Goal: Task Accomplishment & Management: Use online tool/utility

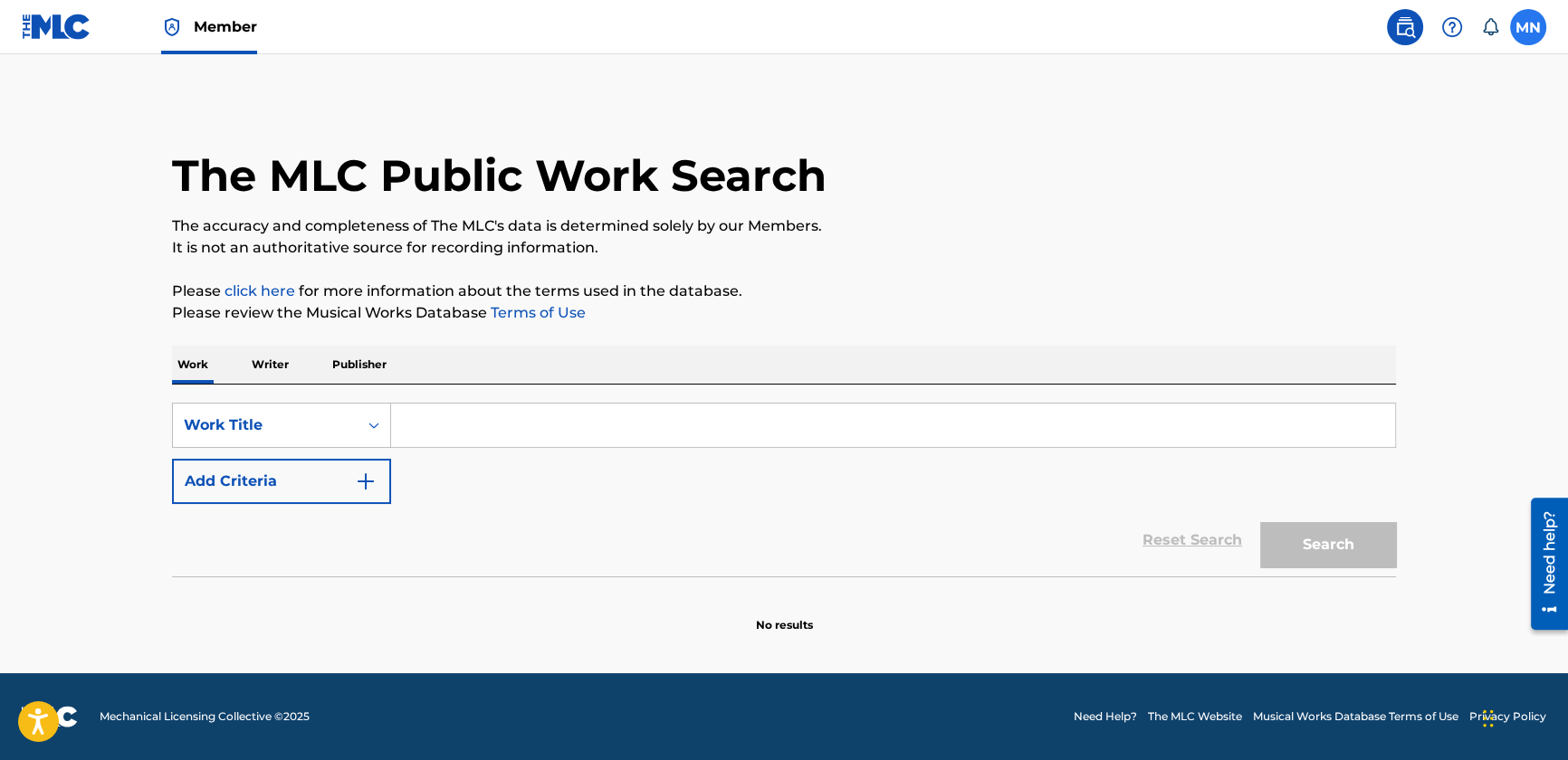
click at [1516, 40] on label at bounding box center [1528, 27] width 36 height 36
click at [1528, 28] on input "MN [PERSON_NAME] Noer [EMAIL_ADDRESS][PERSON_NAME][DOMAIN_NAME] Notification Pr…" at bounding box center [1528, 28] width 0 height 0
click at [996, 89] on main "The MLC Public Work Search The accuracy and completeness of The MLC's data is d…" at bounding box center [784, 363] width 1568 height 619
click at [199, 29] on span "Member" at bounding box center [225, 27] width 63 height 21
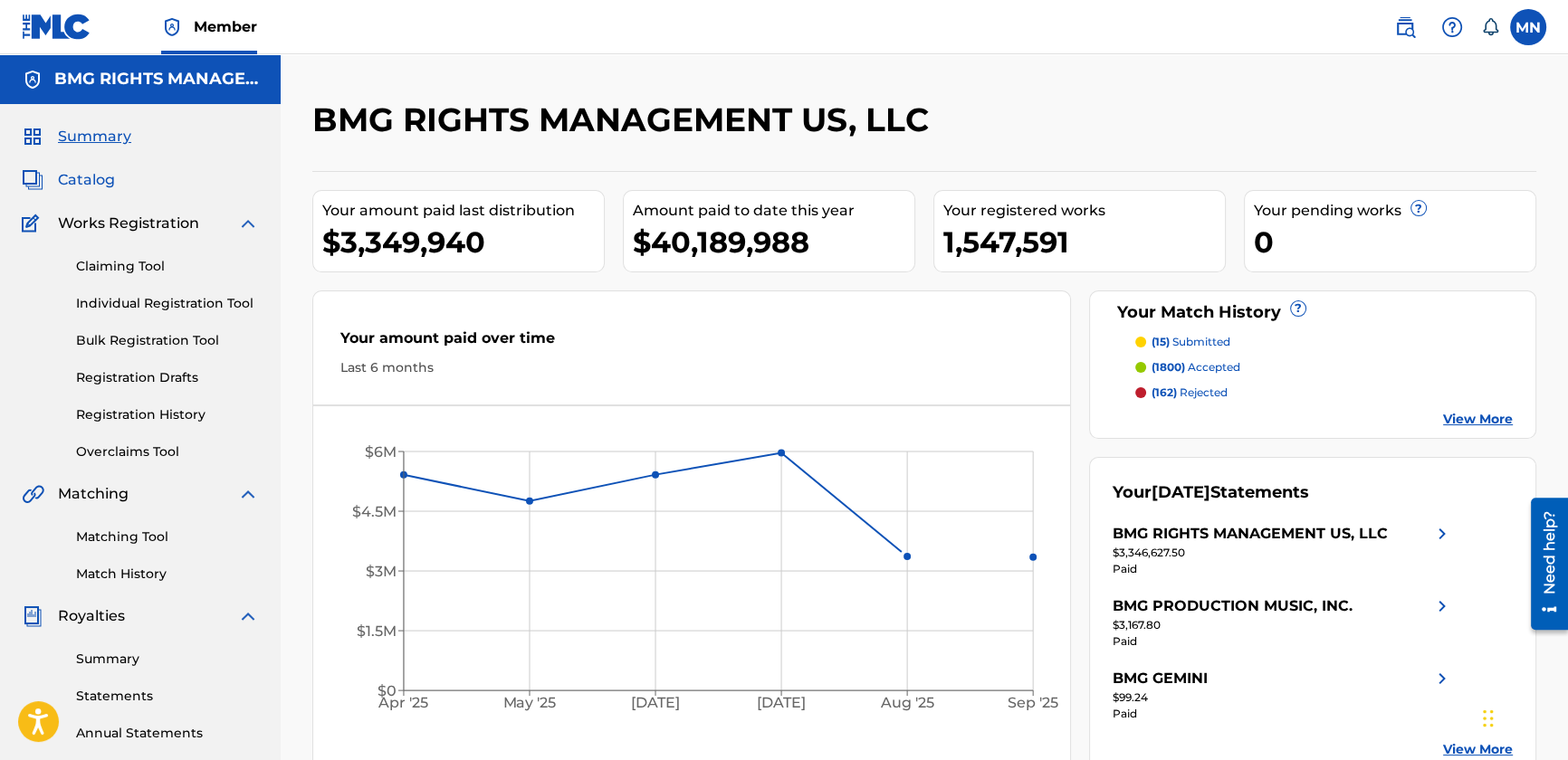
click at [78, 181] on span "Catalog" at bounding box center [86, 180] width 57 height 22
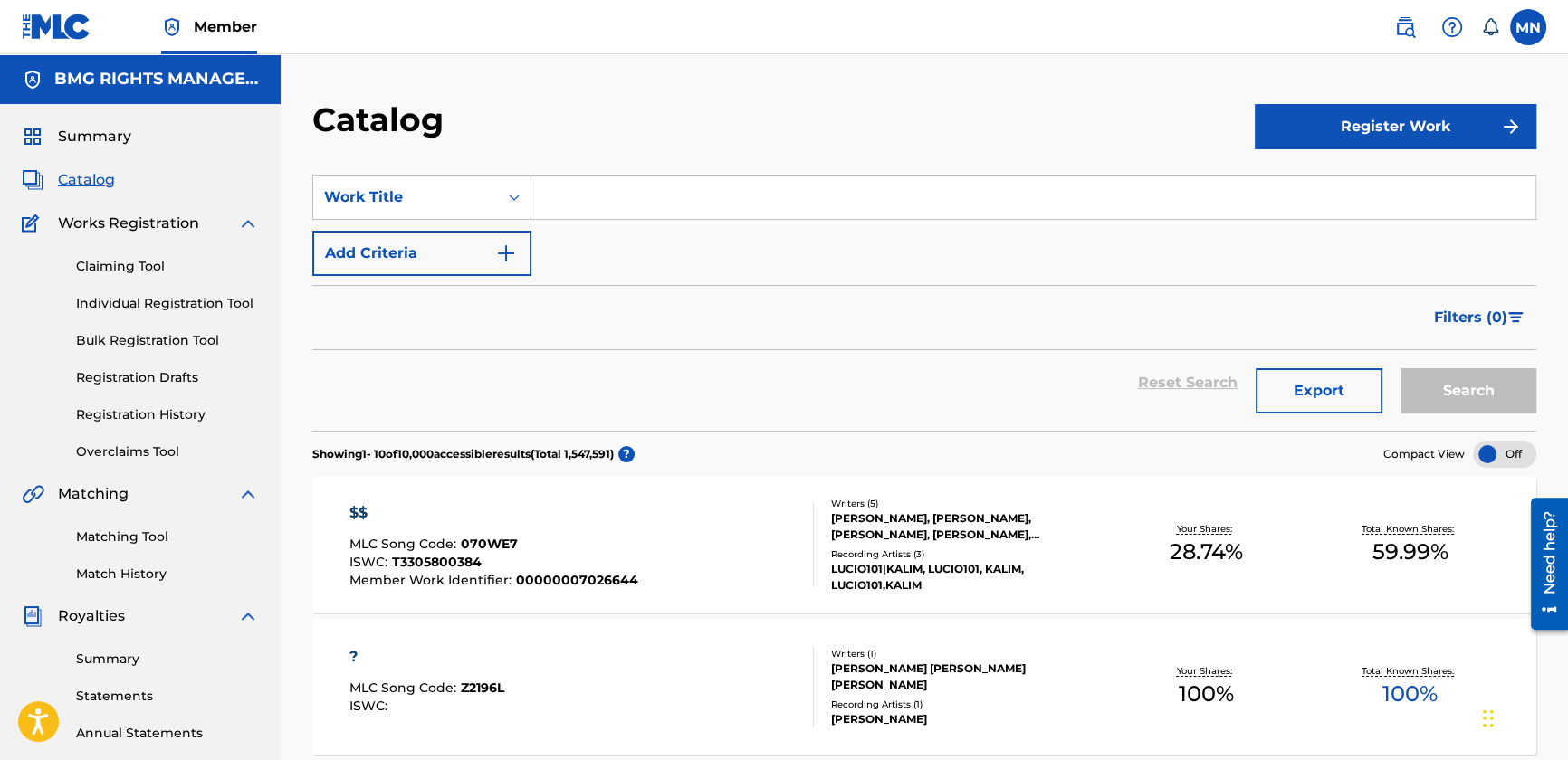
click at [539, 190] on input "Search Form" at bounding box center [1033, 197] width 1004 height 43
paste input "Fire Burning"
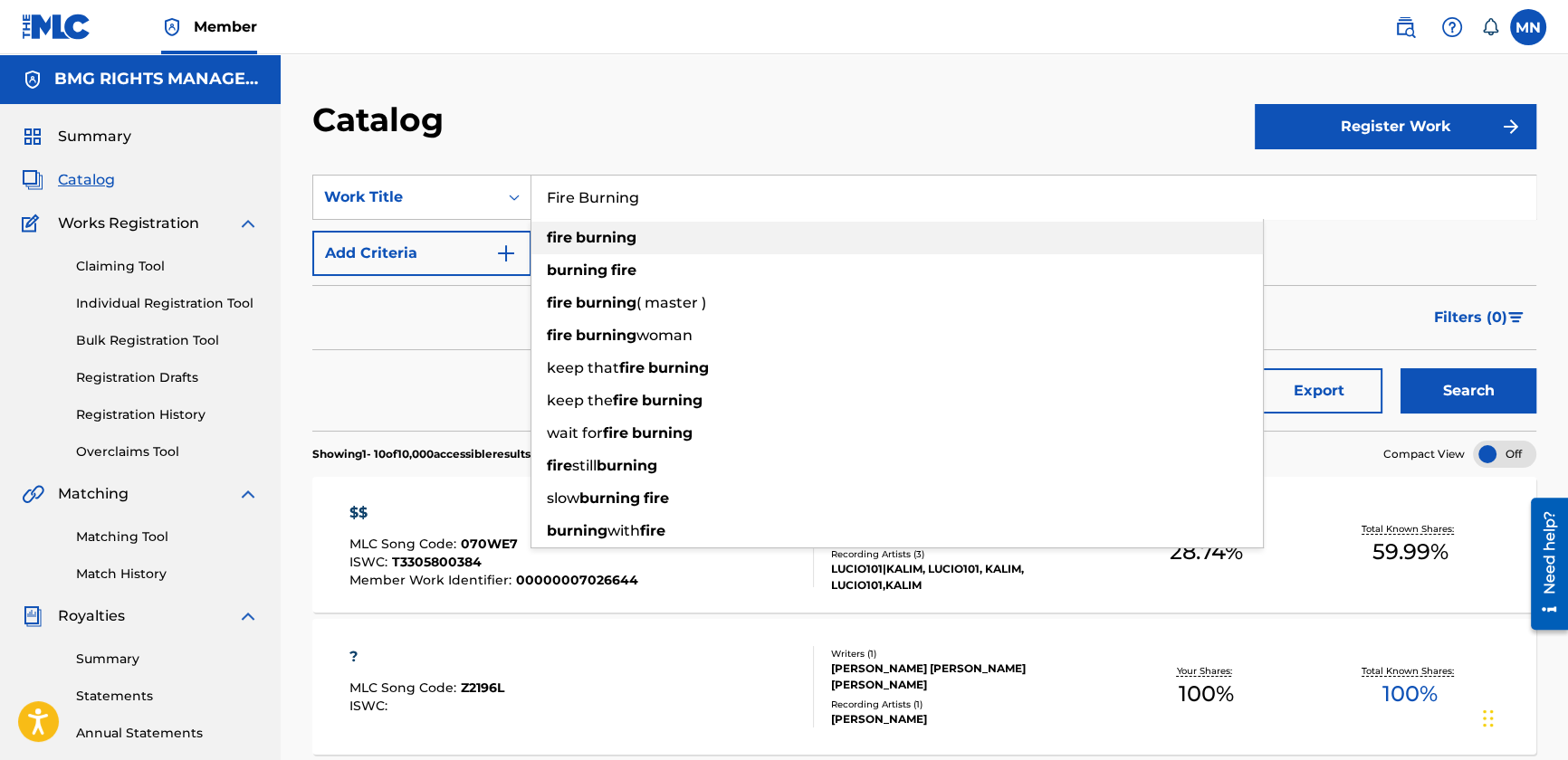
click at [602, 234] on strong "burning" at bounding box center [606, 237] width 61 height 17
type input "fire burning"
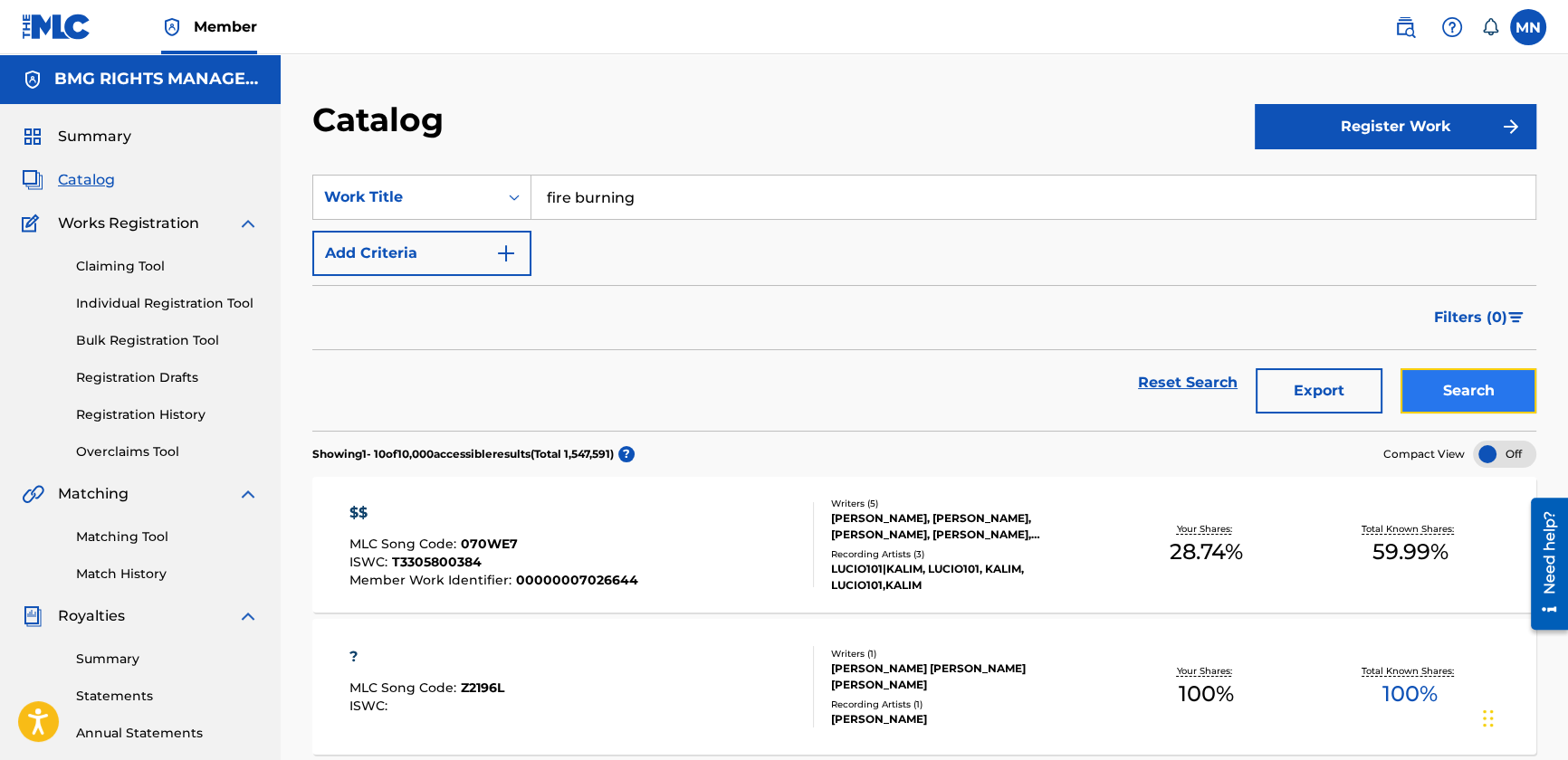
click at [1480, 395] on button "Search" at bounding box center [1469, 390] width 136 height 45
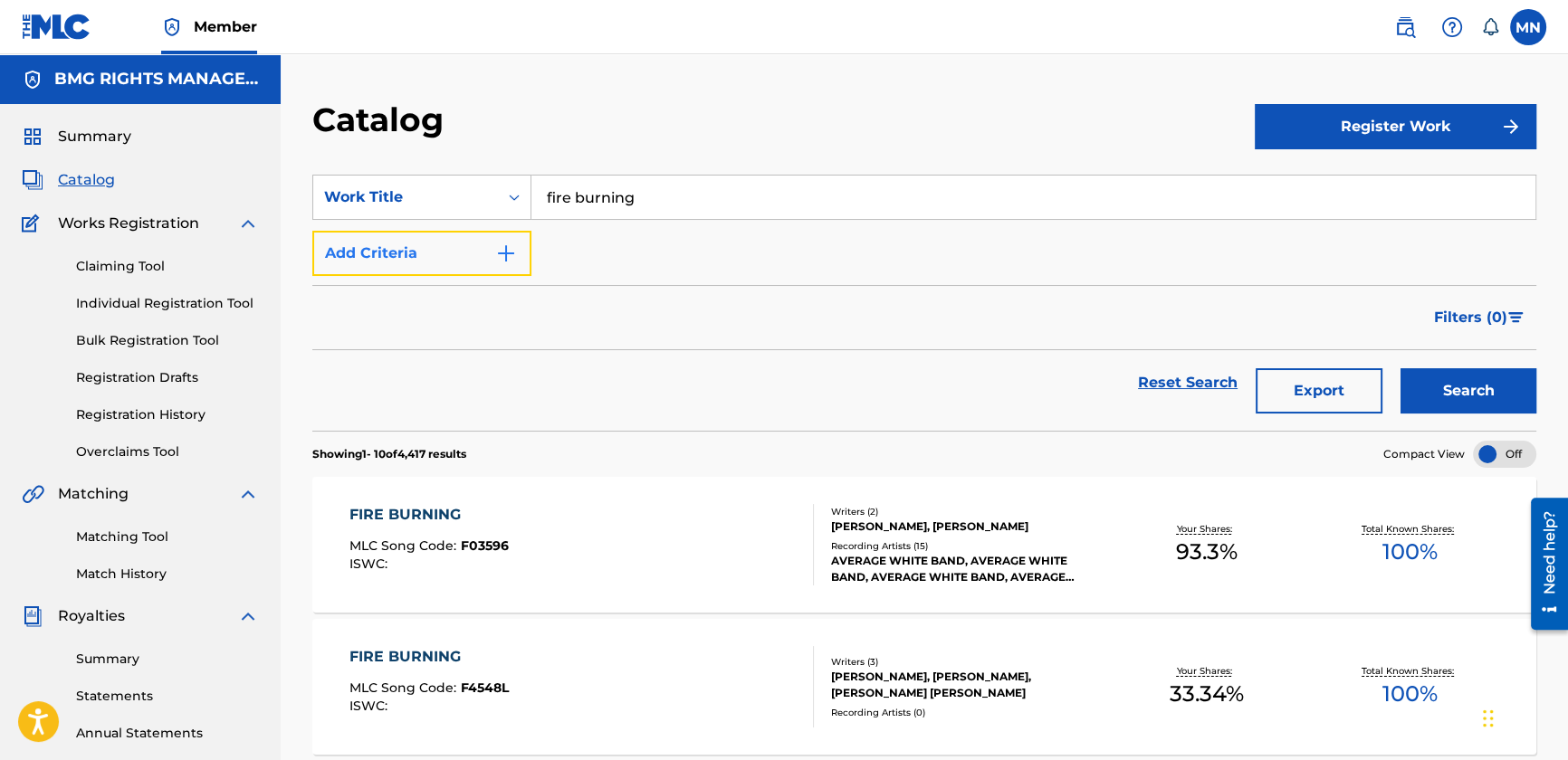
click at [384, 259] on button "Add Criteria" at bounding box center [421, 253] width 219 height 45
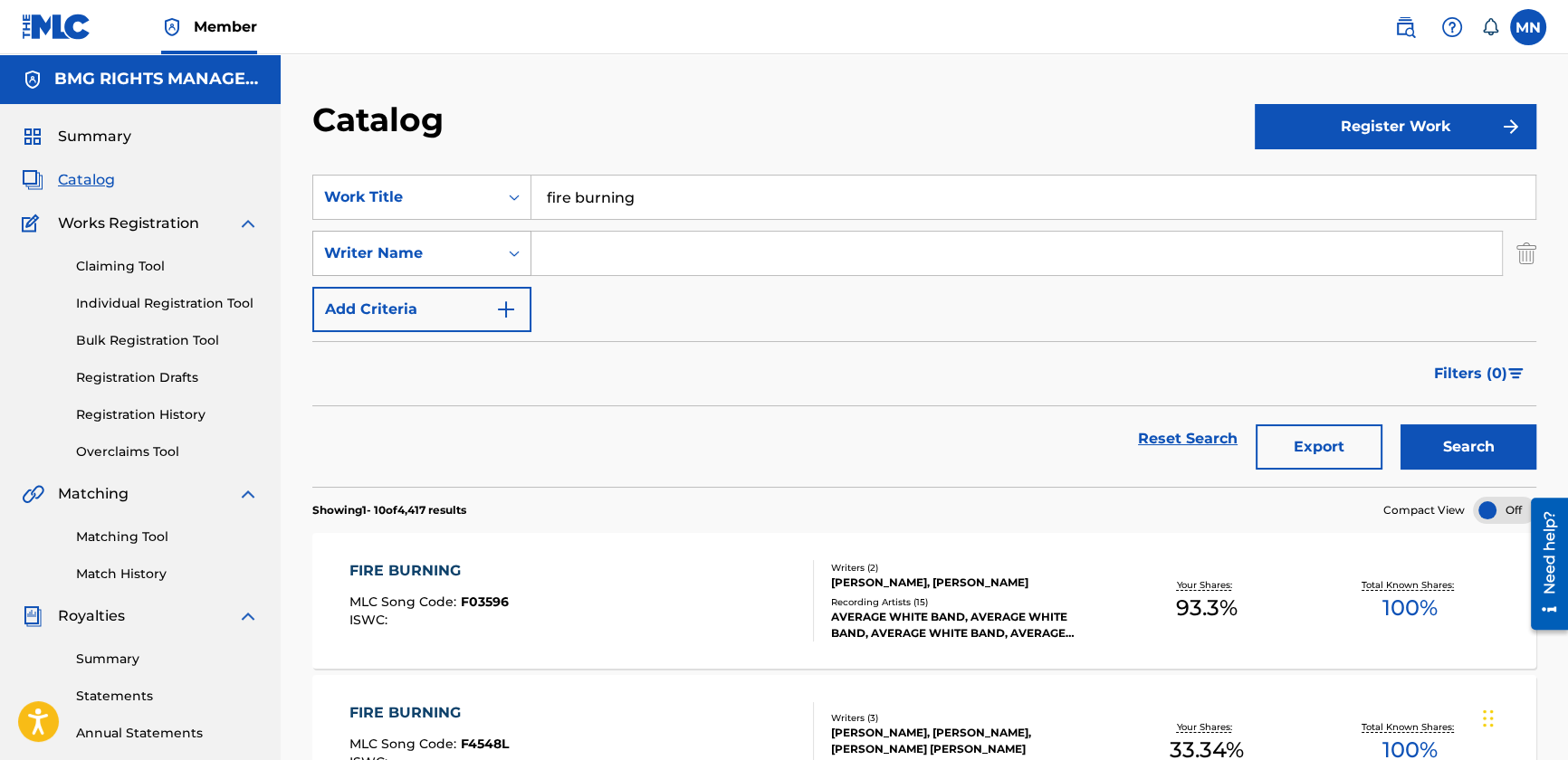
click at [399, 260] on div "Writer Name" at bounding box center [405, 254] width 163 height 22
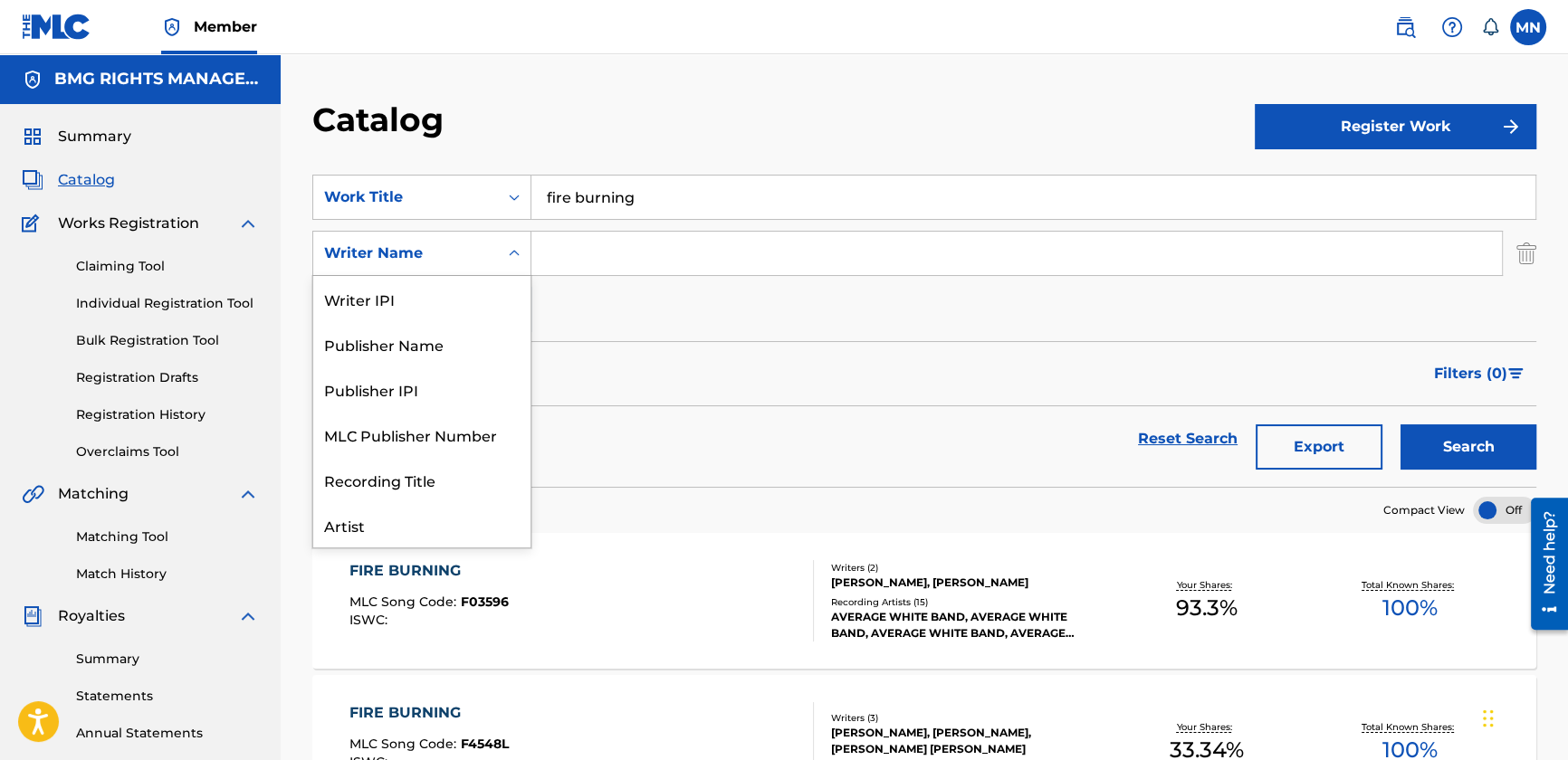
scroll to position [90, 0]
click at [380, 432] on div "Artist" at bounding box center [421, 434] width 217 height 45
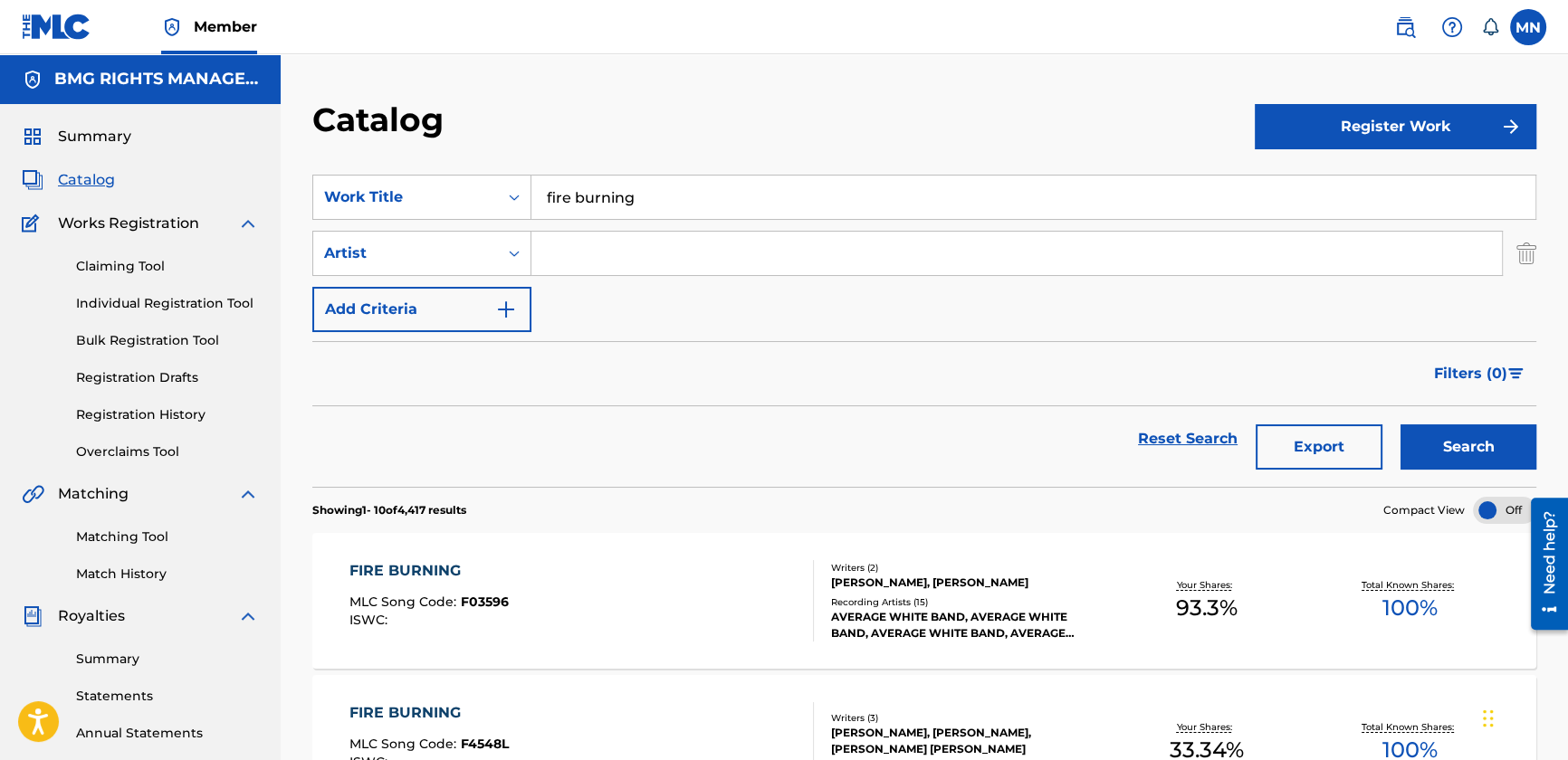
click at [626, 252] on input "Search Form" at bounding box center [1017, 253] width 971 height 43
click at [1401, 424] on button "Search" at bounding box center [1469, 446] width 136 height 45
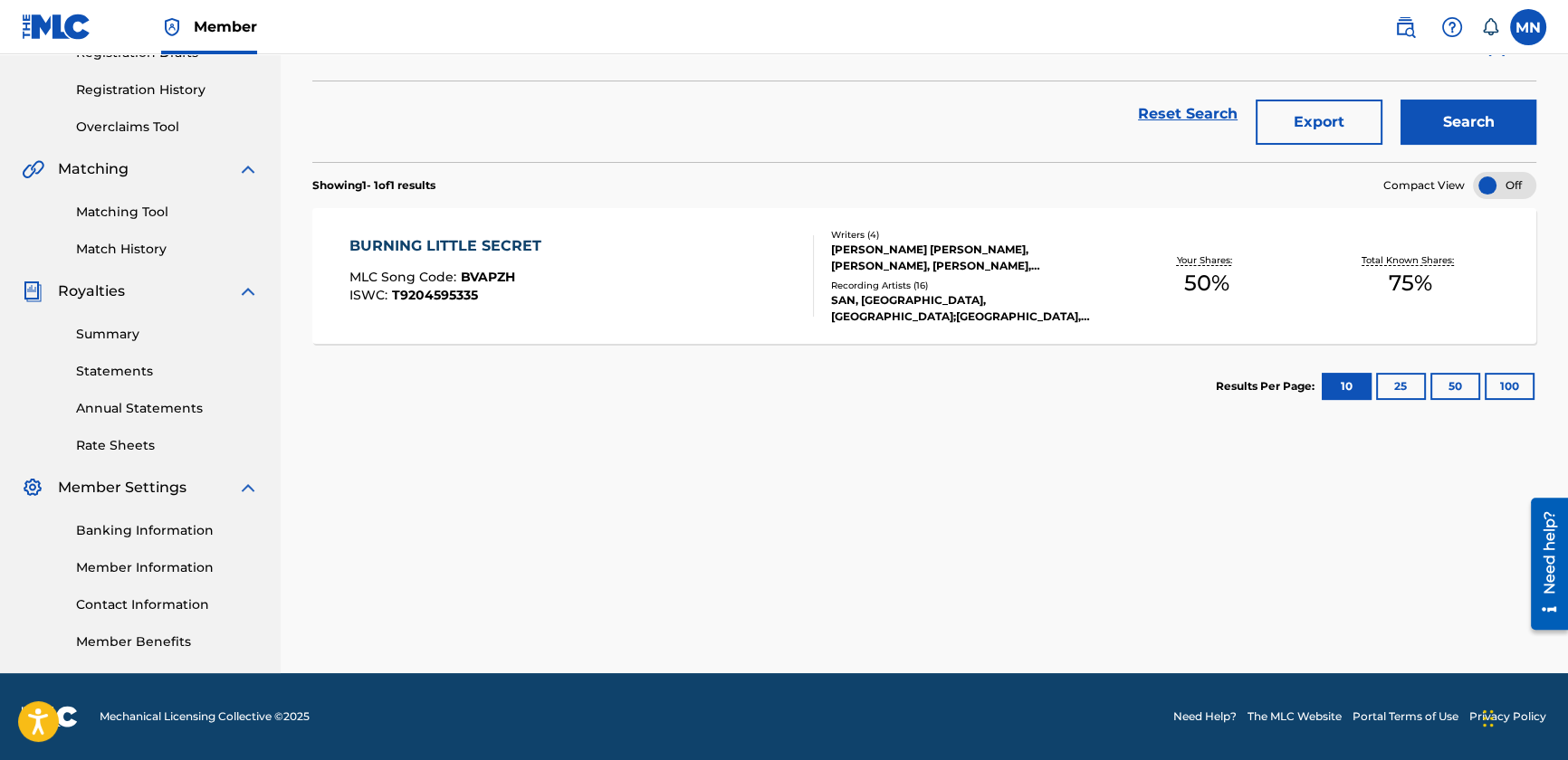
scroll to position [0, 0]
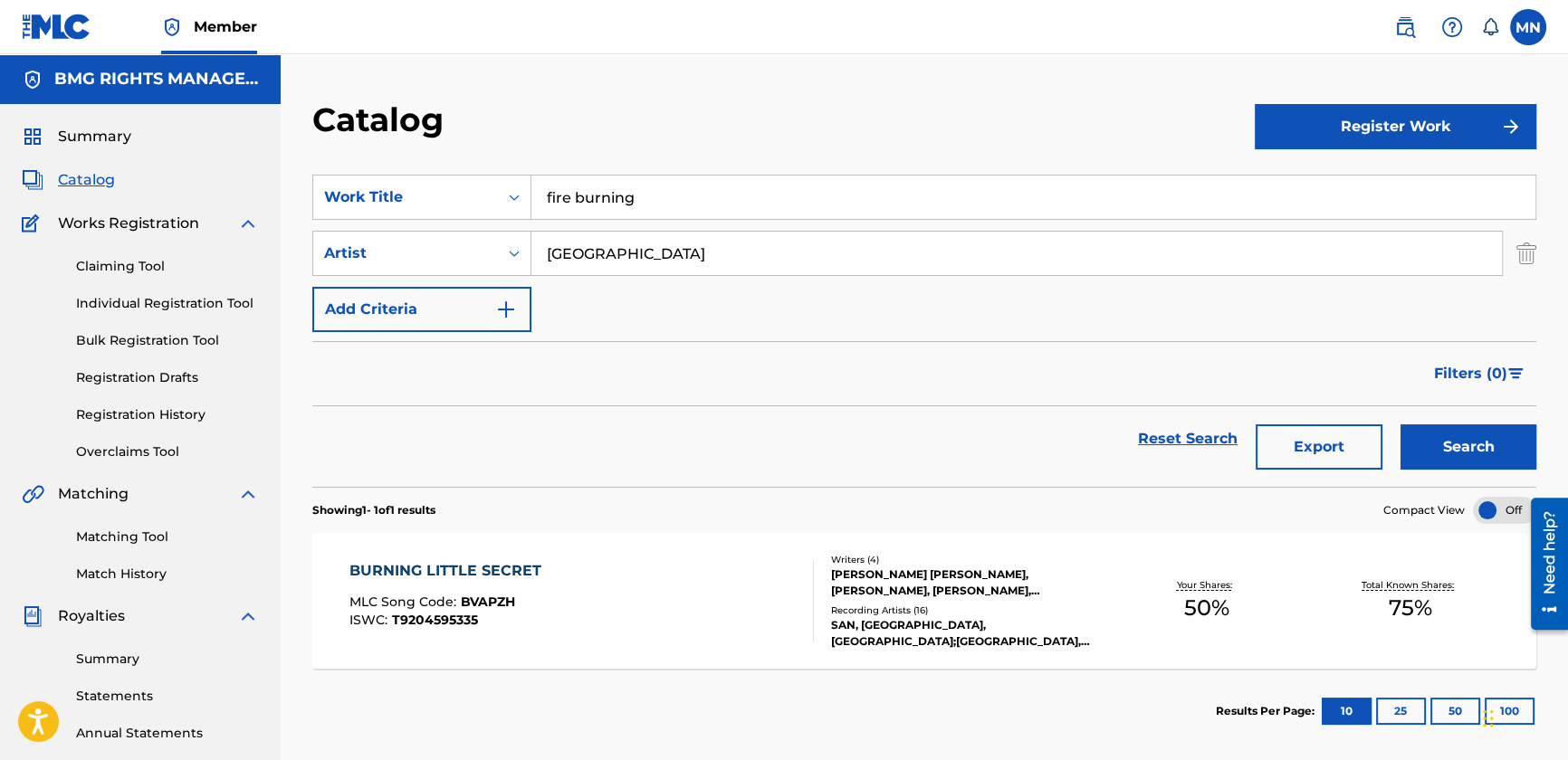
click at [556, 248] on input "[GEOGRAPHIC_DATA]" at bounding box center [1017, 253] width 971 height 43
type input "[PERSON_NAME]"
click at [1417, 461] on button "Search" at bounding box center [1469, 446] width 136 height 45
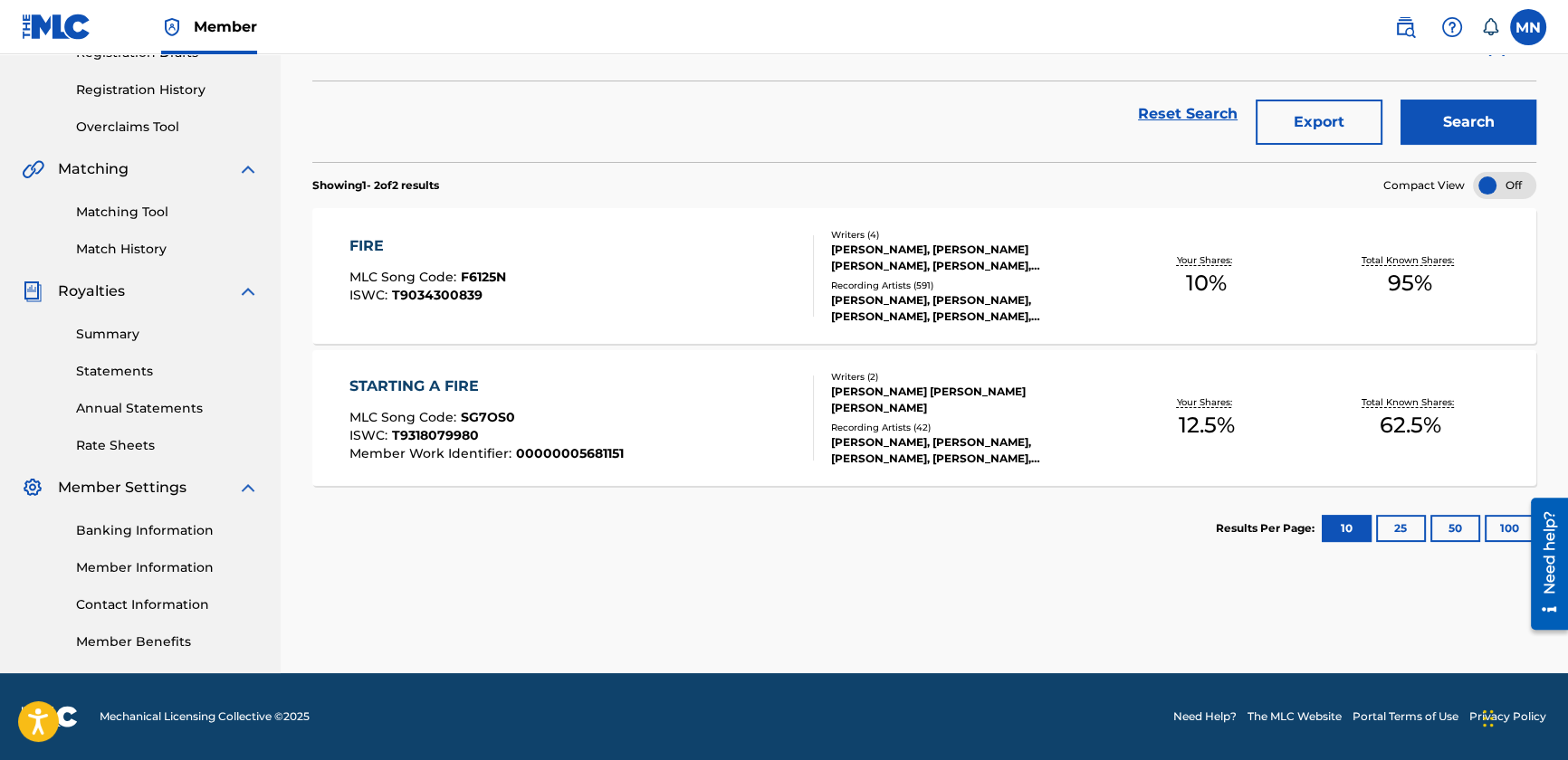
scroll to position [78, 0]
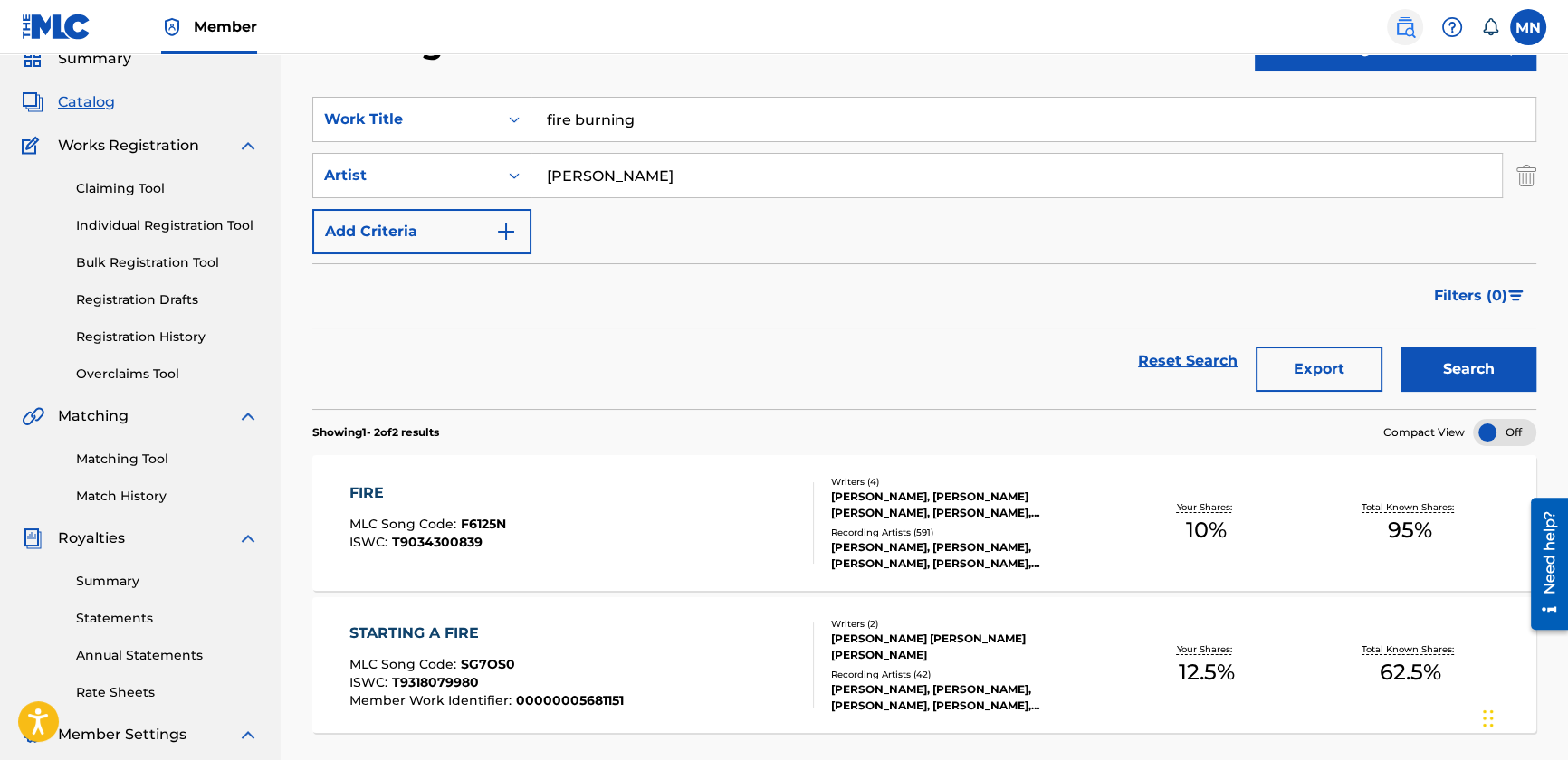
click at [1403, 18] on img at bounding box center [1405, 28] width 22 height 22
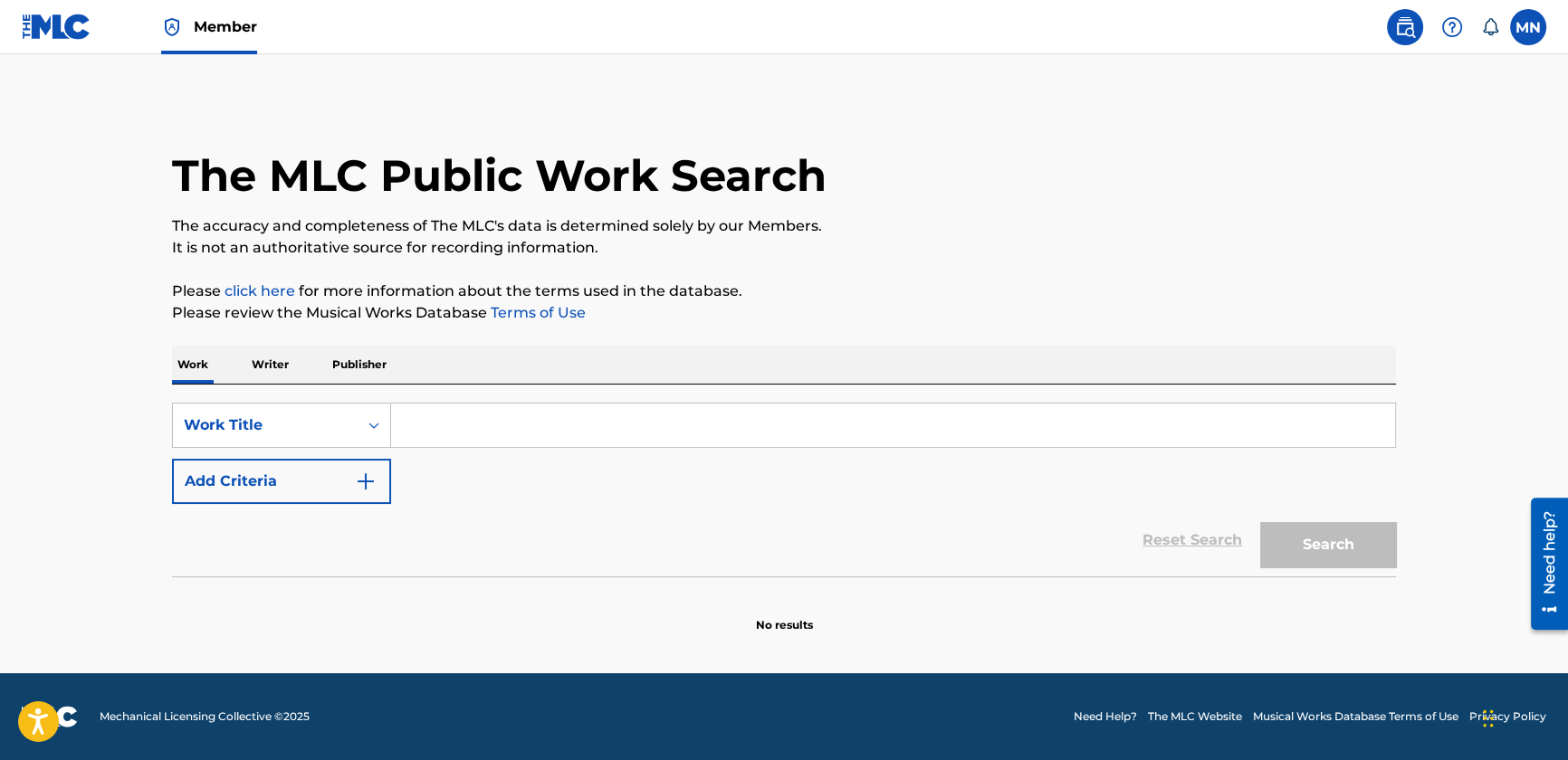
click at [444, 407] on input "Search Form" at bounding box center [893, 425] width 1004 height 43
drag, startPoint x: 461, startPoint y: 423, endPoint x: 552, endPoint y: 430, distance: 91.3
click at [552, 430] on input "fire buring" at bounding box center [893, 425] width 1004 height 43
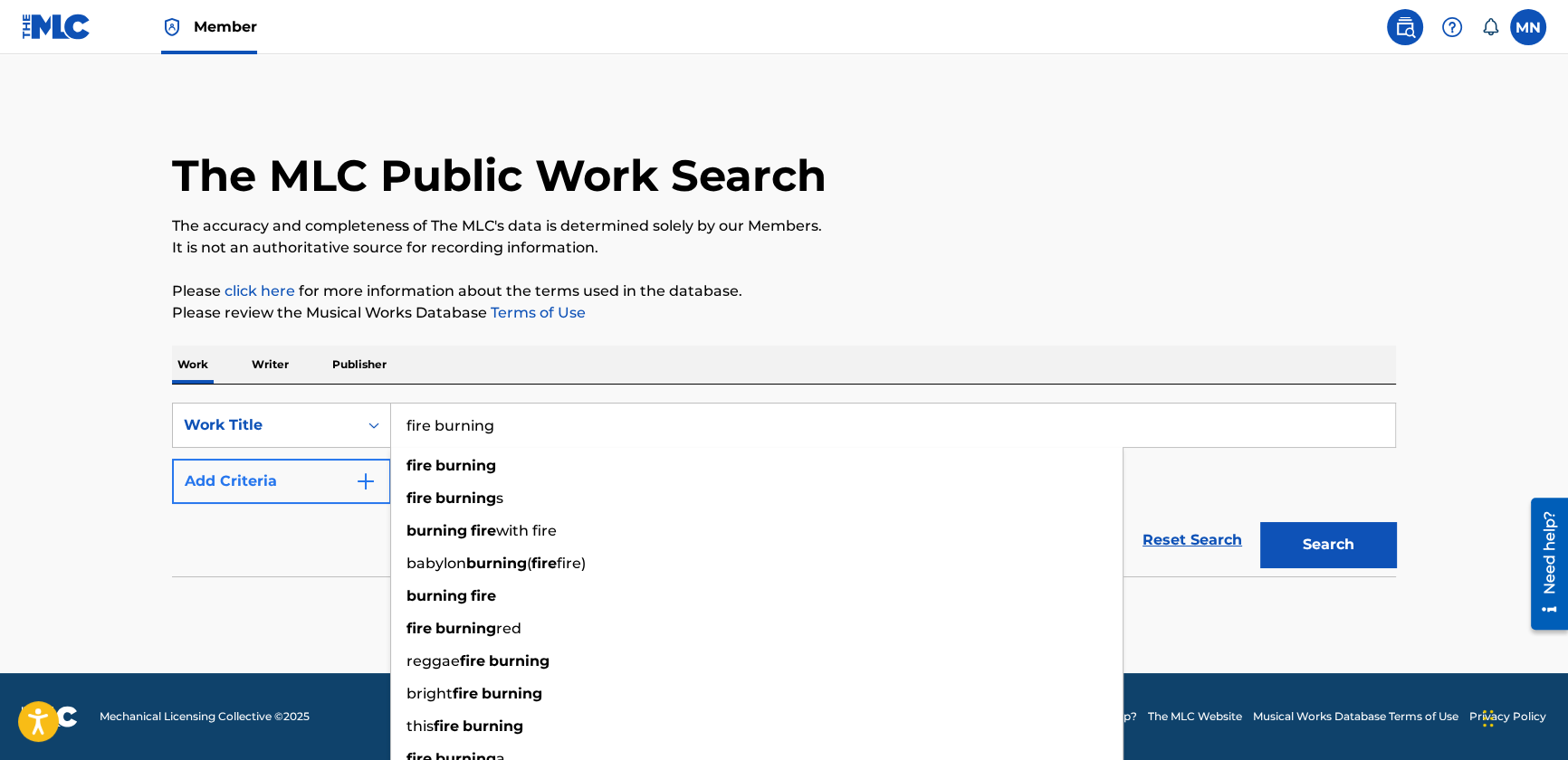
type input "fire burning"
click at [206, 484] on button "Add Criteria" at bounding box center [282, 481] width 219 height 45
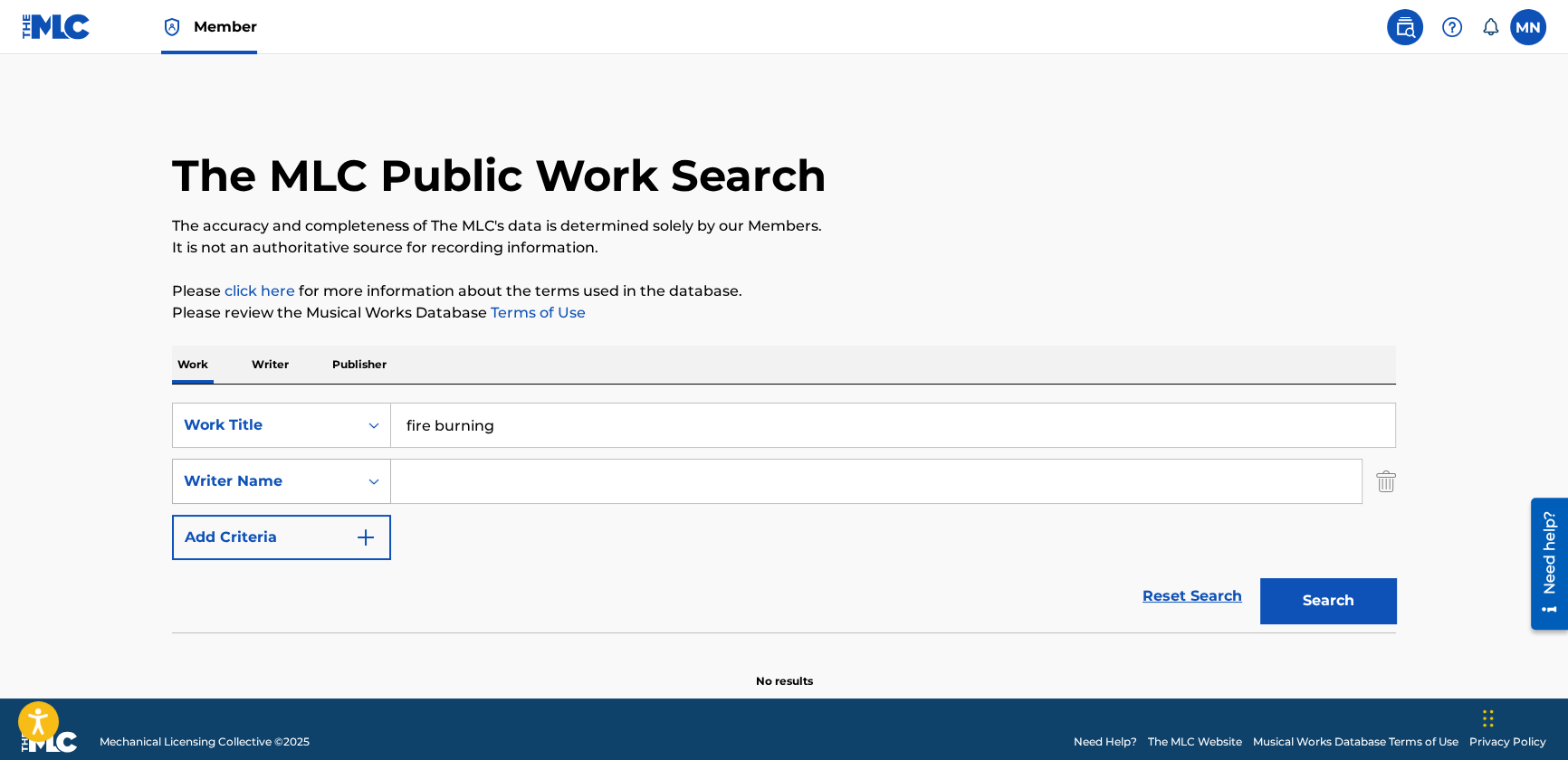
click at [297, 479] on div "Writer Name" at bounding box center [265, 482] width 163 height 22
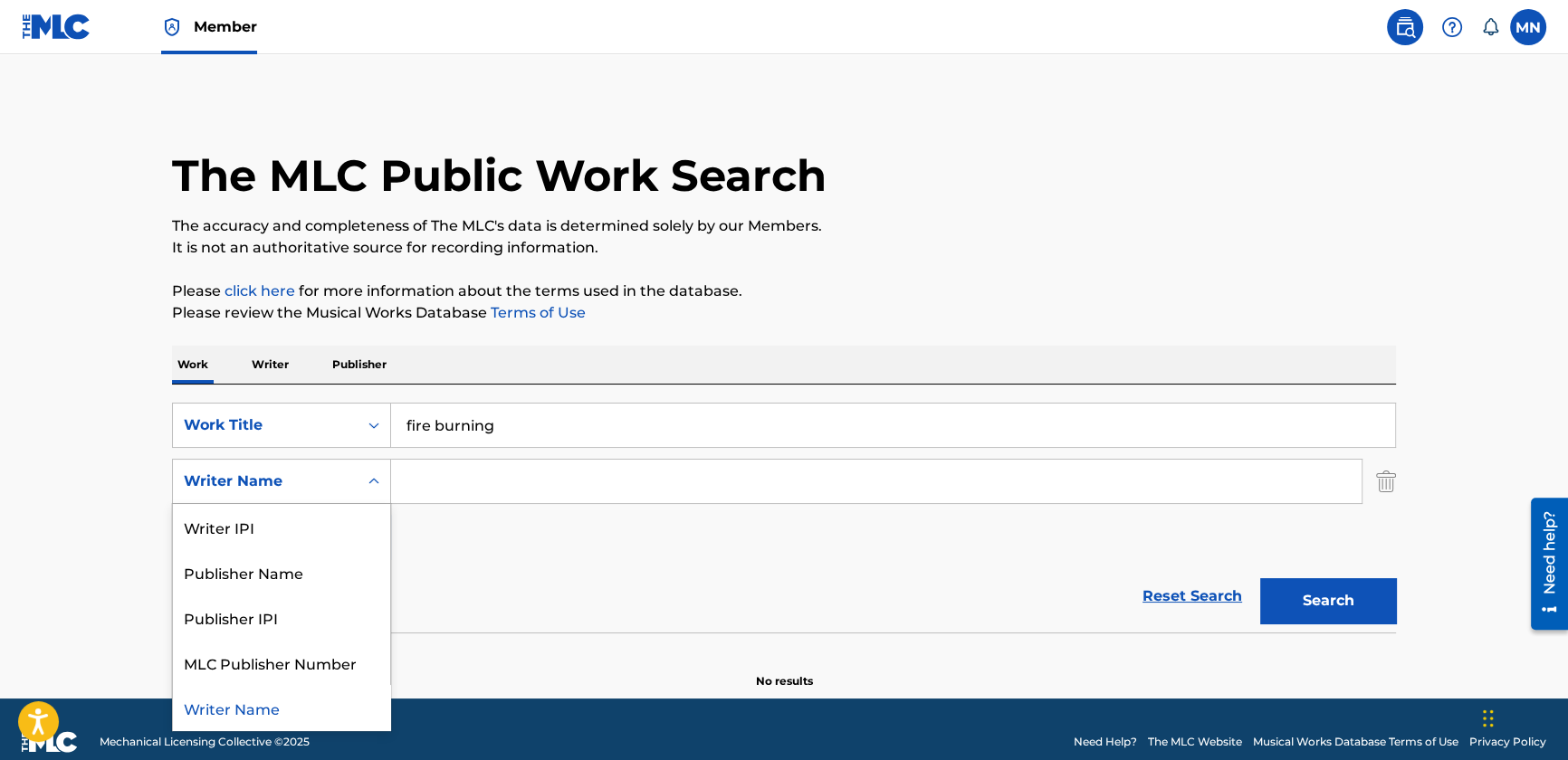
click at [255, 709] on div "Writer Name" at bounding box center [282, 708] width 217 height 45
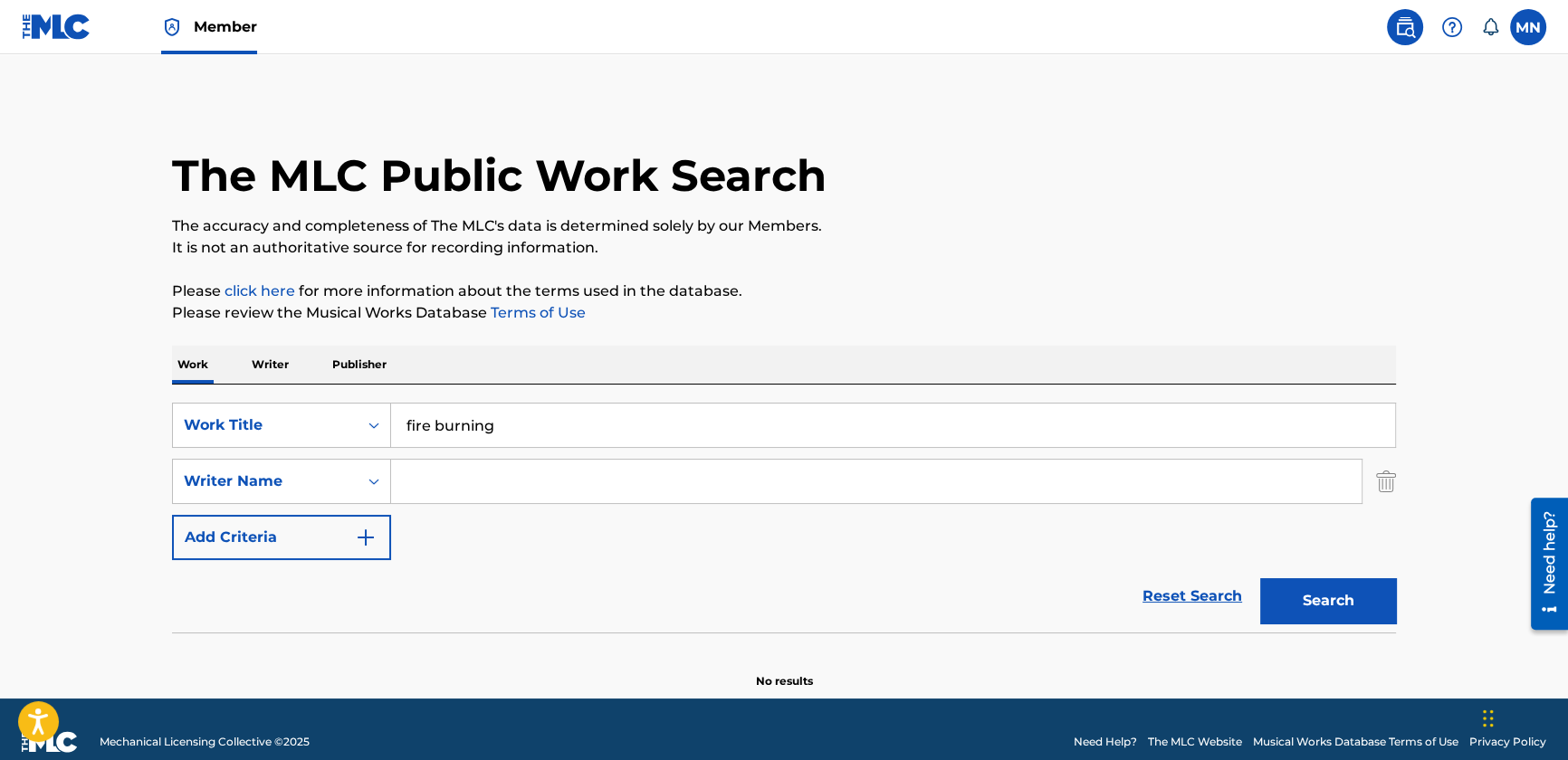
click at [428, 473] on input "Search Form" at bounding box center [876, 481] width 971 height 43
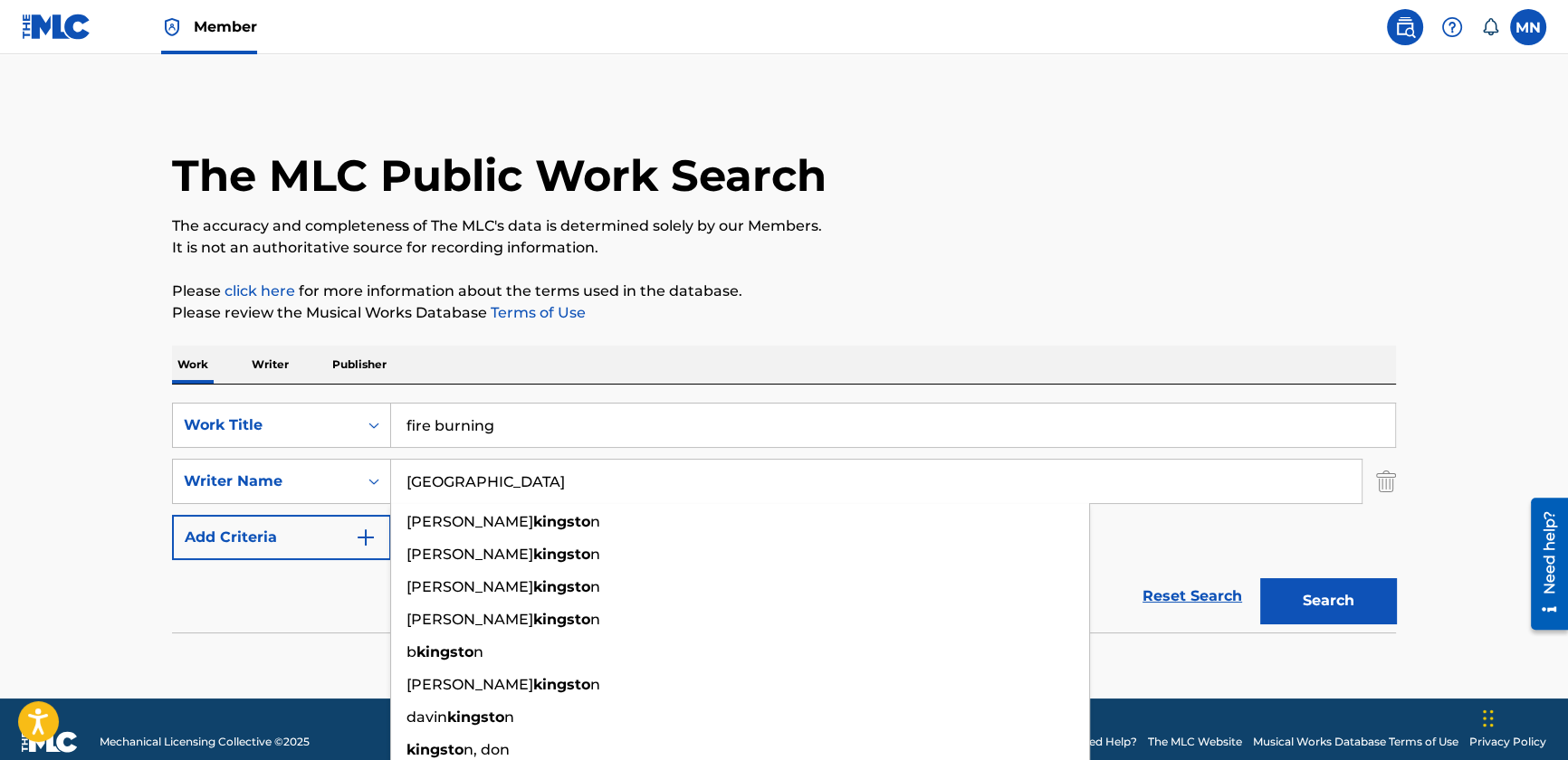
click at [1261, 579] on button "Search" at bounding box center [1329, 601] width 136 height 45
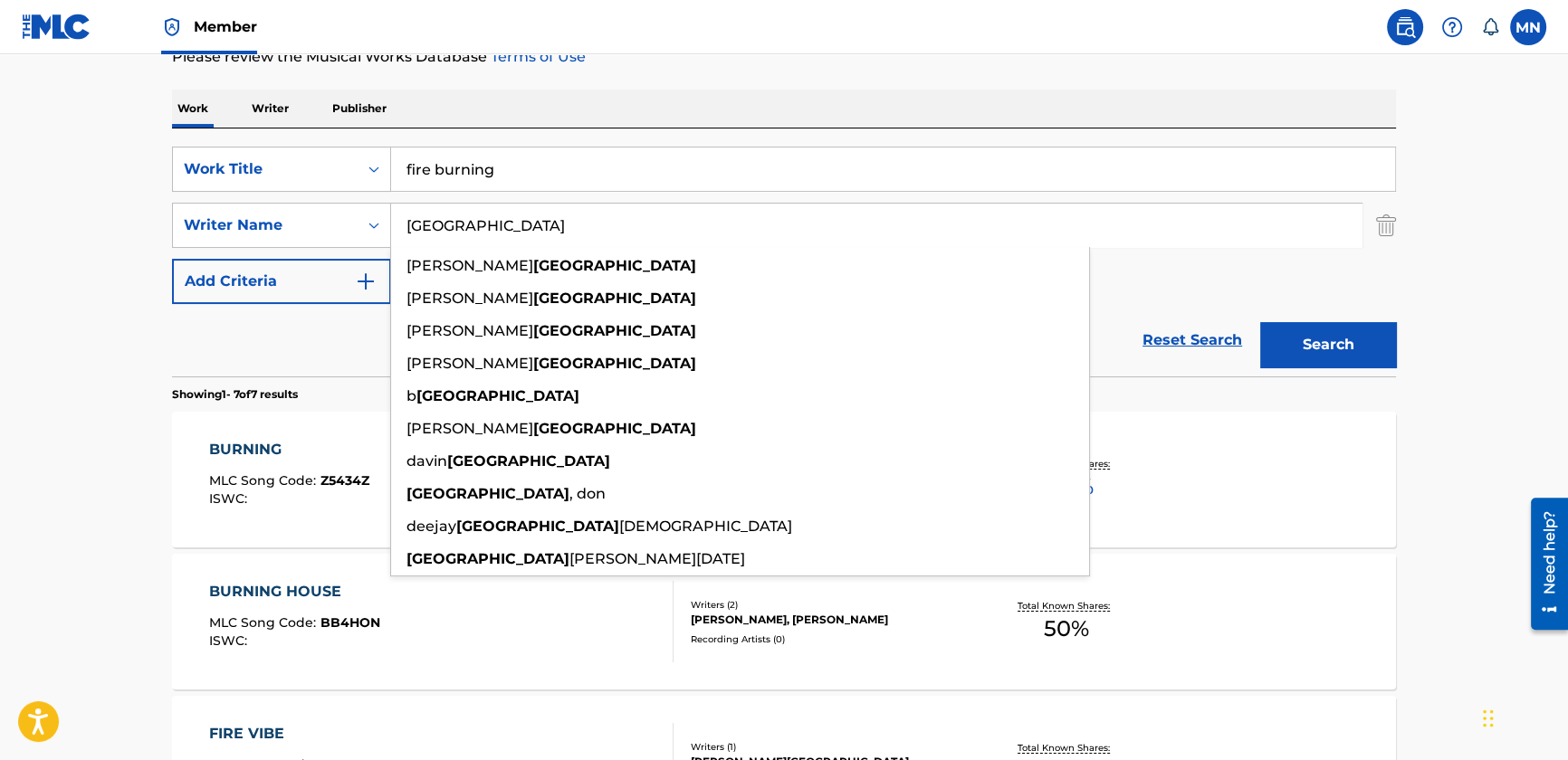
scroll to position [253, 0]
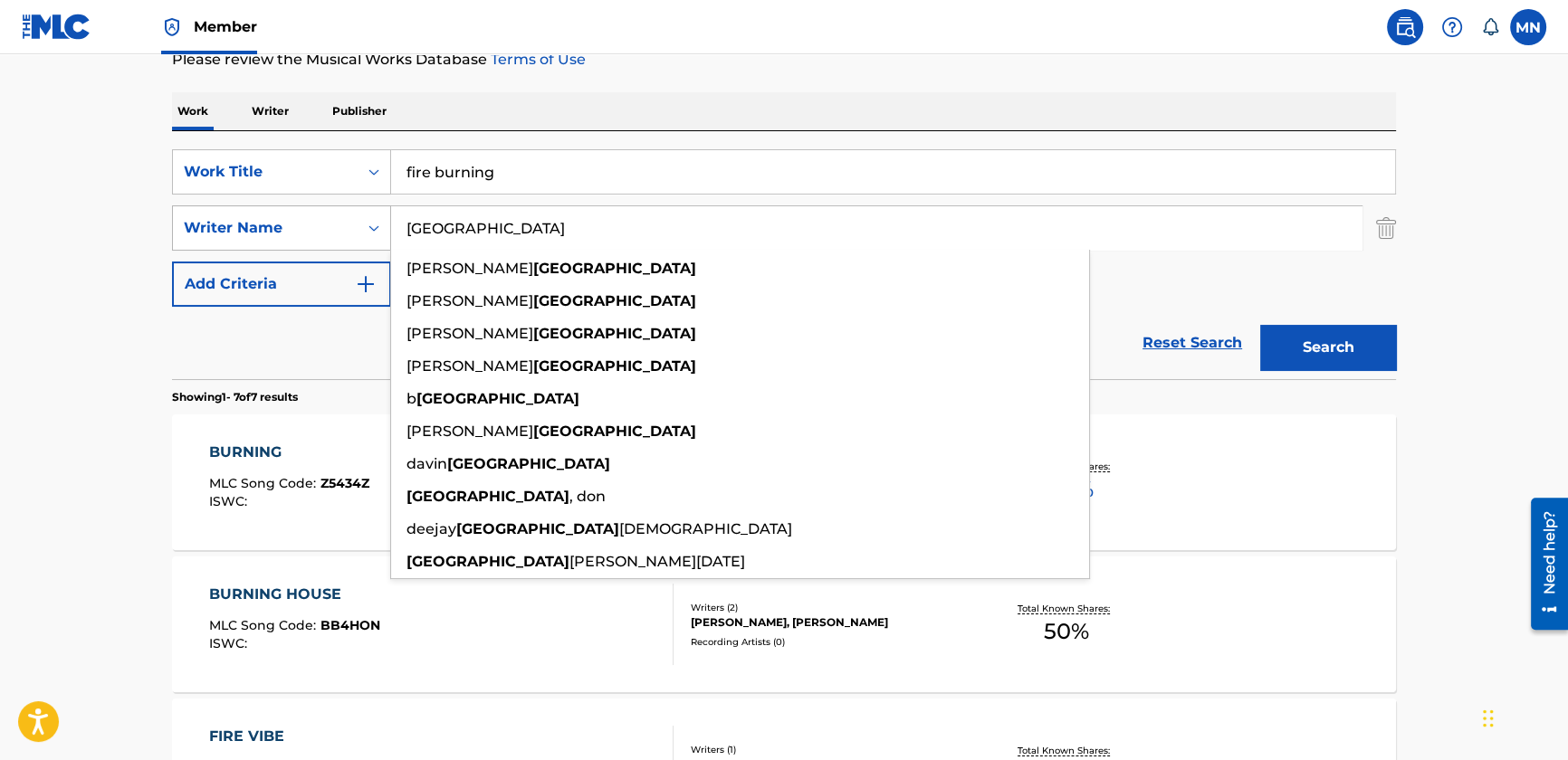
drag, startPoint x: 491, startPoint y: 231, endPoint x: 368, endPoint y: 215, distance: 124.0
click at [368, 215] on div "SearchWithCriteriae02c784f-1a47-4adc-9bdc-a4610418c3ee Writer Name [PERSON_NAME…" at bounding box center [784, 227] width 1224 height 45
paste input "[PERSON_NAME]"
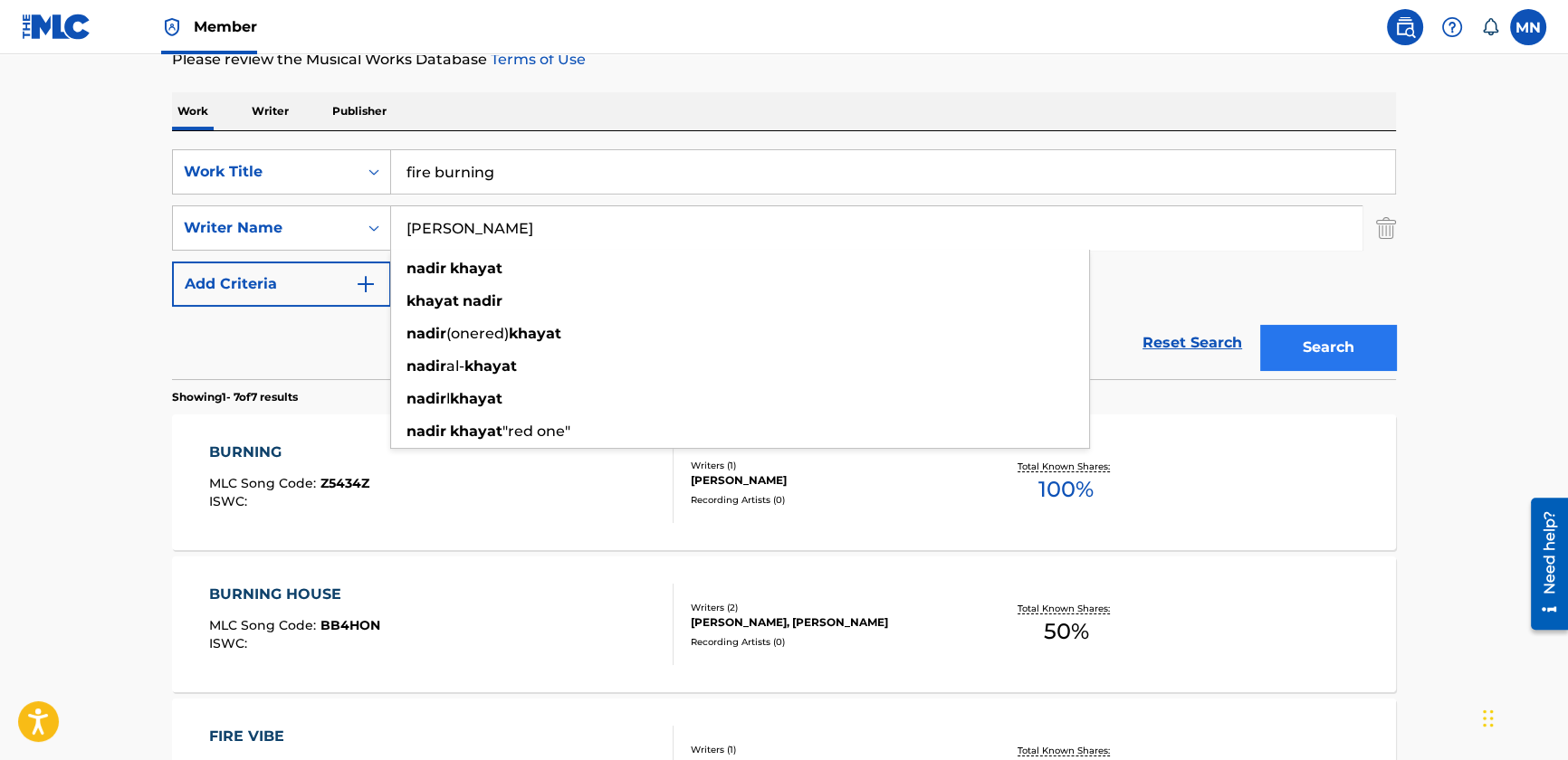
type input "[PERSON_NAME]"
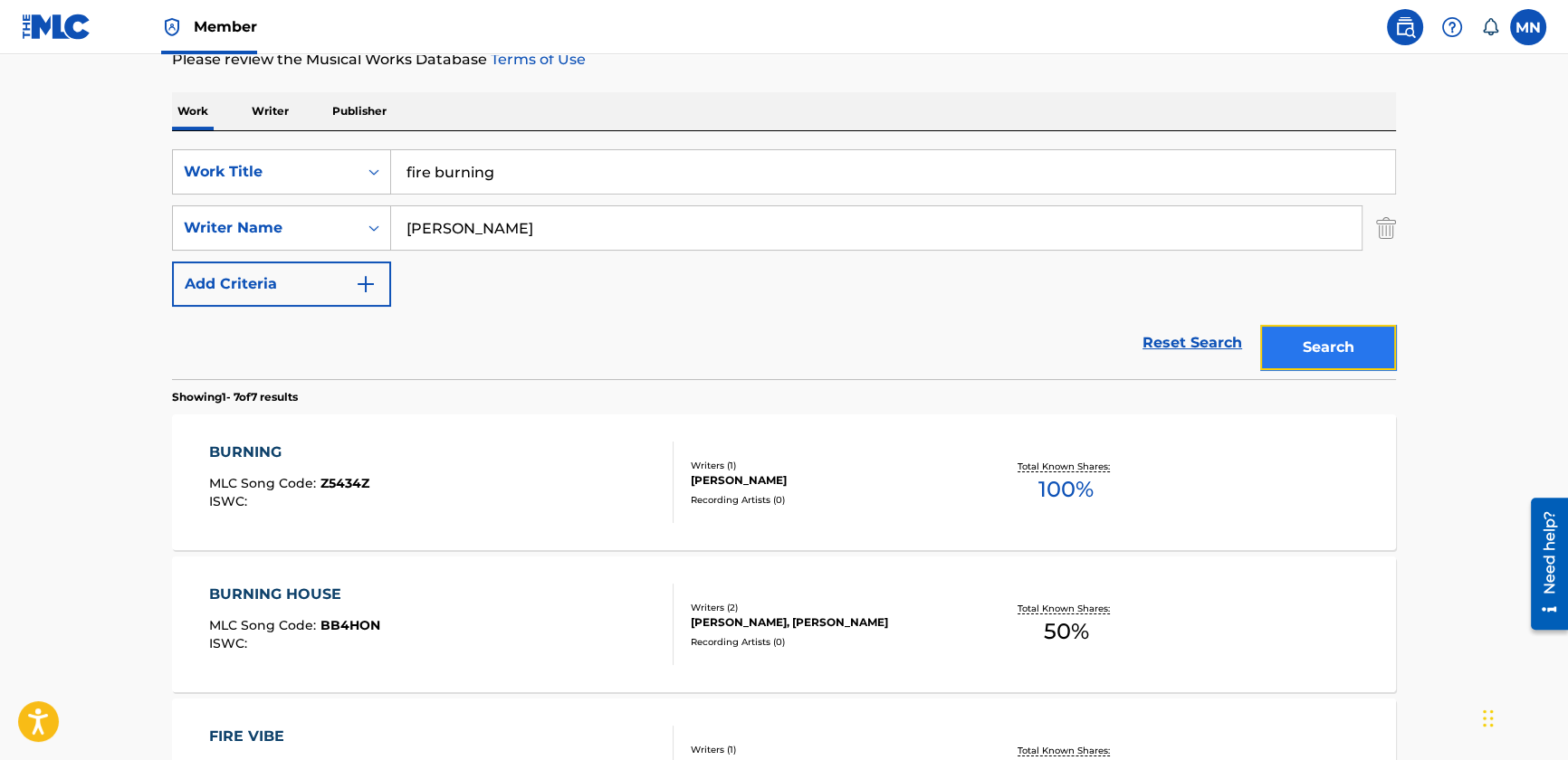
click at [1310, 351] on button "Search" at bounding box center [1329, 347] width 136 height 45
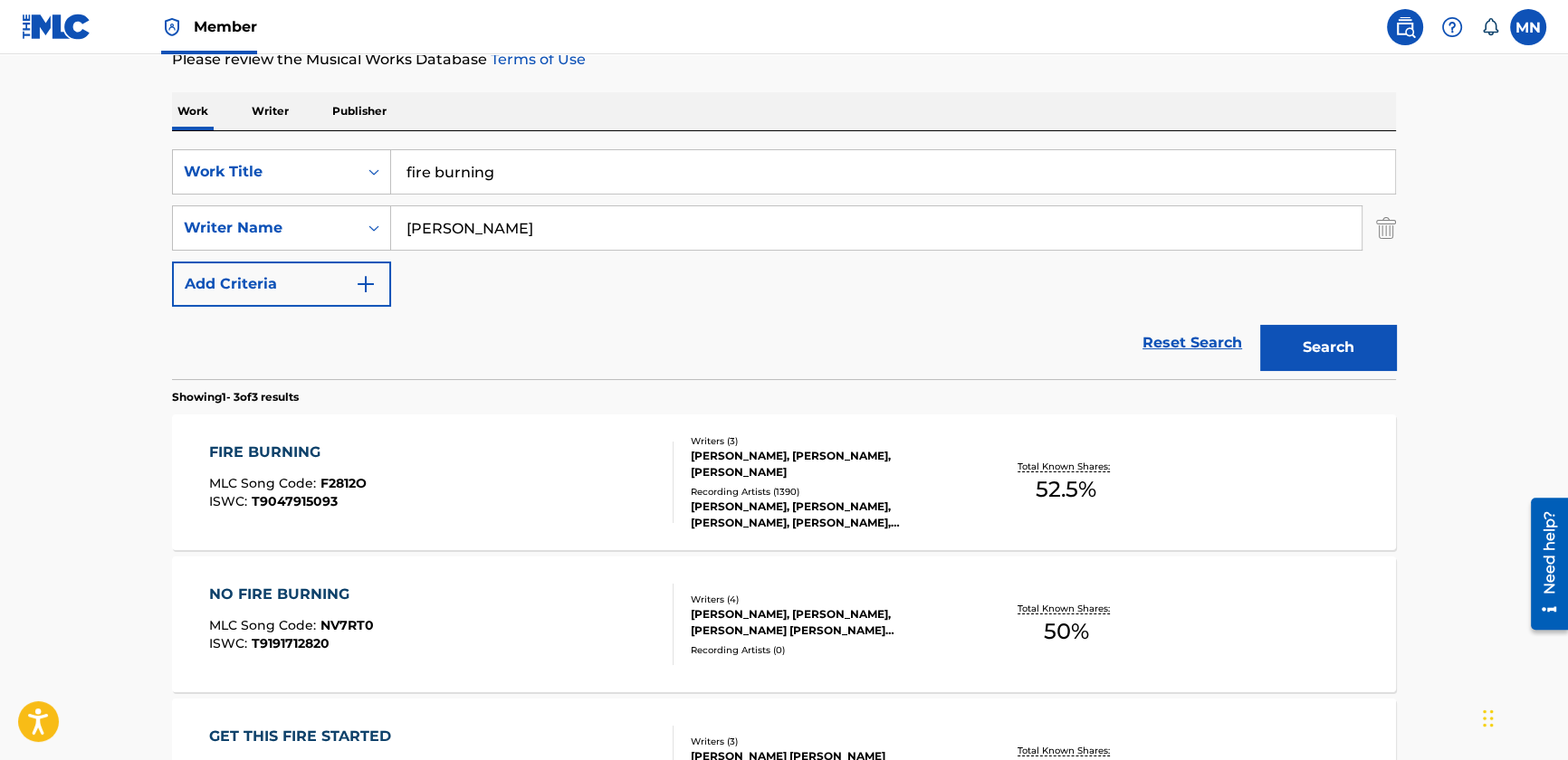
click at [780, 448] on div "[PERSON_NAME], [PERSON_NAME], [PERSON_NAME]" at bounding box center [827, 464] width 273 height 32
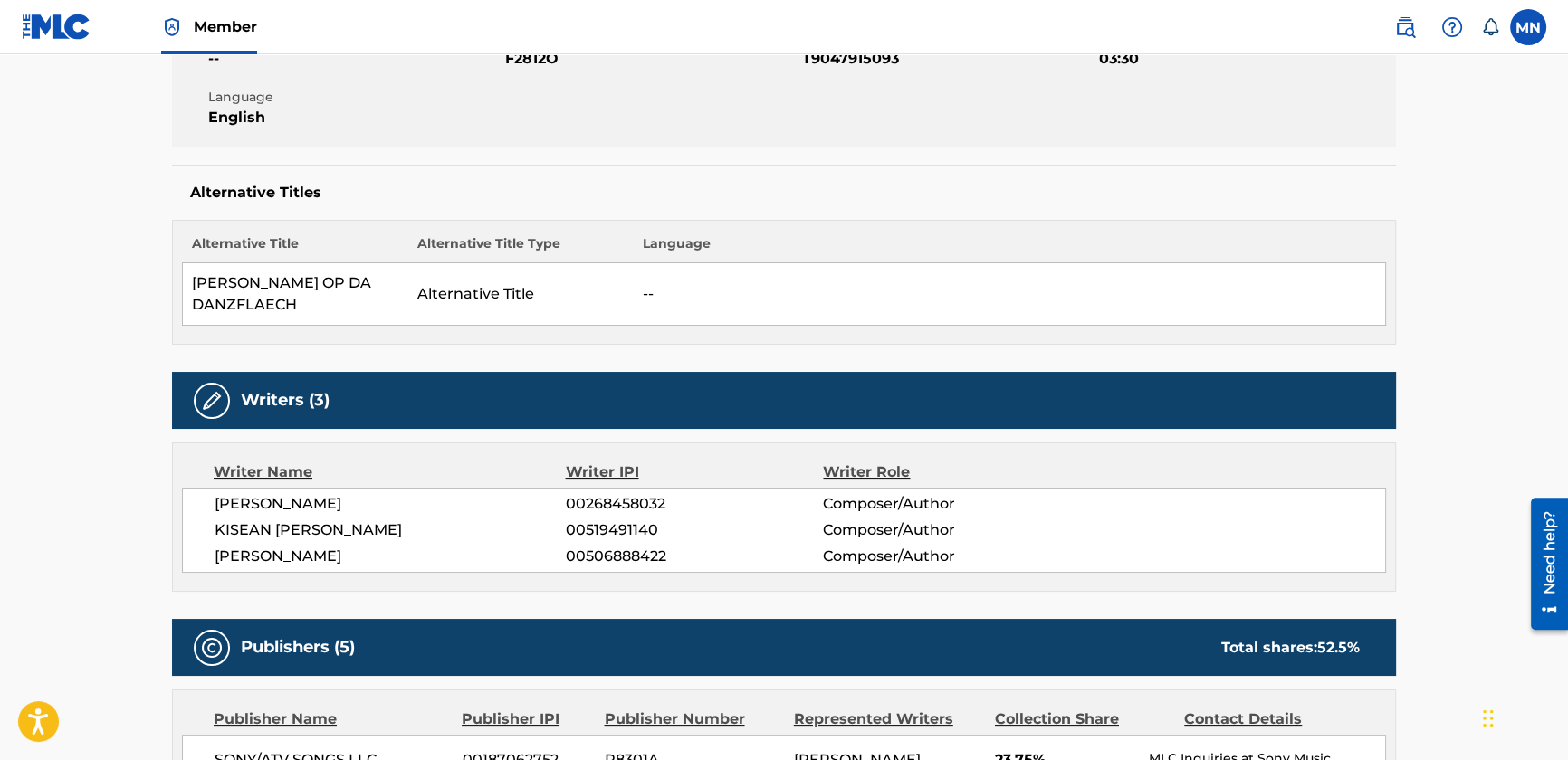
scroll to position [164, 0]
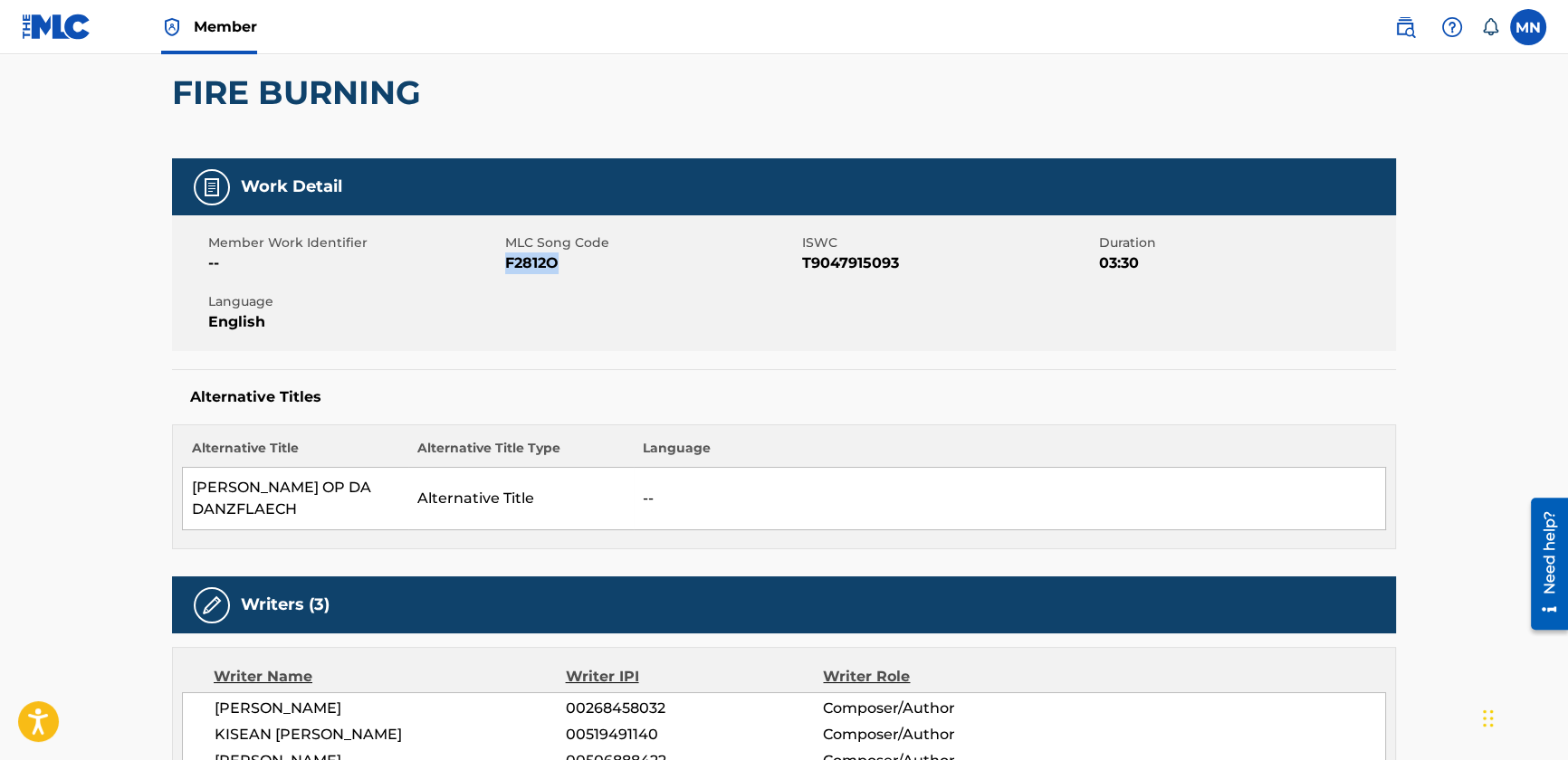
drag, startPoint x: 506, startPoint y: 262, endPoint x: 565, endPoint y: 262, distance: 59.0
click at [565, 262] on span "F2812O" at bounding box center [651, 263] width 293 height 22
copy span "F2812O"
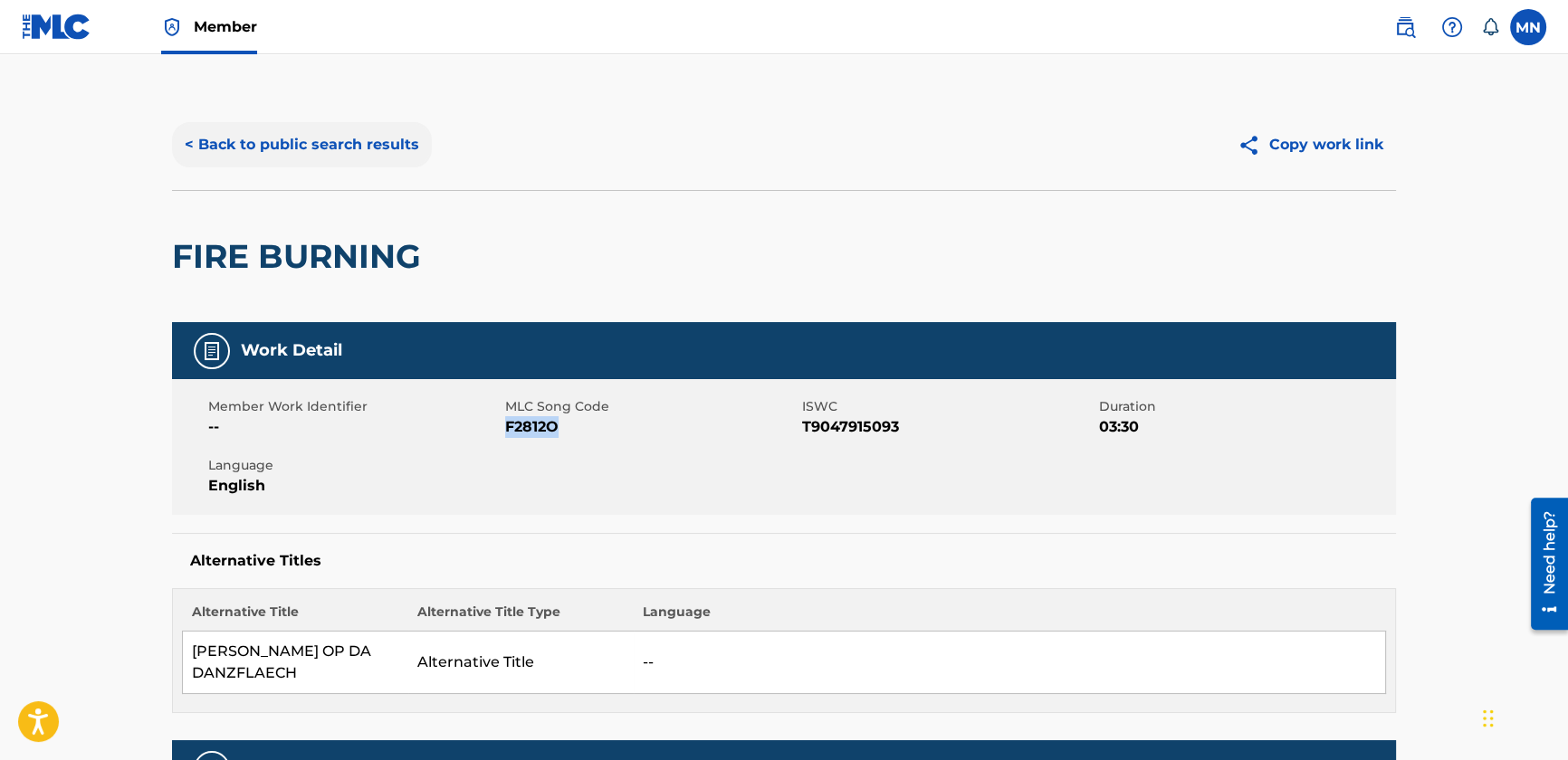
click at [280, 142] on button "< Back to public search results" at bounding box center [302, 144] width 259 height 45
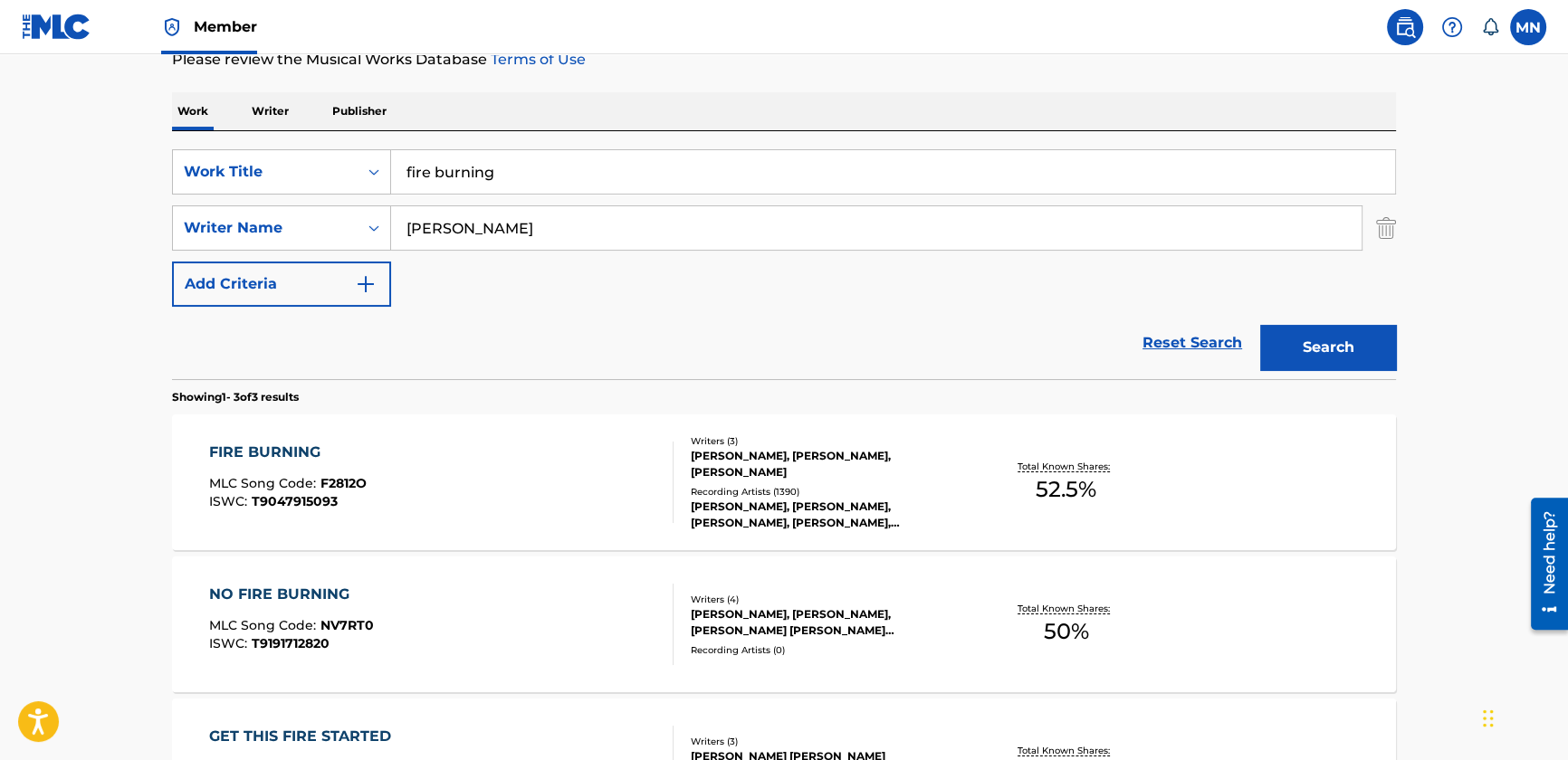
drag, startPoint x: 539, startPoint y: 157, endPoint x: 271, endPoint y: 142, distance: 268.4
click at [271, 142] on div "SearchWithCriteria8360997c-4fd3-4978-abd7-c4970ec9bf89 Work Title fire burning …" at bounding box center [784, 256] width 1224 height 248
paste input "Outta My League"
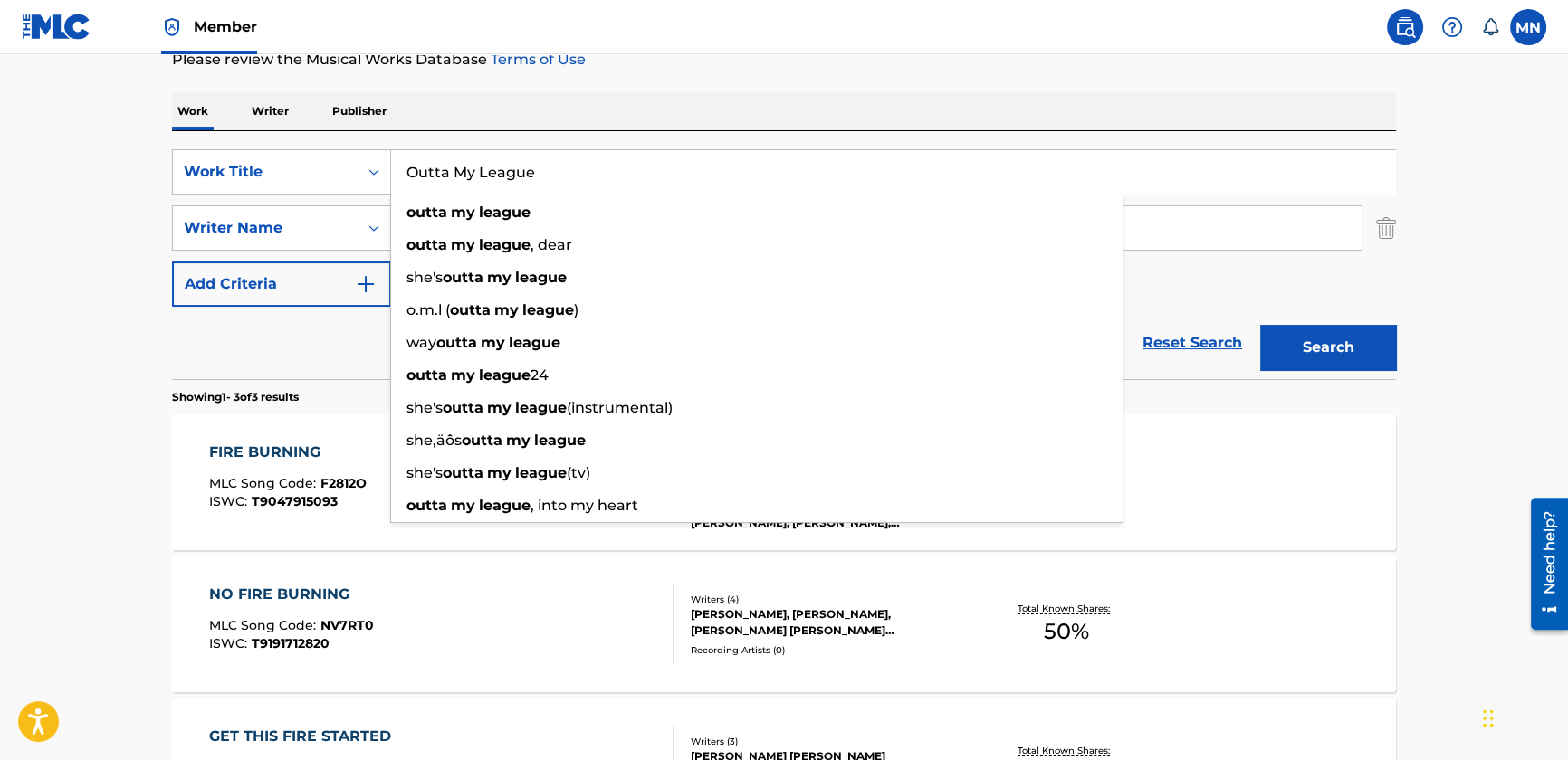
type input "Outta My League"
click at [52, 233] on main "The MLC Public Work Search The accuracy and completeness of The MLC's data is d…" at bounding box center [784, 365] width 1568 height 1128
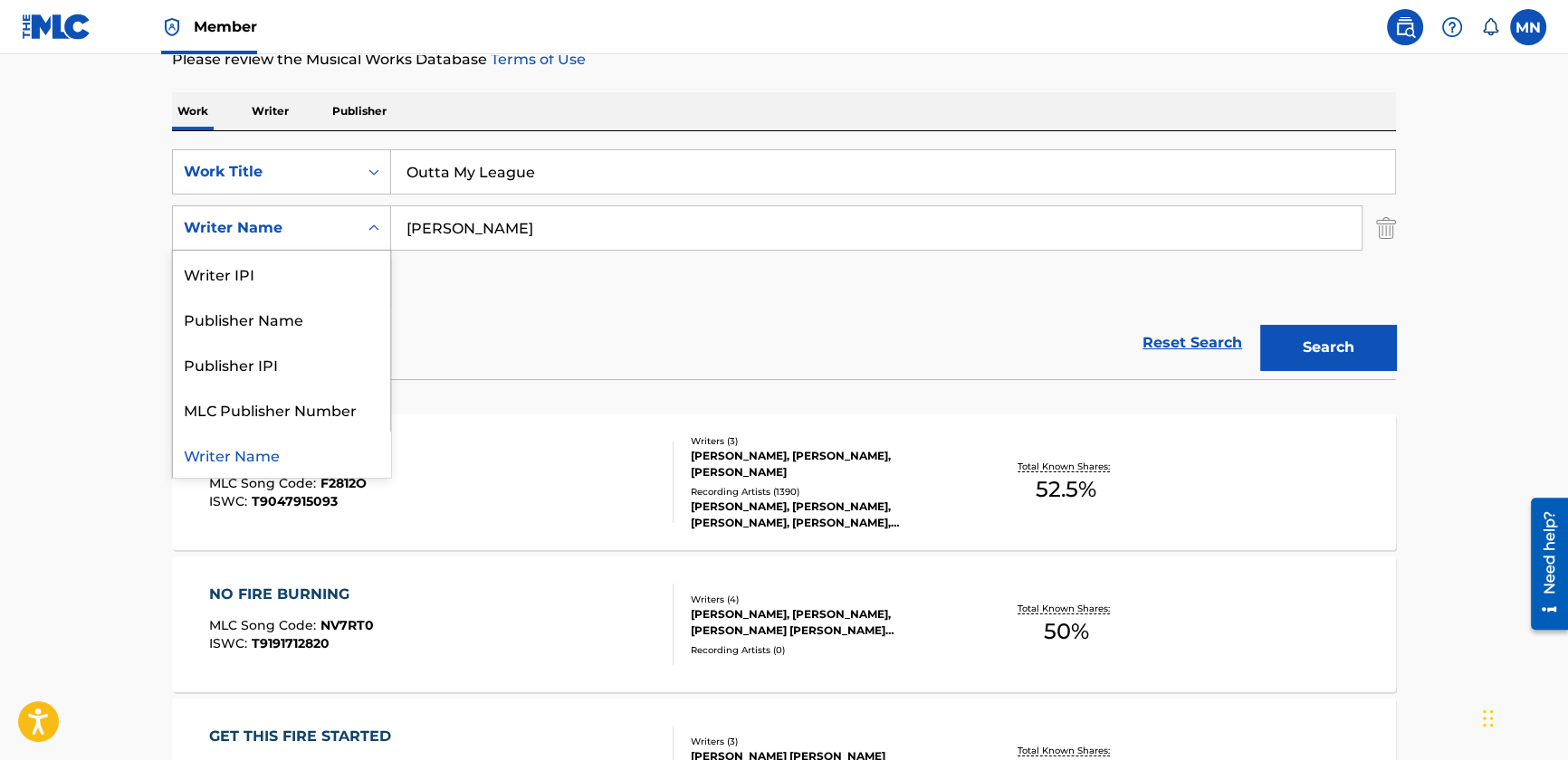
click at [305, 232] on div "Writer Name" at bounding box center [265, 228] width 163 height 22
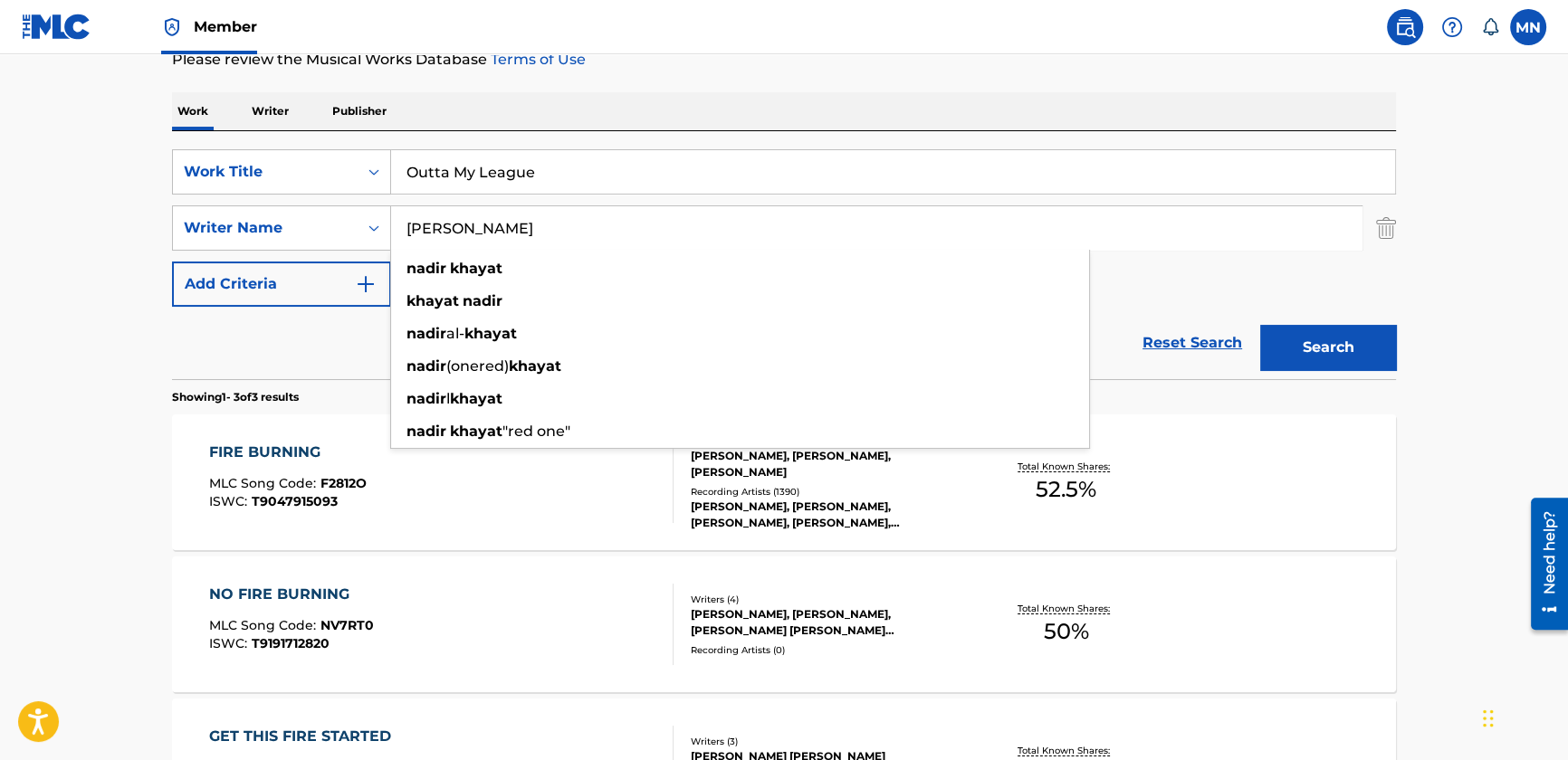
drag, startPoint x: 555, startPoint y: 233, endPoint x: 404, endPoint y: 208, distance: 153.1
click at [404, 208] on input "[PERSON_NAME]" at bounding box center [876, 227] width 971 height 43
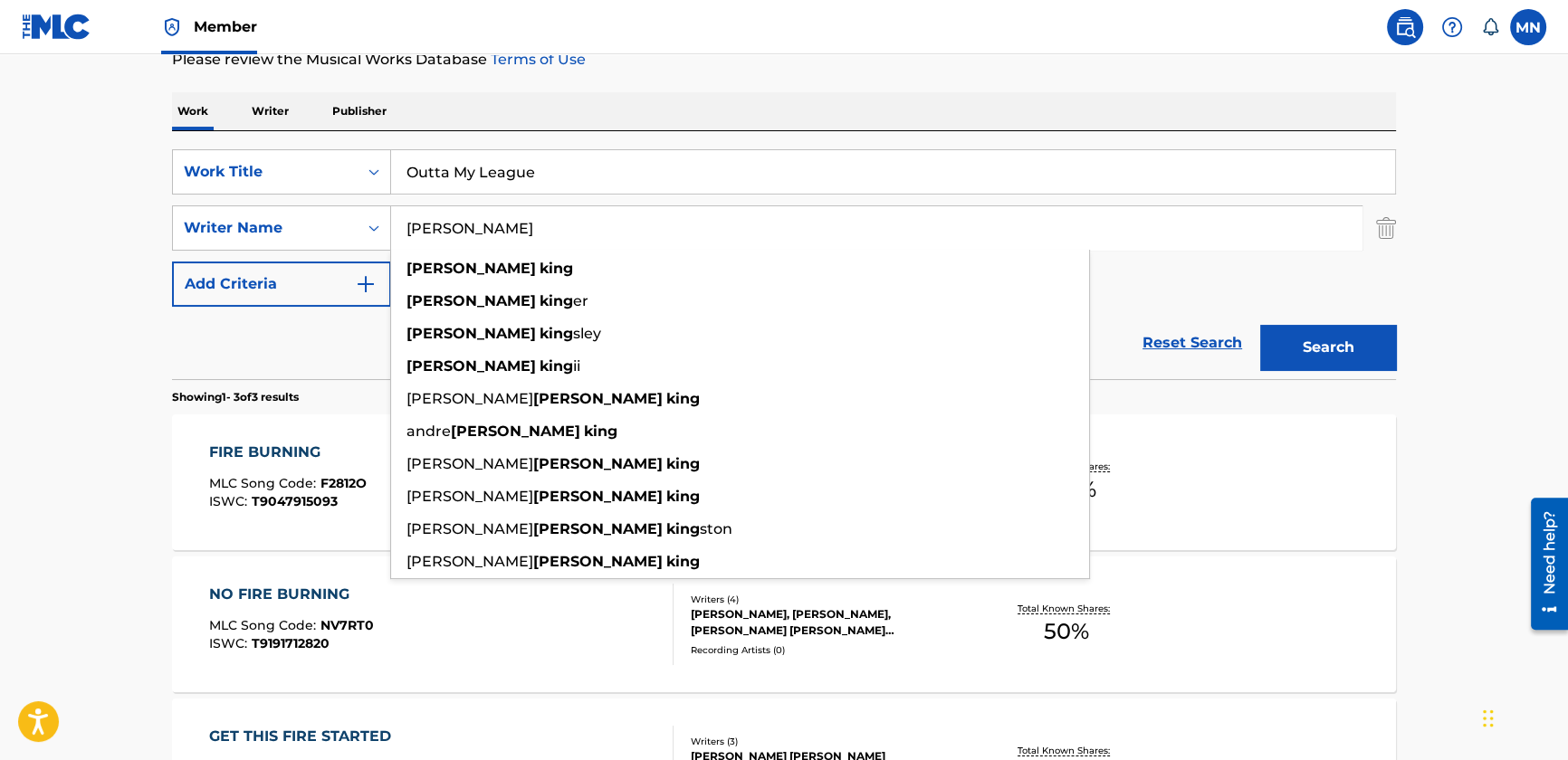
type input "[PERSON_NAME]"
click at [1261, 325] on button "Search" at bounding box center [1329, 347] width 136 height 45
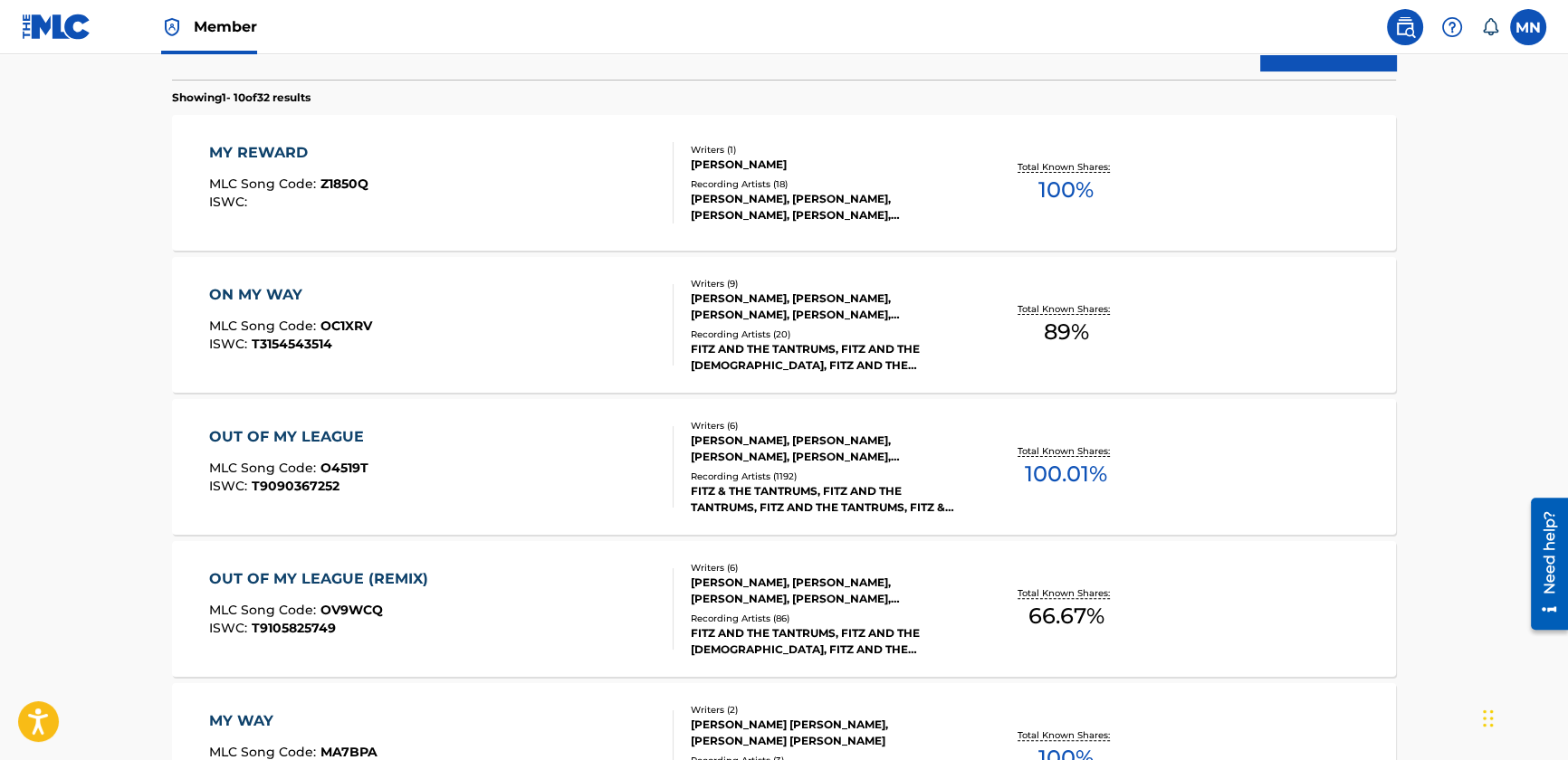
scroll to position [583, 0]
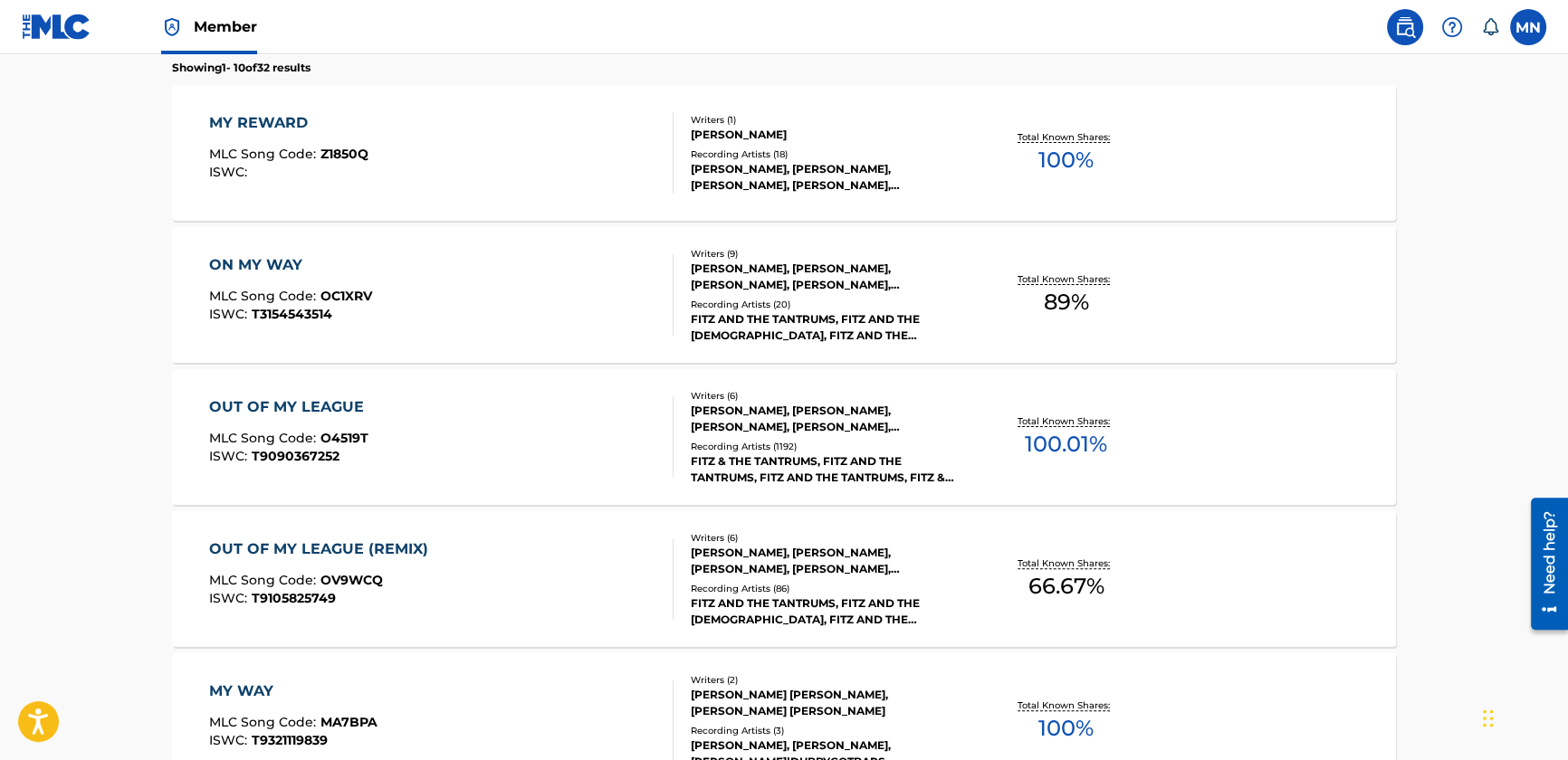
click at [780, 430] on div "[PERSON_NAME], [PERSON_NAME], [PERSON_NAME], [PERSON_NAME], [PERSON_NAME], [PER…" at bounding box center [827, 419] width 273 height 32
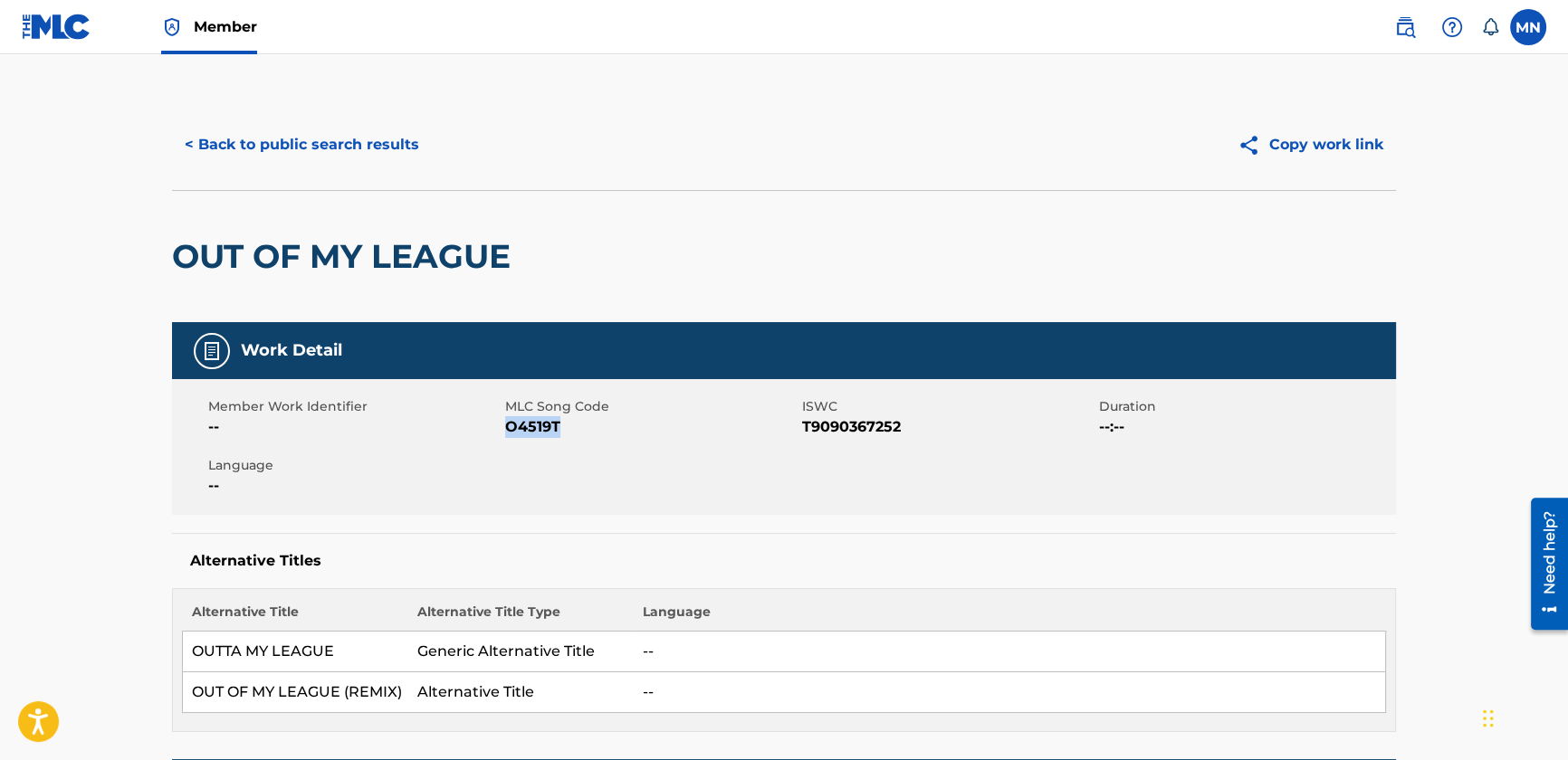
drag, startPoint x: 507, startPoint y: 428, endPoint x: 564, endPoint y: 424, distance: 57.1
click at [564, 424] on span "O4519T" at bounding box center [651, 428] width 293 height 22
copy span "O4519T"
click at [69, 19] on img at bounding box center [57, 27] width 70 height 27
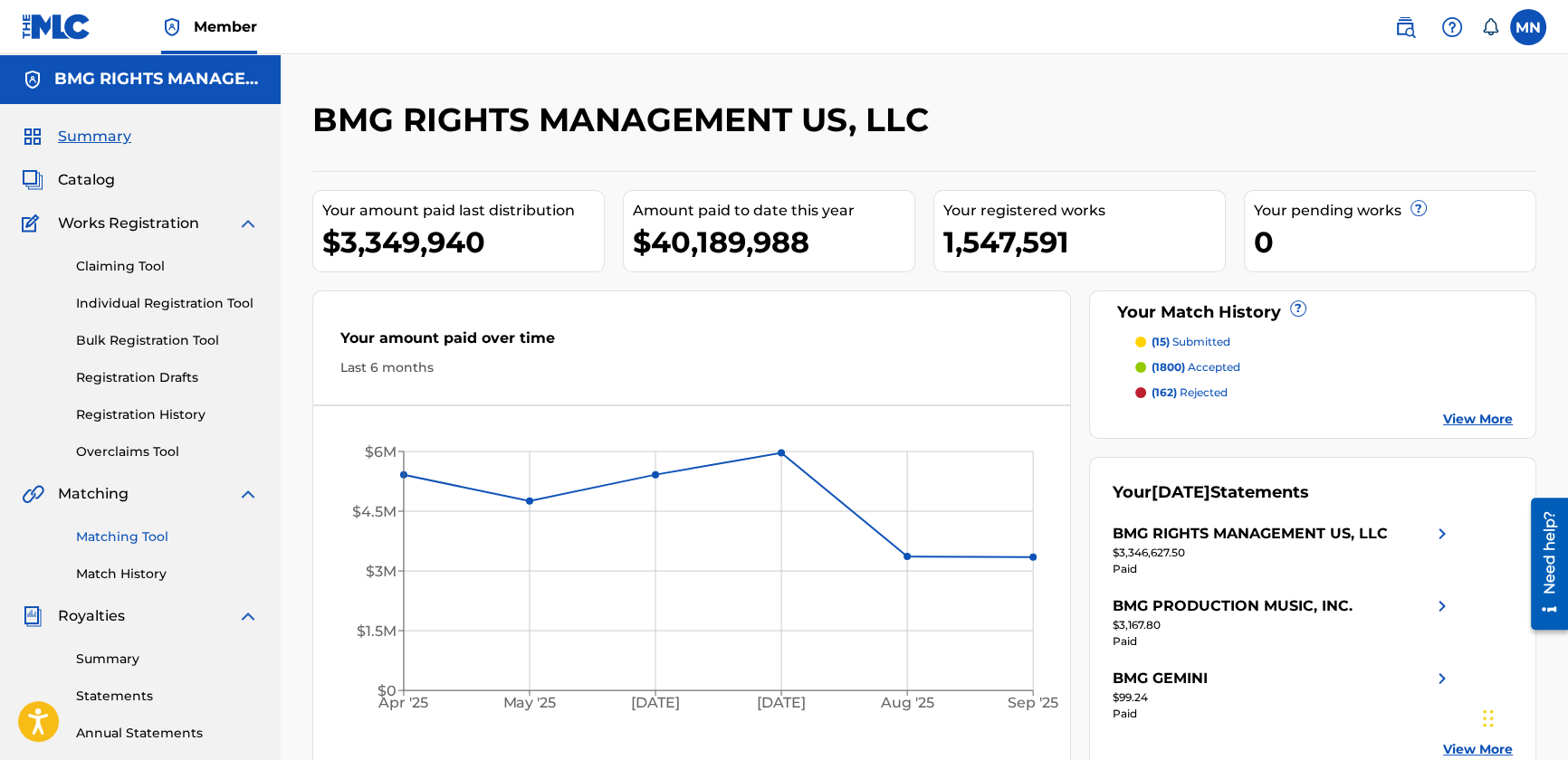
click at [148, 528] on link "Matching Tool" at bounding box center [167, 537] width 183 height 19
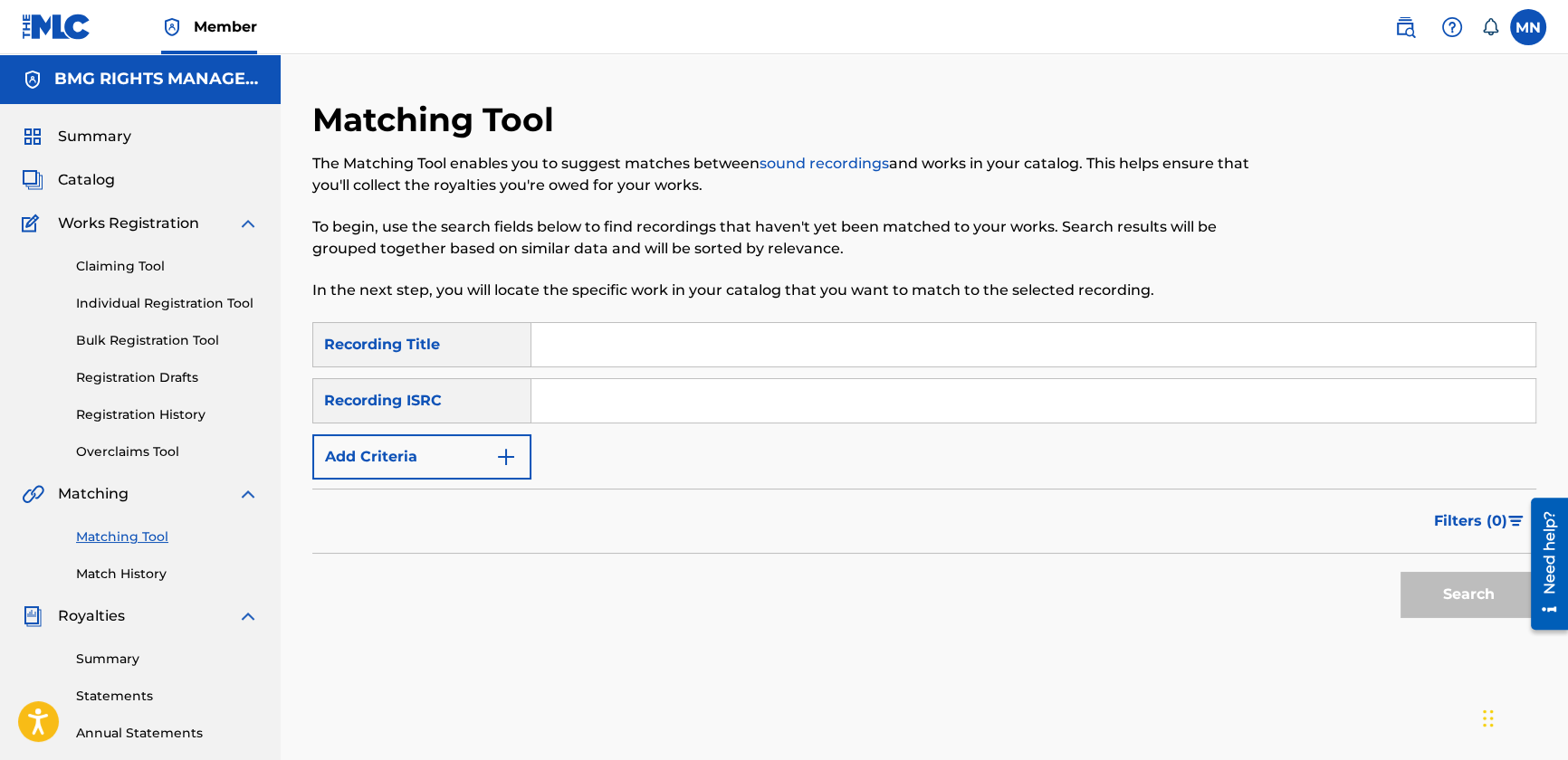
click at [606, 322] on div "Search Form" at bounding box center [1034, 344] width 1005 height 45
click at [601, 343] on input "Search Form" at bounding box center [1033, 344] width 1004 height 43
type input "complicated"
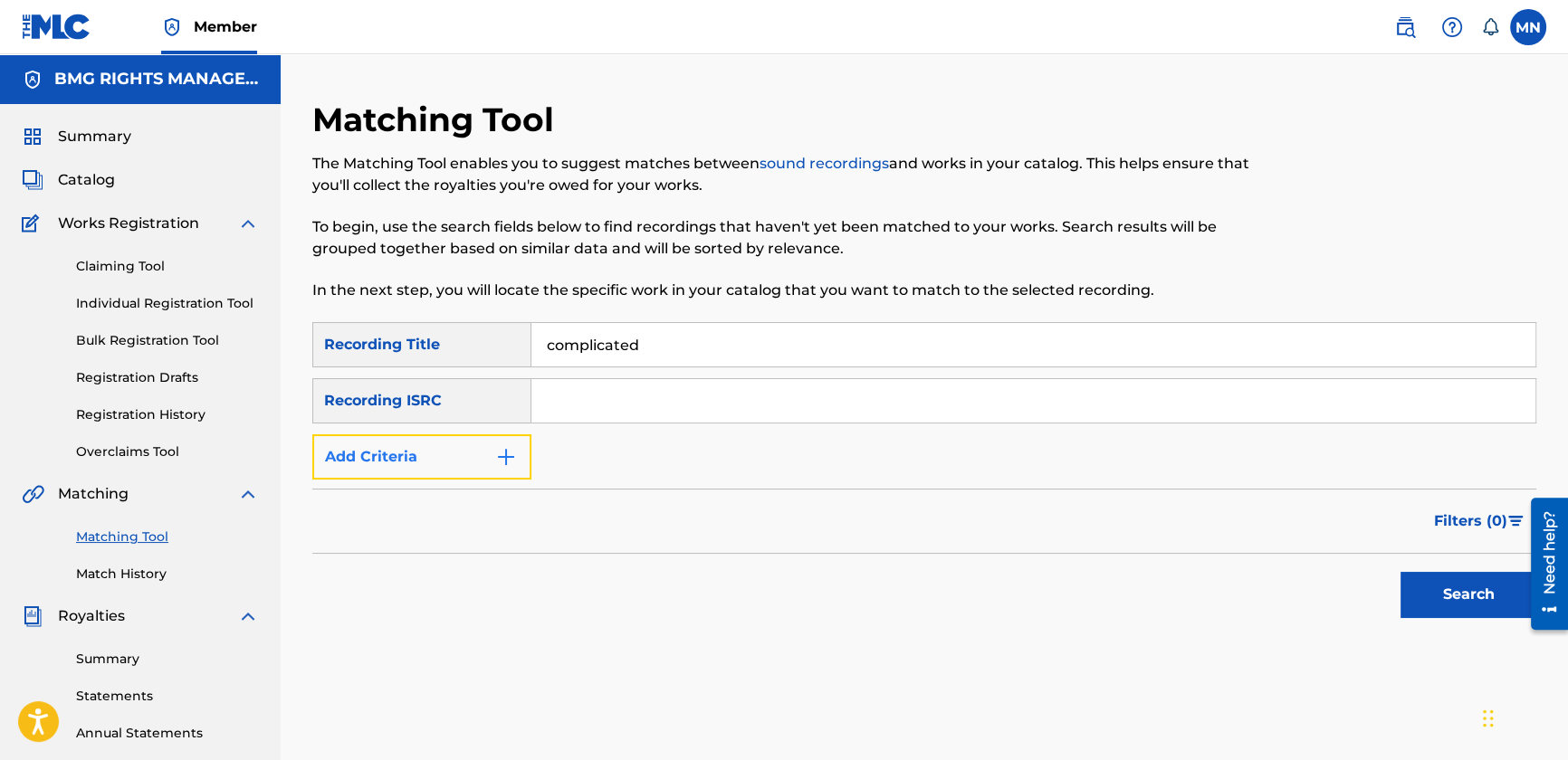
click at [453, 455] on button "Add Criteria" at bounding box center [421, 456] width 219 height 45
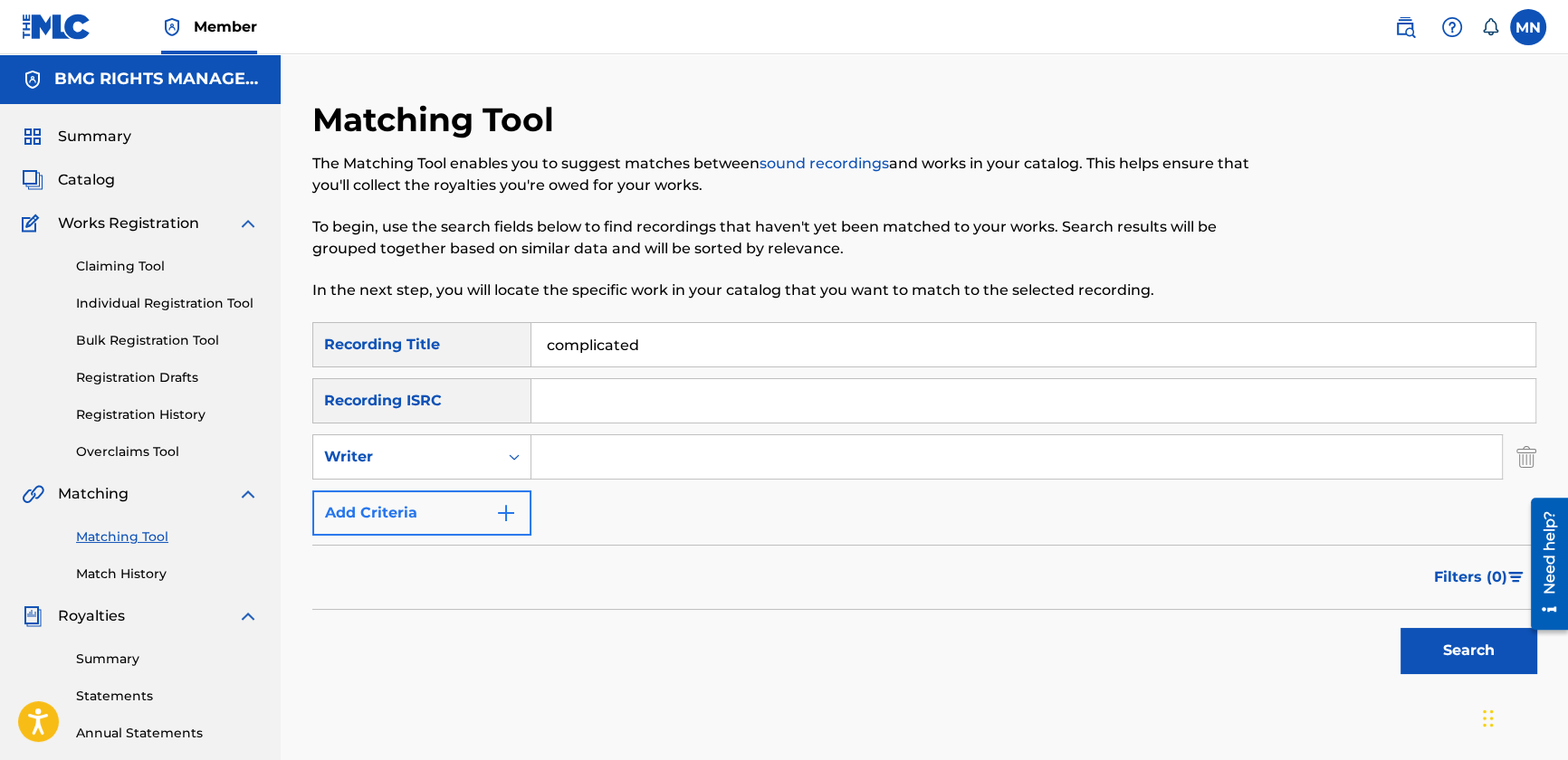
click at [453, 455] on div "Writer" at bounding box center [405, 457] width 163 height 22
click at [455, 498] on div "Recording Artist" at bounding box center [421, 501] width 217 height 45
click at [594, 439] on input "Search Form" at bounding box center [1017, 456] width 971 height 43
type input "[PERSON_NAME]"
click at [1401, 628] on button "Search" at bounding box center [1469, 651] width 136 height 45
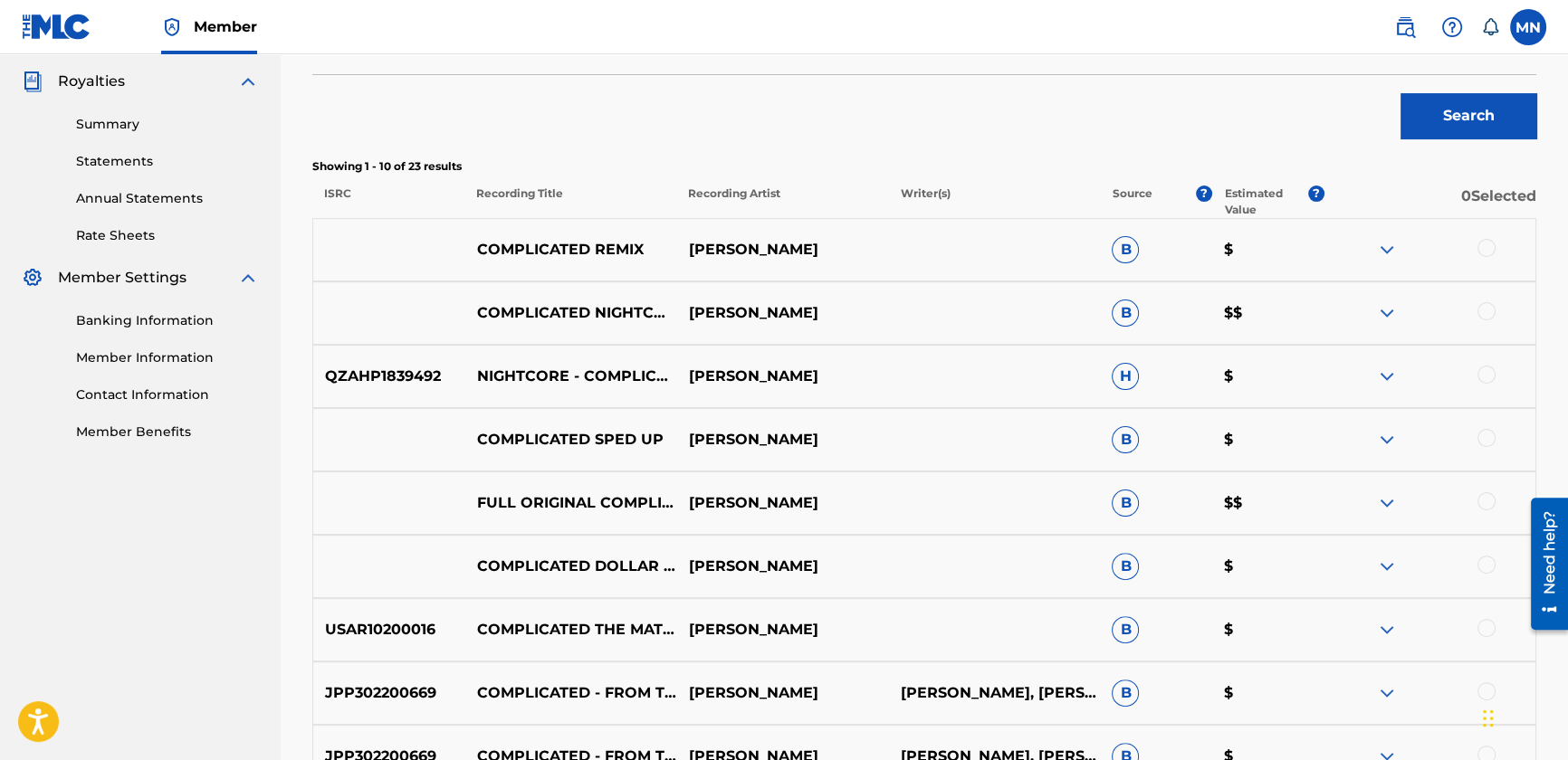
scroll to position [576, 0]
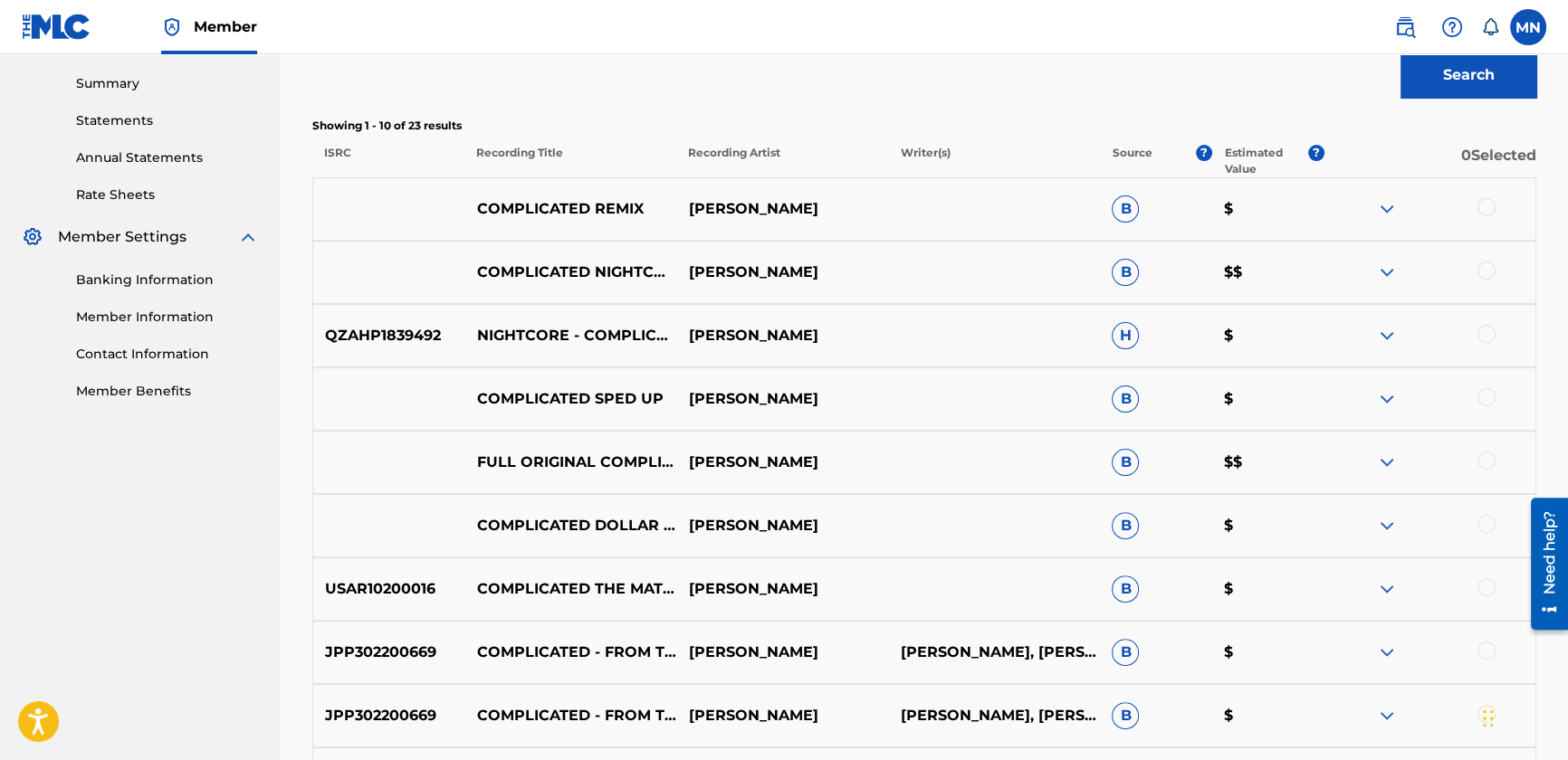
click at [1482, 397] on div at bounding box center [1487, 397] width 18 height 18
click at [1487, 461] on div at bounding box center [1487, 461] width 18 height 18
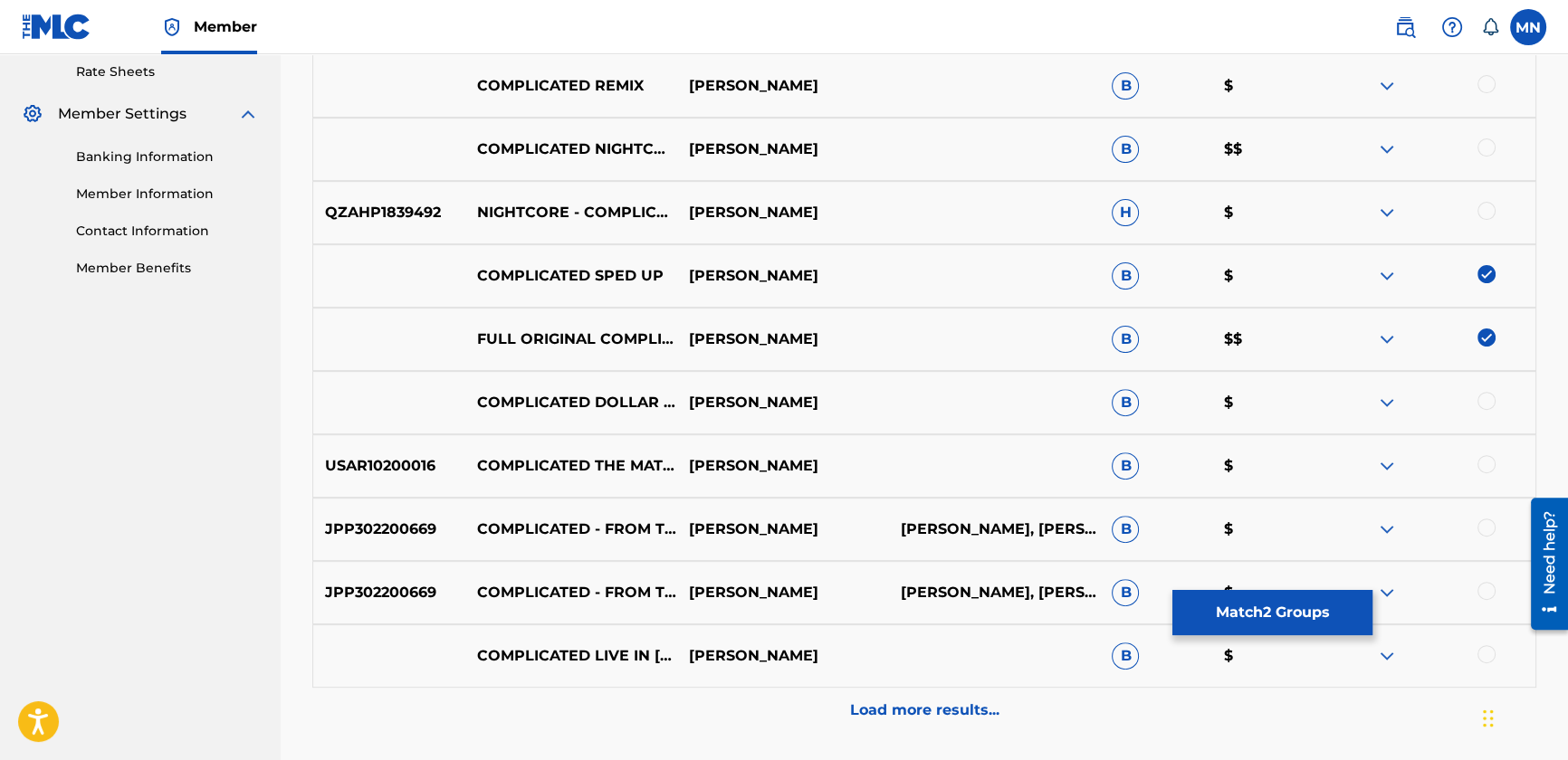
scroll to position [741, 0]
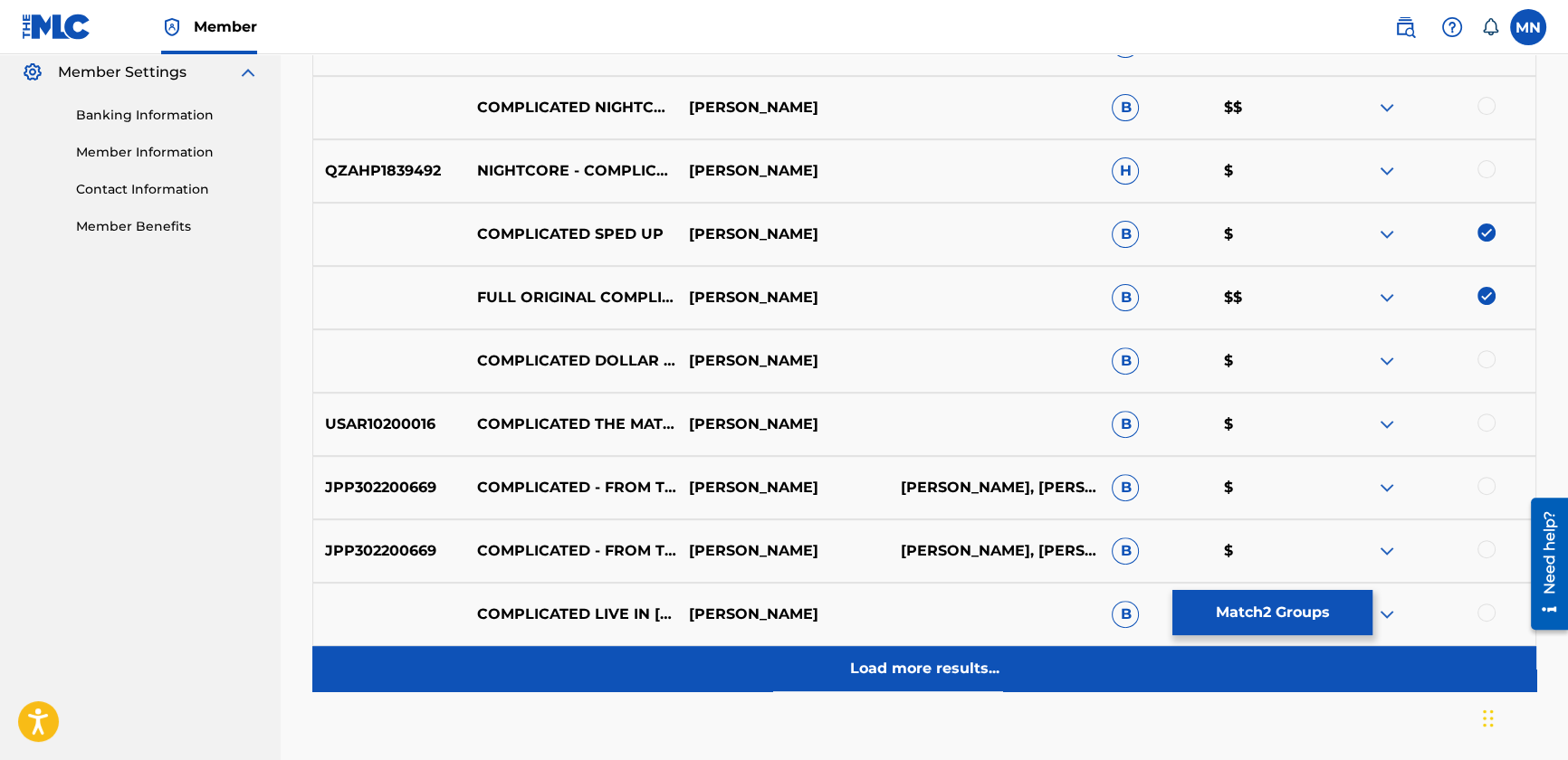
click at [914, 654] on div "Load more results..." at bounding box center [924, 668] width 1224 height 45
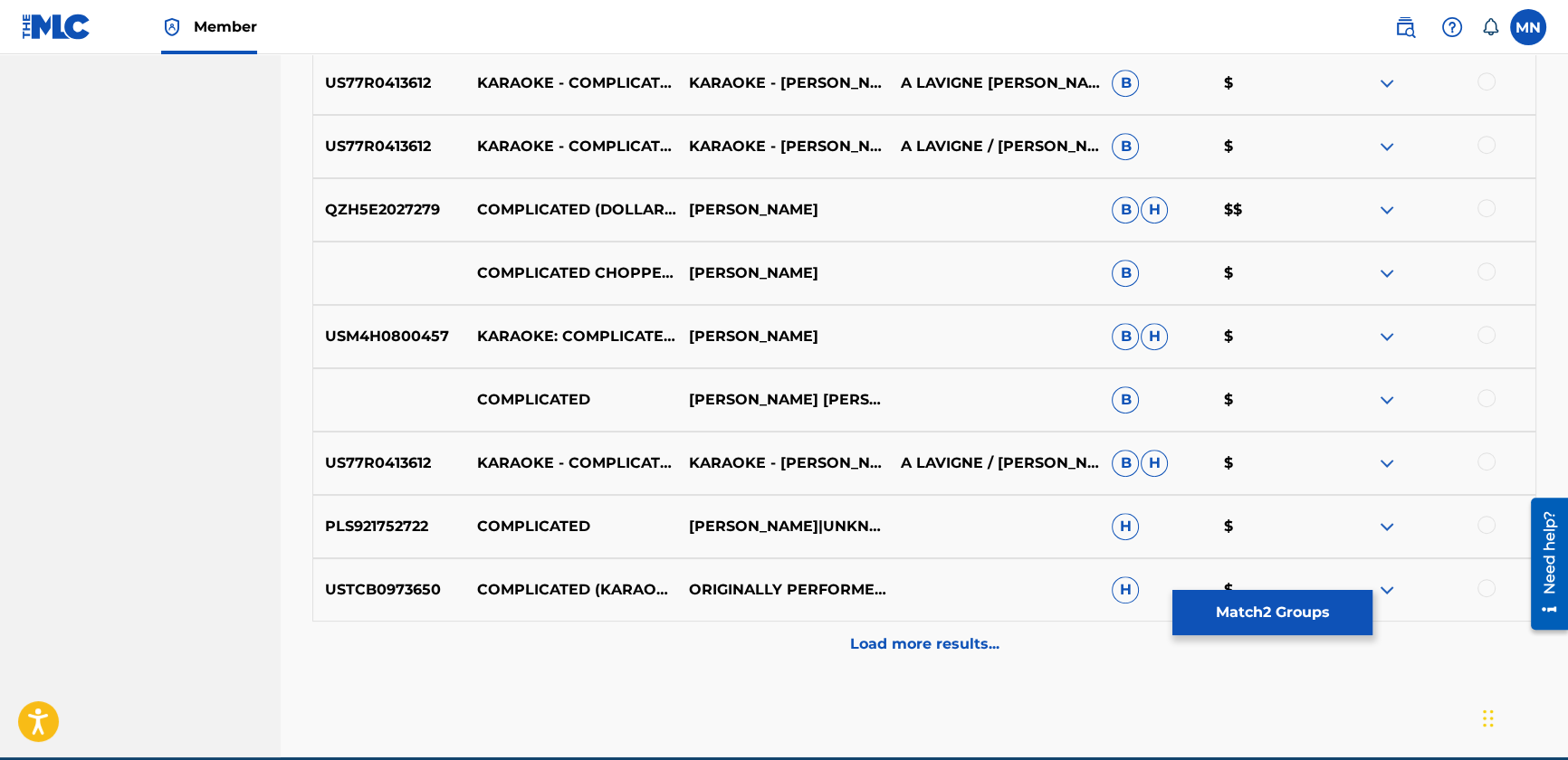
scroll to position [1481, 0]
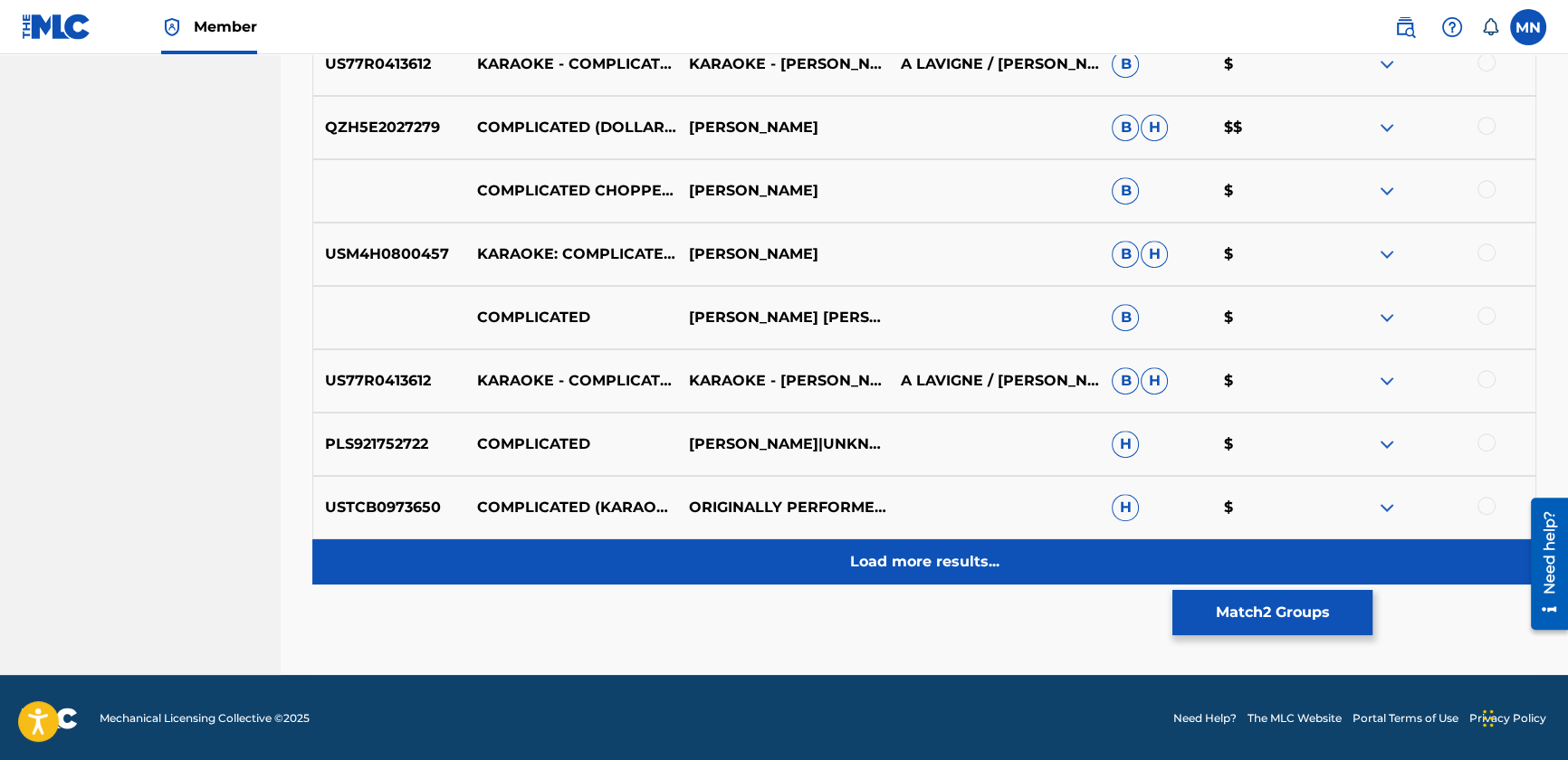
click at [895, 563] on p "Load more results..." at bounding box center [925, 562] width 149 height 22
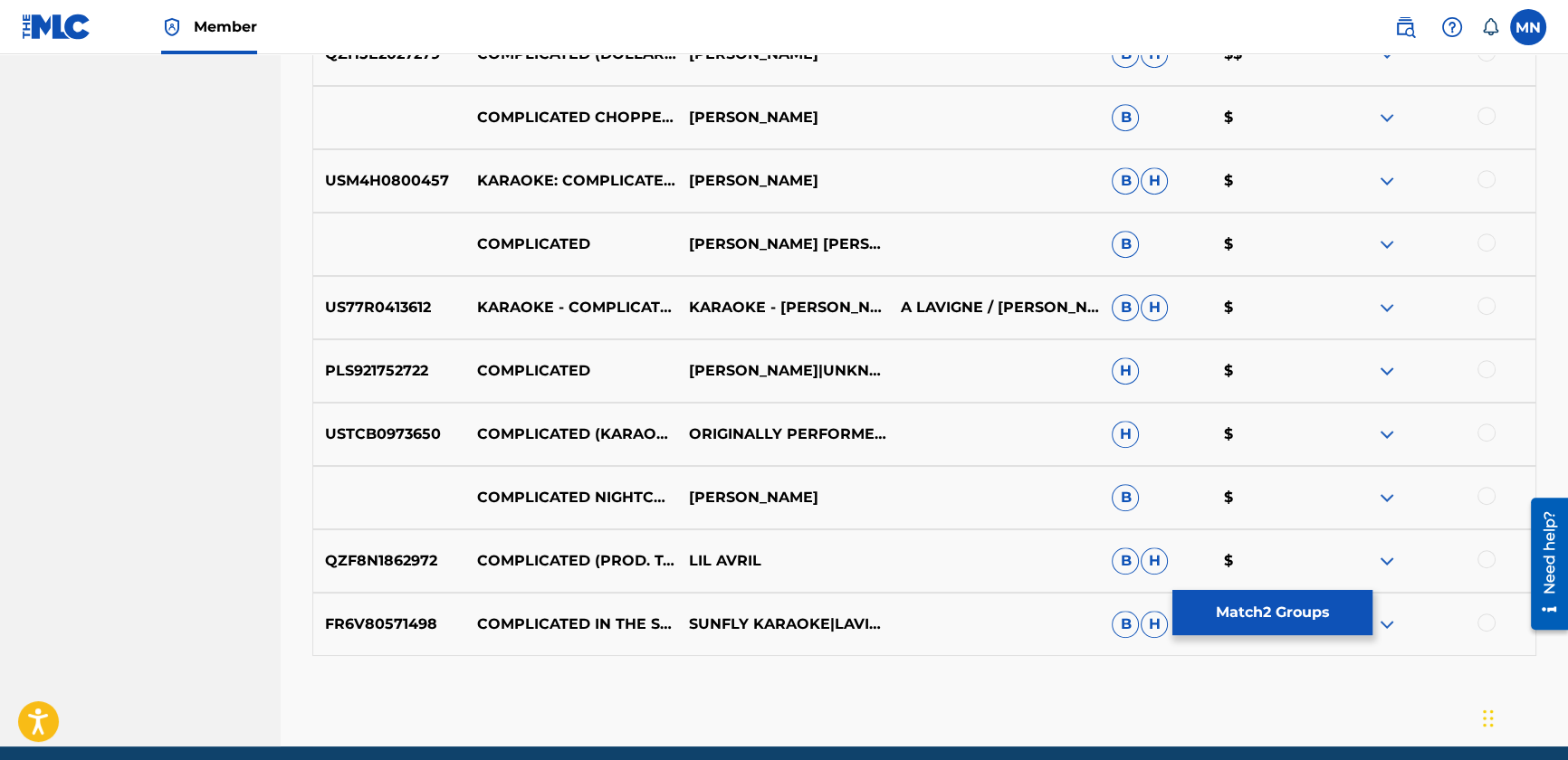
scroll to position [1627, 0]
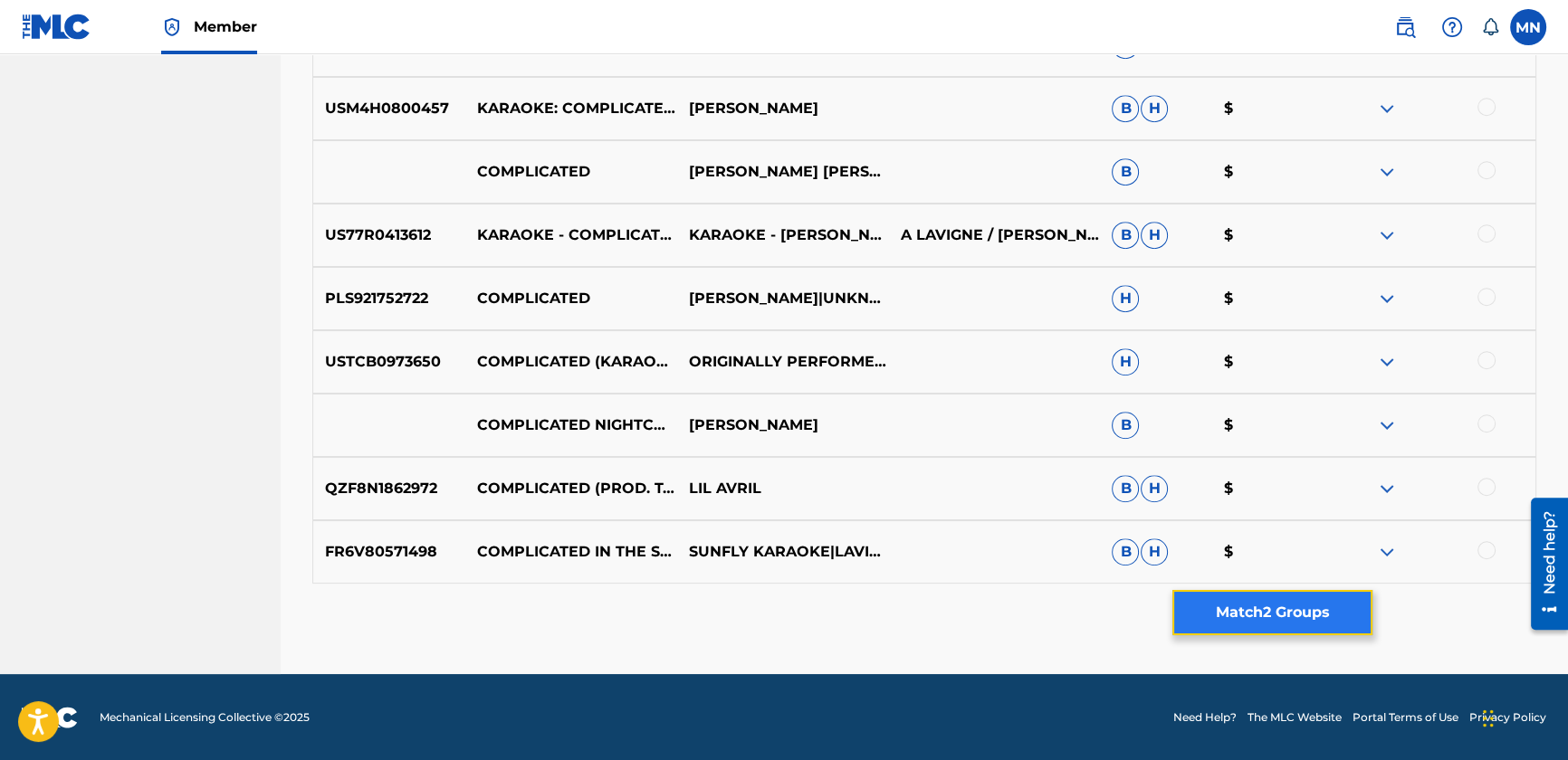
click at [1207, 613] on button "Match 2 Groups" at bounding box center [1272, 612] width 200 height 45
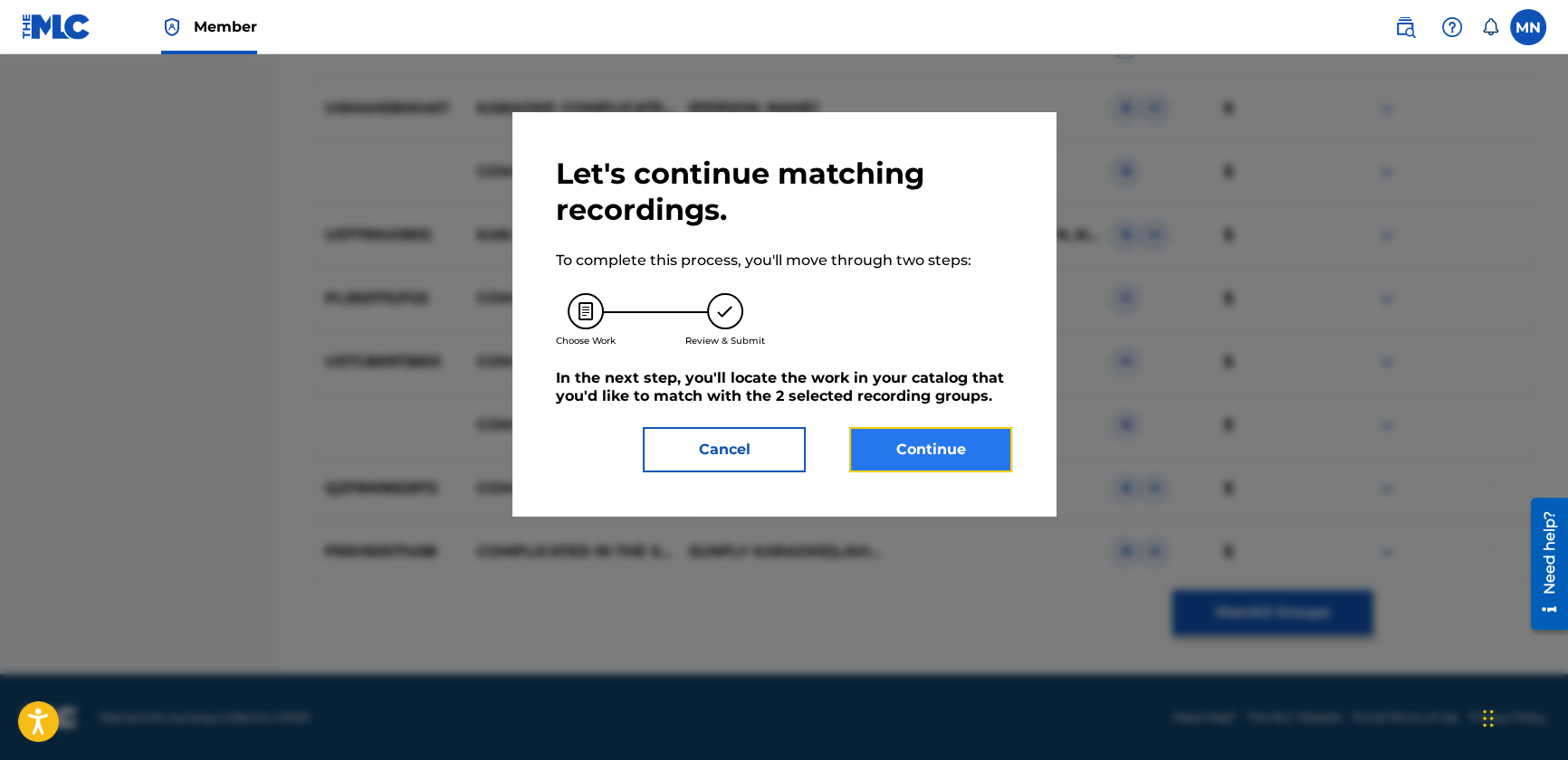
click at [936, 451] on button "Continue" at bounding box center [930, 449] width 163 height 45
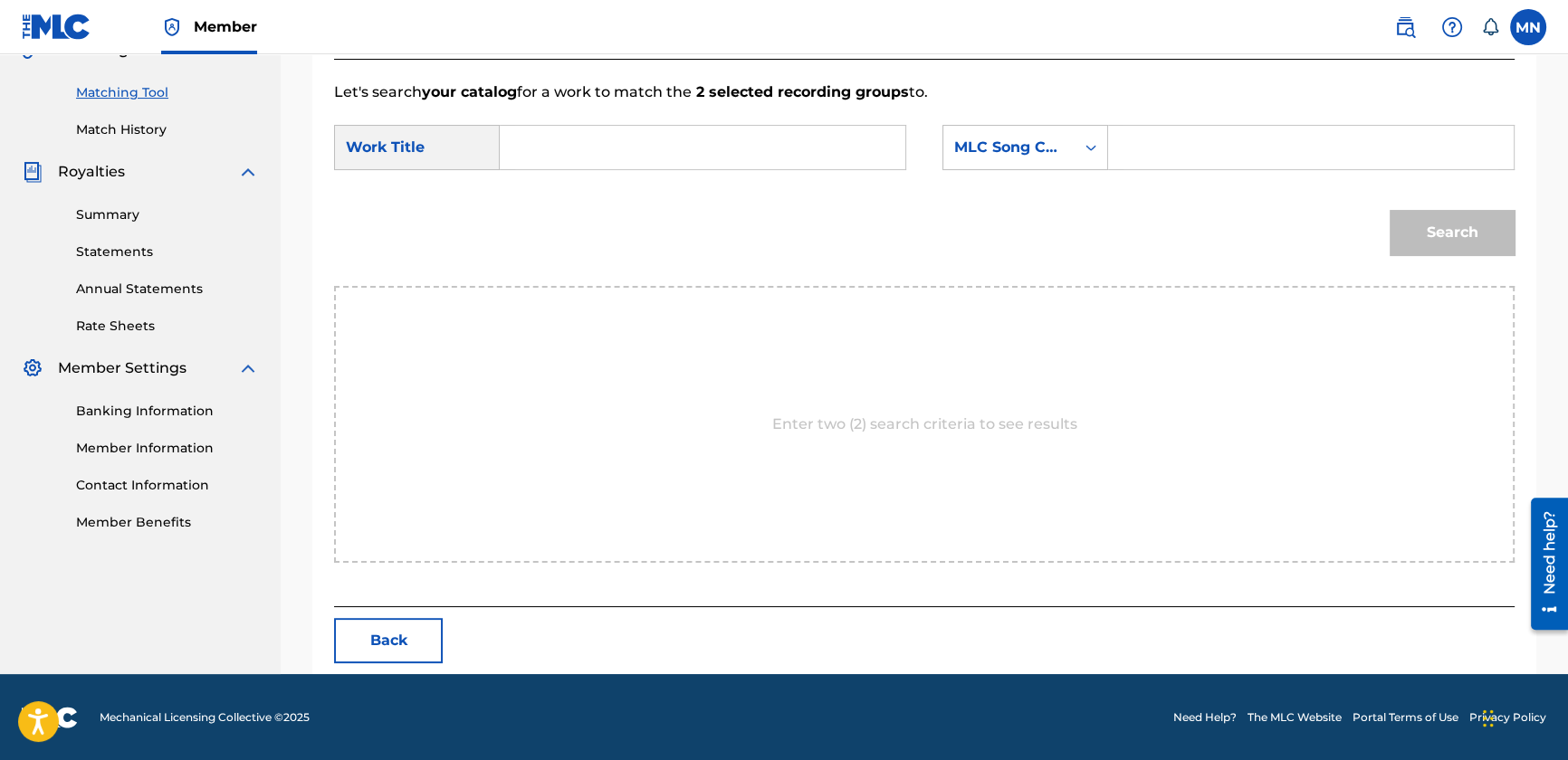
click at [522, 135] on input "Search Form" at bounding box center [702, 147] width 375 height 43
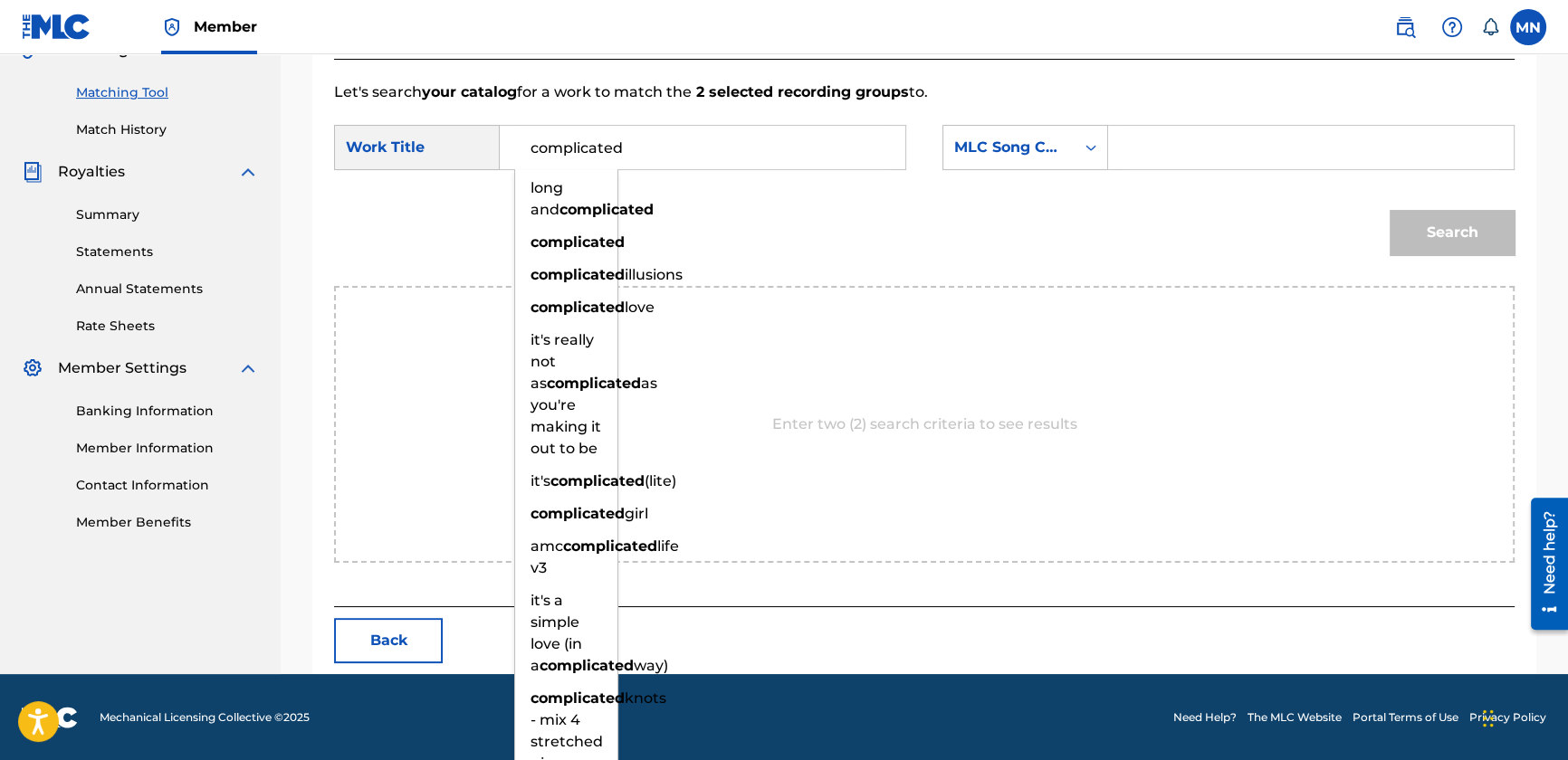
type input "complicated"
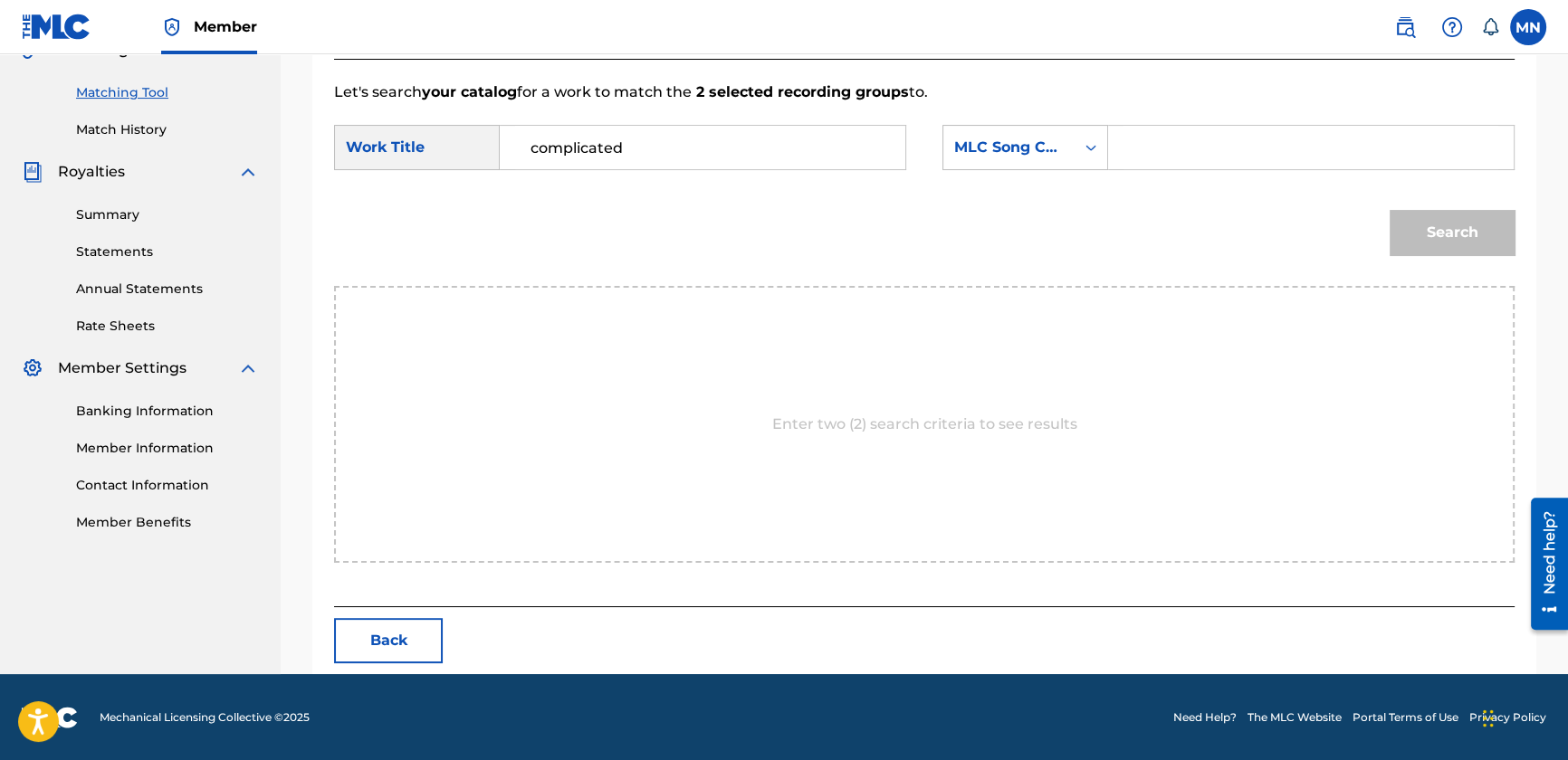
click at [1163, 136] on input "Search Form" at bounding box center [1310, 147] width 375 height 43
paste input "C55448"
click at [1433, 226] on button "Search" at bounding box center [1452, 232] width 125 height 45
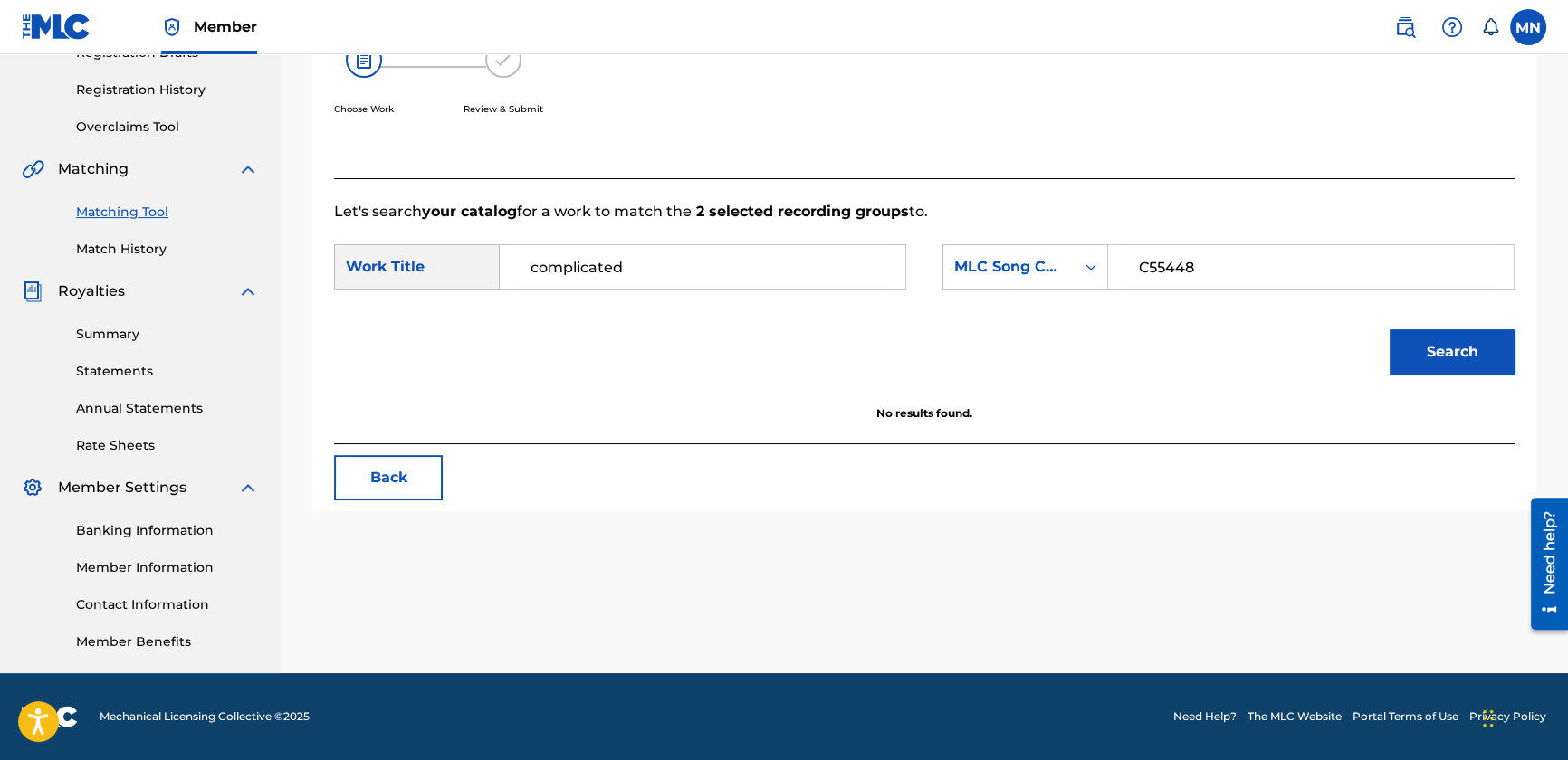
click at [1178, 260] on input "C55448" at bounding box center [1310, 267] width 375 height 43
drag, startPoint x: 1198, startPoint y: 258, endPoint x: 1331, endPoint y: 286, distance: 135.9
click at [1331, 286] on input "C55448" at bounding box center [1310, 267] width 375 height 43
type input "C55448"
click at [1389, 329] on button "Search" at bounding box center [1452, 351] width 125 height 45
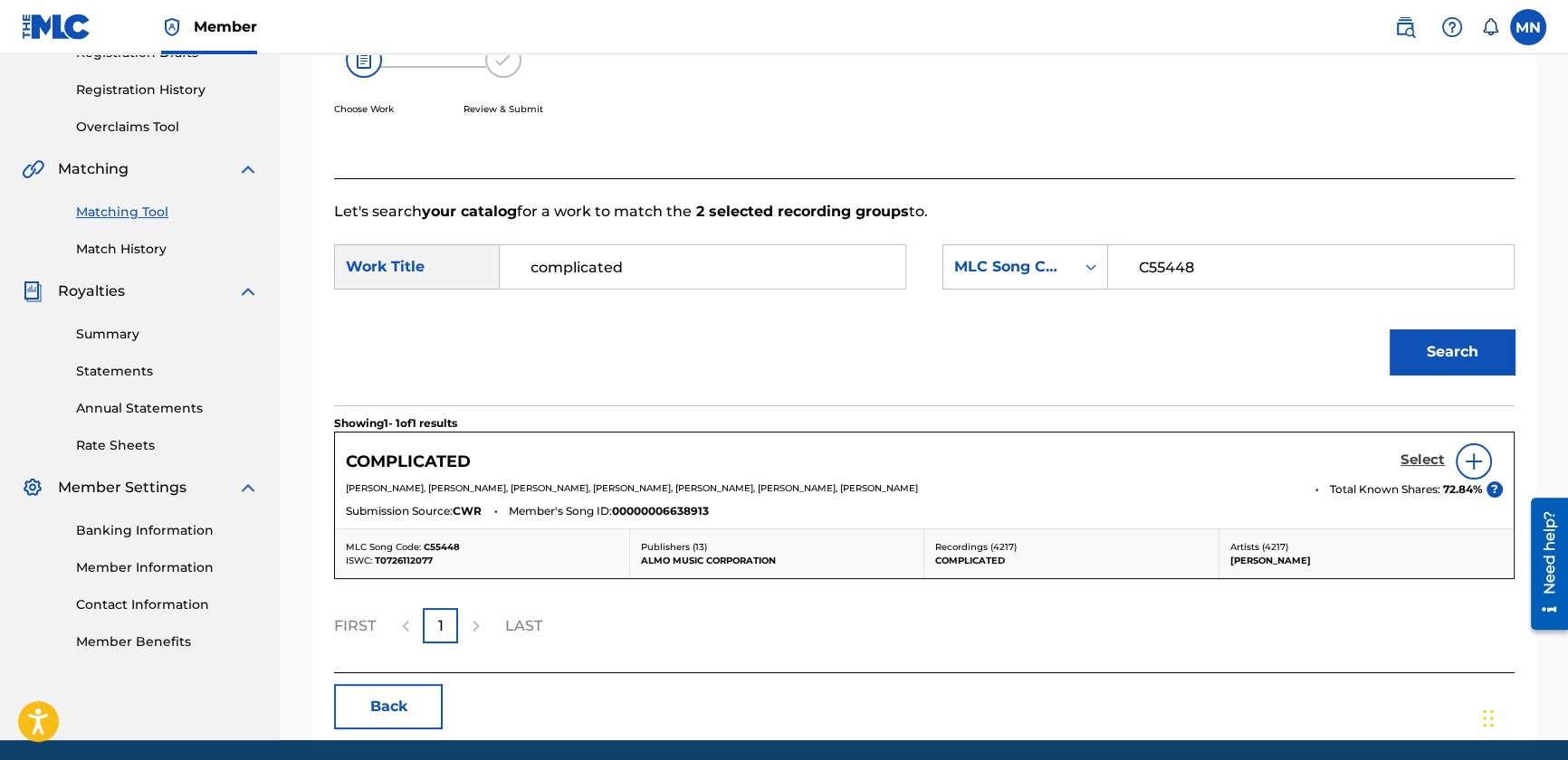
click at [1429, 456] on h5 "Select" at bounding box center [1423, 460] width 44 height 17
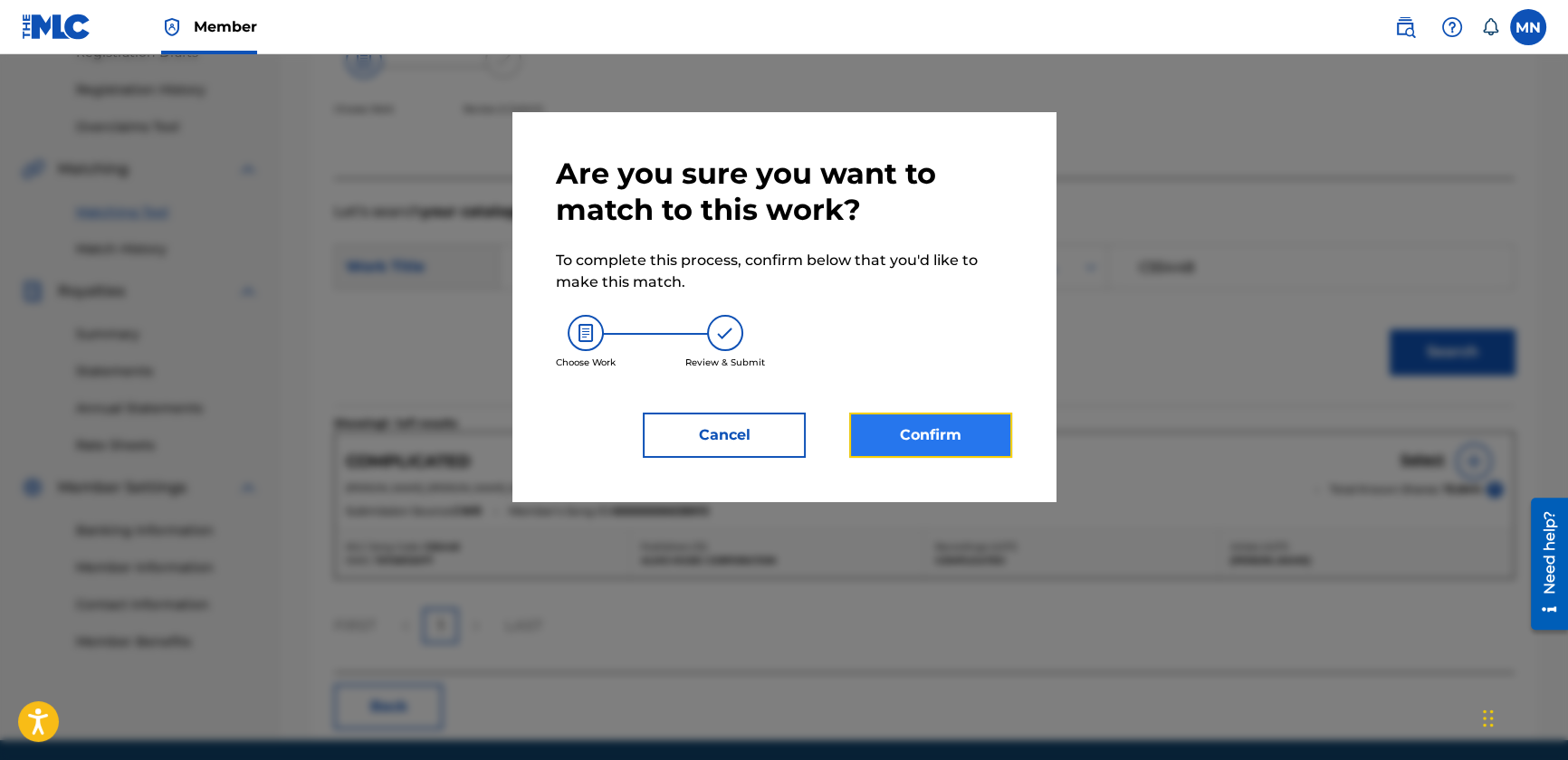
click at [897, 415] on button "Confirm" at bounding box center [930, 435] width 163 height 45
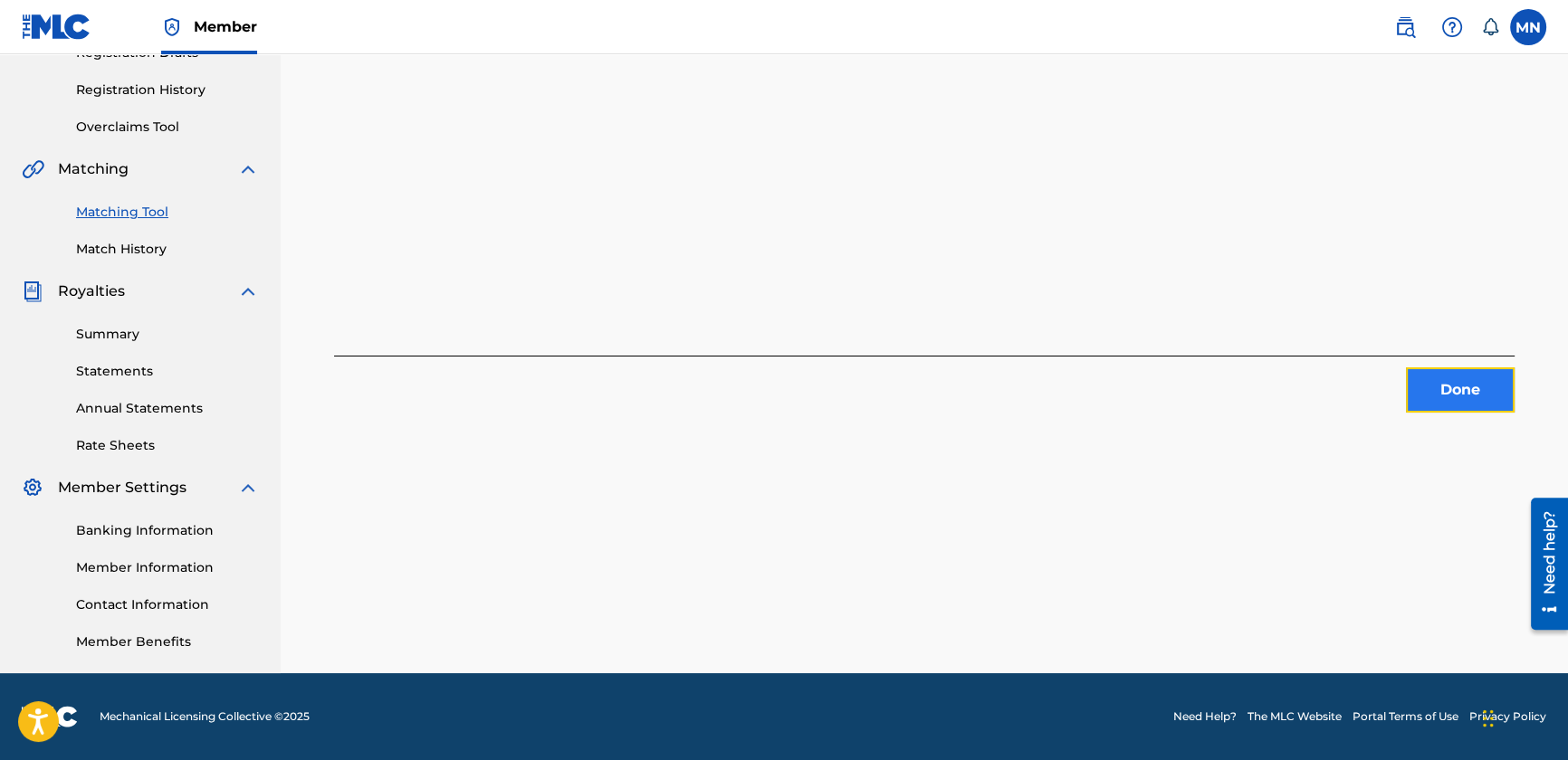
click at [1447, 395] on button "Done" at bounding box center [1460, 389] width 109 height 45
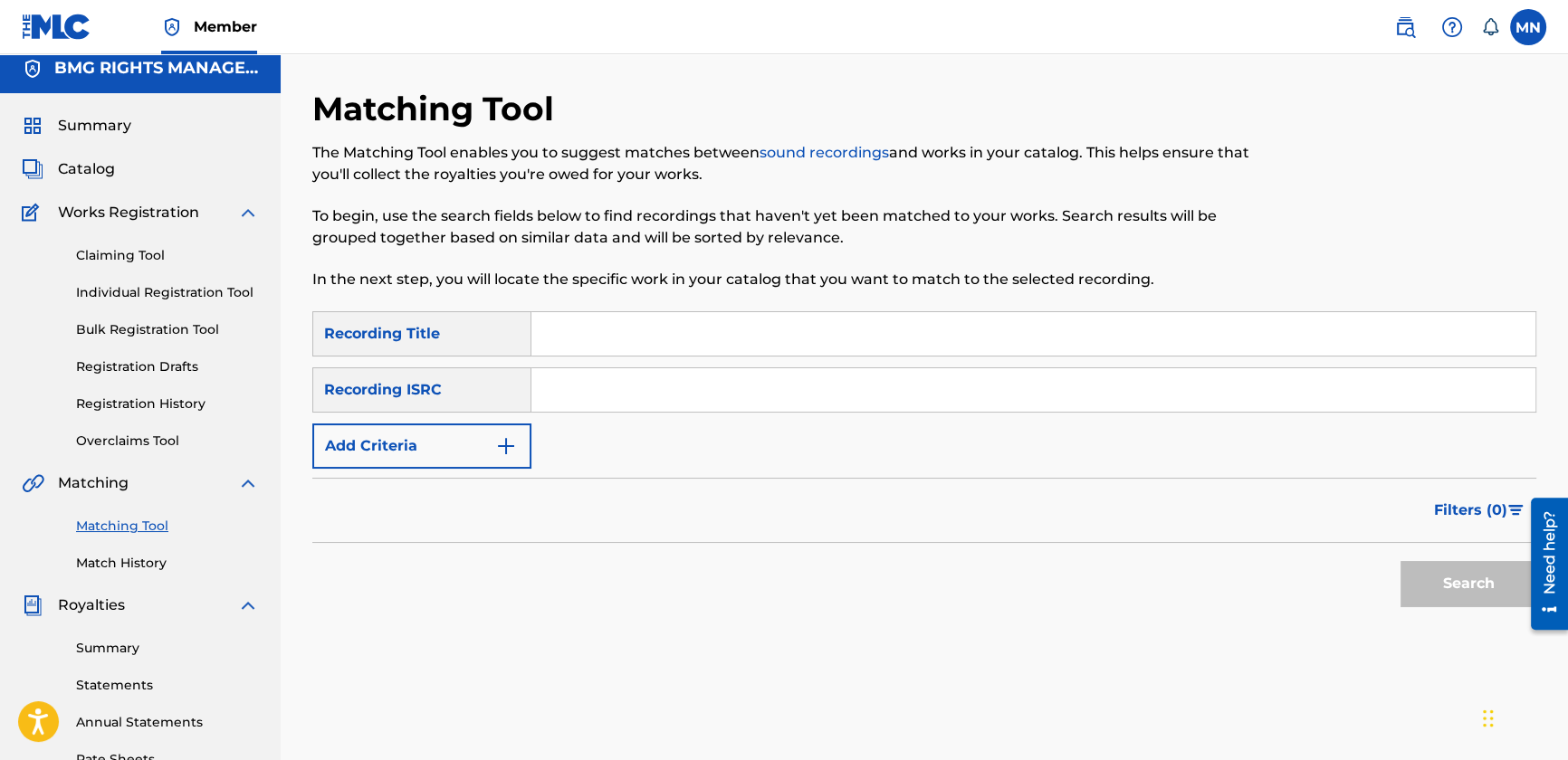
scroll to position [0, 0]
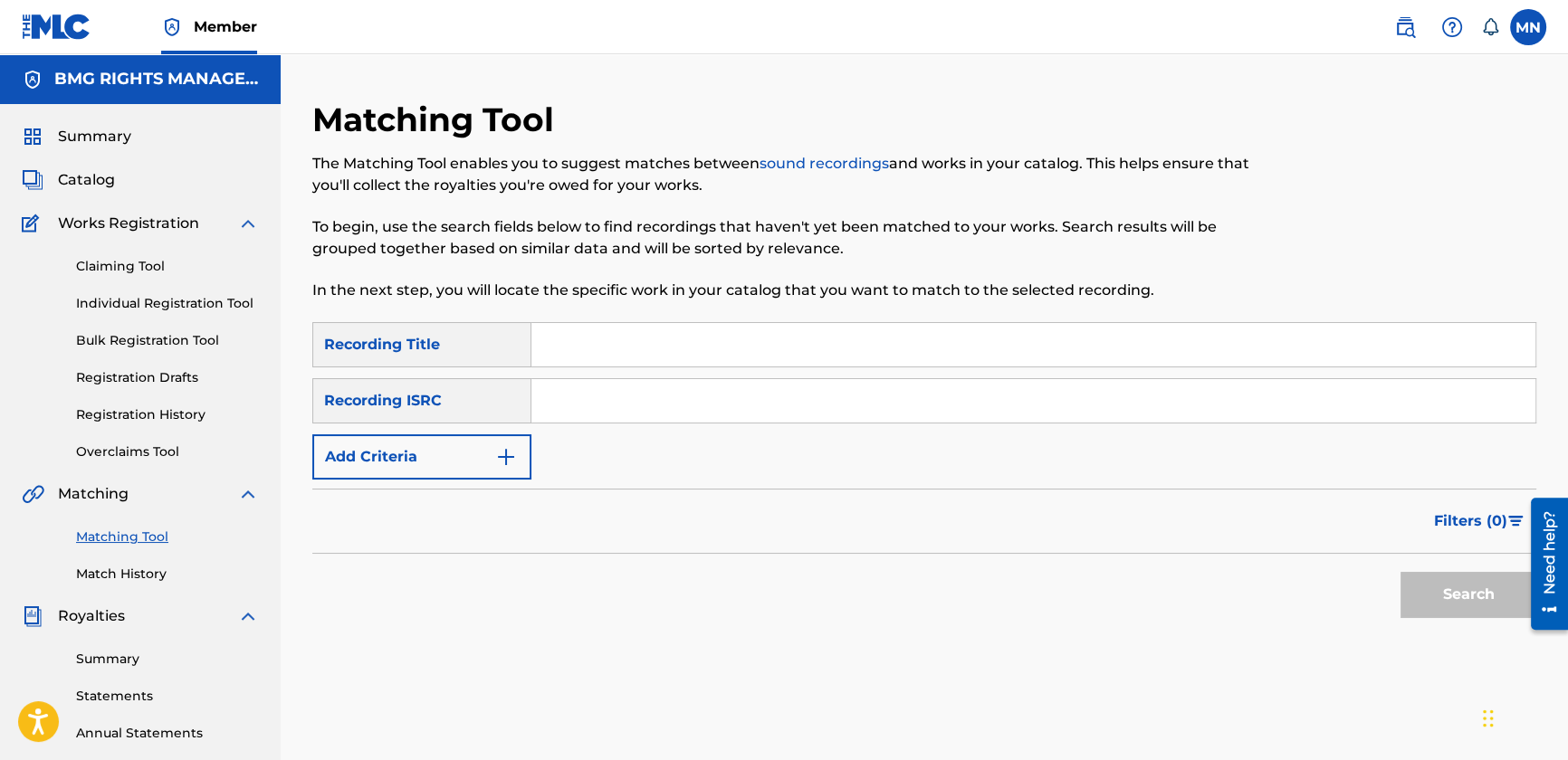
drag, startPoint x: 563, startPoint y: 340, endPoint x: 580, endPoint y: 351, distance: 20.2
click at [563, 340] on input "Search Form" at bounding box center [1033, 344] width 1004 height 43
paste input "Fire Burning"
drag, startPoint x: 686, startPoint y: 344, endPoint x: 254, endPoint y: 298, distance: 434.4
click at [252, 296] on main "BMG RIGHTS MANAGEMENT US, LLC Summary Catalog Works Registration Claiming Tool …" at bounding box center [784, 526] width 1568 height 944
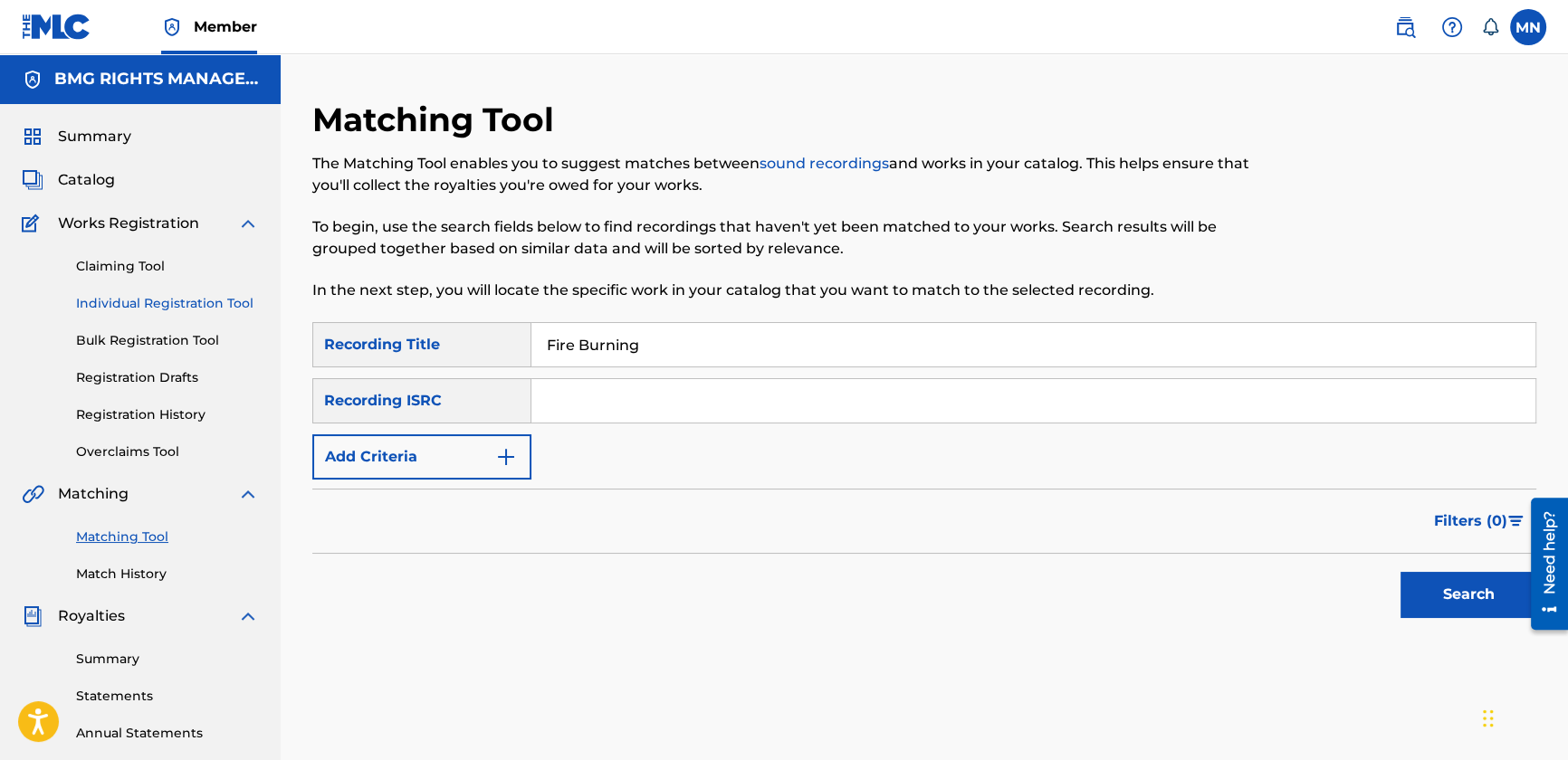
paste input "Outta My League"
type input "Outta My League"
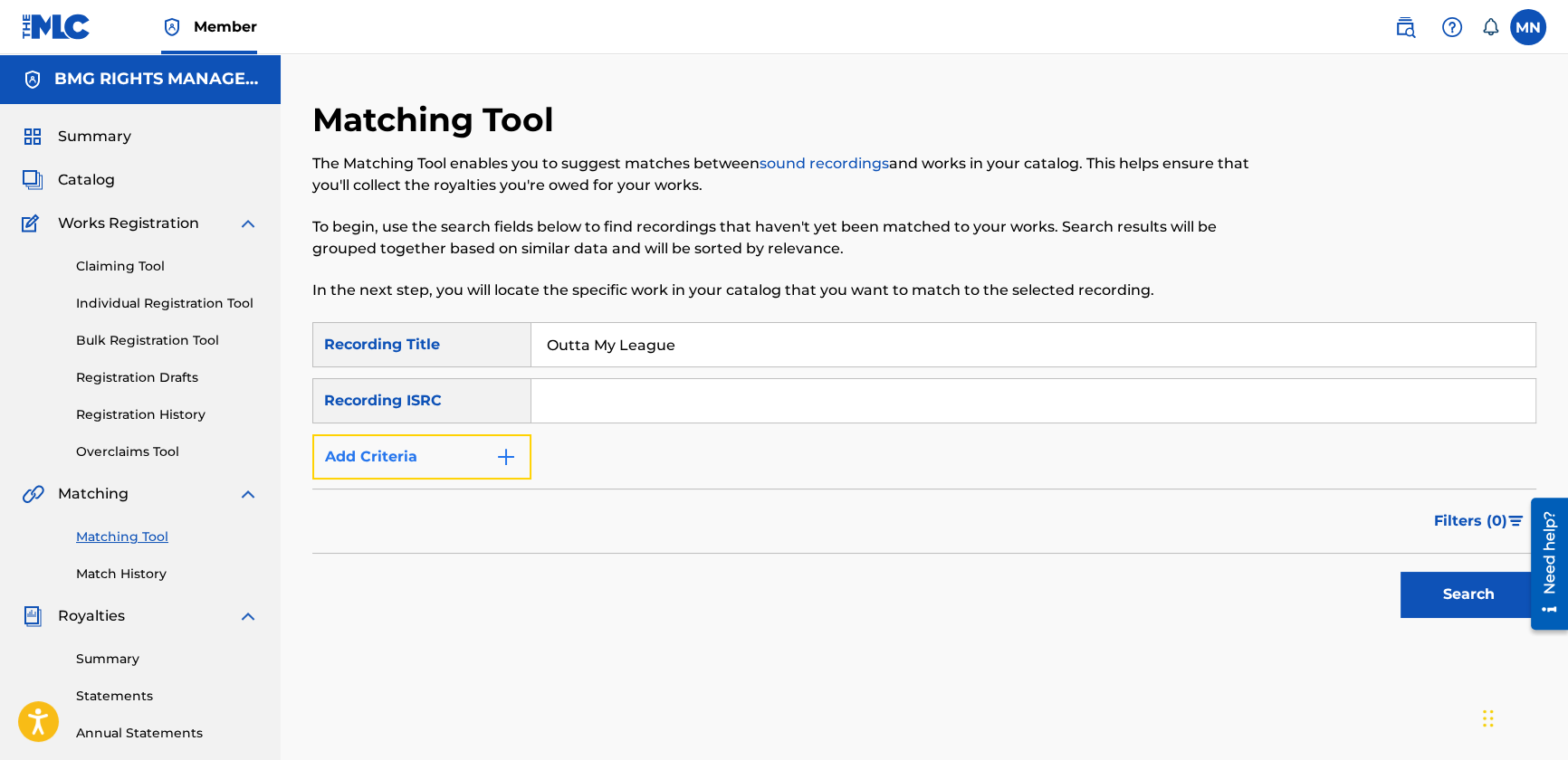
click at [482, 438] on button "Add Criteria" at bounding box center [421, 456] width 219 height 45
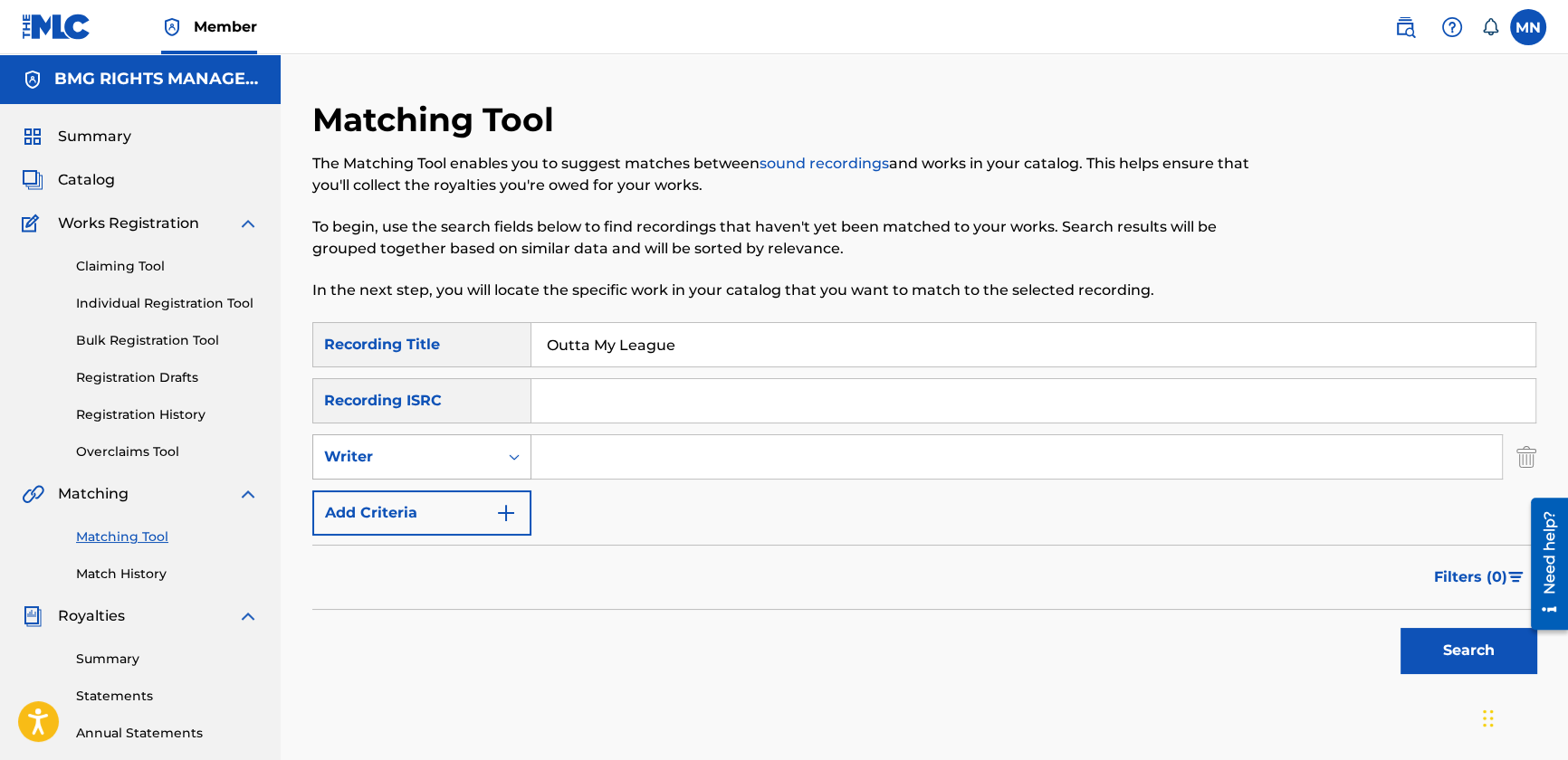
click at [452, 476] on div "Writer" at bounding box center [421, 456] width 219 height 45
click at [443, 512] on div "Recording Artist" at bounding box center [421, 501] width 217 height 45
drag, startPoint x: 580, startPoint y: 466, endPoint x: 552, endPoint y: 455, distance: 30.1
click at [580, 466] on input "Search Form" at bounding box center [1017, 456] width 971 height 43
type input "fitz"
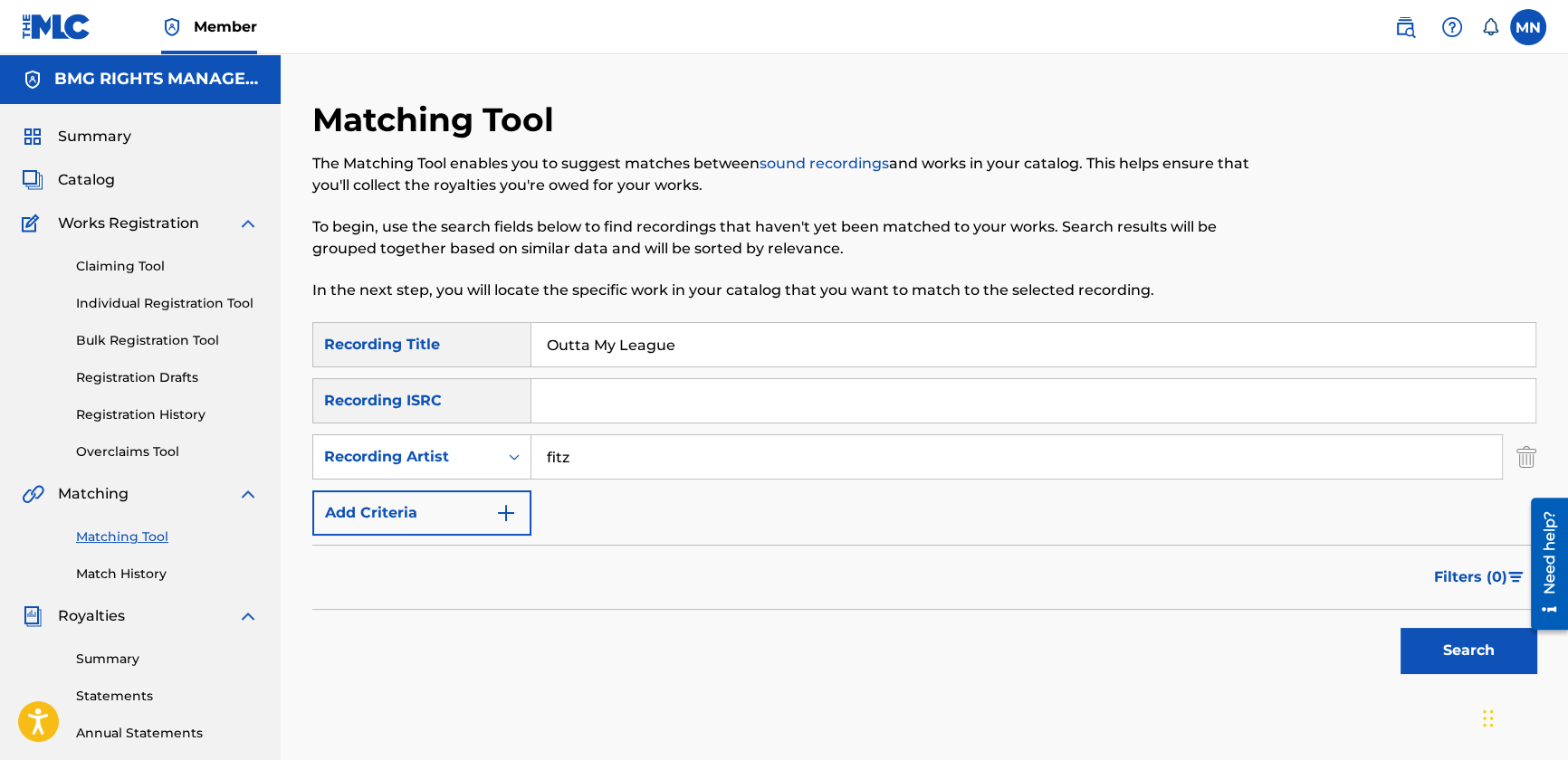
click at [1401, 628] on button "Search" at bounding box center [1469, 651] width 136 height 45
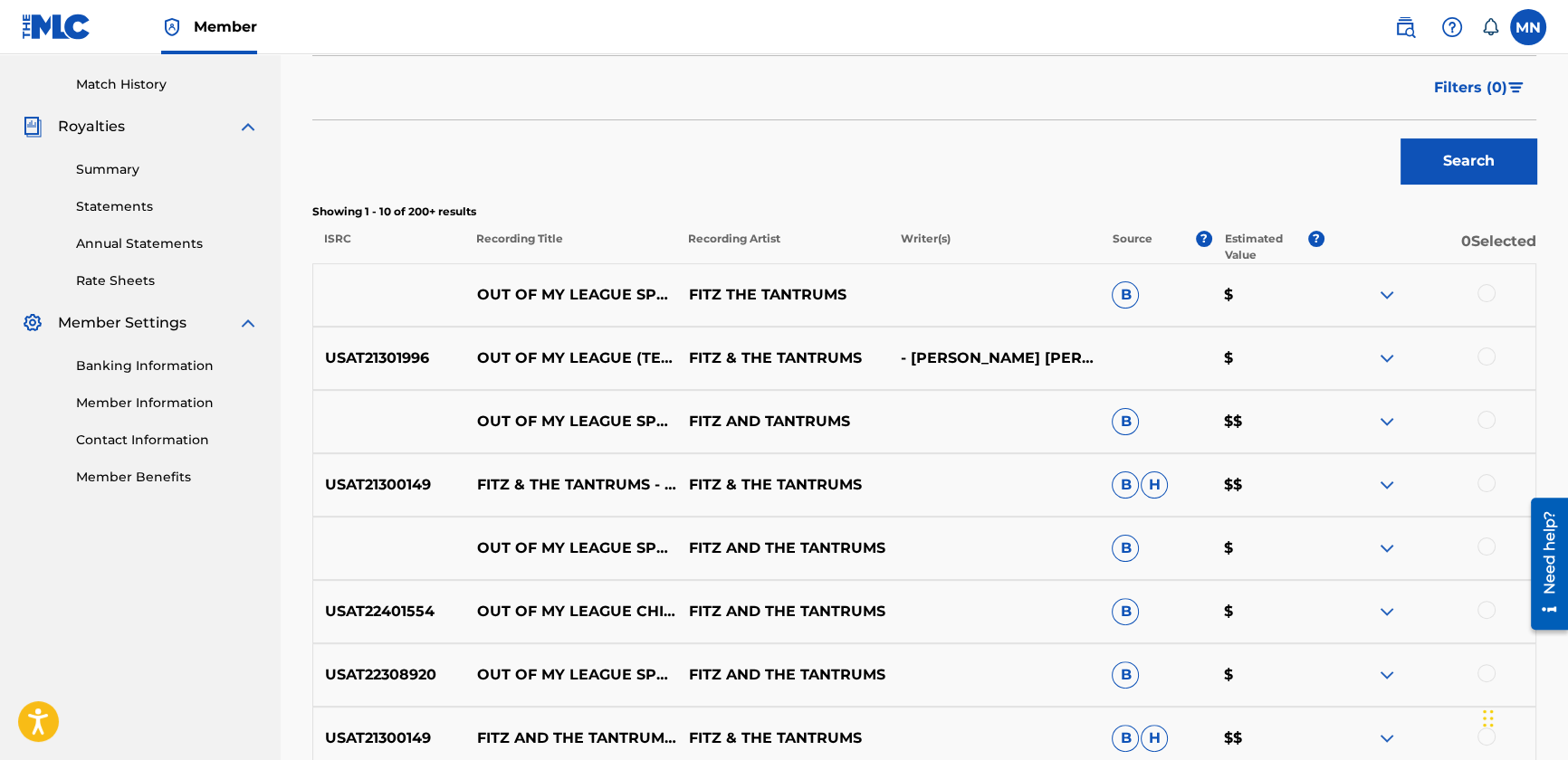
scroll to position [493, 0]
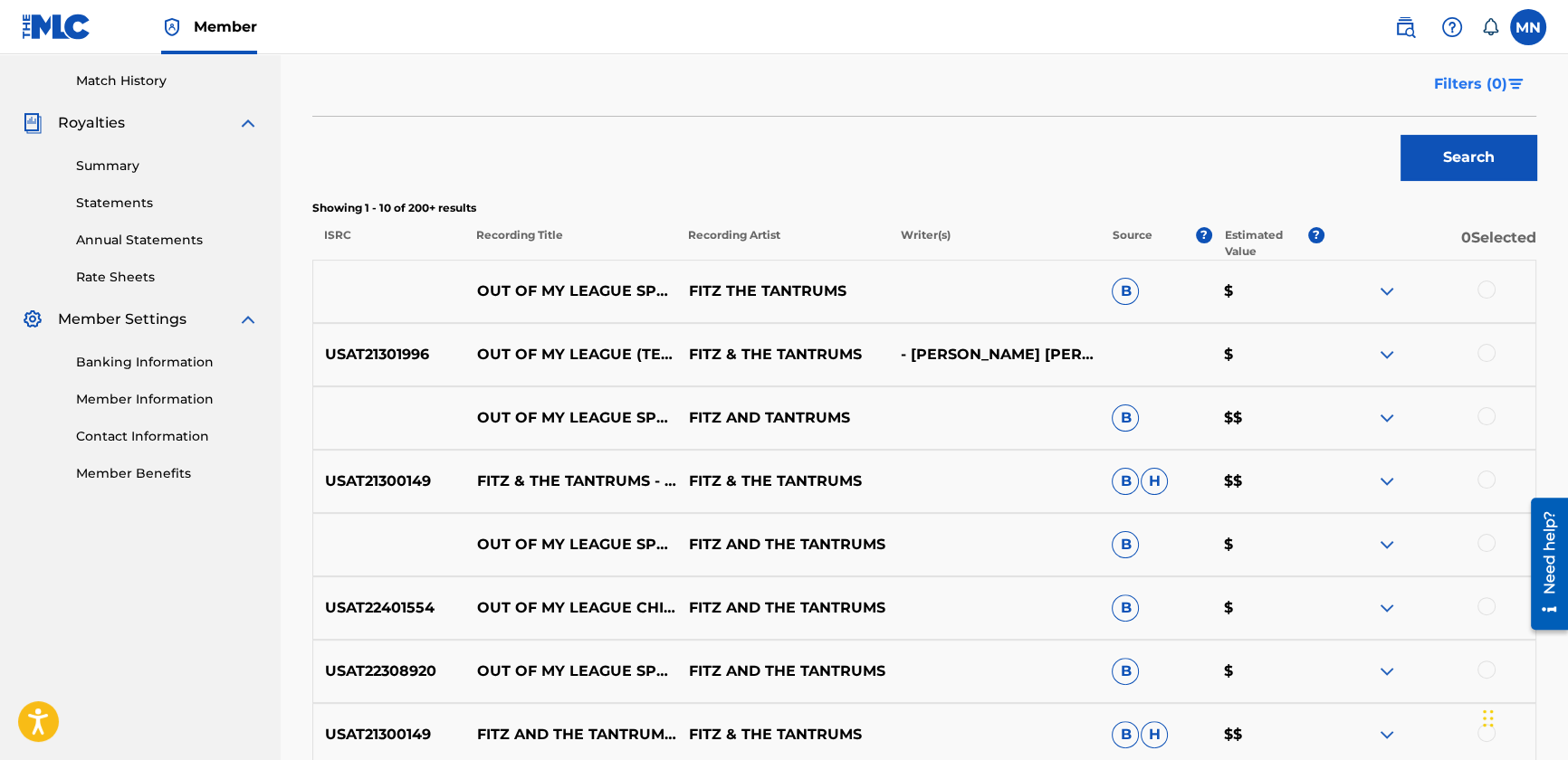
click at [1447, 98] on button "Filters ( 0 )" at bounding box center [1480, 84] width 113 height 45
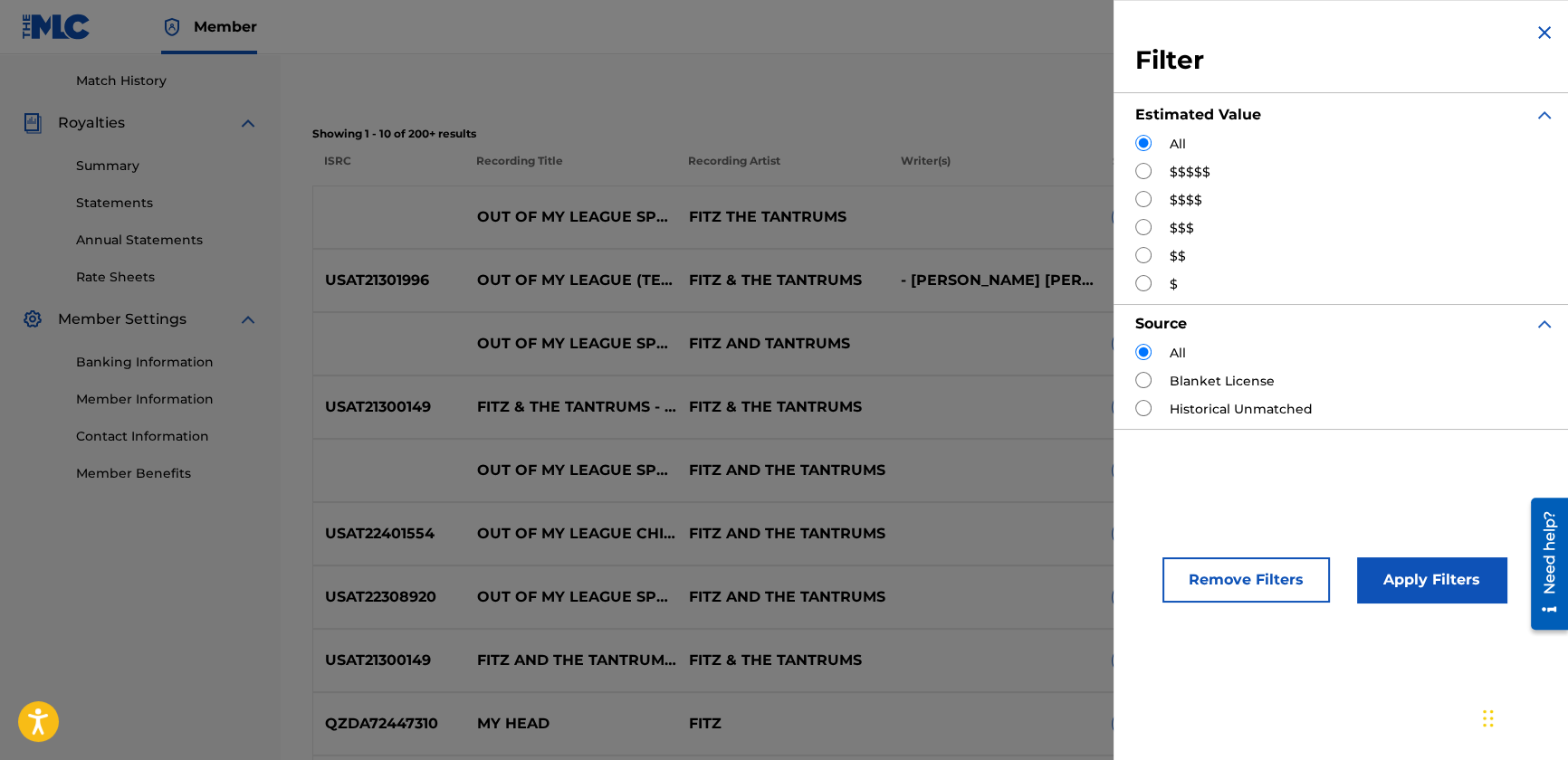
click at [1145, 172] on input "Search Form" at bounding box center [1144, 171] width 17 height 17
radio input "true"
click at [1424, 584] on button "Apply Filters" at bounding box center [1432, 580] width 149 height 45
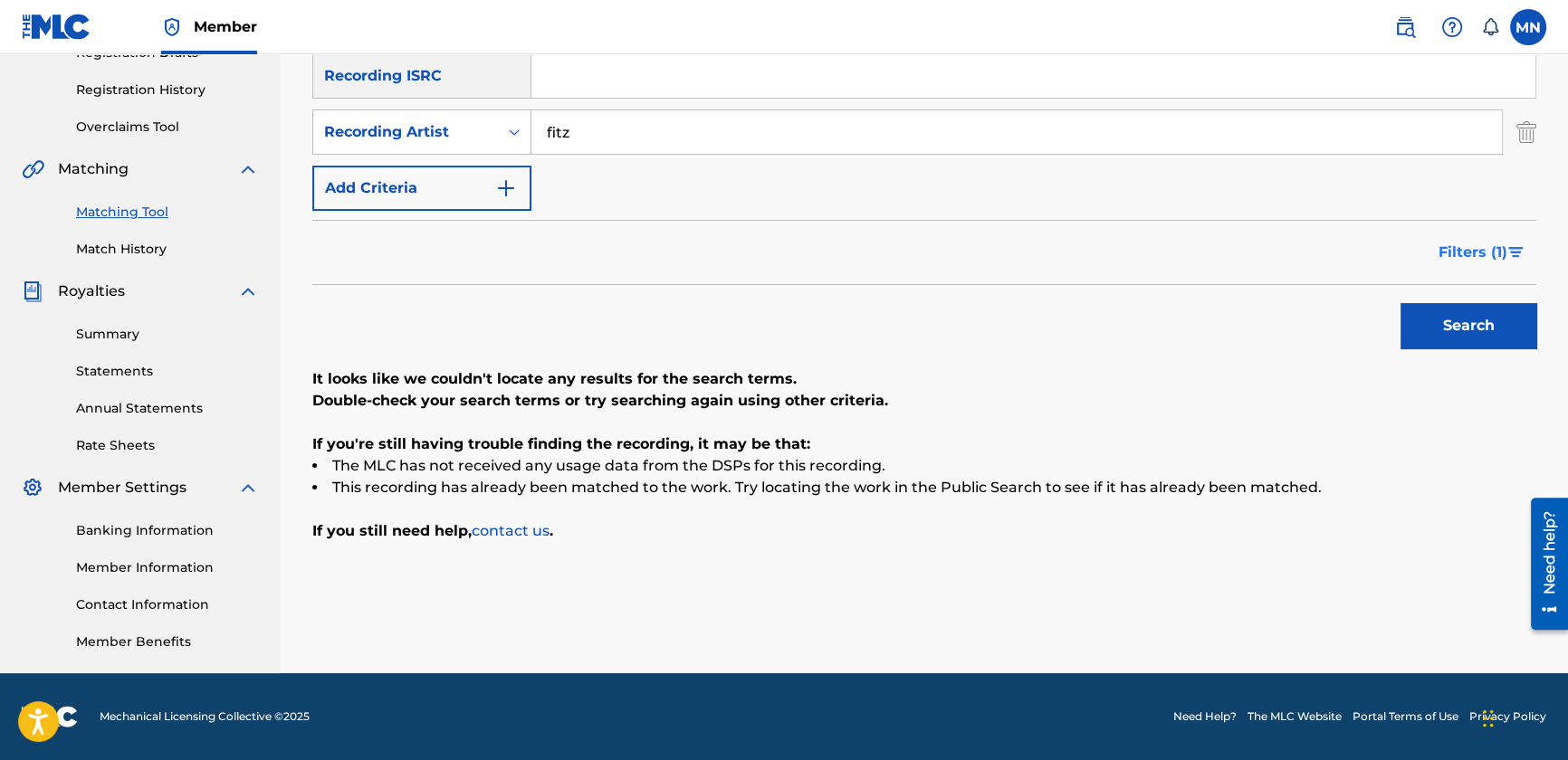
click at [1456, 245] on span "Filters ( 1 )" at bounding box center [1472, 253] width 69 height 22
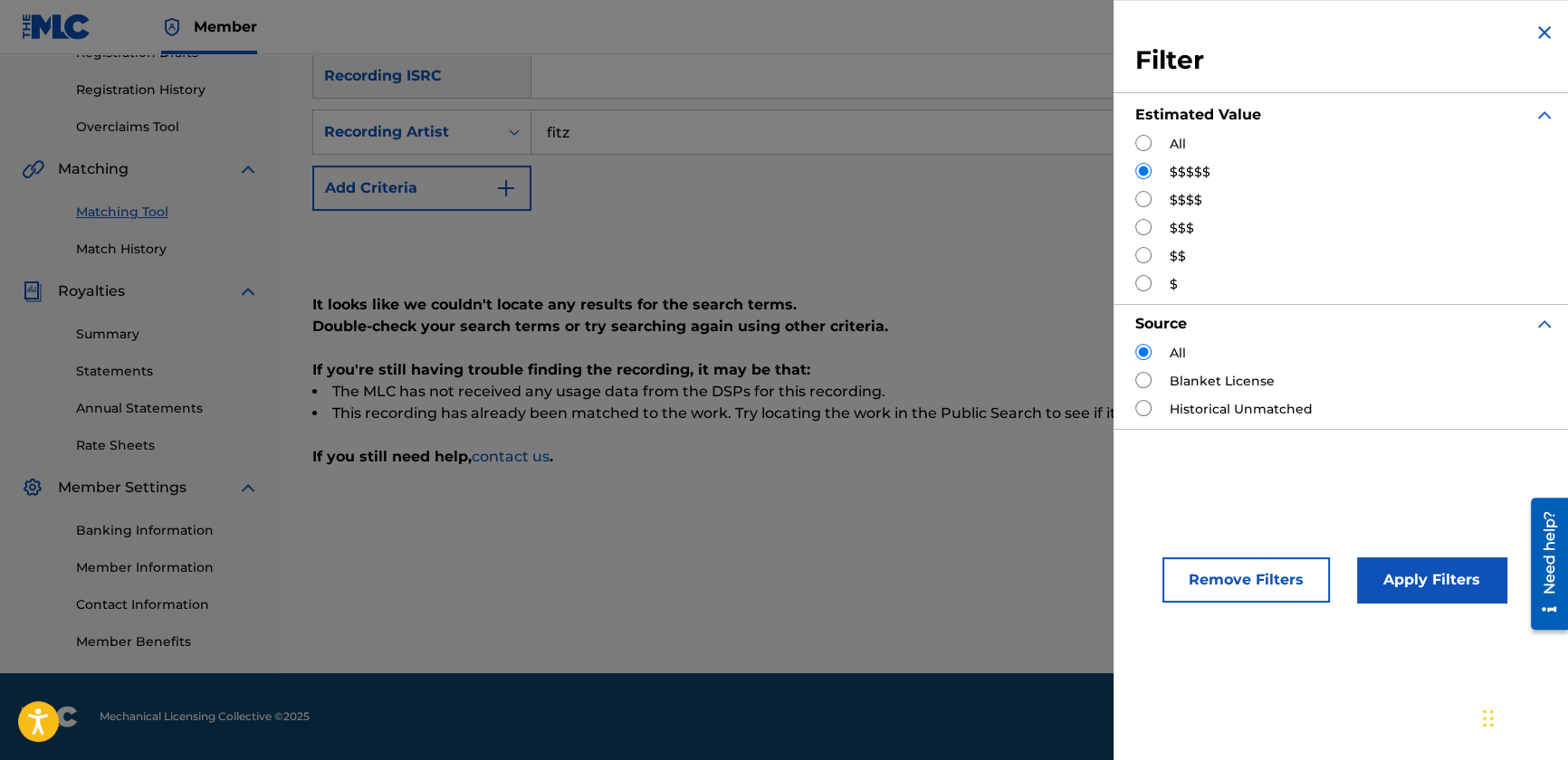
click at [1144, 195] on input "Search Form" at bounding box center [1144, 200] width 17 height 17
radio input "true"
click at [1447, 593] on button "Apply Filters" at bounding box center [1432, 580] width 149 height 45
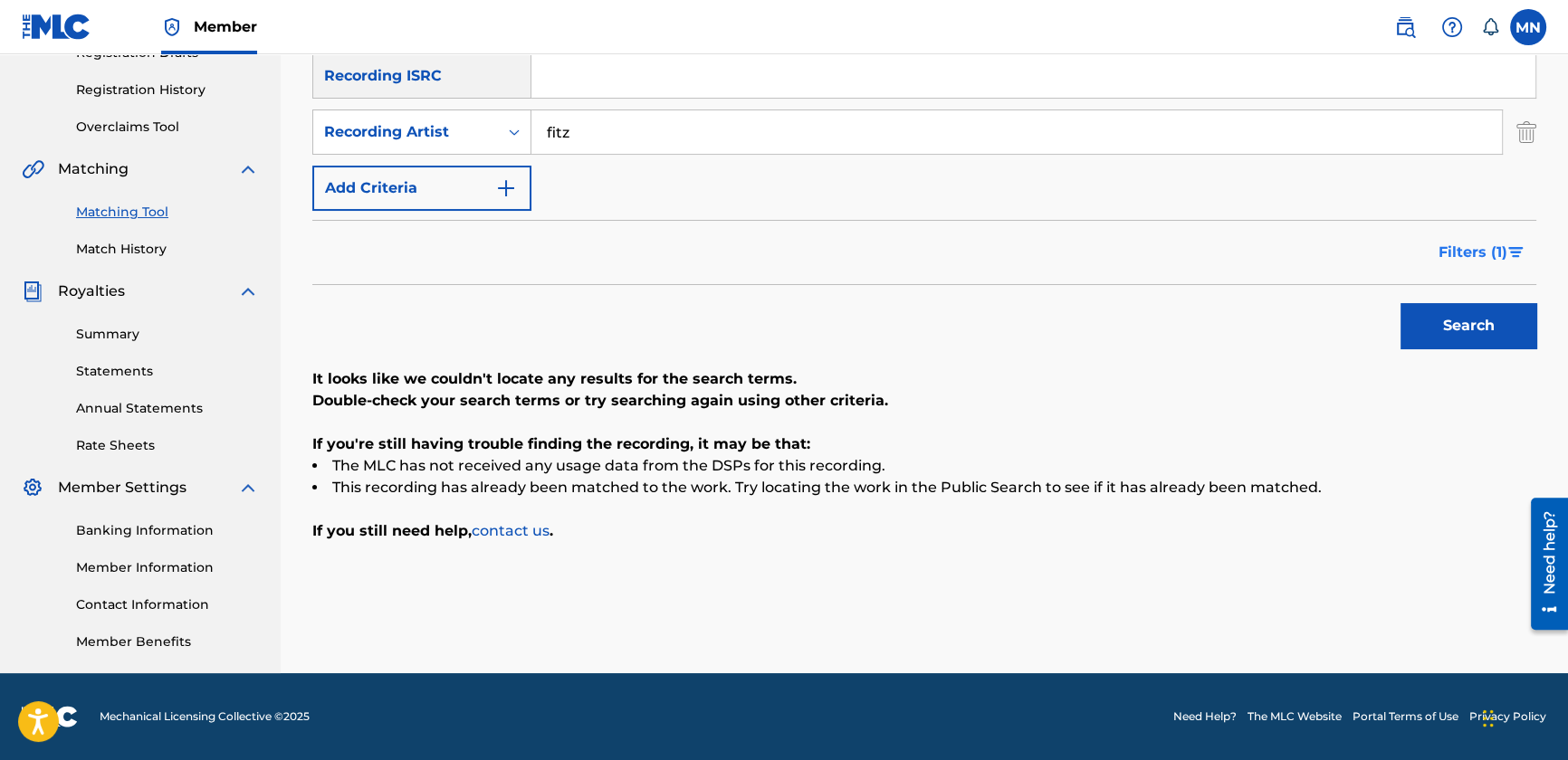
click at [1434, 252] on button "Filters ( 1 )" at bounding box center [1482, 252] width 109 height 45
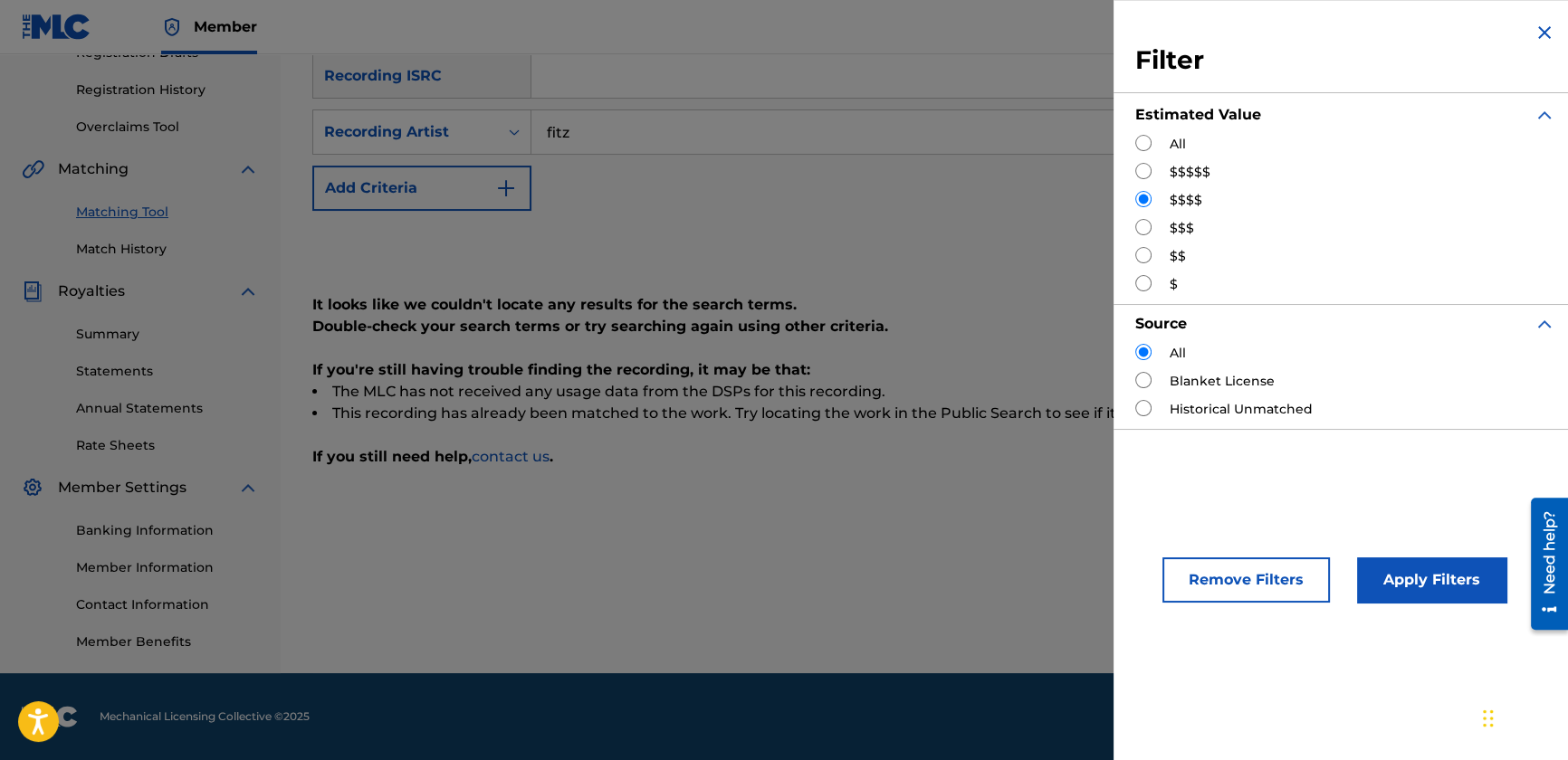
click at [1149, 219] on input "Search Form" at bounding box center [1144, 227] width 17 height 17
radio input "true"
click at [1434, 581] on button "Apply Filters" at bounding box center [1432, 580] width 149 height 45
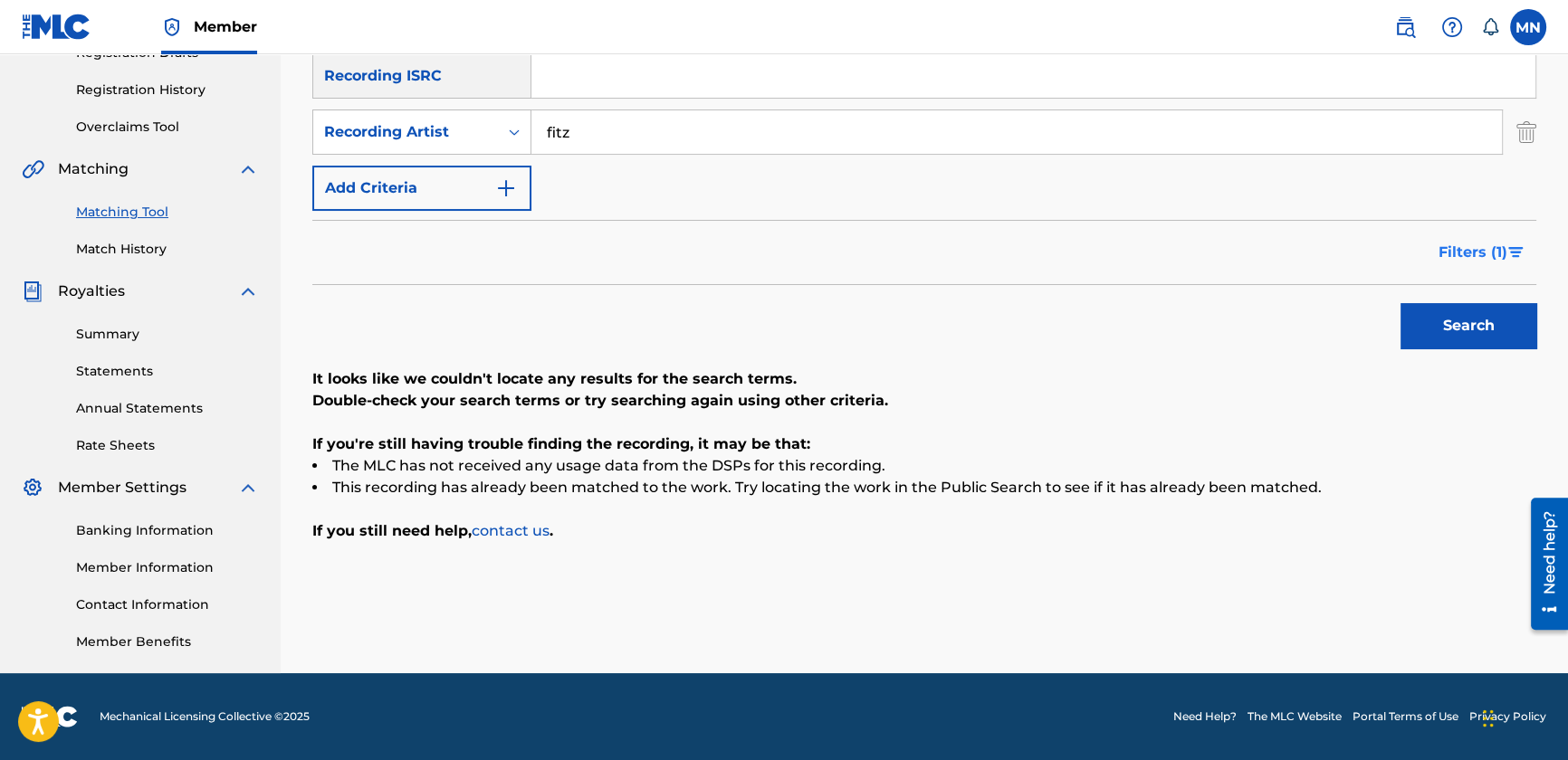
click at [1475, 271] on button "Filters ( 1 )" at bounding box center [1482, 252] width 109 height 45
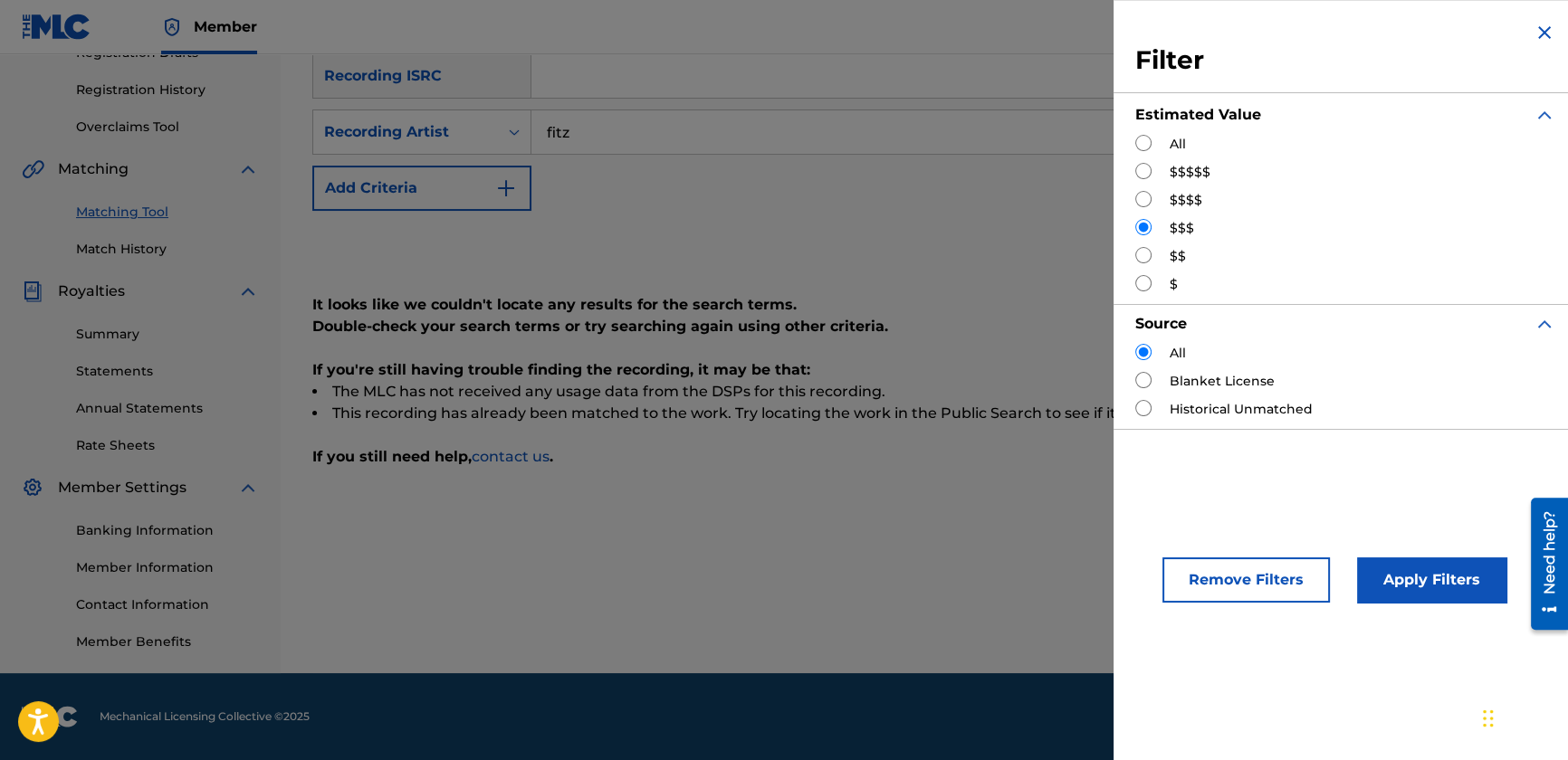
click at [1145, 258] on input "Search Form" at bounding box center [1144, 256] width 17 height 17
radio input "true"
click at [1440, 575] on button "Apply Filters" at bounding box center [1432, 580] width 149 height 45
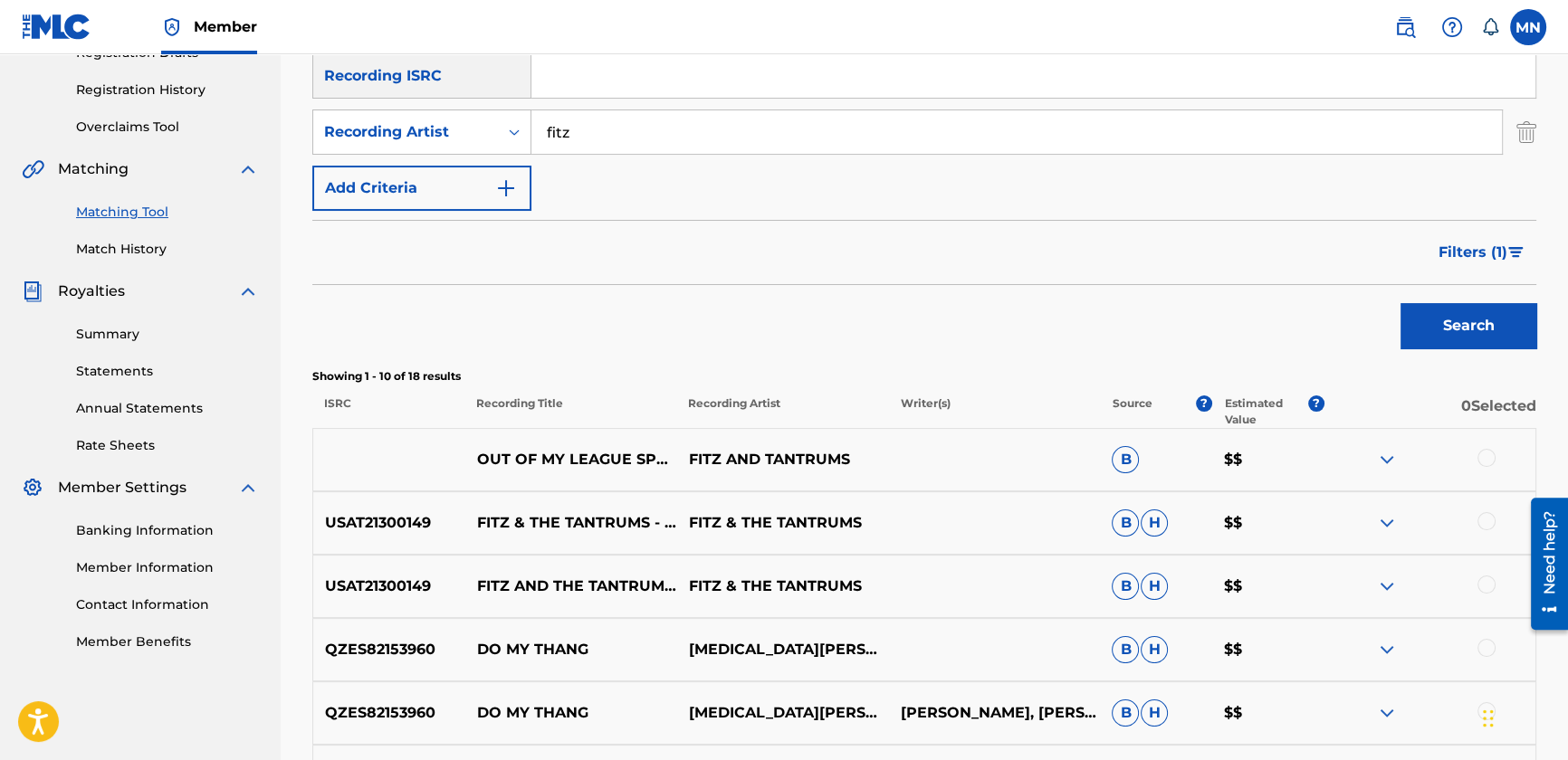
scroll to position [489, 0]
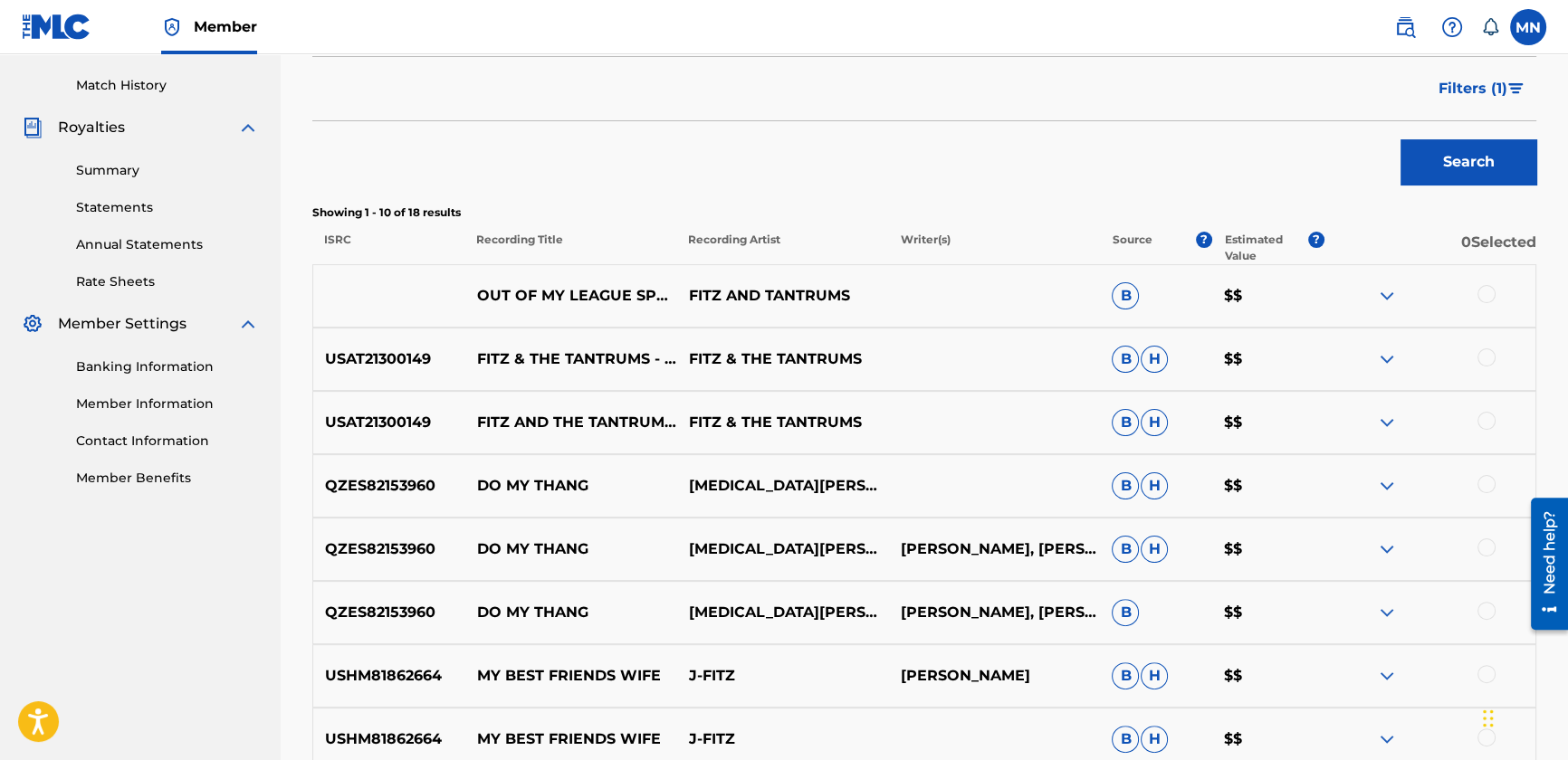
click at [1485, 295] on div at bounding box center [1487, 294] width 18 height 18
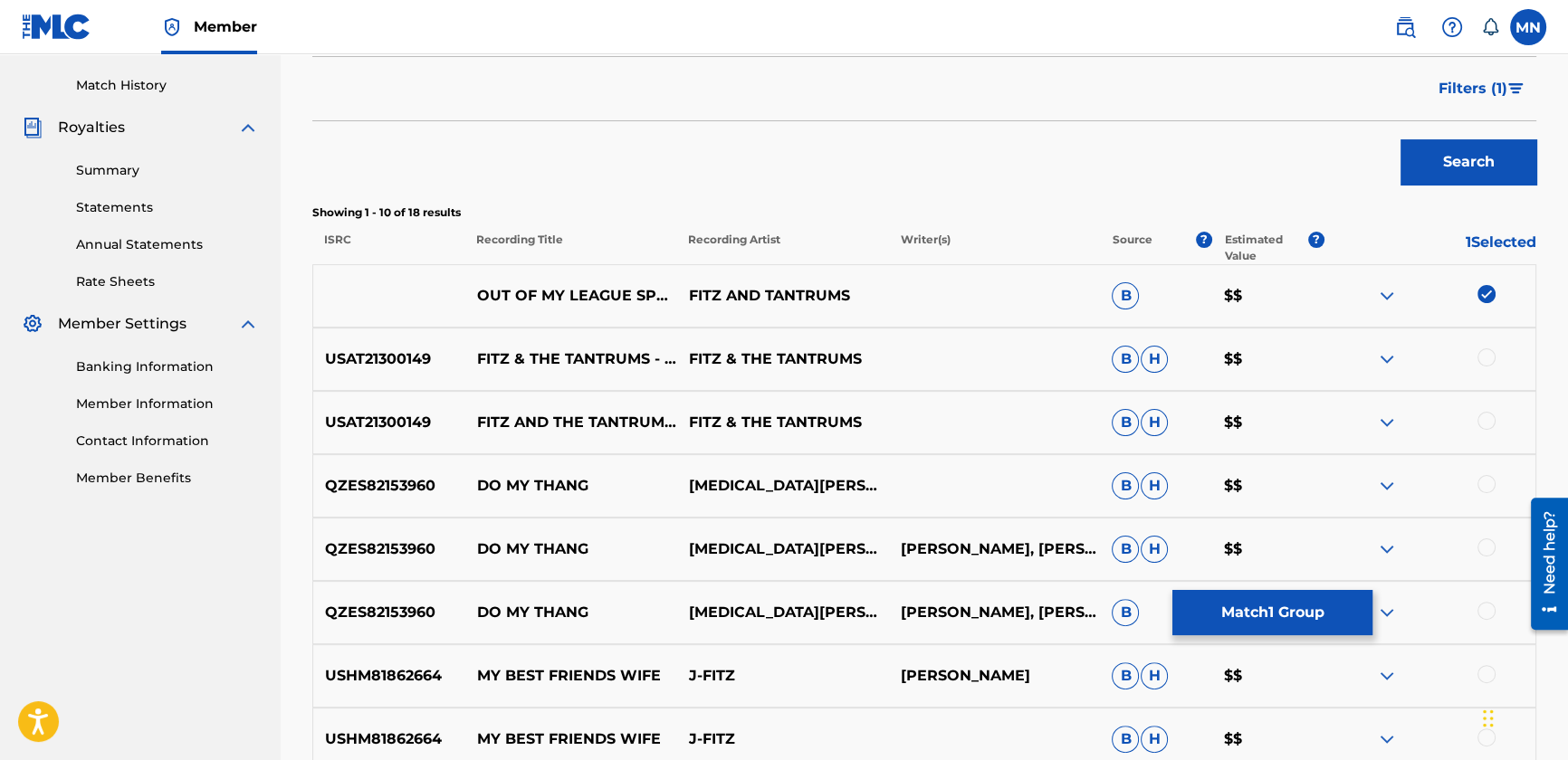
click at [1474, 353] on div at bounding box center [1429, 360] width 212 height 22
click at [1485, 358] on div at bounding box center [1487, 358] width 18 height 18
click at [1483, 420] on div at bounding box center [1487, 421] width 18 height 18
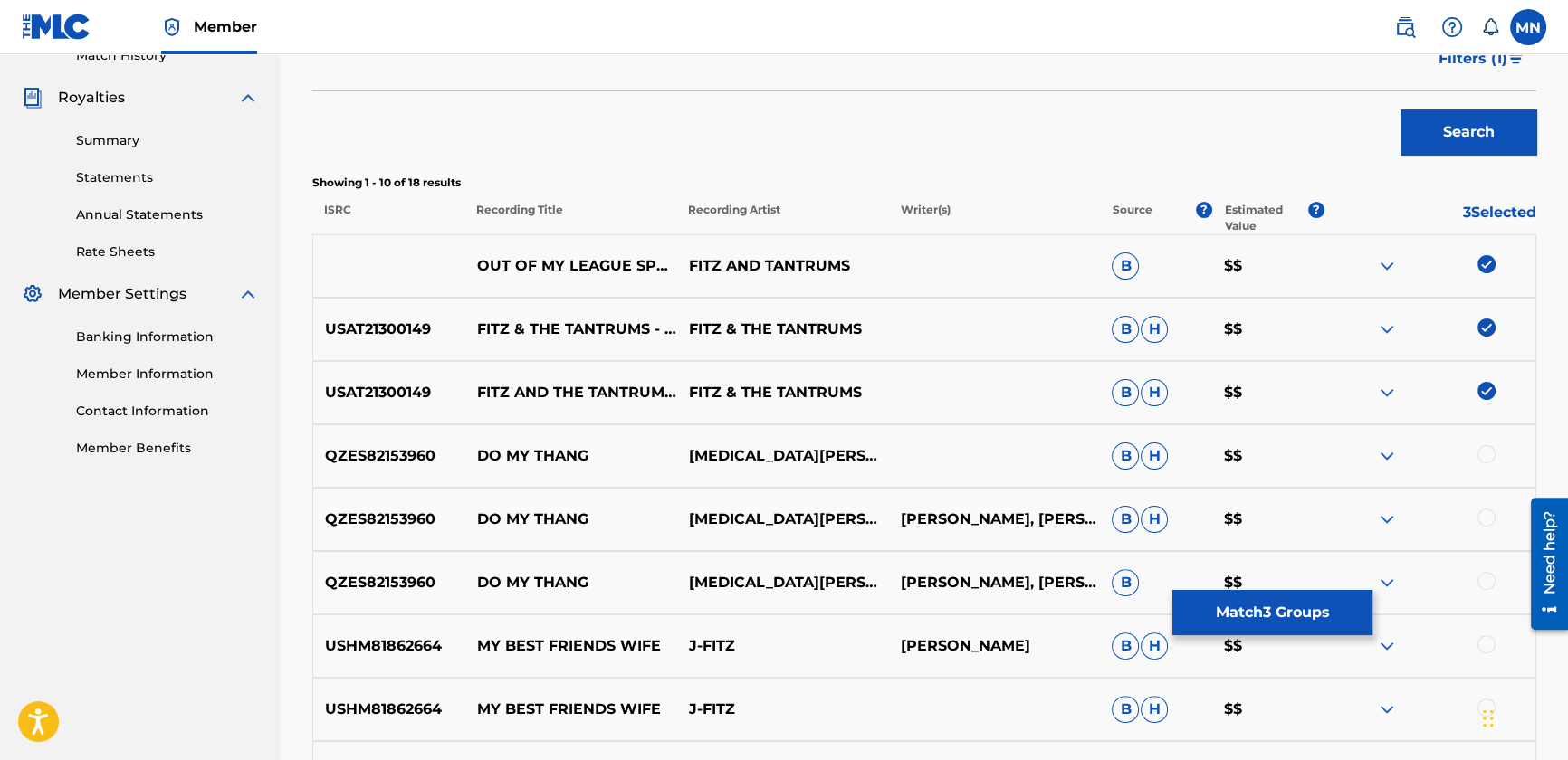
scroll to position [271, 0]
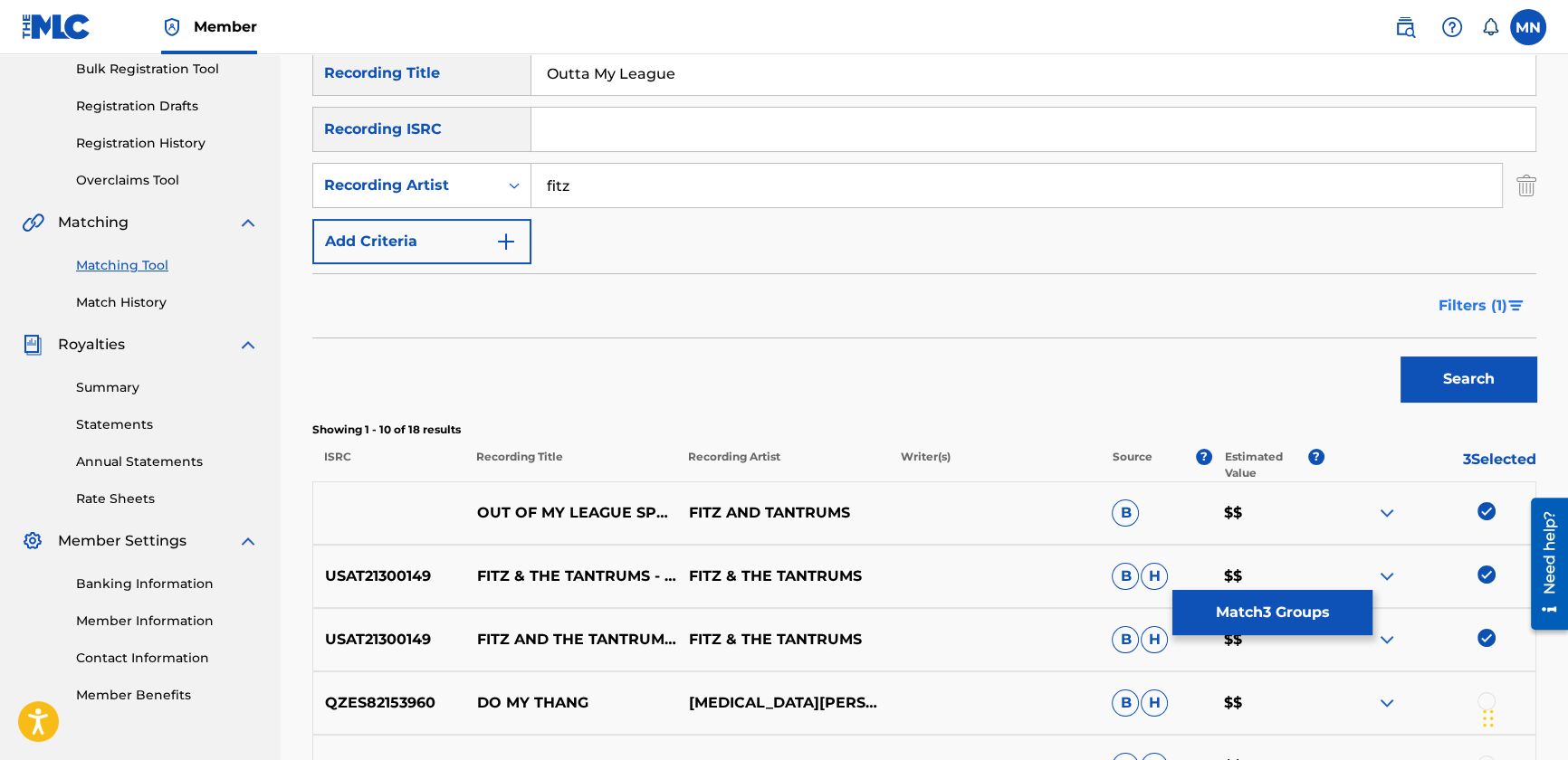
click at [1448, 309] on span "Filters ( 1 )" at bounding box center [1472, 306] width 69 height 22
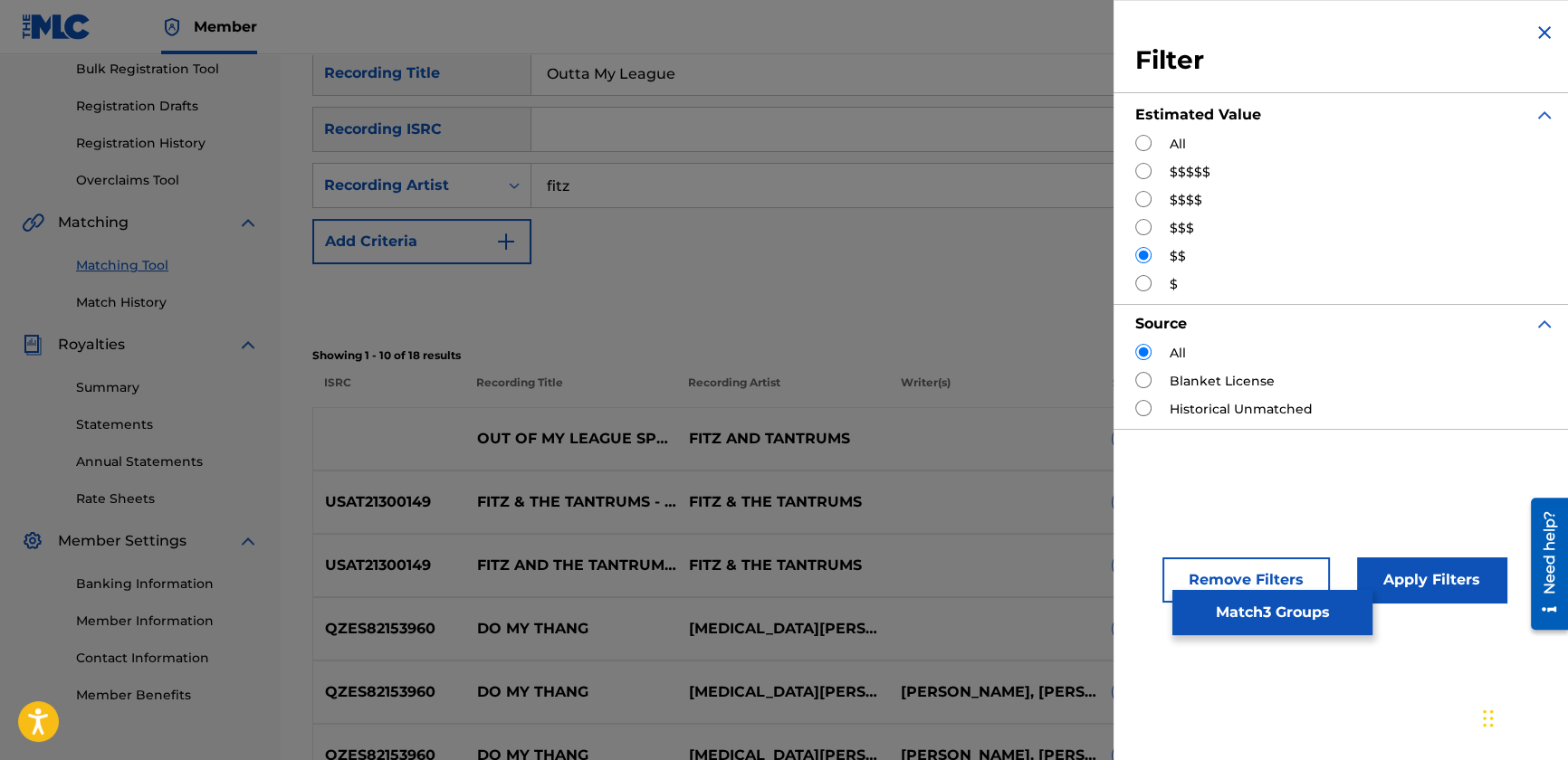
click at [1136, 280] on input "Search Form" at bounding box center [1144, 283] width 17 height 17
radio input "true"
click at [1418, 570] on button "Apply Filters" at bounding box center [1432, 580] width 149 height 45
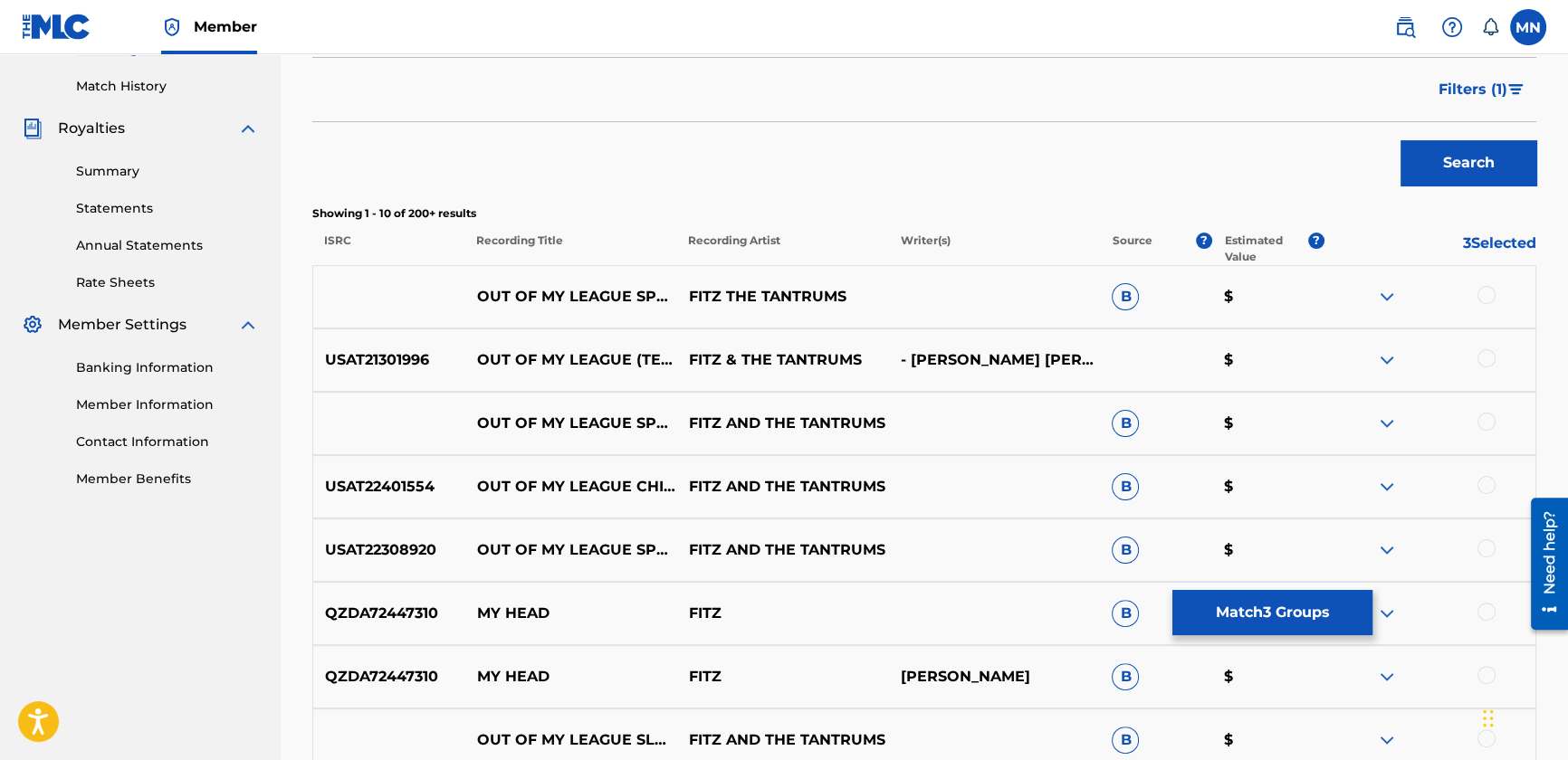
scroll to position [519, 0]
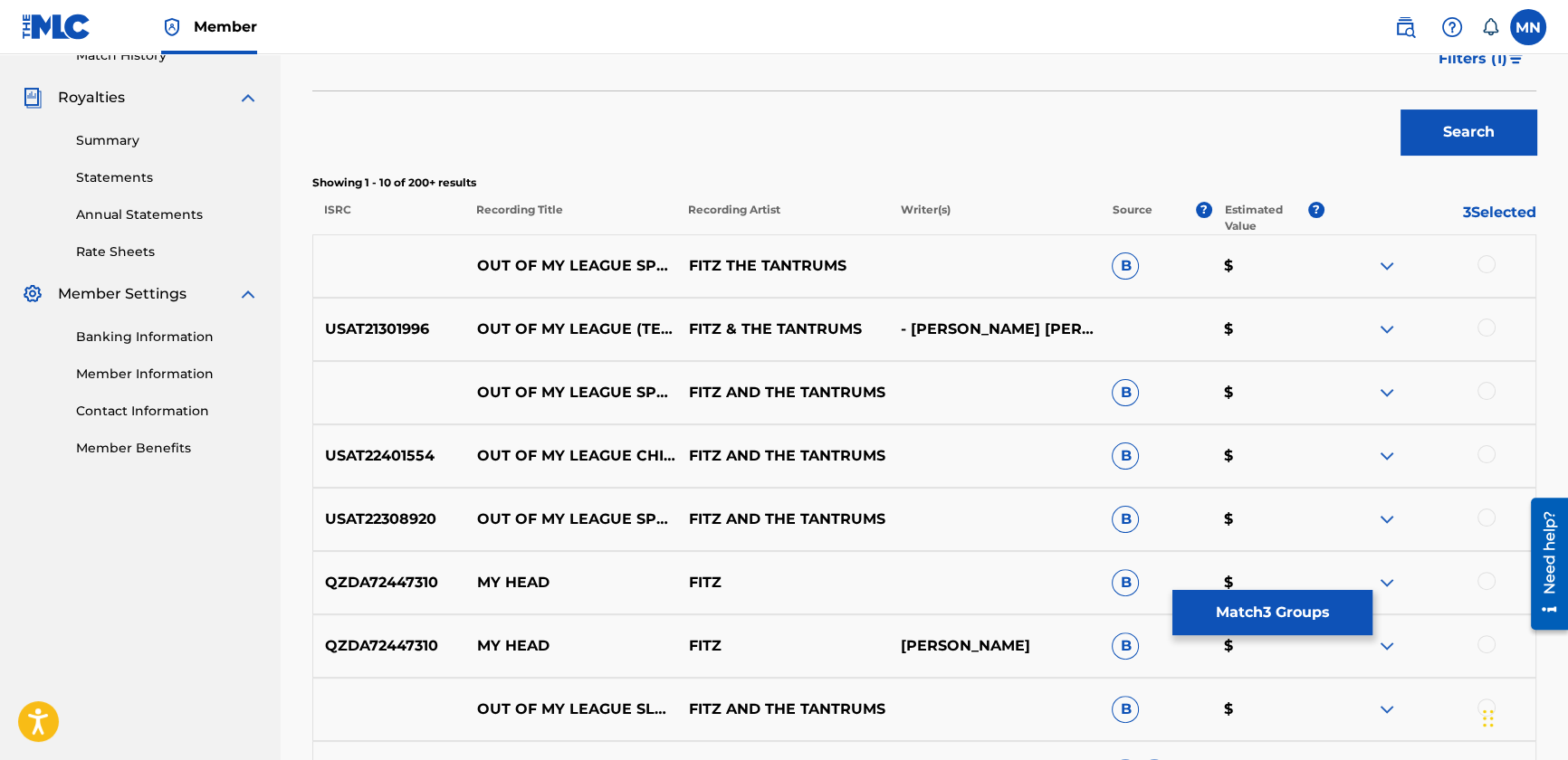
click at [1483, 392] on div at bounding box center [1487, 391] width 18 height 18
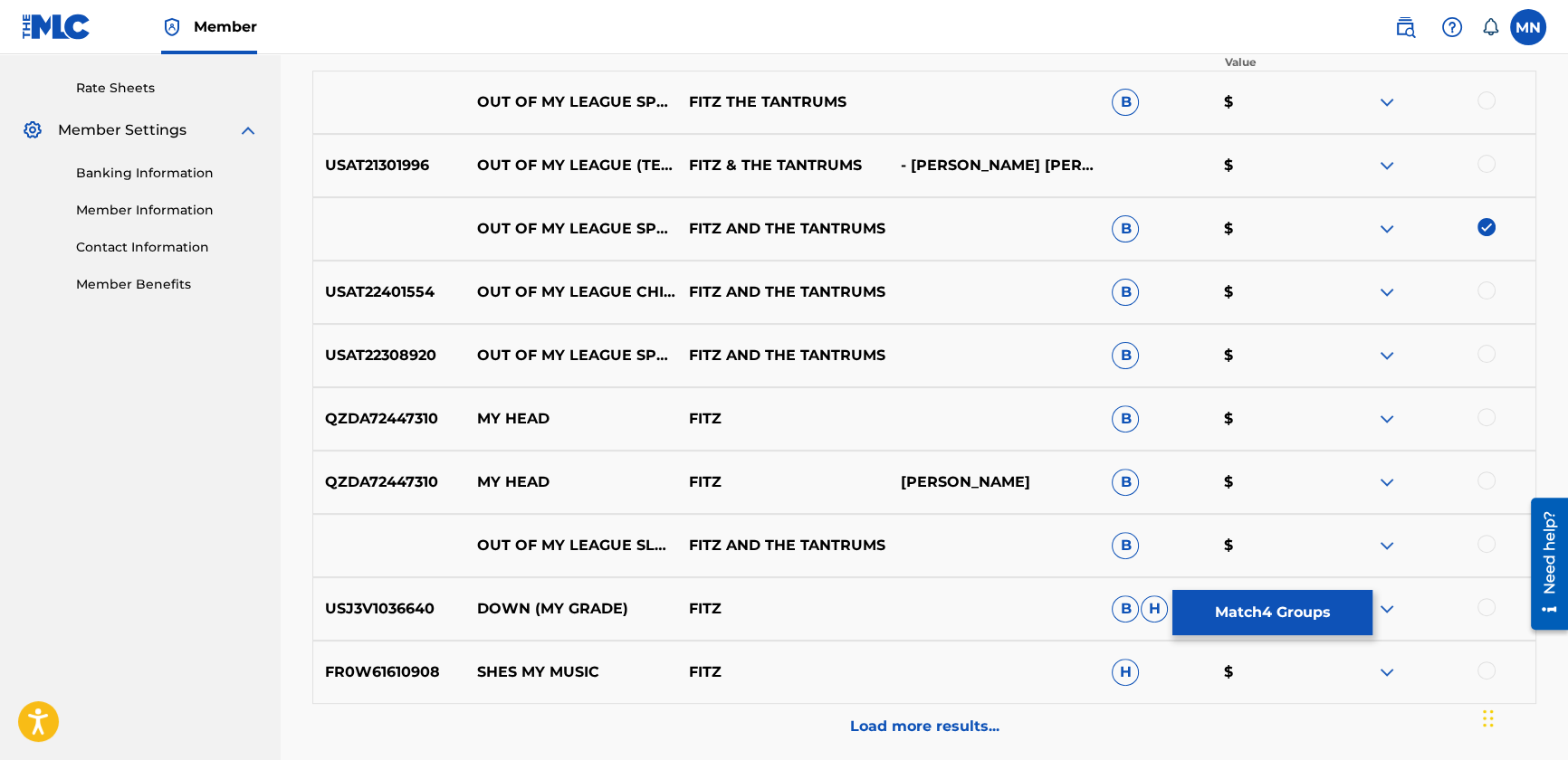
scroll to position [684, 0]
click at [1485, 353] on div at bounding box center [1487, 353] width 18 height 18
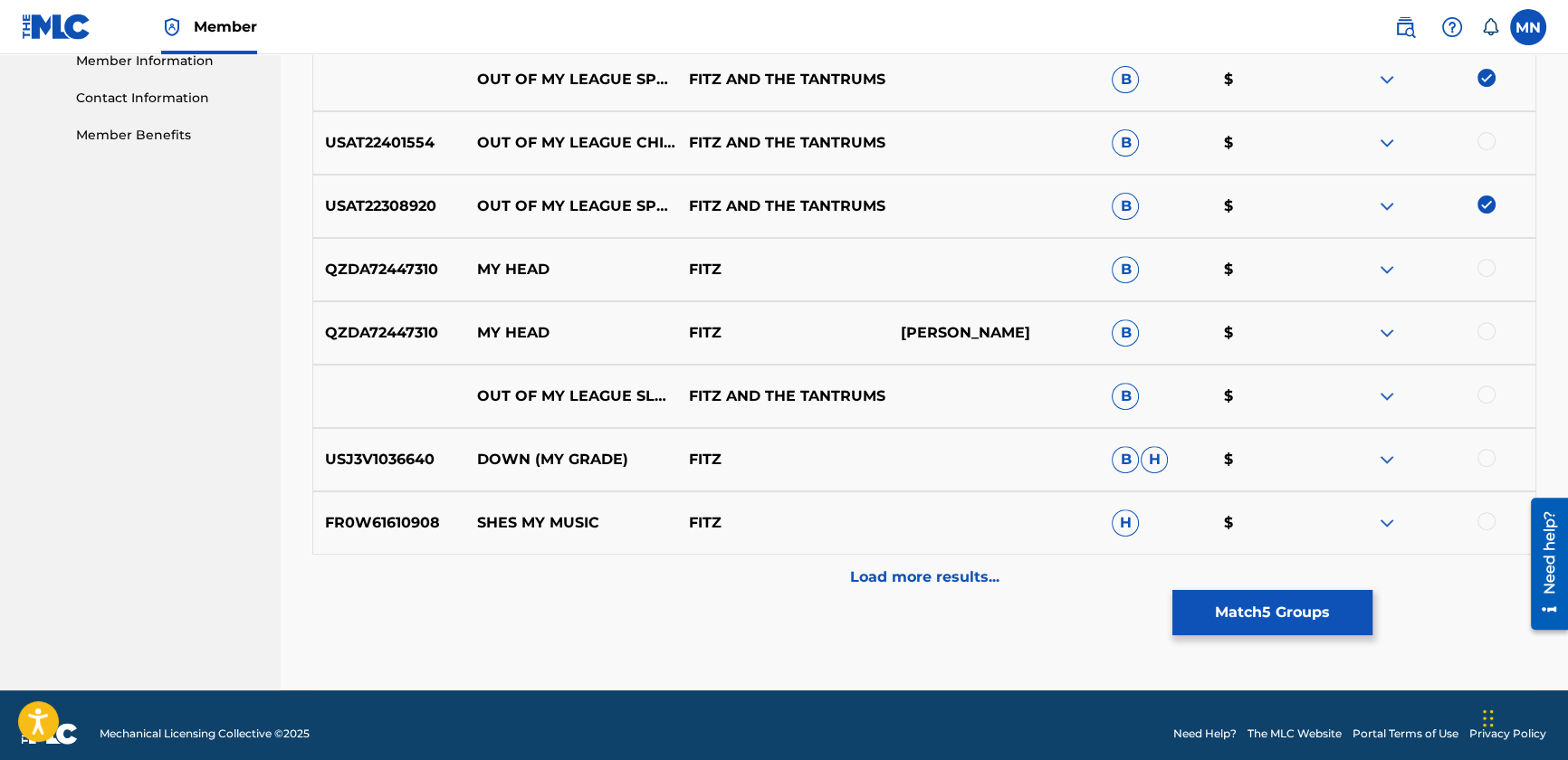
scroll to position [848, 0]
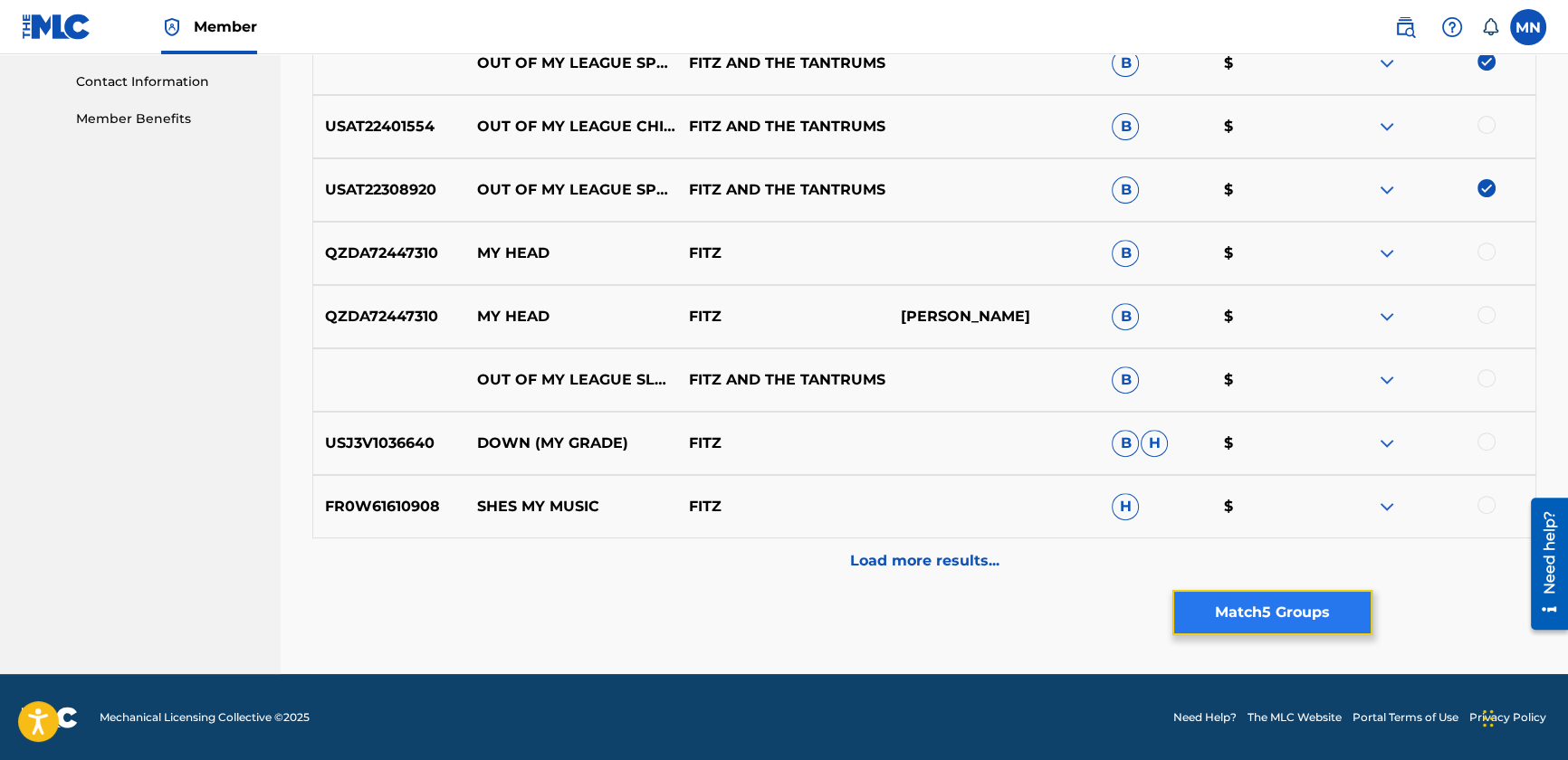
click at [1211, 621] on button "Match 5 Groups" at bounding box center [1272, 612] width 200 height 45
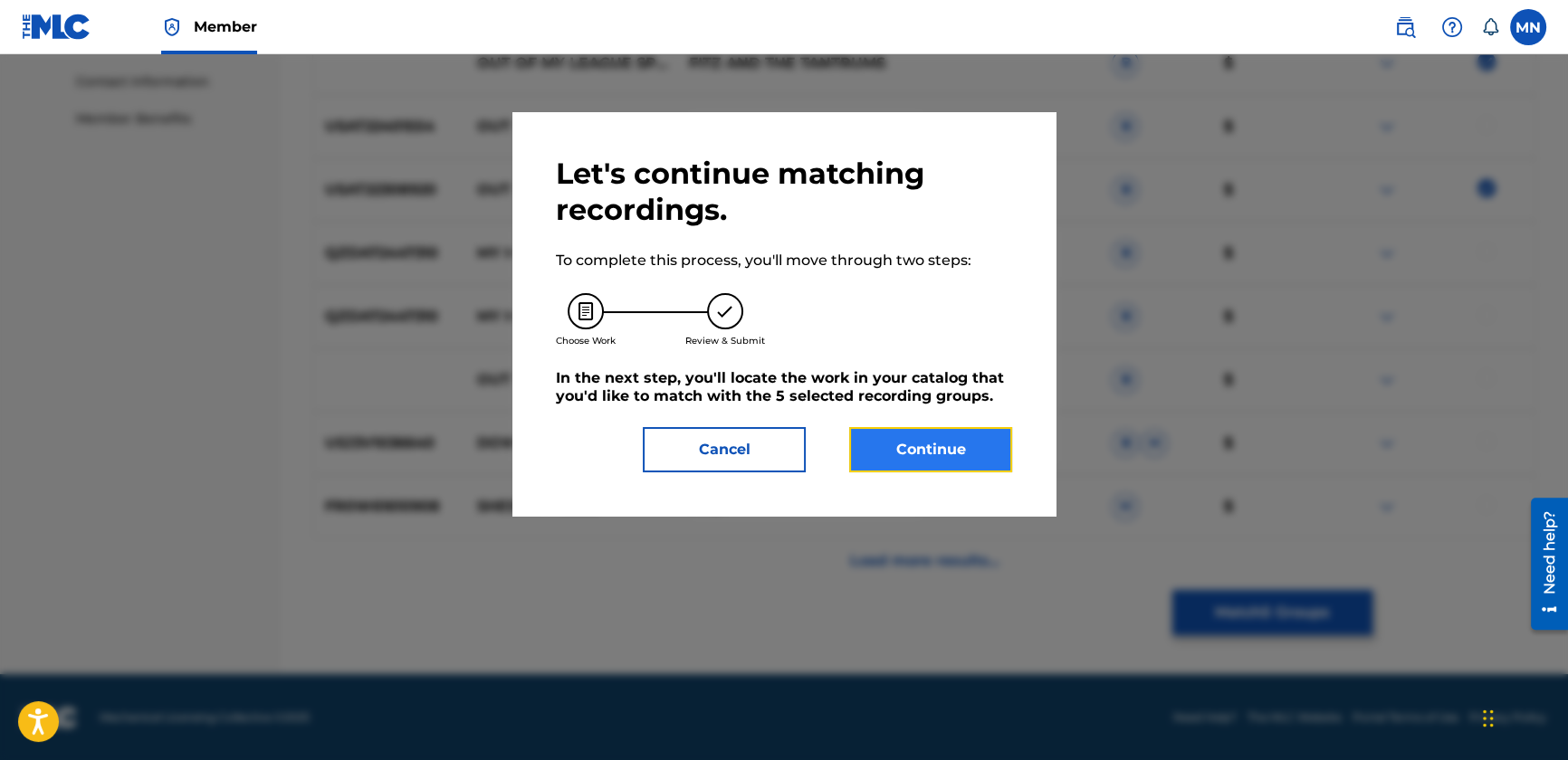
click at [935, 461] on button "Continue" at bounding box center [930, 449] width 163 height 45
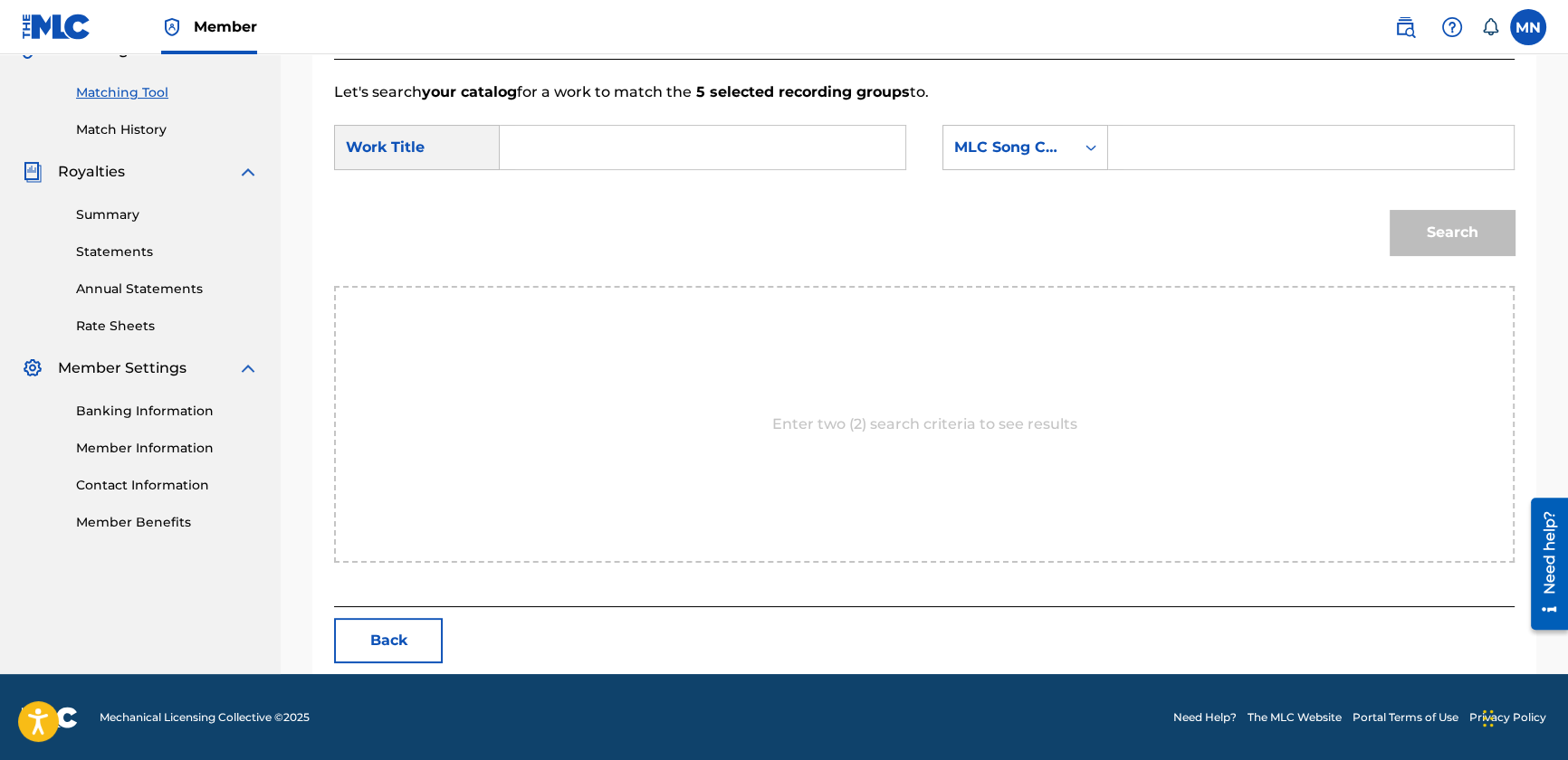
click at [584, 183] on form "SearchWithCriteria8360997c-4fd3-4978-abd7-c4970ec9bf89 Work Title SearchWithCri…" at bounding box center [924, 194] width 1181 height 183
click at [576, 160] on input "Search Form" at bounding box center [702, 147] width 375 height 43
type input "out of my league"
click at [1168, 153] on input "Search Form" at bounding box center [1310, 147] width 375 height 43
paste input "O4519T"
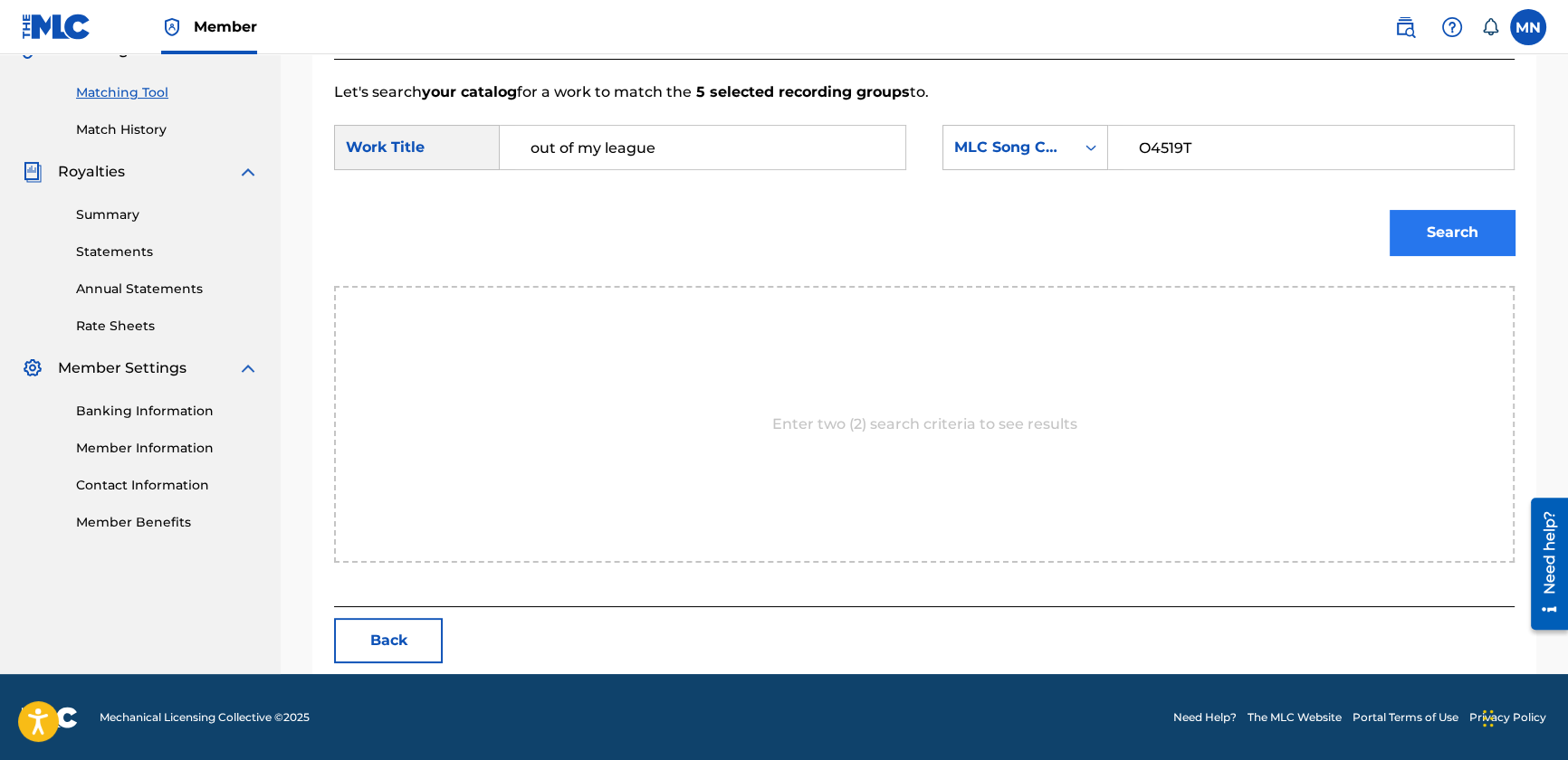
type input "O4519T"
click at [1422, 225] on button "Search" at bounding box center [1452, 232] width 125 height 45
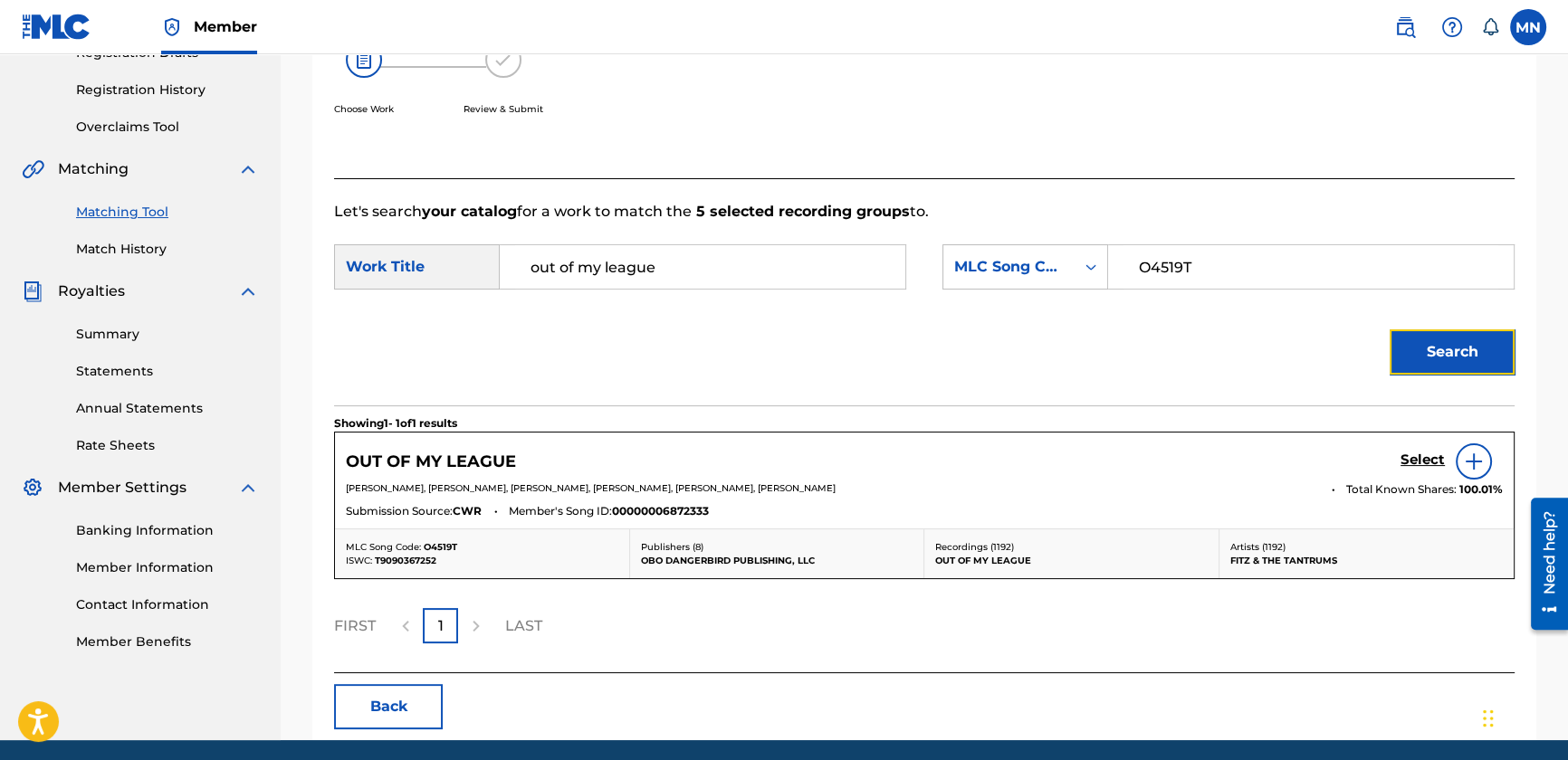
scroll to position [390, 0]
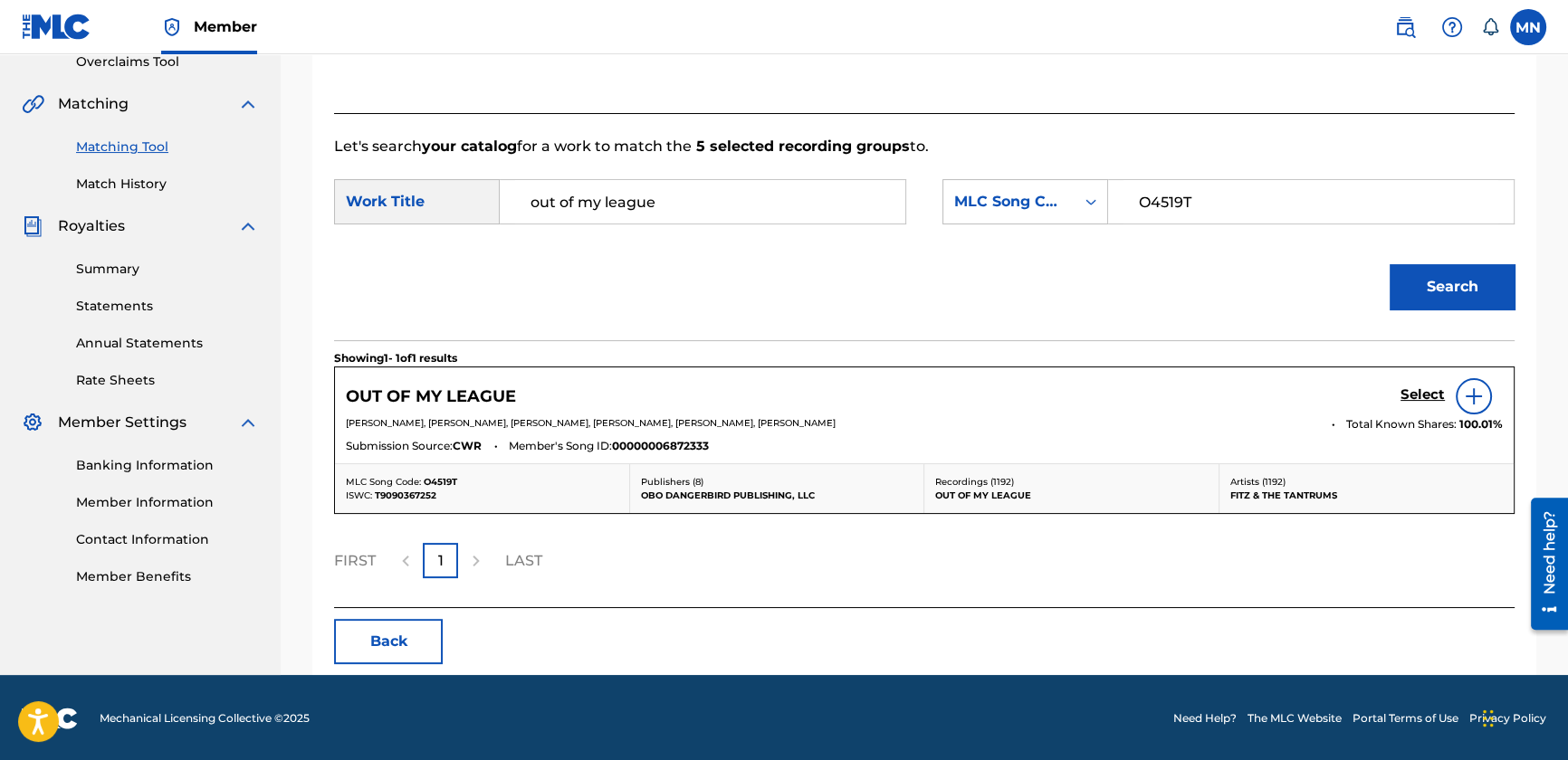
click at [1423, 384] on div "Select" at bounding box center [1451, 396] width 102 height 36
click at [1415, 394] on h5 "Select" at bounding box center [1423, 395] width 44 height 17
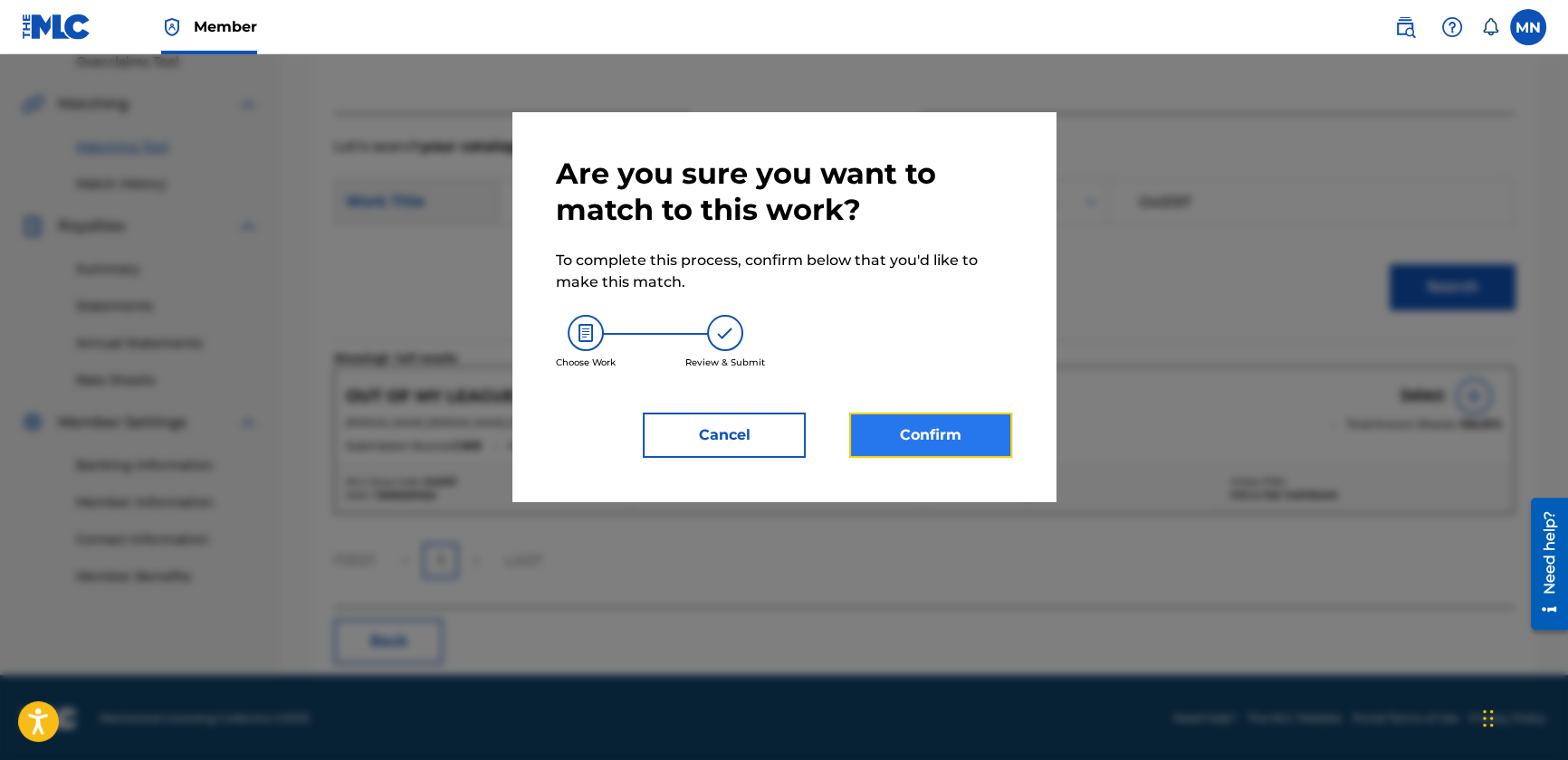
click at [945, 424] on button "Confirm" at bounding box center [930, 435] width 163 height 45
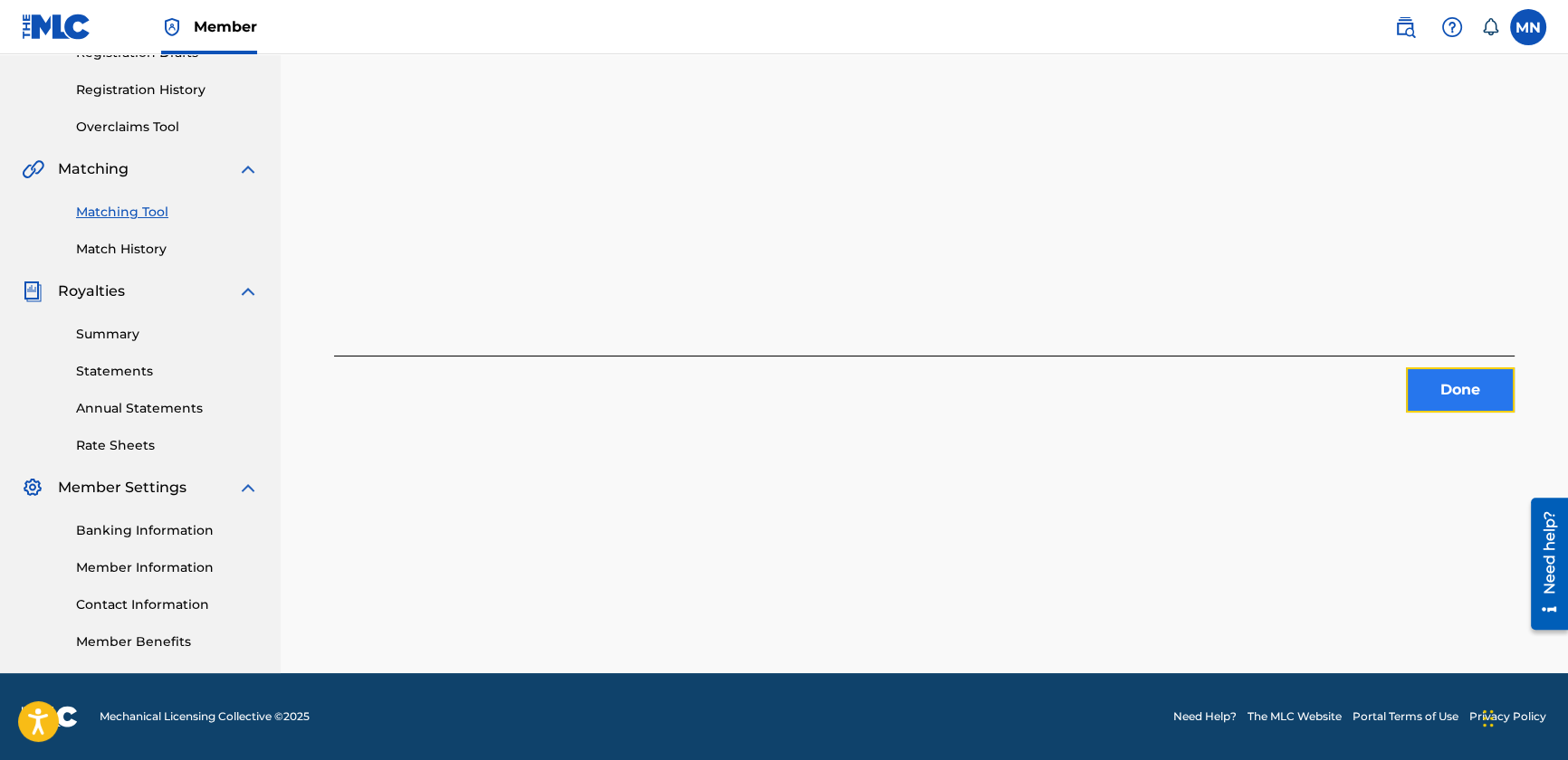
click at [1477, 394] on button "Done" at bounding box center [1460, 389] width 109 height 45
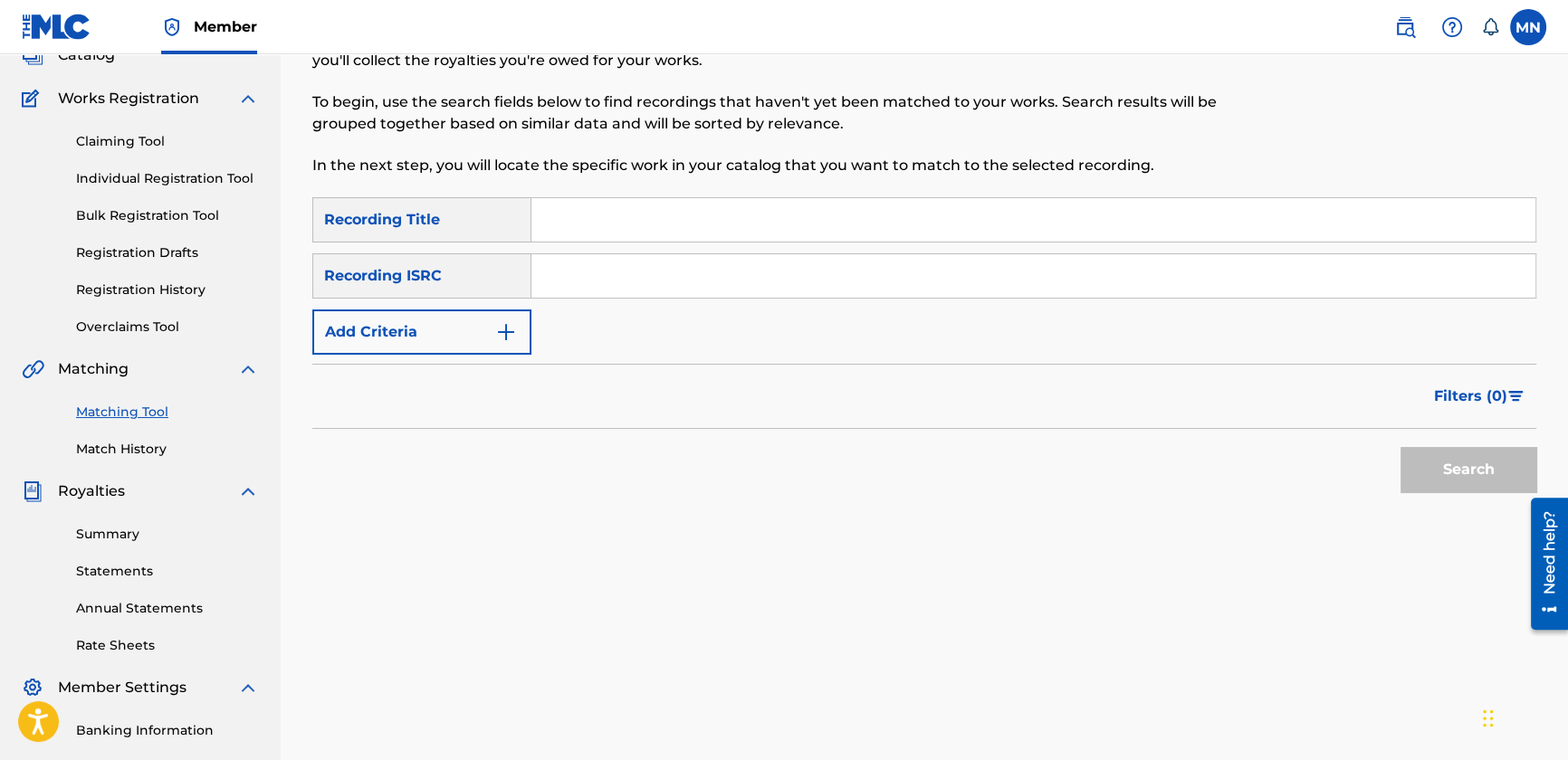
scroll to position [78, 0]
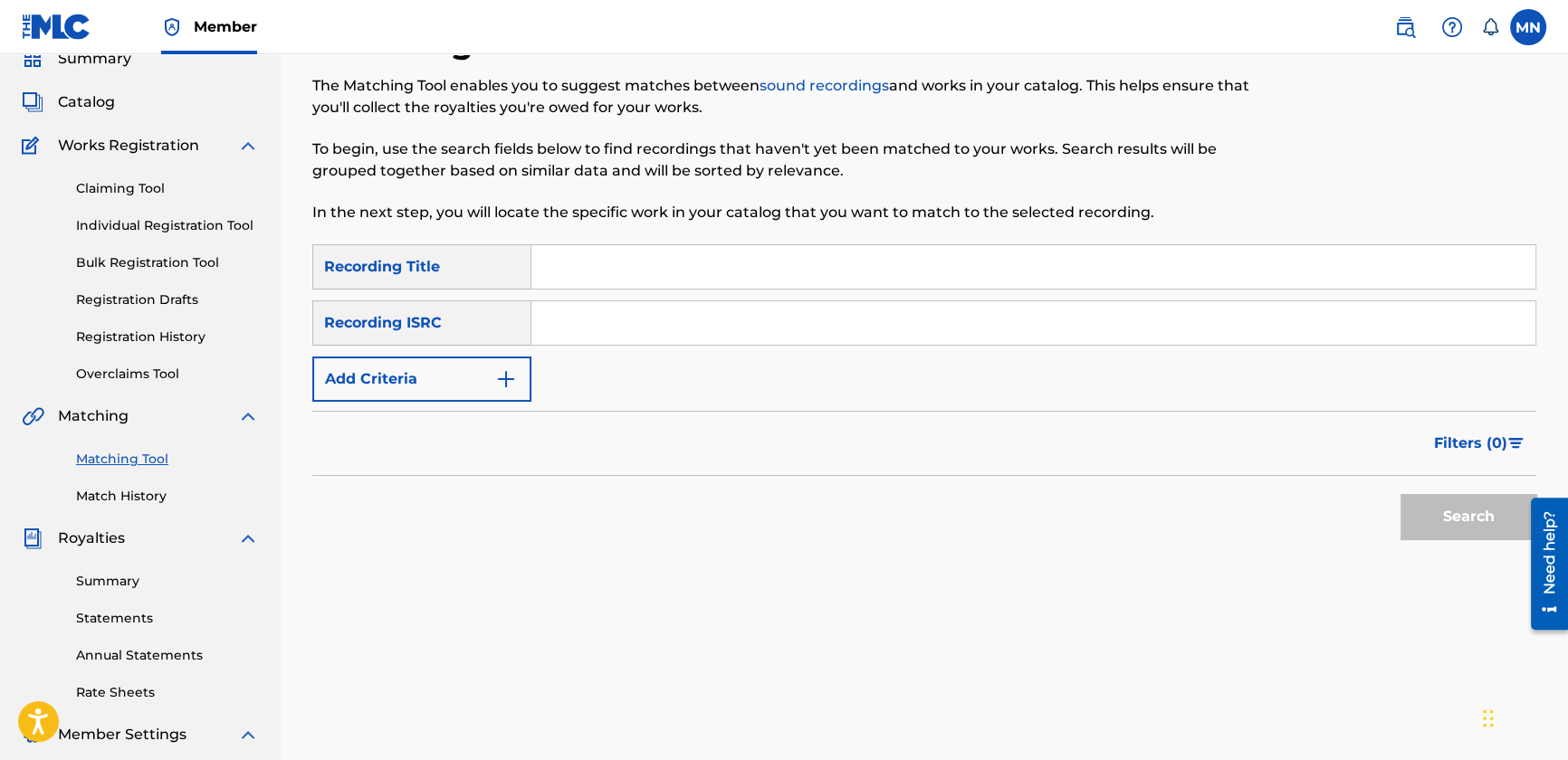
click at [569, 256] on input "Search Form" at bounding box center [1033, 267] width 1004 height 43
paste input "Party 4 U"
type input "Party 4 U"
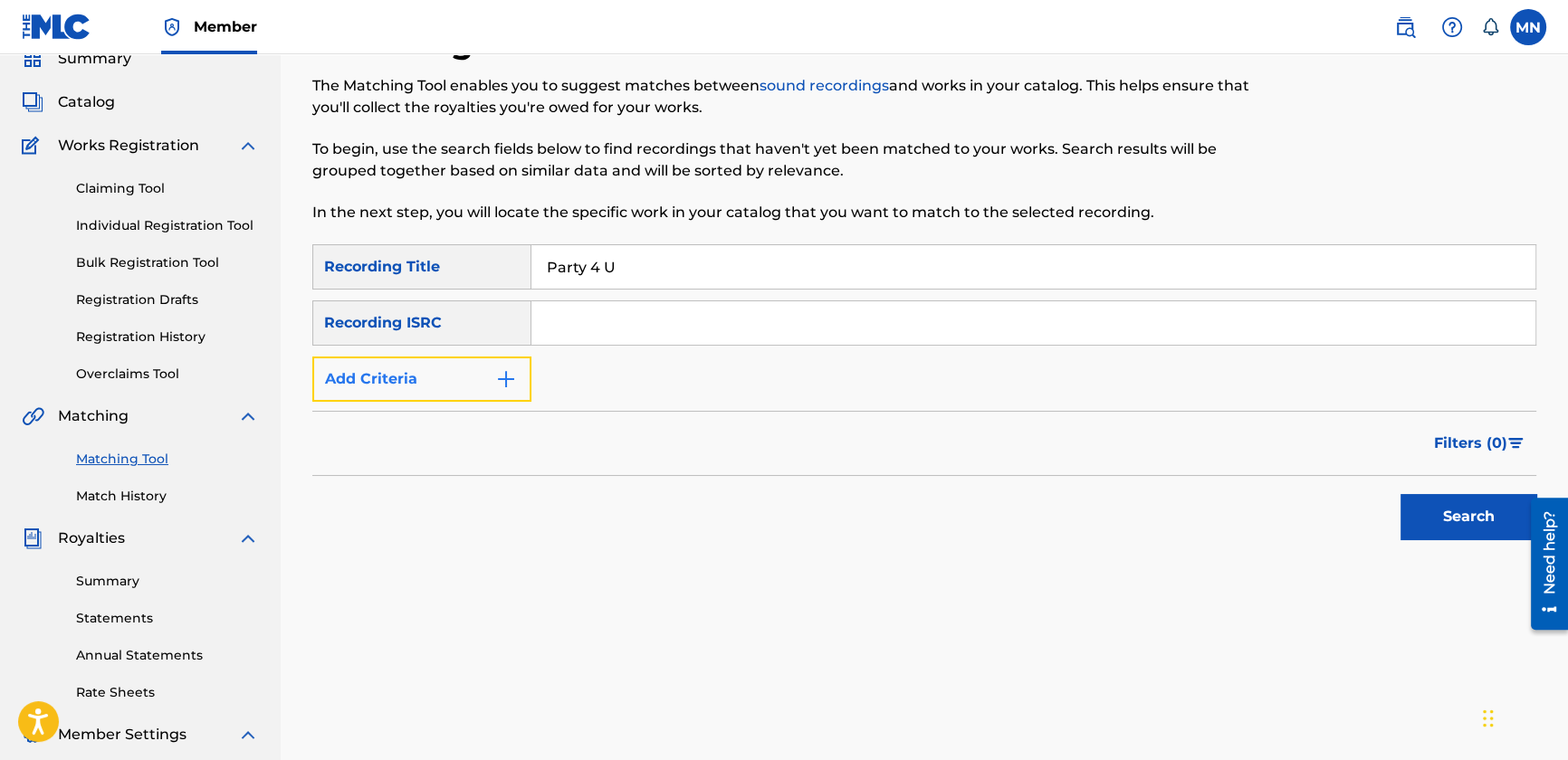
click at [436, 367] on button "Add Criteria" at bounding box center [421, 379] width 219 height 45
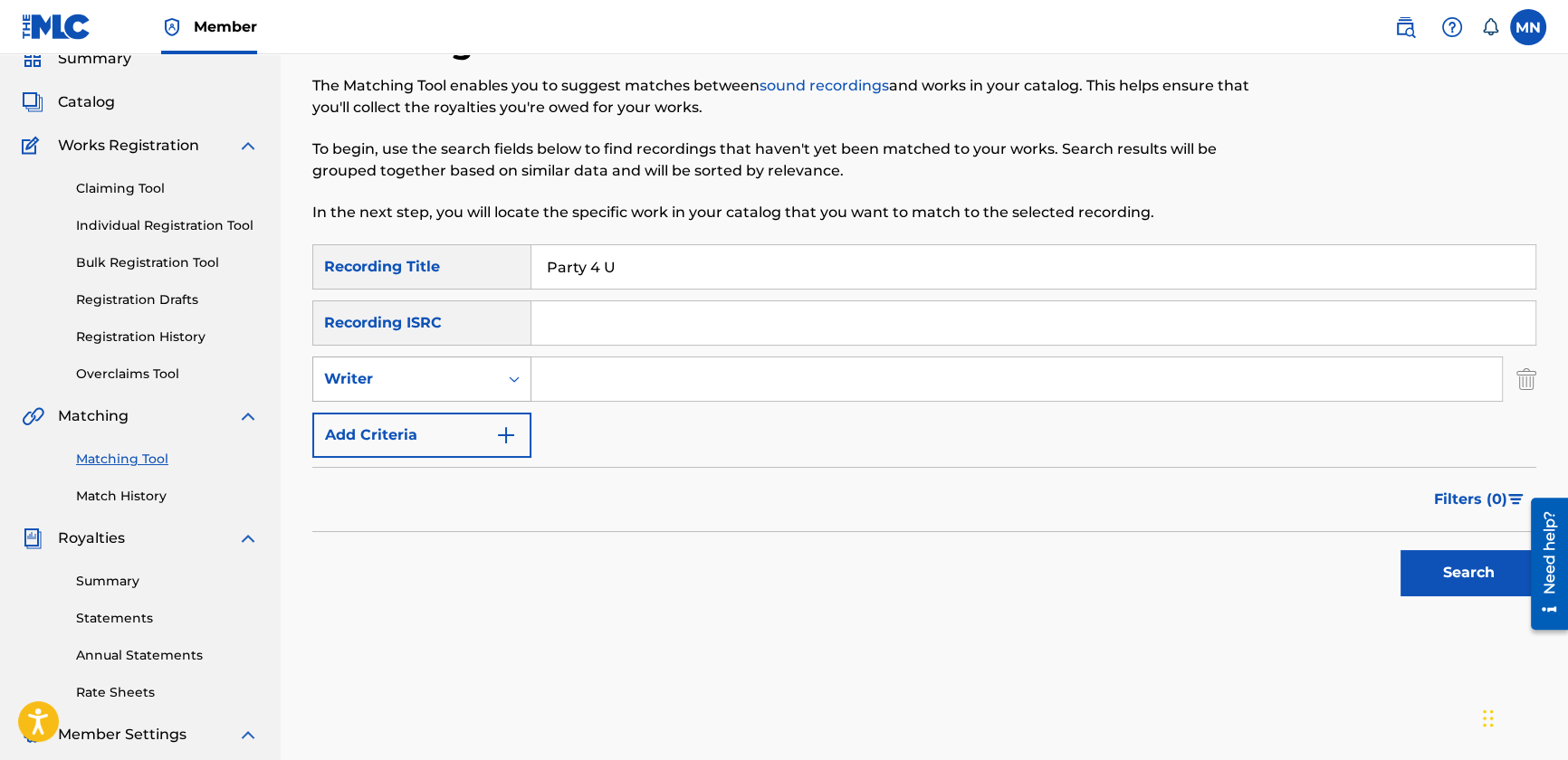
click at [438, 383] on div "Writer" at bounding box center [405, 379] width 163 height 22
click at [429, 442] on div "Recording Artist" at bounding box center [421, 424] width 217 height 45
drag, startPoint x: 640, startPoint y: 356, endPoint x: 653, endPoint y: 364, distance: 15.3
click at [640, 358] on input "Search Form" at bounding box center [1017, 379] width 971 height 43
paste input "Charli XCX"
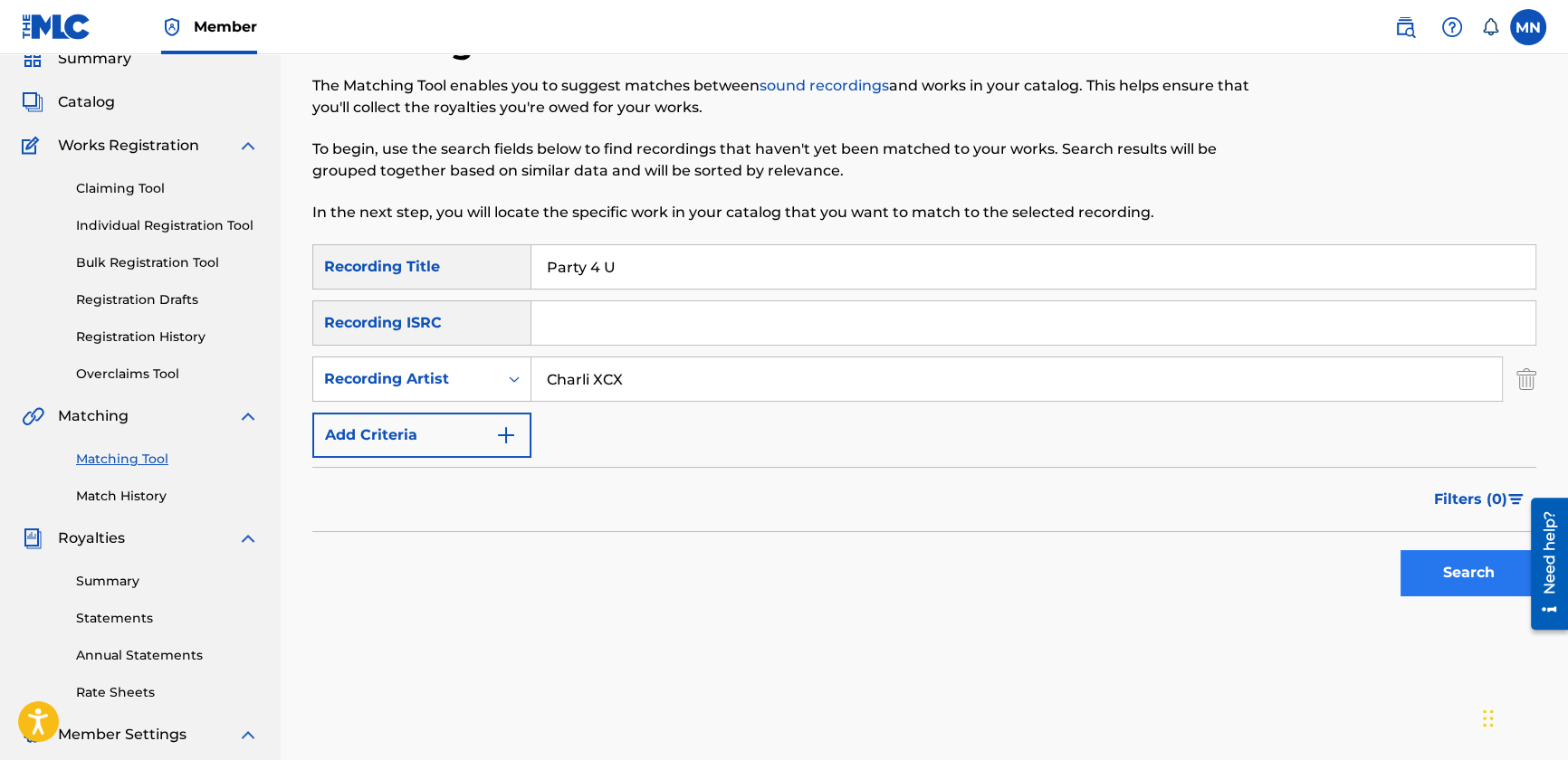
type input "Charli XCX"
click at [1427, 590] on button "Search" at bounding box center [1469, 572] width 136 height 45
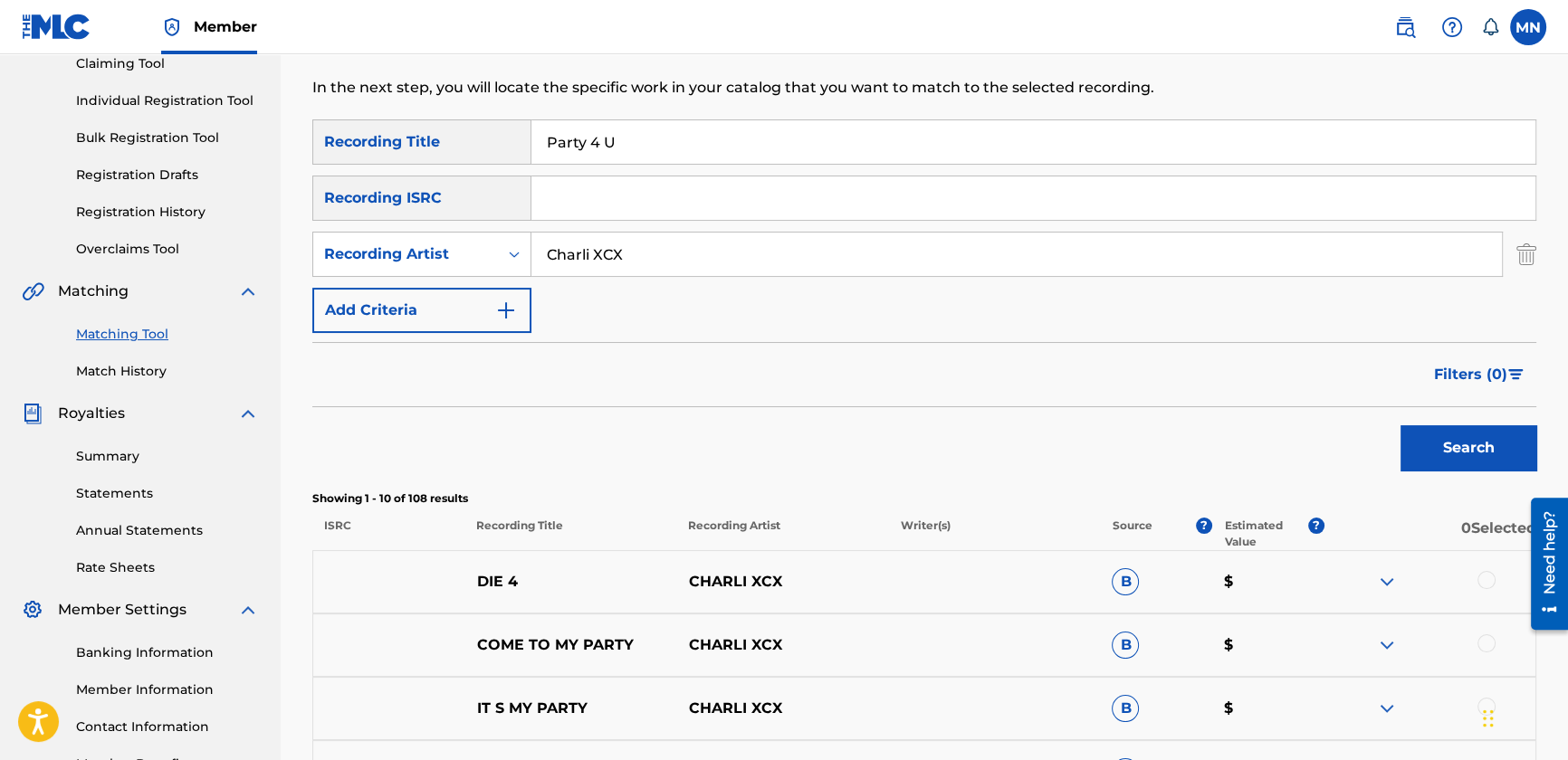
scroll to position [325, 0]
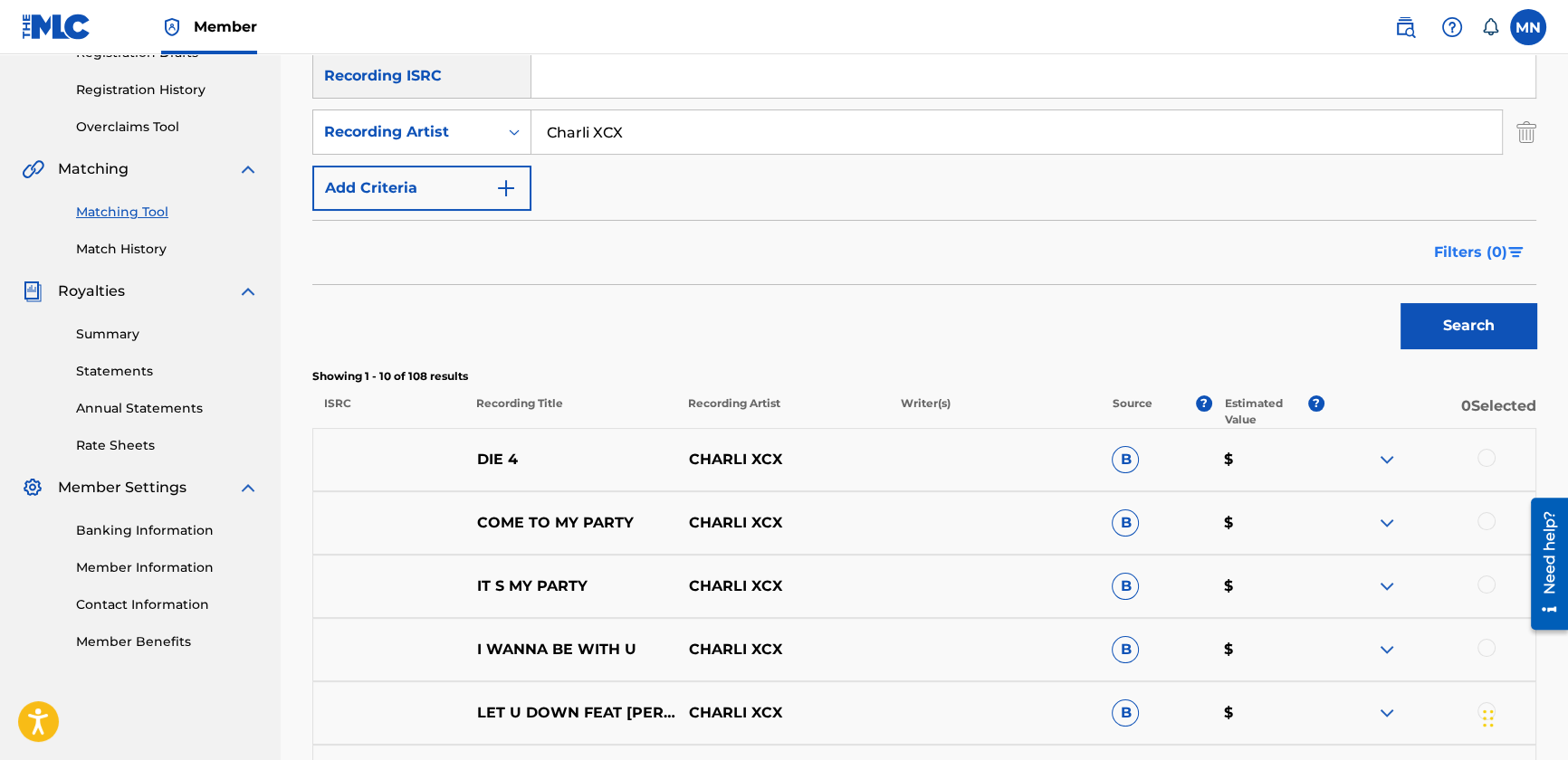
click at [1470, 245] on span "Filters ( 0 )" at bounding box center [1470, 253] width 74 height 22
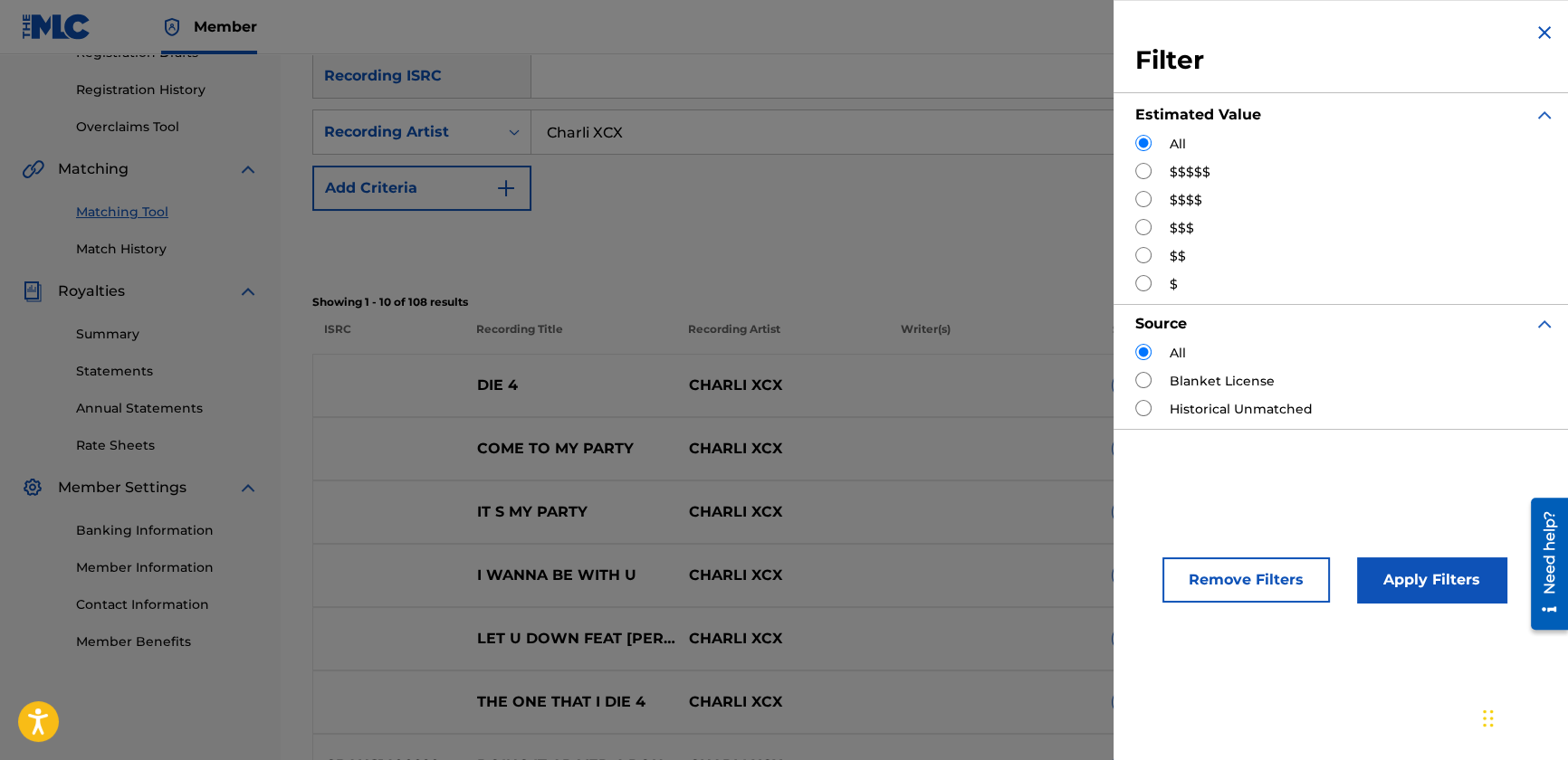
click at [1146, 167] on input "Search Form" at bounding box center [1144, 171] width 17 height 17
radio input "true"
click at [1416, 580] on button "Apply Filters" at bounding box center [1432, 580] width 149 height 45
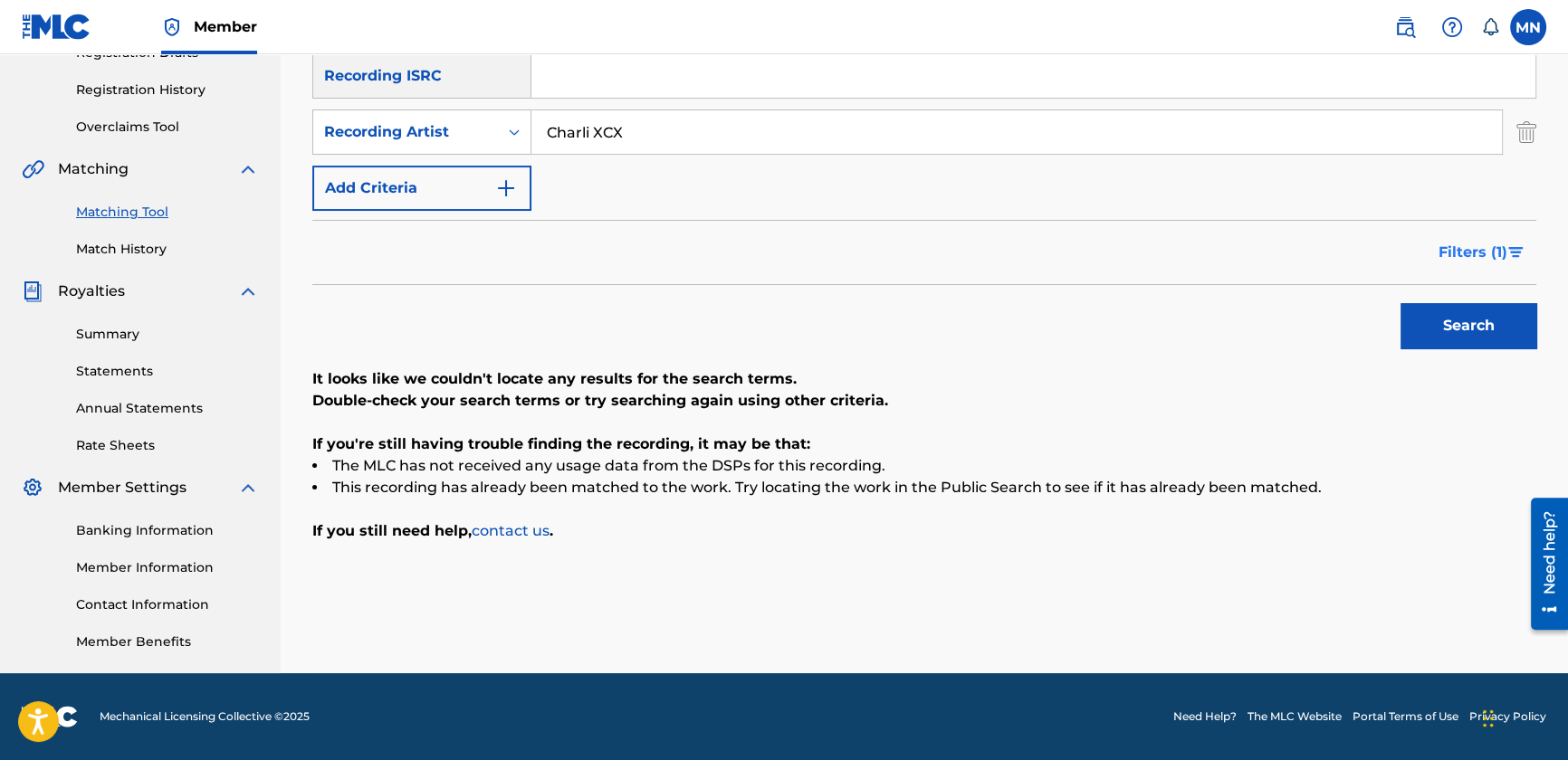
click at [1482, 268] on button "Filters ( 1 )" at bounding box center [1482, 252] width 109 height 45
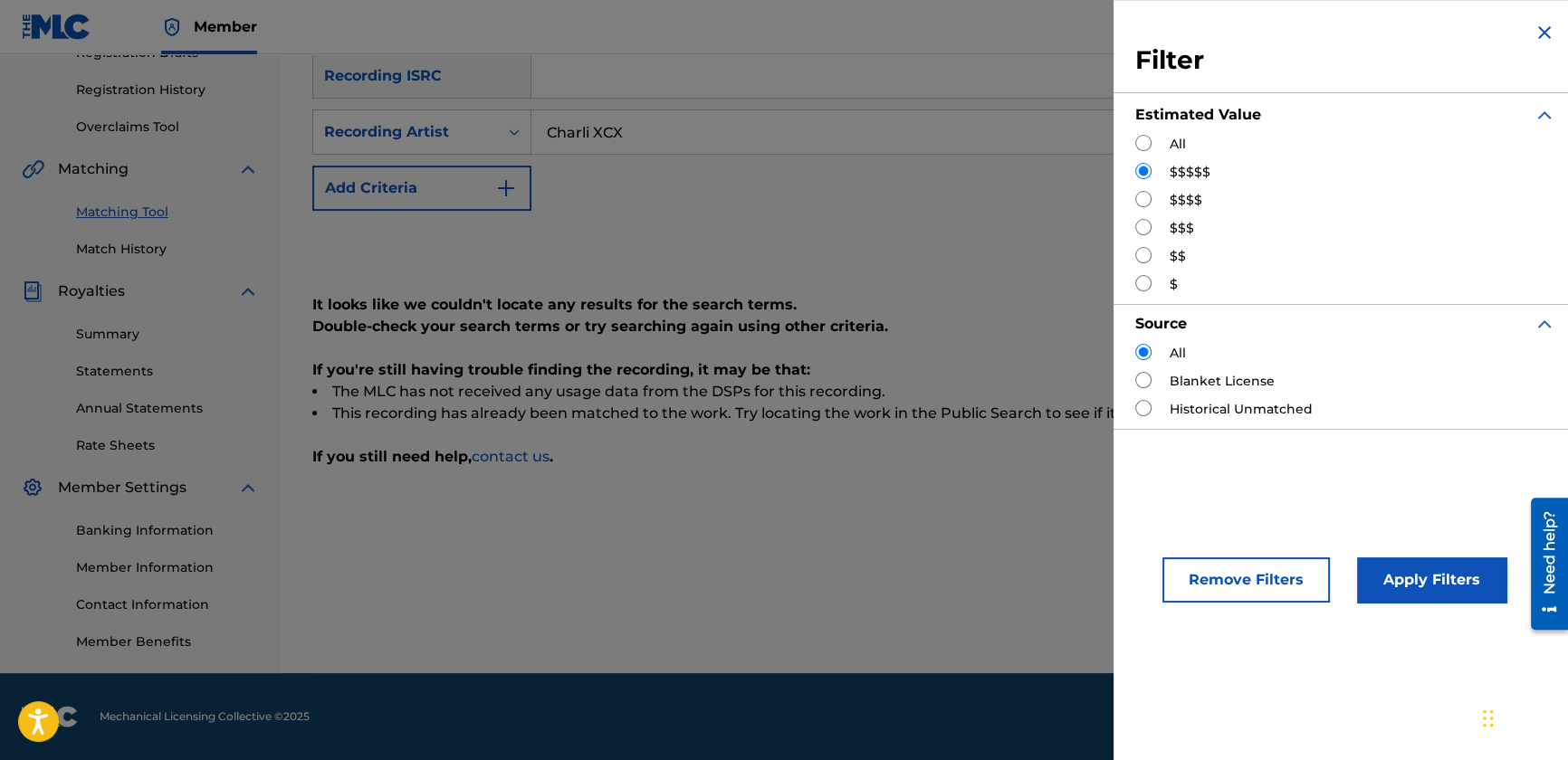
click at [1150, 202] on div "$$$$" at bounding box center [1345, 201] width 421 height 19
click at [1142, 199] on input "Search Form" at bounding box center [1144, 200] width 17 height 17
radio input "true"
click at [1394, 577] on button "Apply Filters" at bounding box center [1432, 580] width 149 height 45
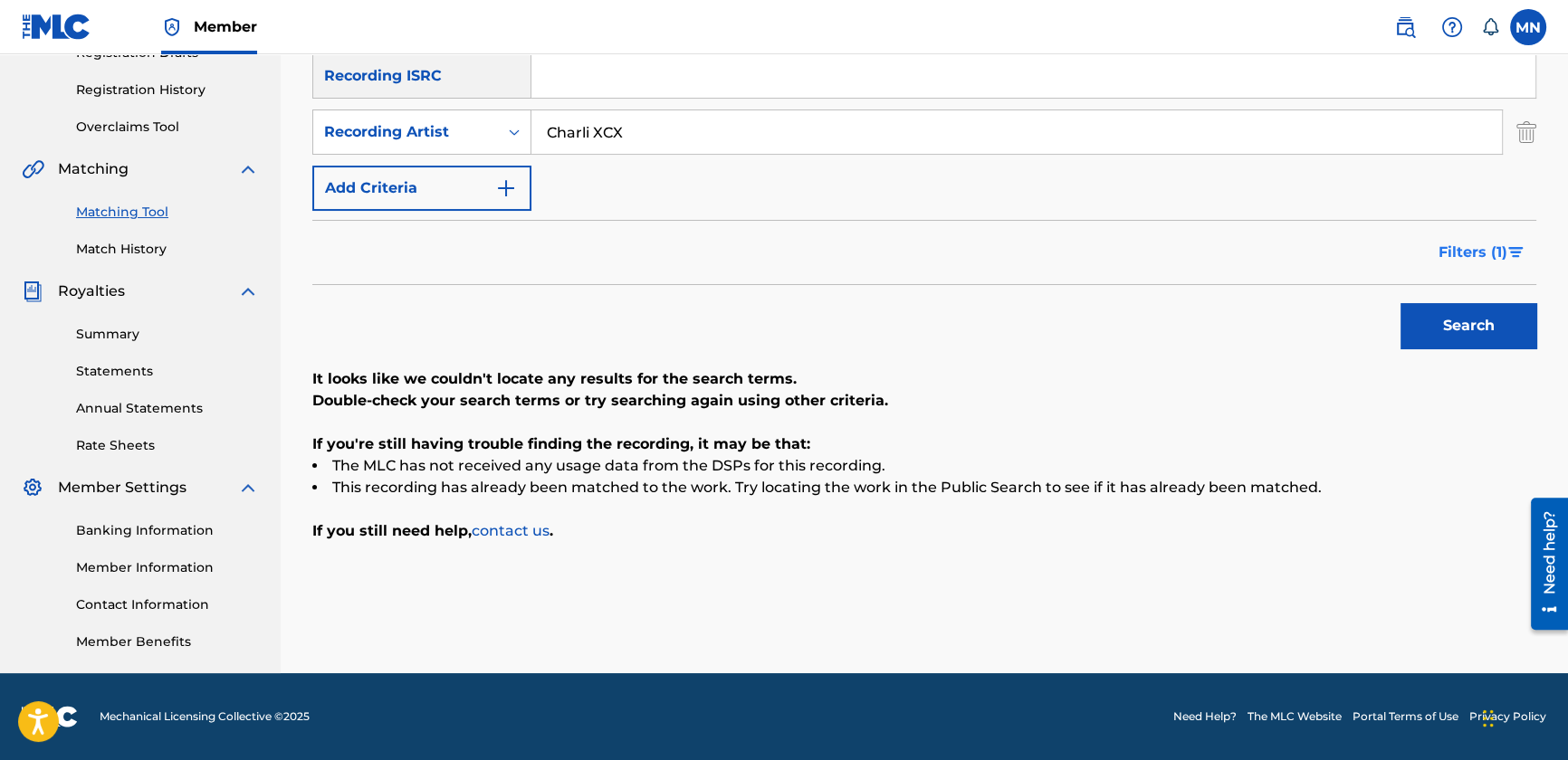
click at [1508, 243] on button "Filters ( 1 )" at bounding box center [1482, 252] width 109 height 45
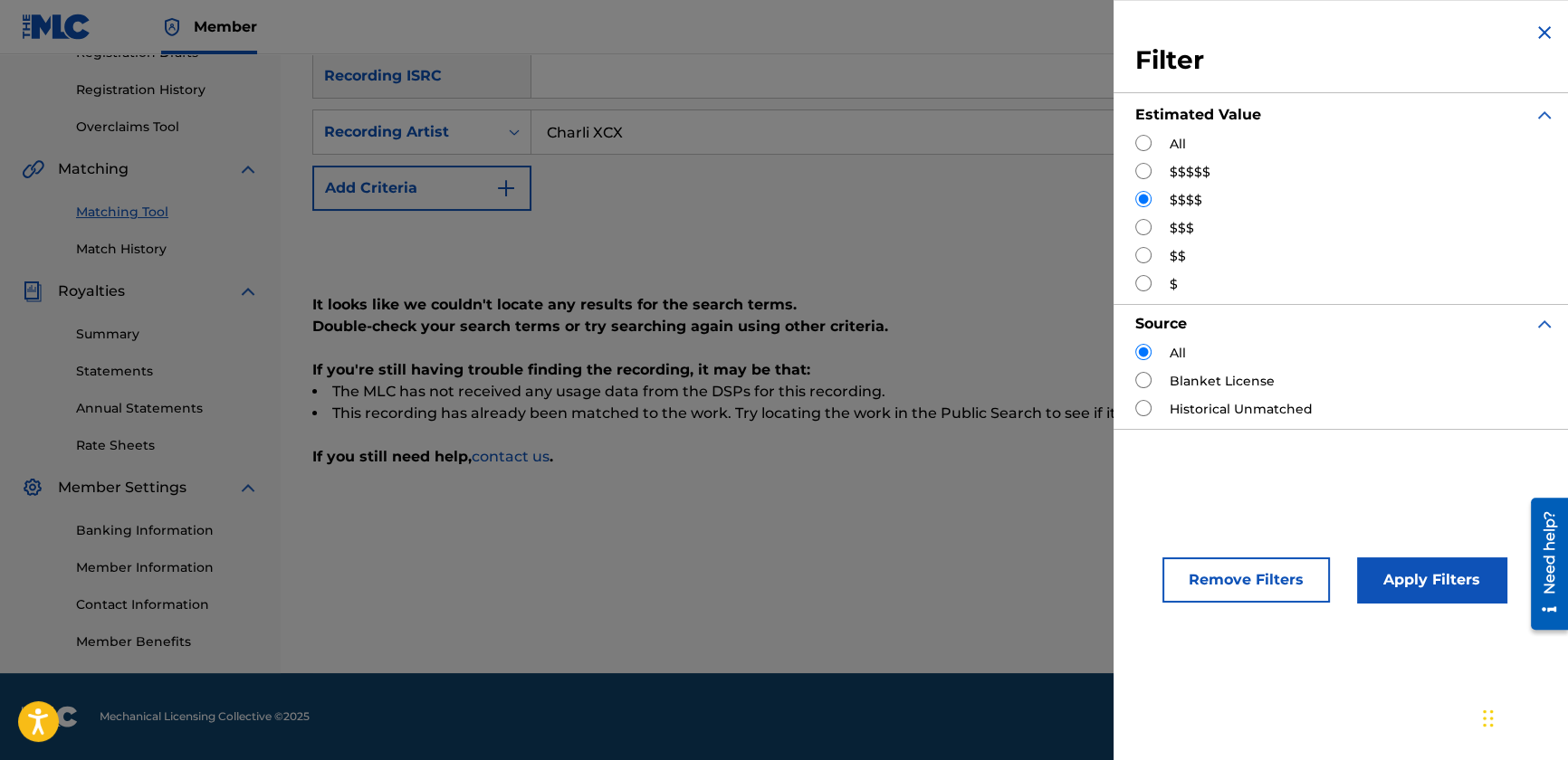
click at [1147, 219] on input "Search Form" at bounding box center [1144, 227] width 17 height 17
radio input "true"
click at [1389, 574] on button "Apply Filters" at bounding box center [1432, 580] width 149 height 45
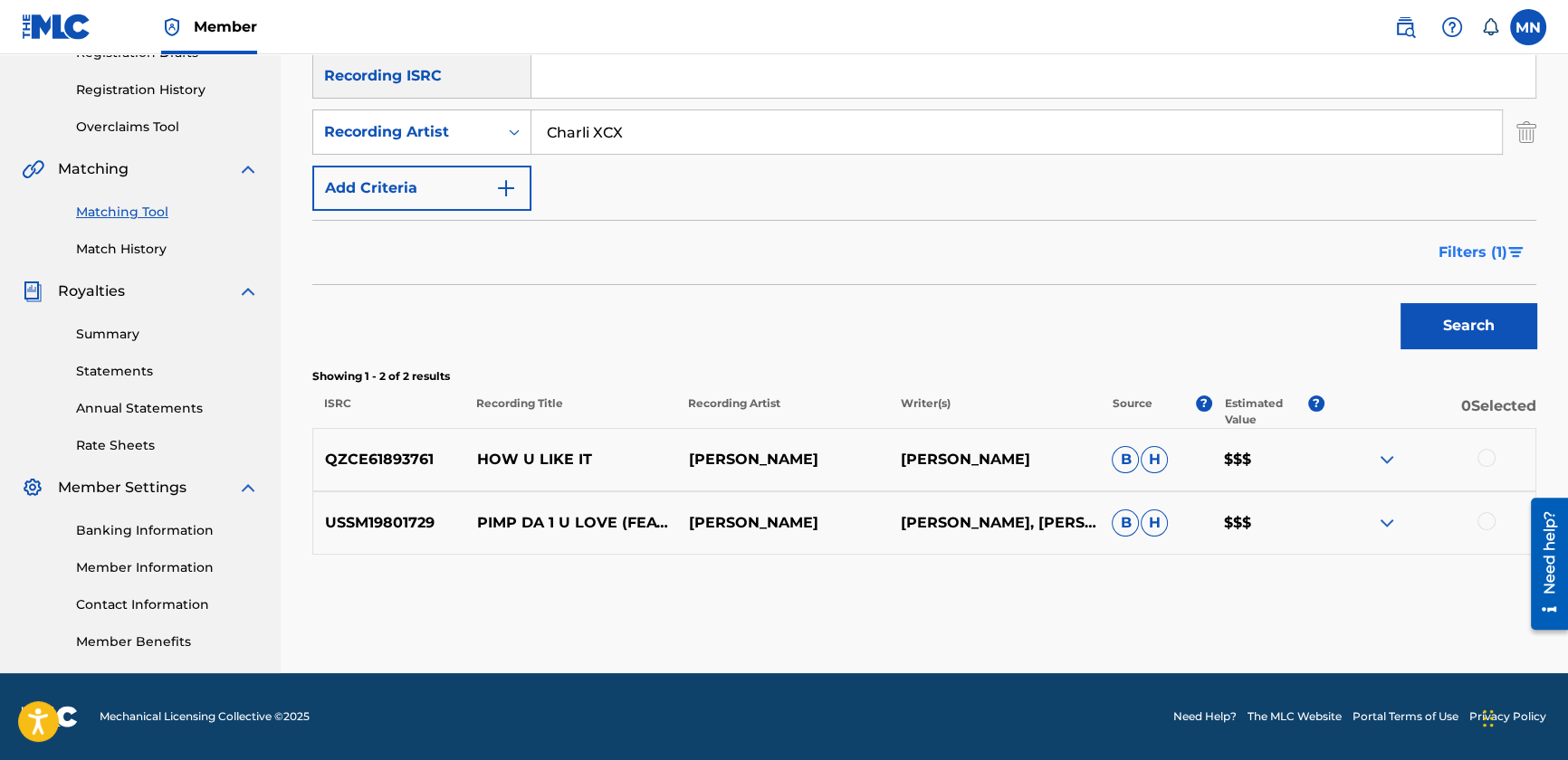
click at [1470, 253] on span "Filters ( 1 )" at bounding box center [1472, 253] width 69 height 22
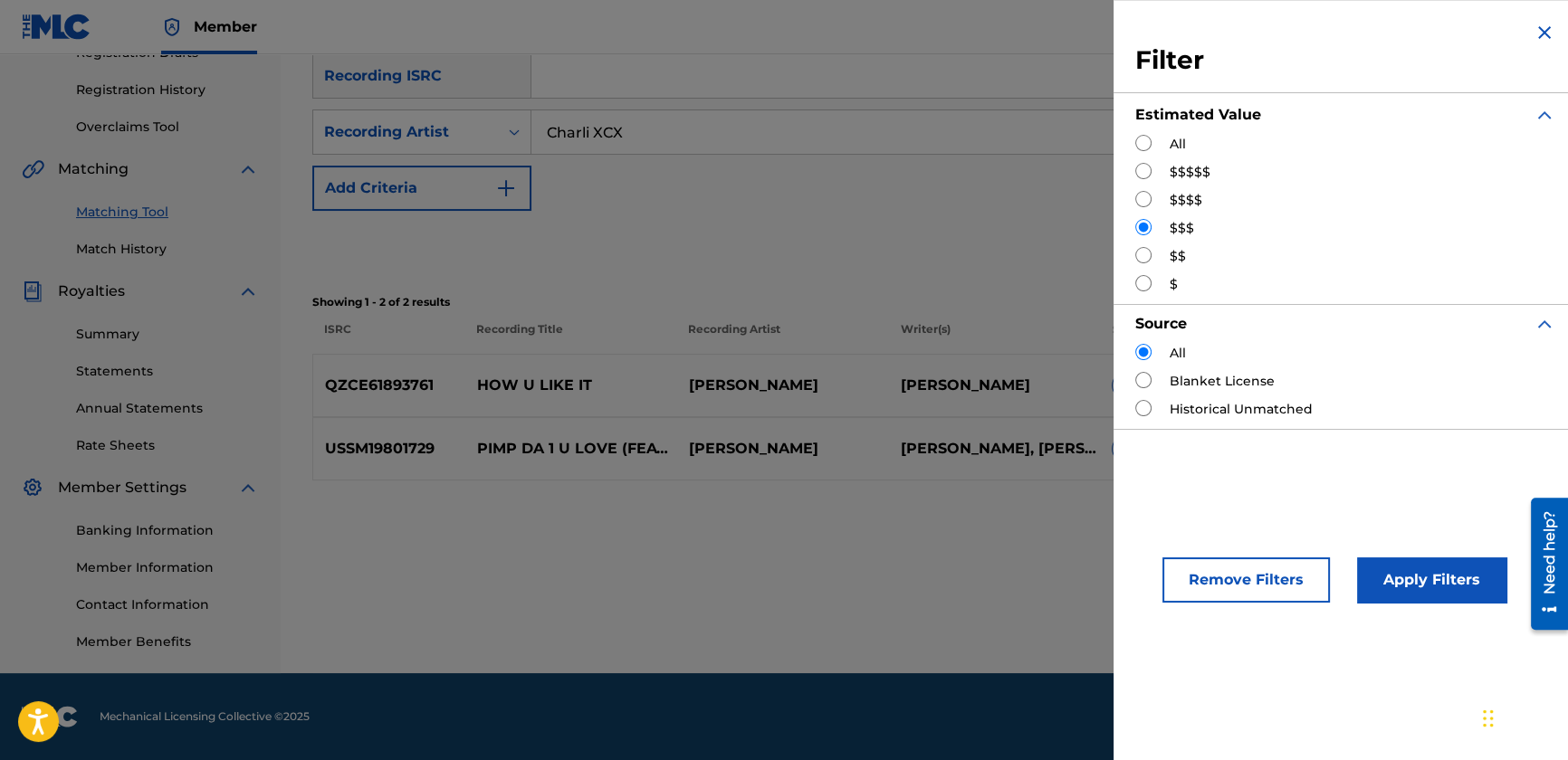
click at [1149, 255] on input "Search Form" at bounding box center [1144, 256] width 17 height 17
radio input "true"
click at [1405, 585] on button "Apply Filters" at bounding box center [1432, 580] width 149 height 45
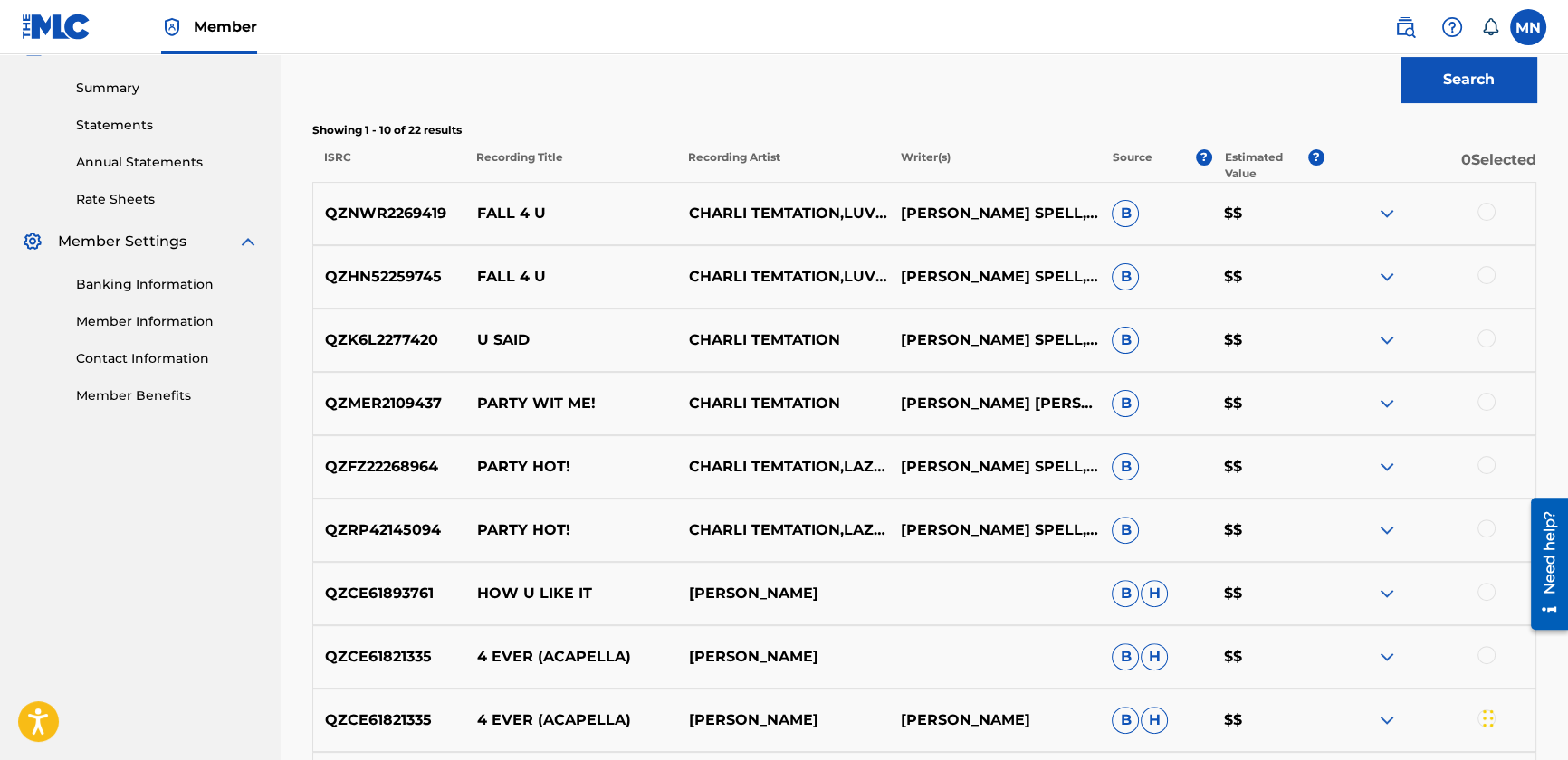
scroll to position [408, 0]
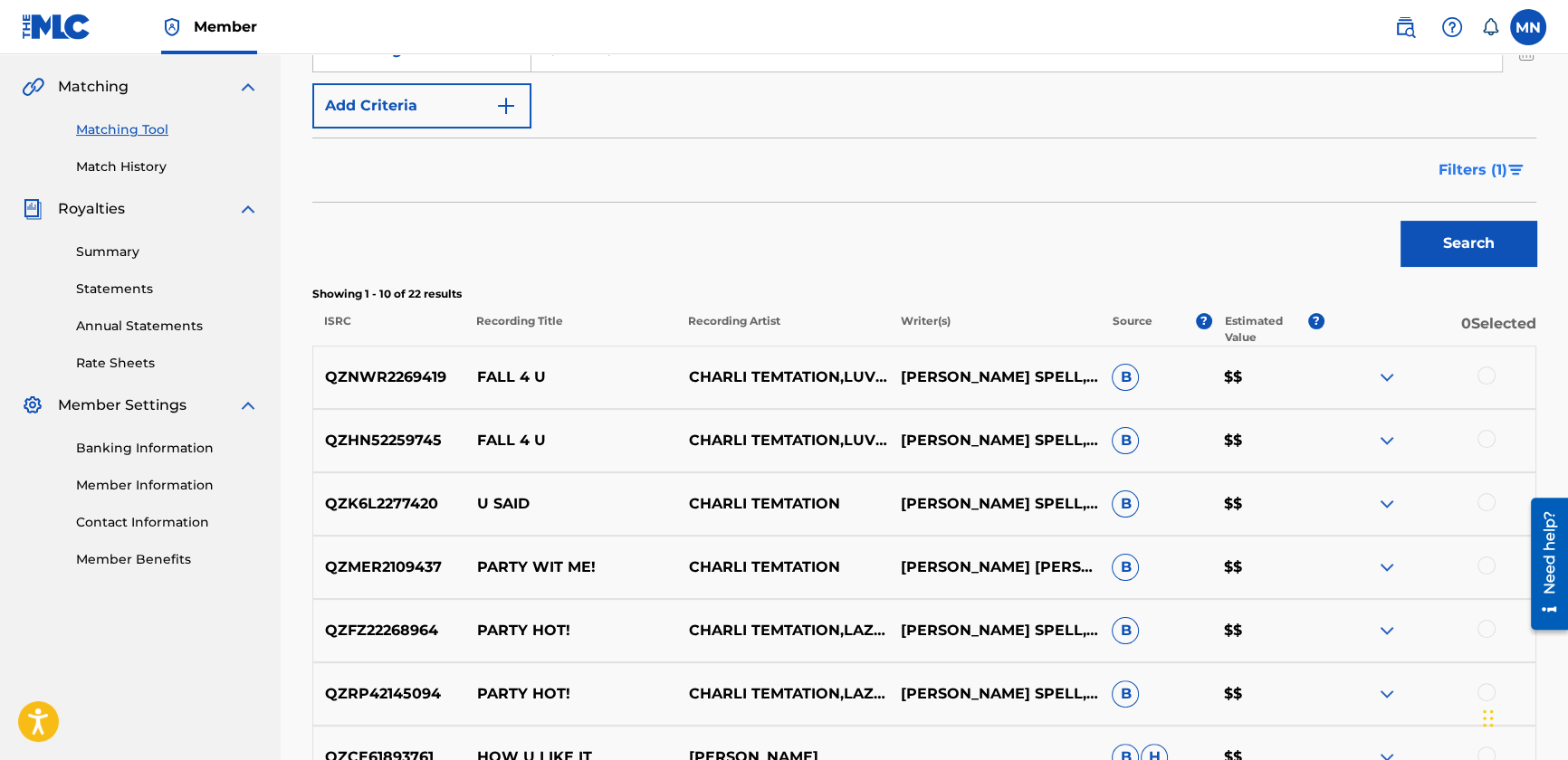
click at [1440, 181] on button "Filters ( 1 )" at bounding box center [1482, 169] width 109 height 45
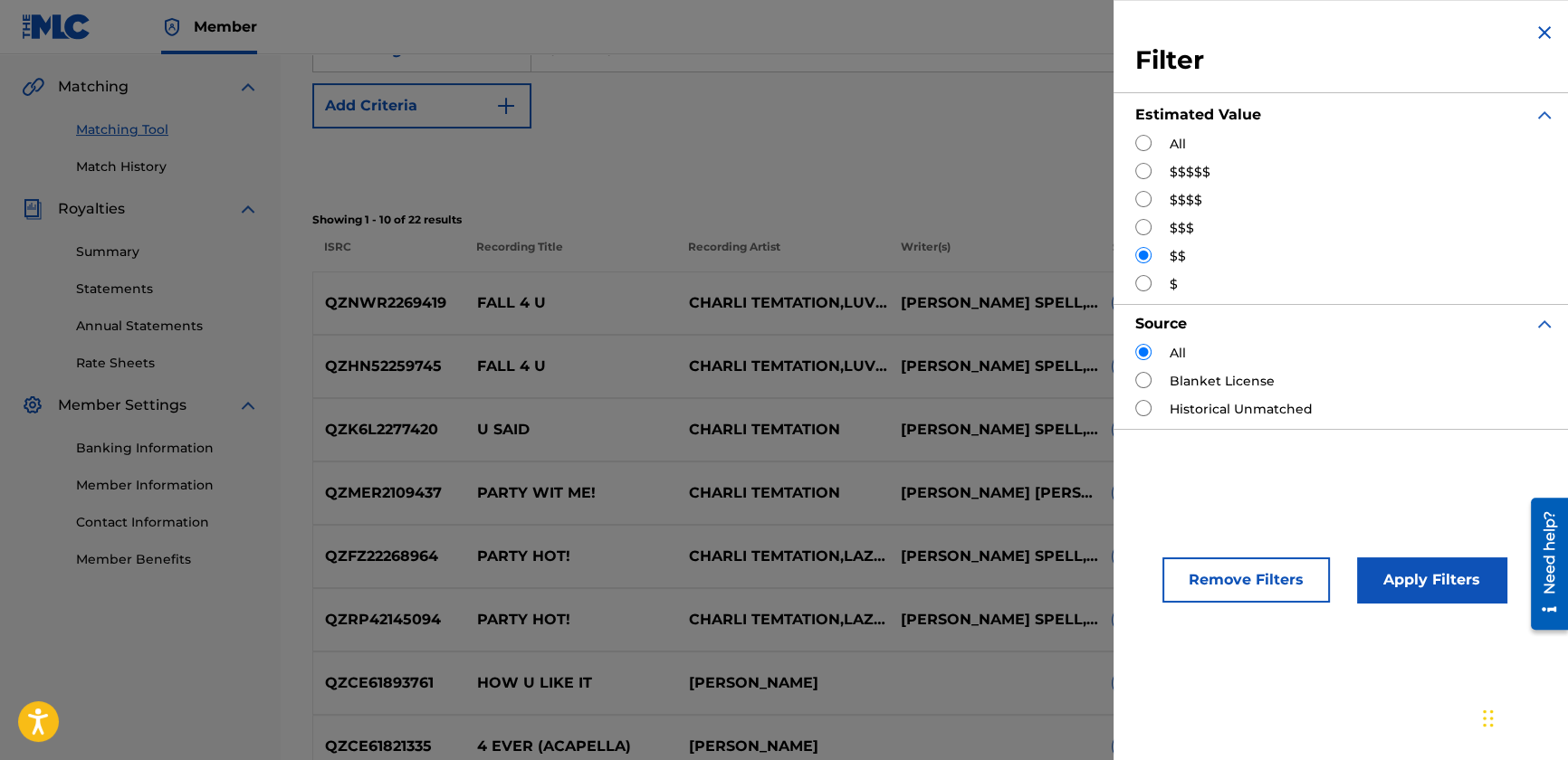
click at [1136, 282] on input "Search Form" at bounding box center [1144, 283] width 17 height 17
radio input "true"
click at [1442, 579] on button "Apply Filters" at bounding box center [1432, 580] width 149 height 45
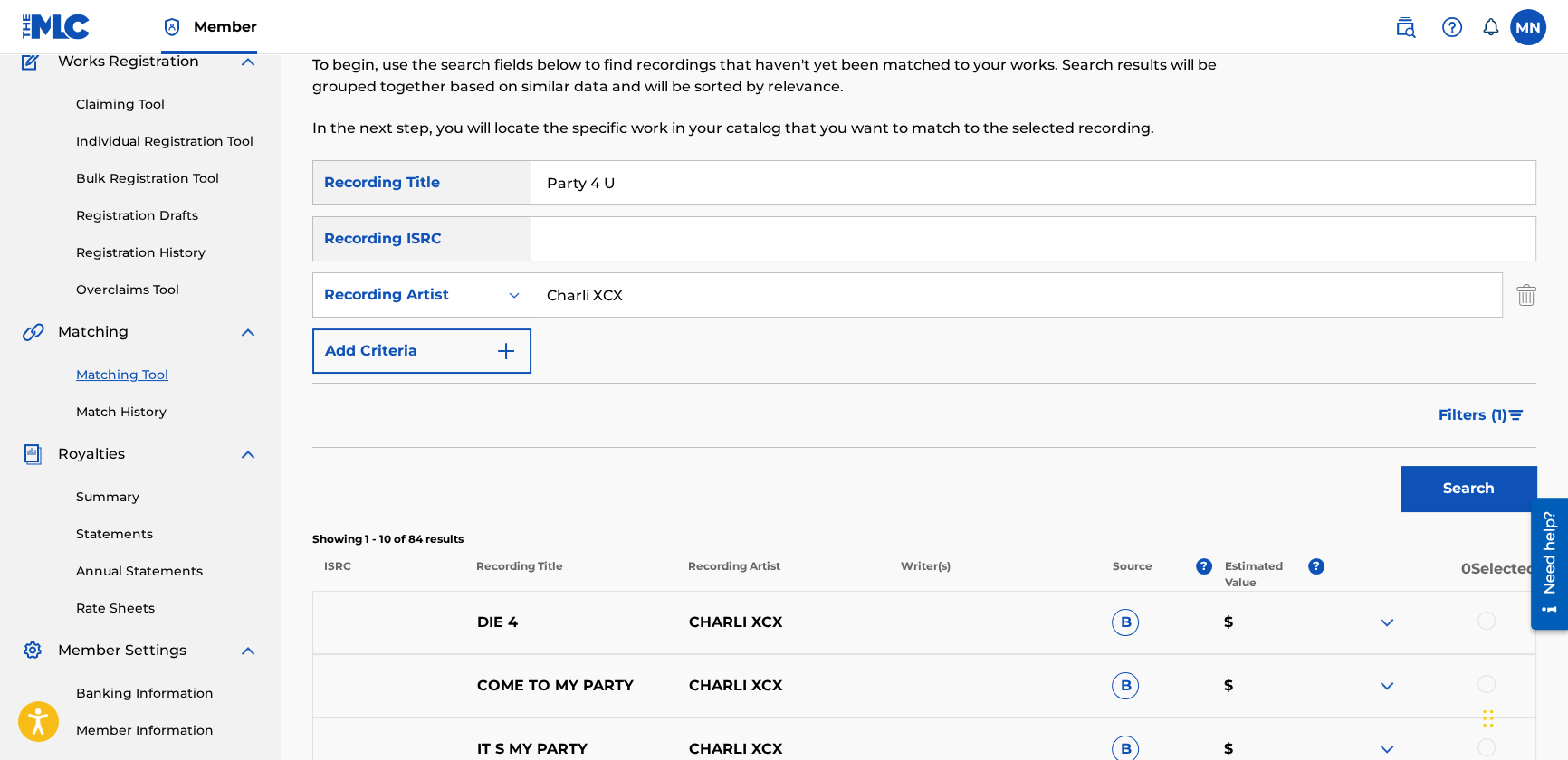
scroll to position [160, 0]
drag, startPoint x: 623, startPoint y: 175, endPoint x: 373, endPoint y: 163, distance: 250.3
click at [380, 159] on div "Matching Tool The Matching Tool enables you to suggest matches between sound re…" at bounding box center [924, 651] width 1224 height 1423
paste input "op Muzik"
type input "Pop Muzik"
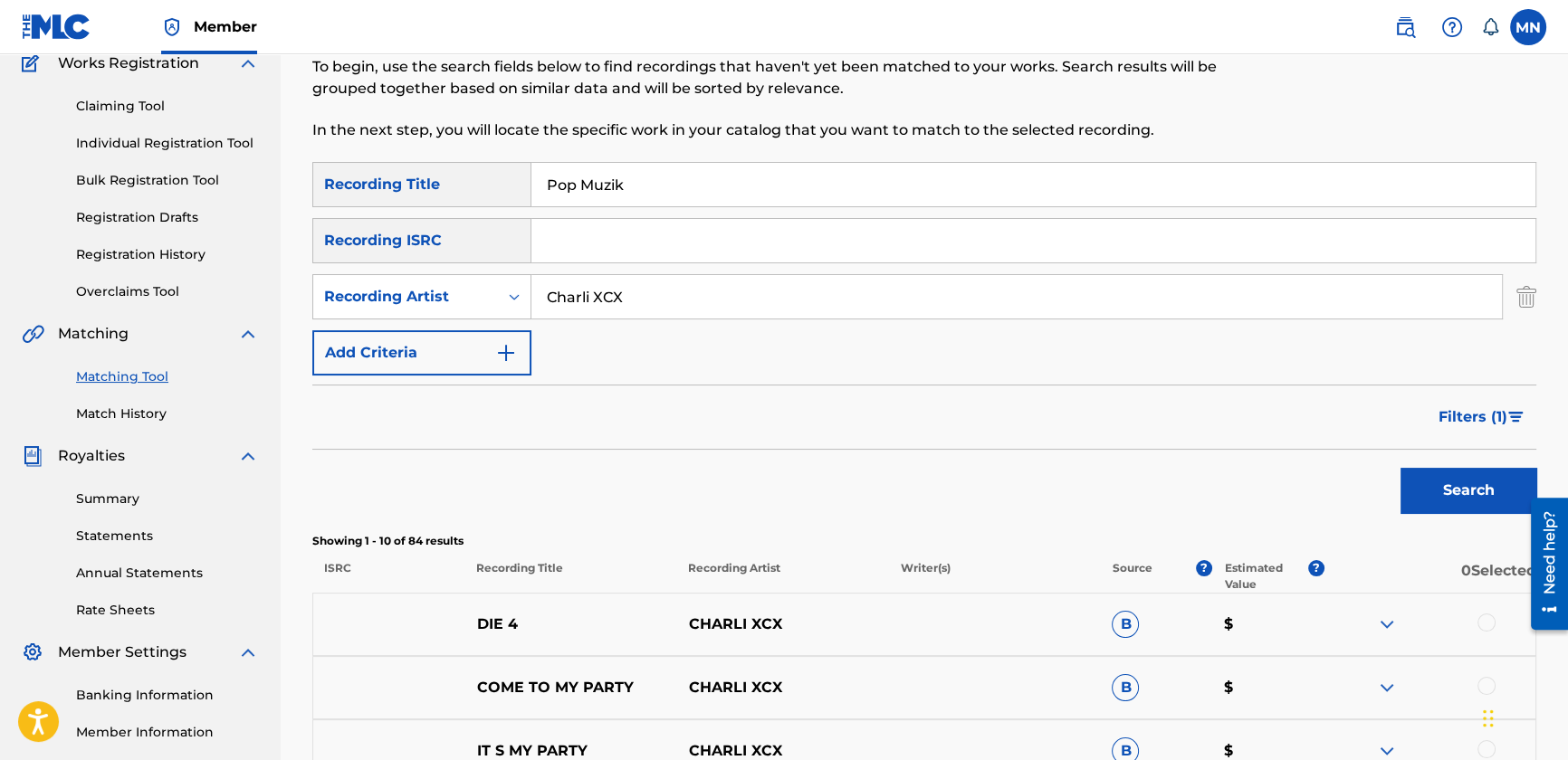
drag, startPoint x: 766, startPoint y: 302, endPoint x: 319, endPoint y: 251, distance: 449.9
click at [213, 248] on main "BMG RIGHTS MANAGEMENT US, LLC Summary Catalog Works Registration Claiming Tool …" at bounding box center [784, 628] width 1568 height 1468
paste input "M"
type input "M"
drag, startPoint x: 1435, startPoint y: 478, endPoint x: 1388, endPoint y: 482, distance: 47.2
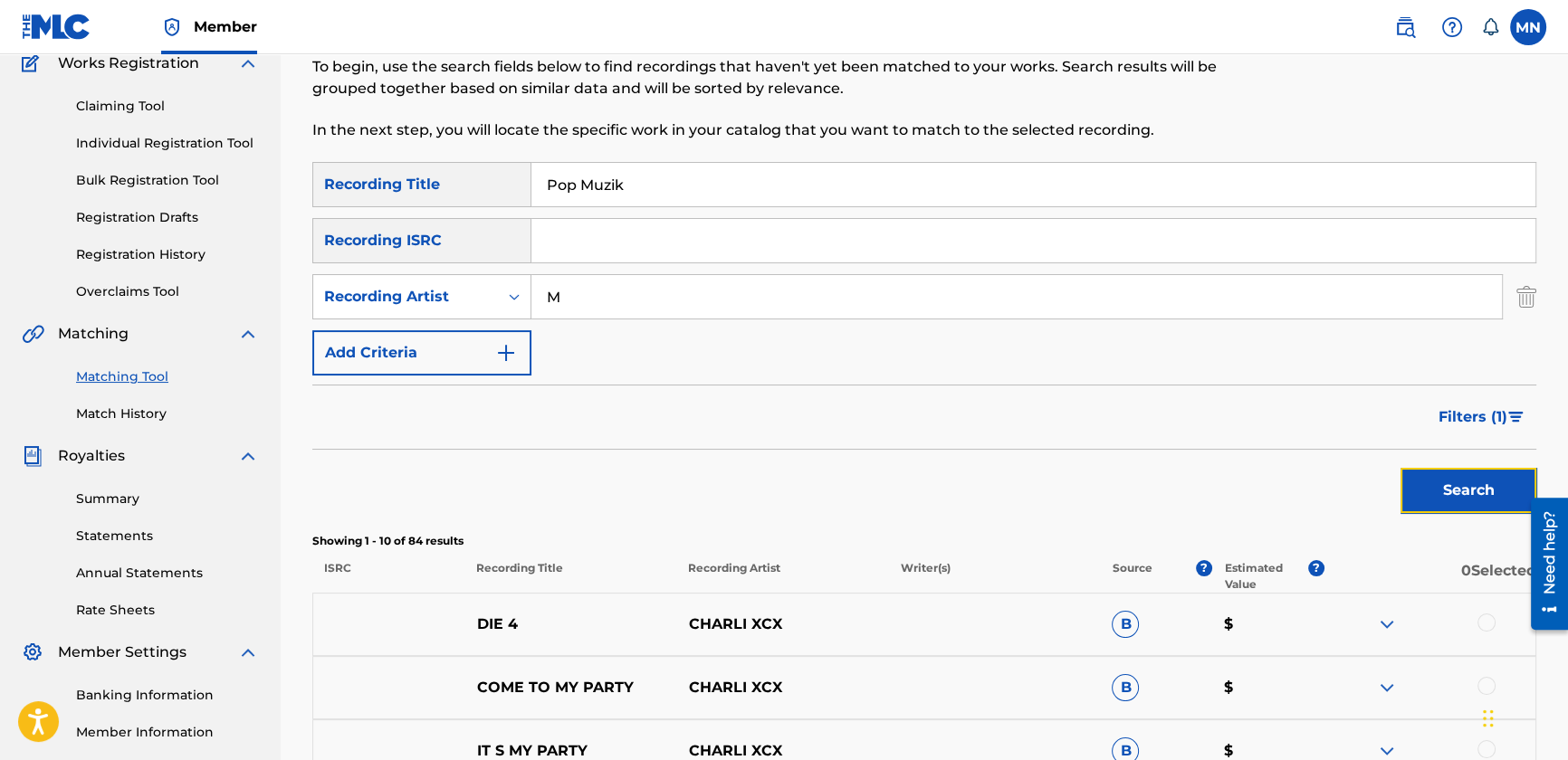
click at [1435, 478] on button "Search" at bounding box center [1469, 490] width 136 height 45
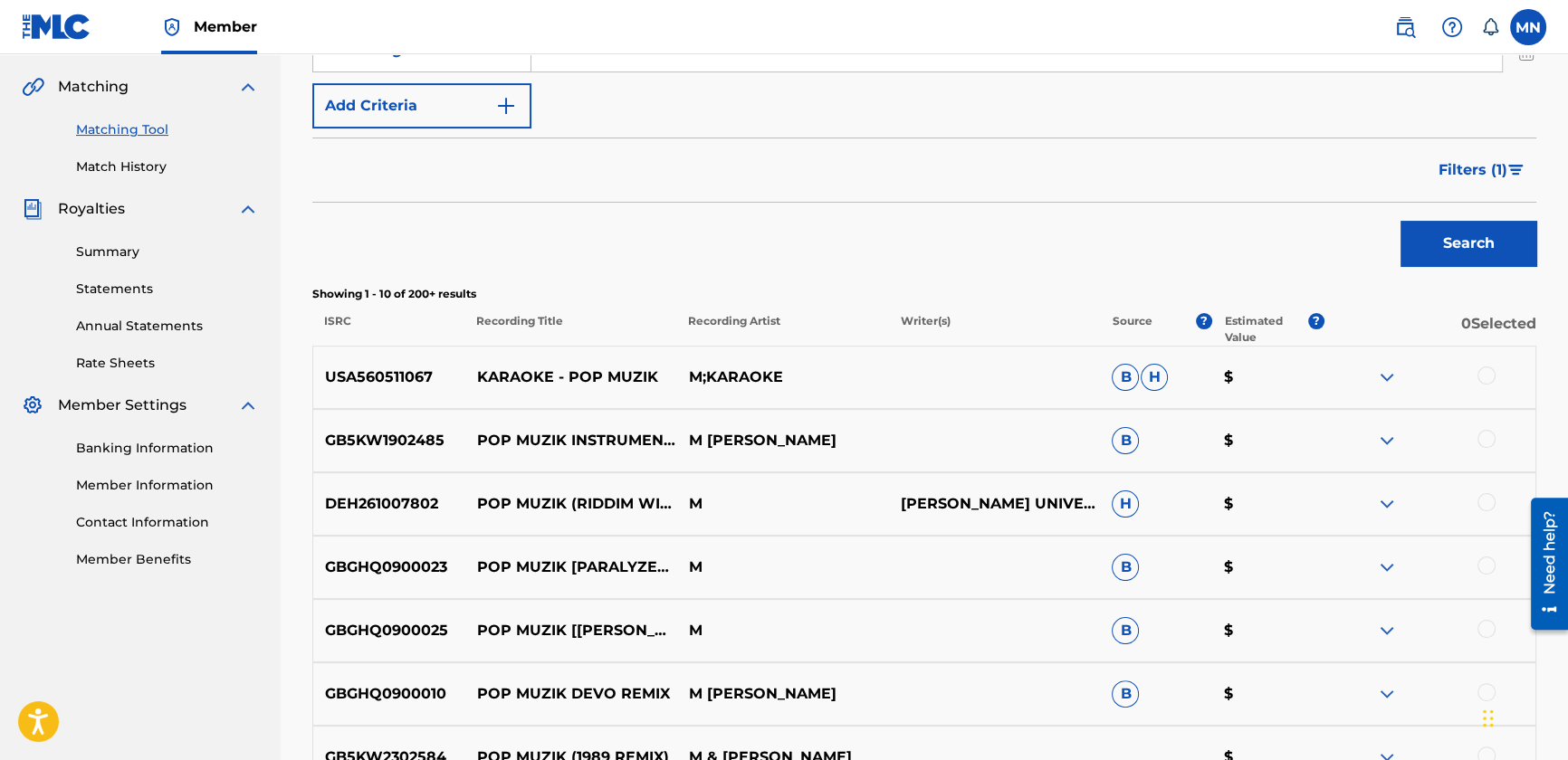
scroll to position [325, 0]
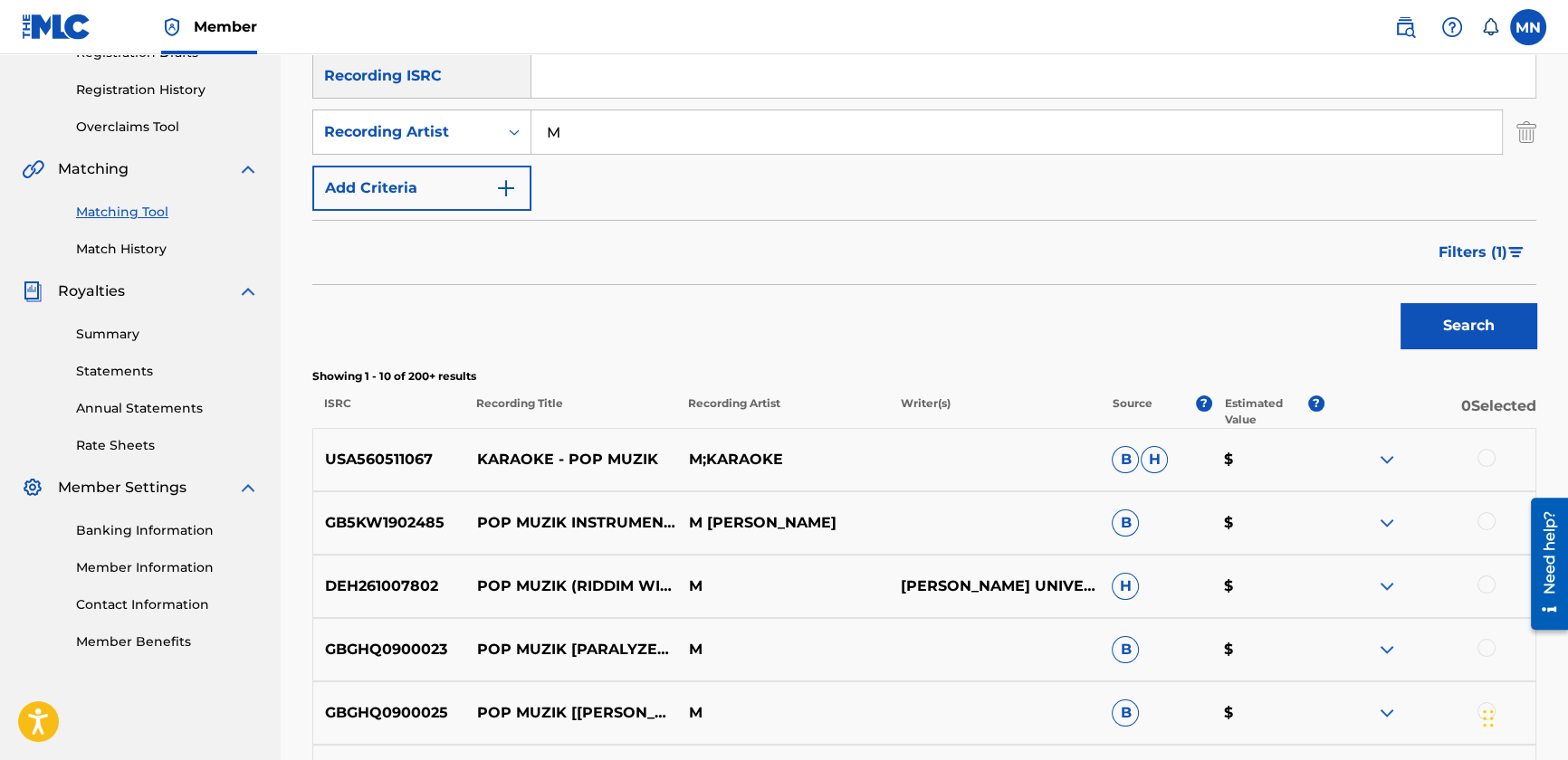
click at [1491, 245] on span "Filters ( 1 )" at bounding box center [1472, 253] width 69 height 22
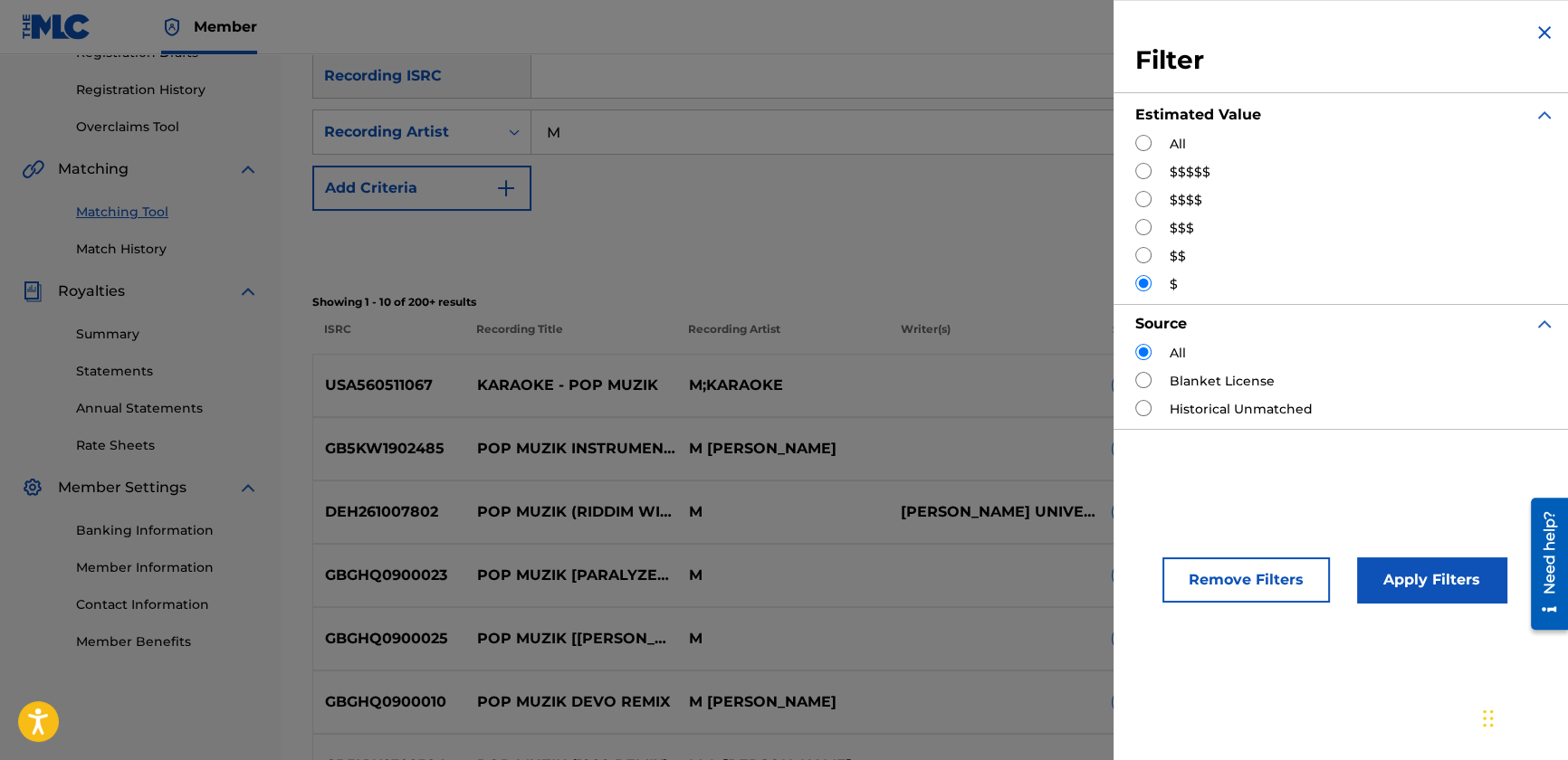
click at [1141, 171] on input "Search Form" at bounding box center [1144, 171] width 17 height 17
radio input "true"
click at [1396, 587] on button "Apply Filters" at bounding box center [1432, 580] width 149 height 45
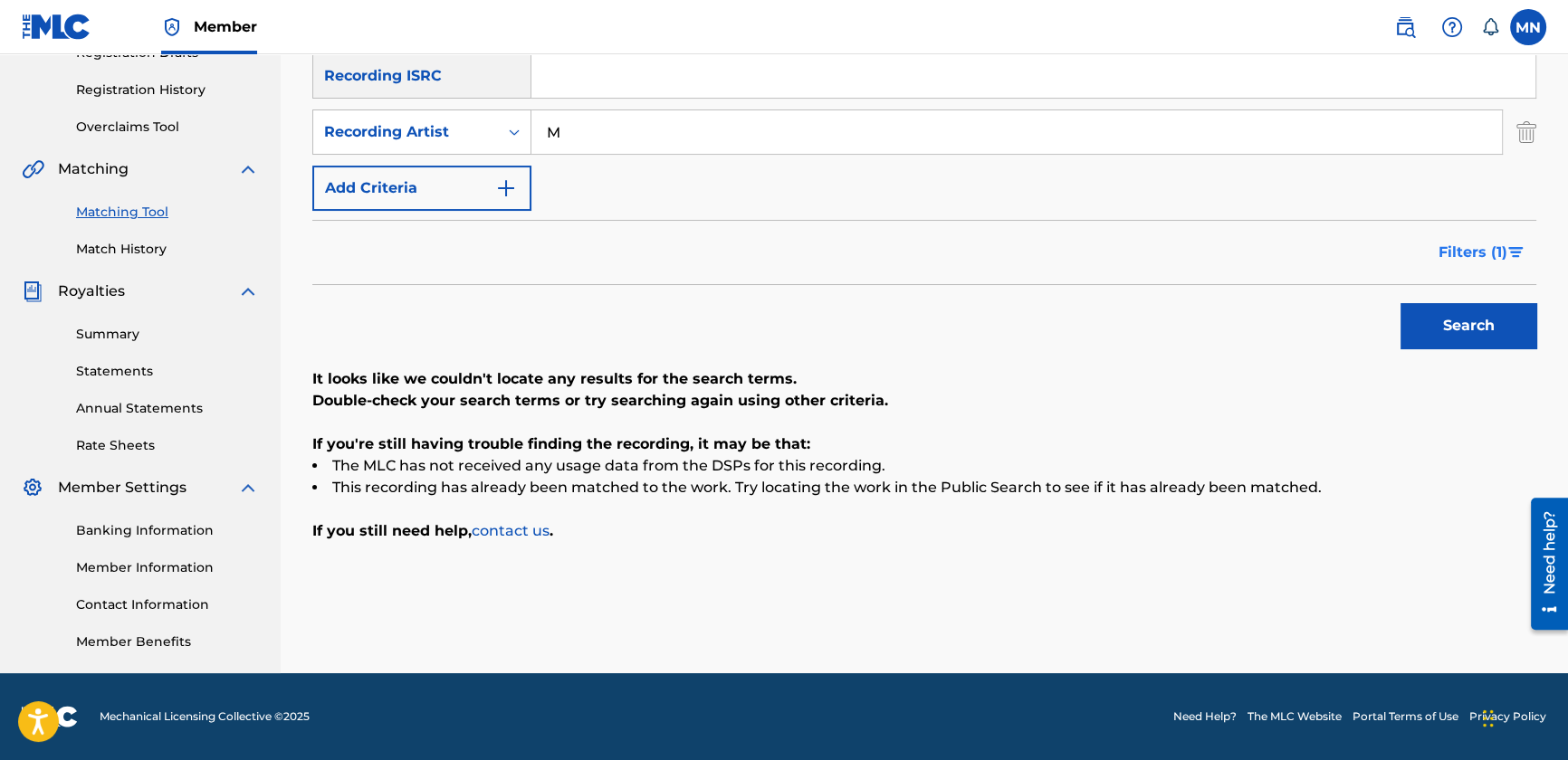
click at [1478, 257] on span "Filters ( 1 )" at bounding box center [1472, 253] width 69 height 22
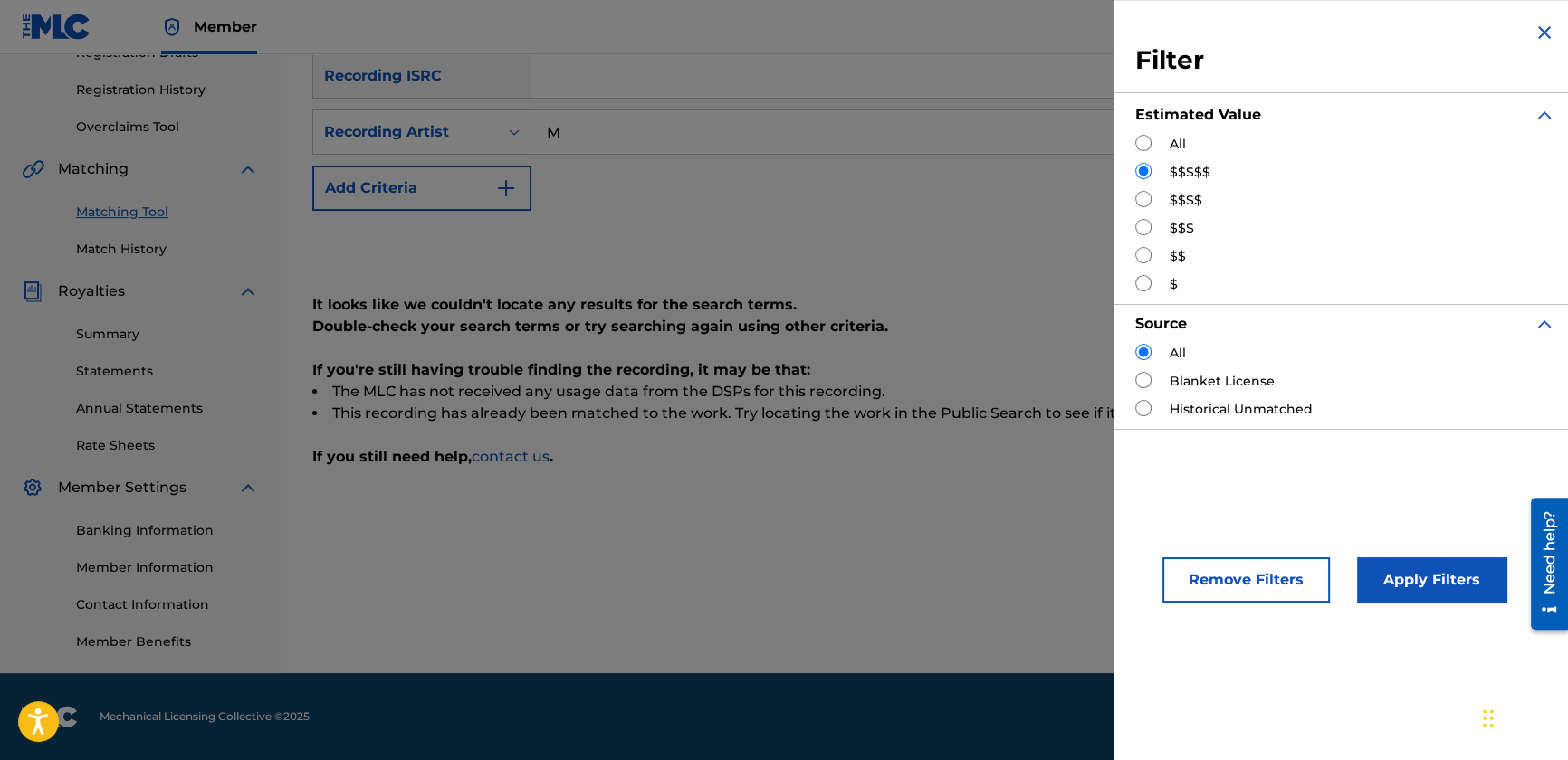
click at [1145, 196] on input "Search Form" at bounding box center [1144, 200] width 17 height 17
radio input "true"
click at [1412, 574] on button "Apply Filters" at bounding box center [1432, 580] width 149 height 45
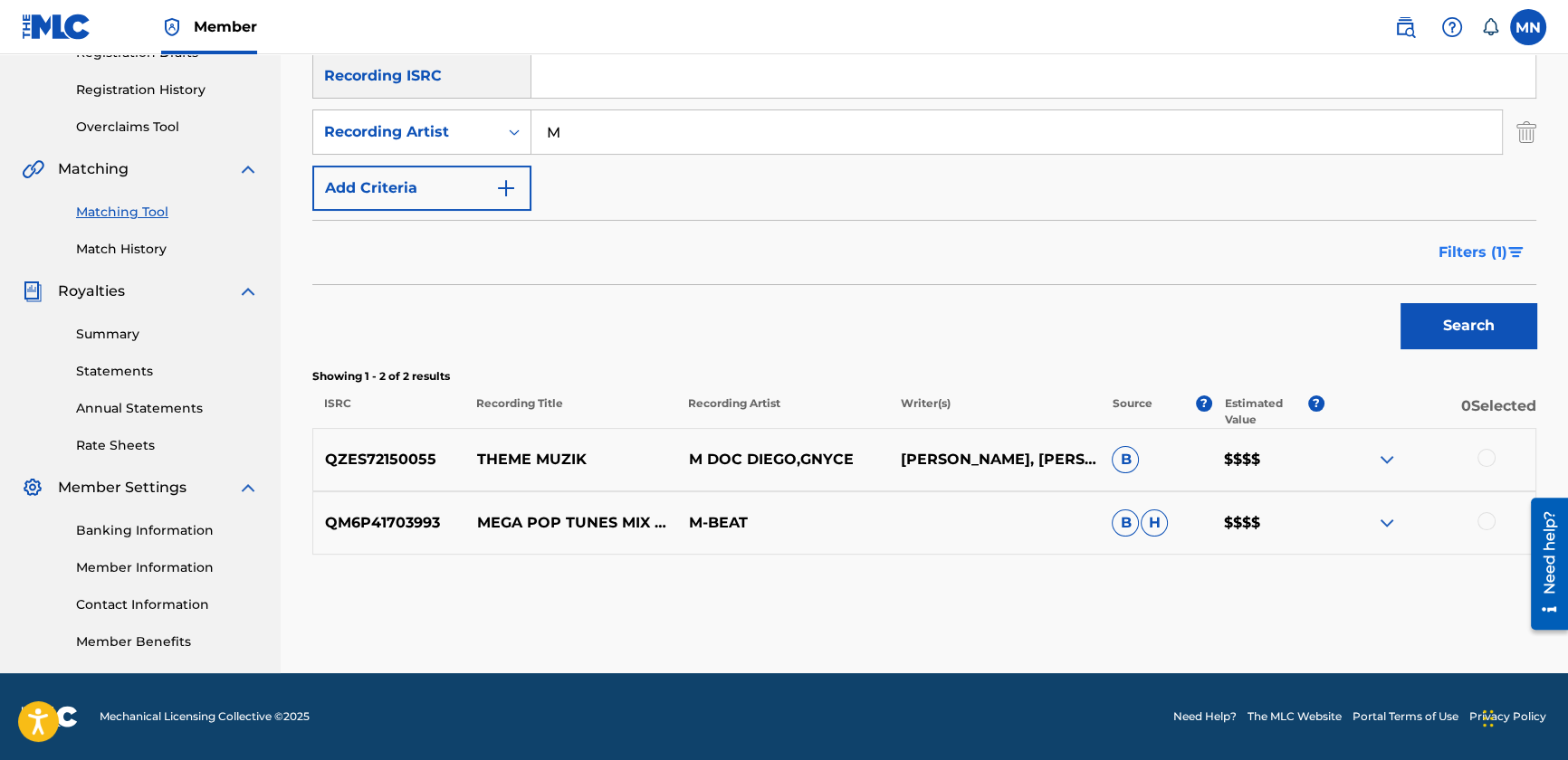
click at [1443, 258] on span "Filters ( 1 )" at bounding box center [1472, 253] width 69 height 22
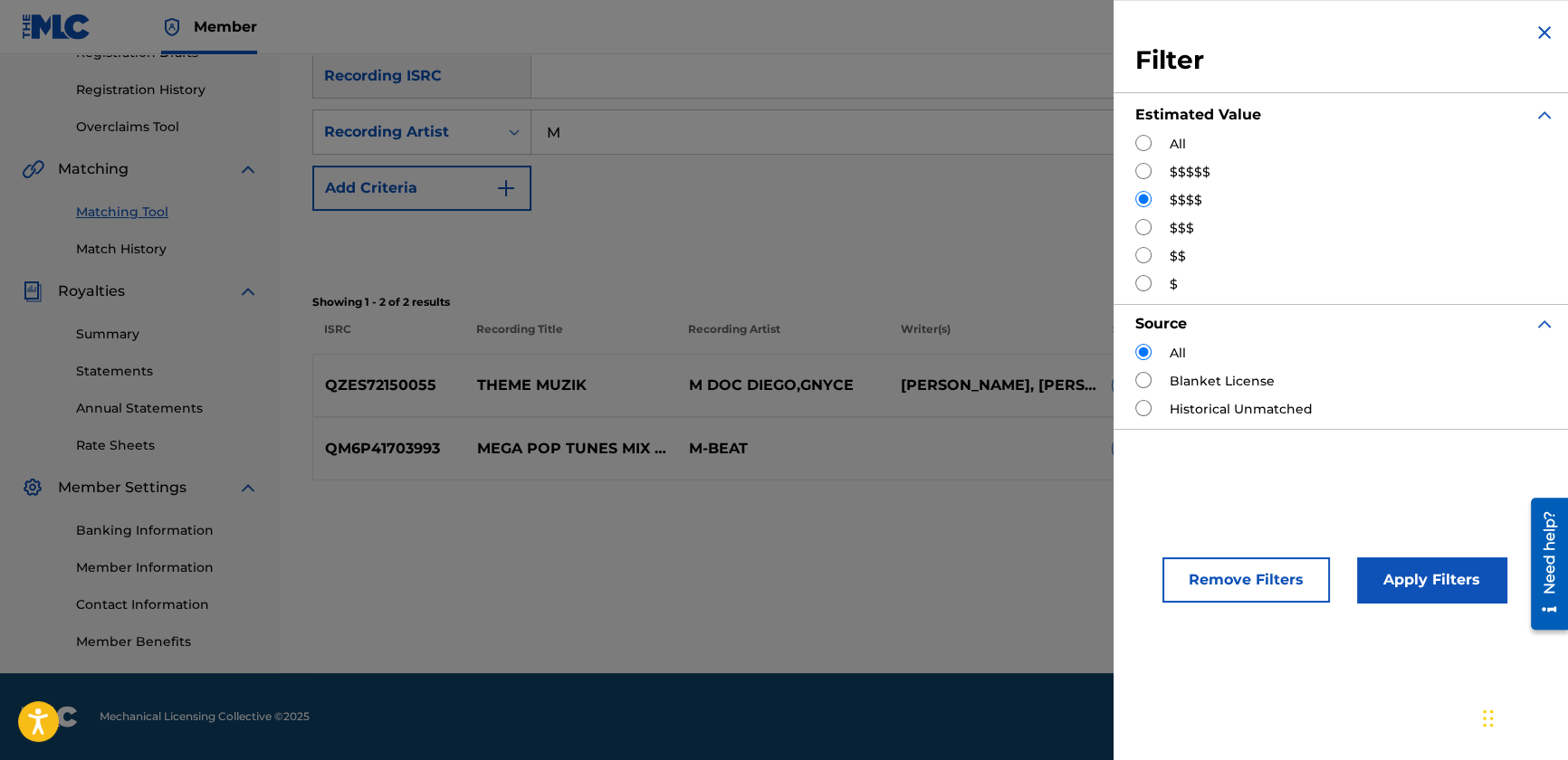
click at [1140, 229] on input "Search Form" at bounding box center [1144, 227] width 17 height 17
radio input "true"
click at [1386, 552] on div "Apply Filters" at bounding box center [1404, 575] width 149 height 54
click at [1385, 571] on button "Apply Filters" at bounding box center [1432, 580] width 149 height 45
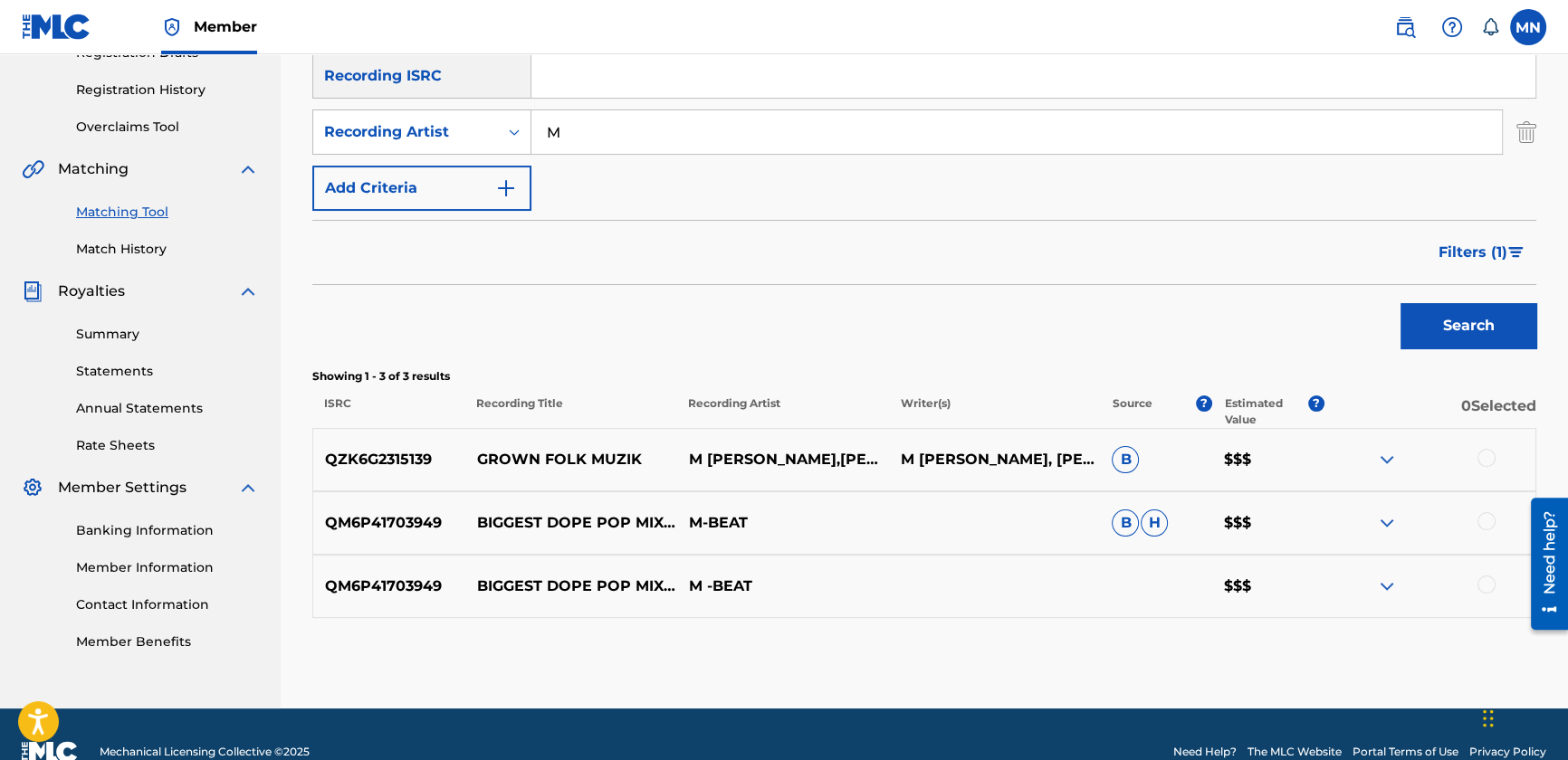
click at [1457, 236] on button "Filters ( 1 )" at bounding box center [1482, 252] width 109 height 45
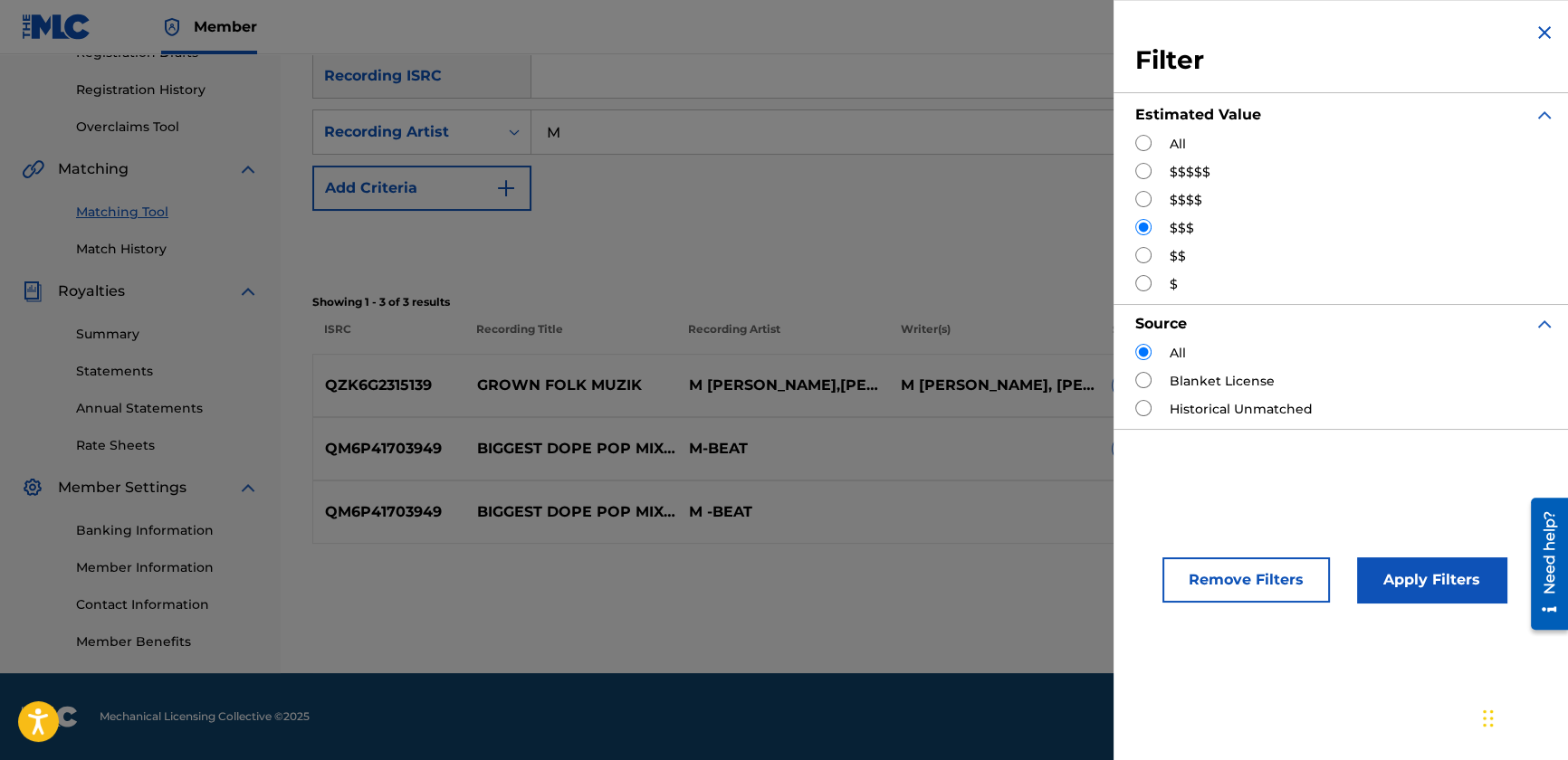
click at [1145, 257] on input "Search Form" at bounding box center [1144, 256] width 17 height 17
radio input "true"
click at [1408, 583] on button "Apply Filters" at bounding box center [1432, 580] width 149 height 45
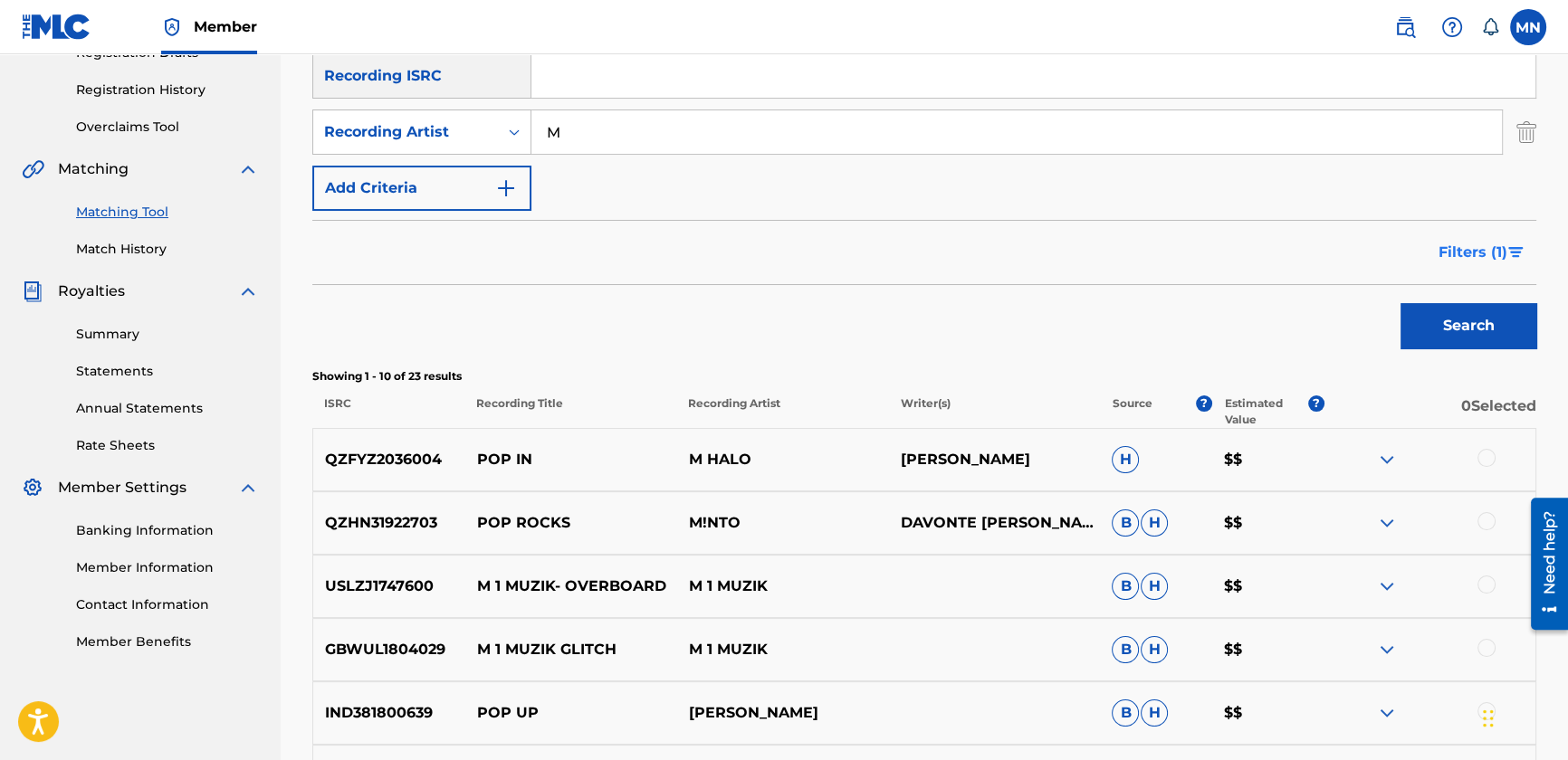
click at [1467, 259] on span "Filters ( 1 )" at bounding box center [1472, 253] width 69 height 22
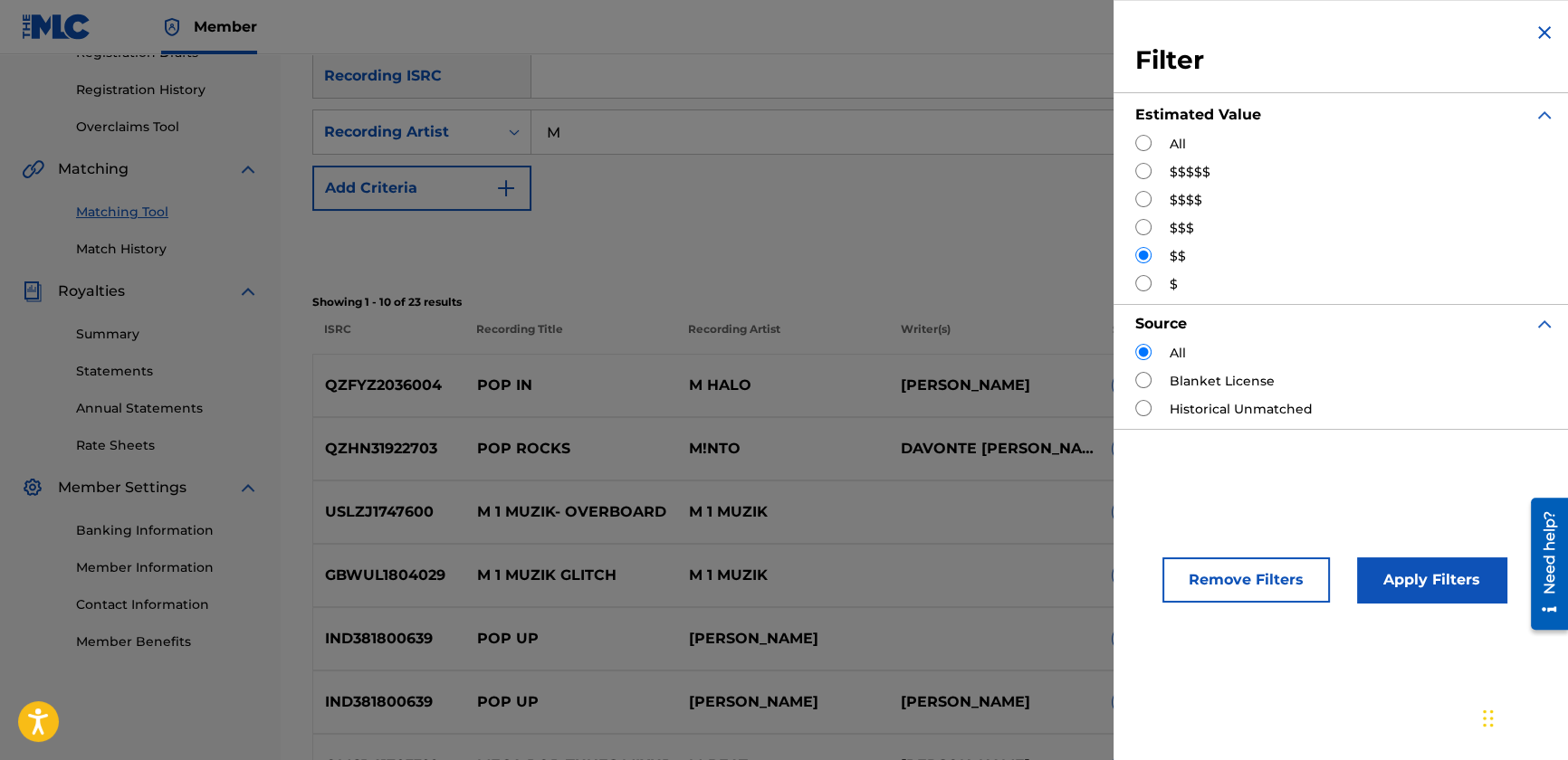
click at [1136, 279] on input "Search Form" at bounding box center [1144, 283] width 17 height 17
radio input "true"
click at [1387, 590] on button "Apply Filters" at bounding box center [1432, 580] width 149 height 45
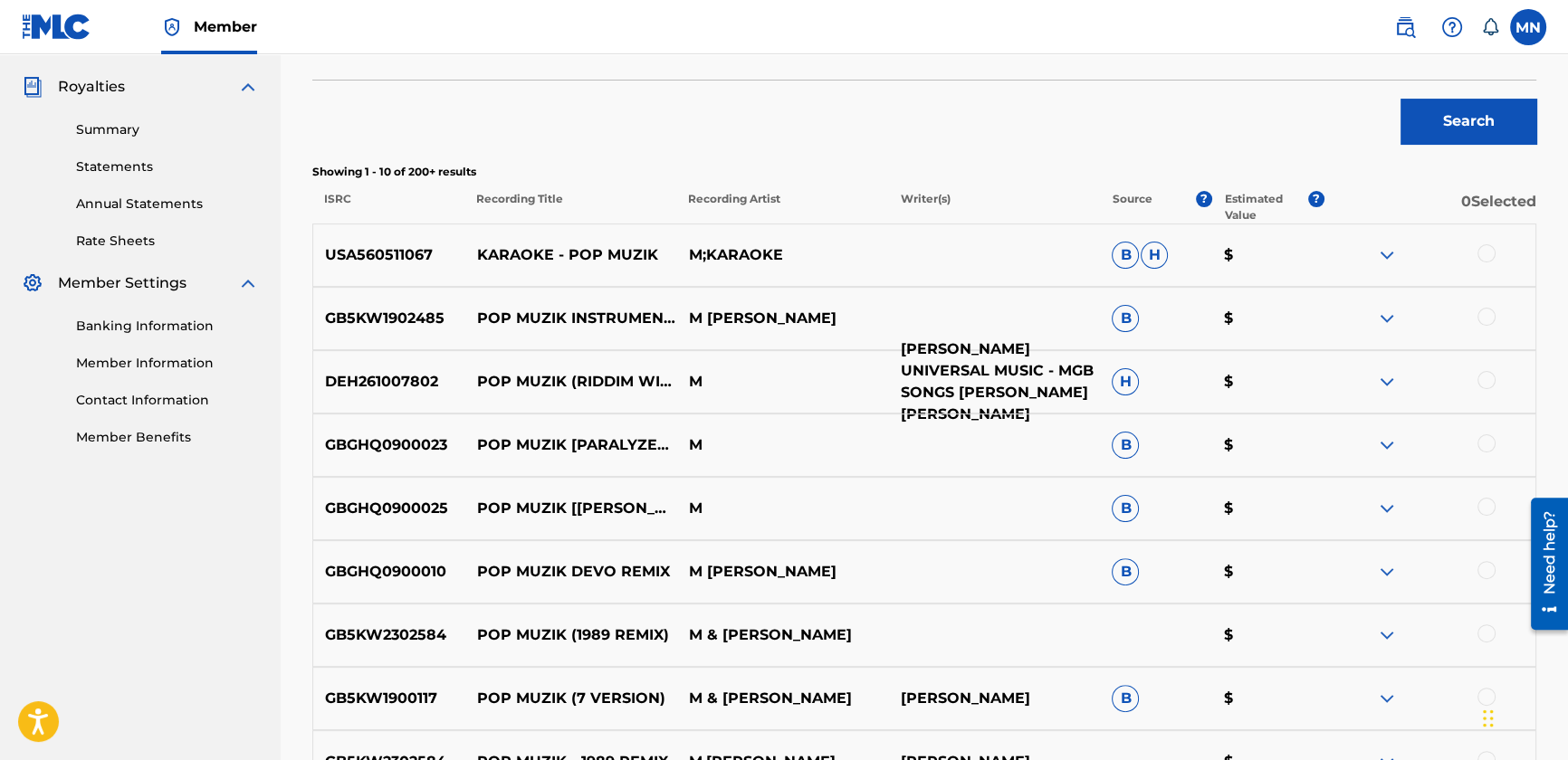
scroll to position [489, 0]
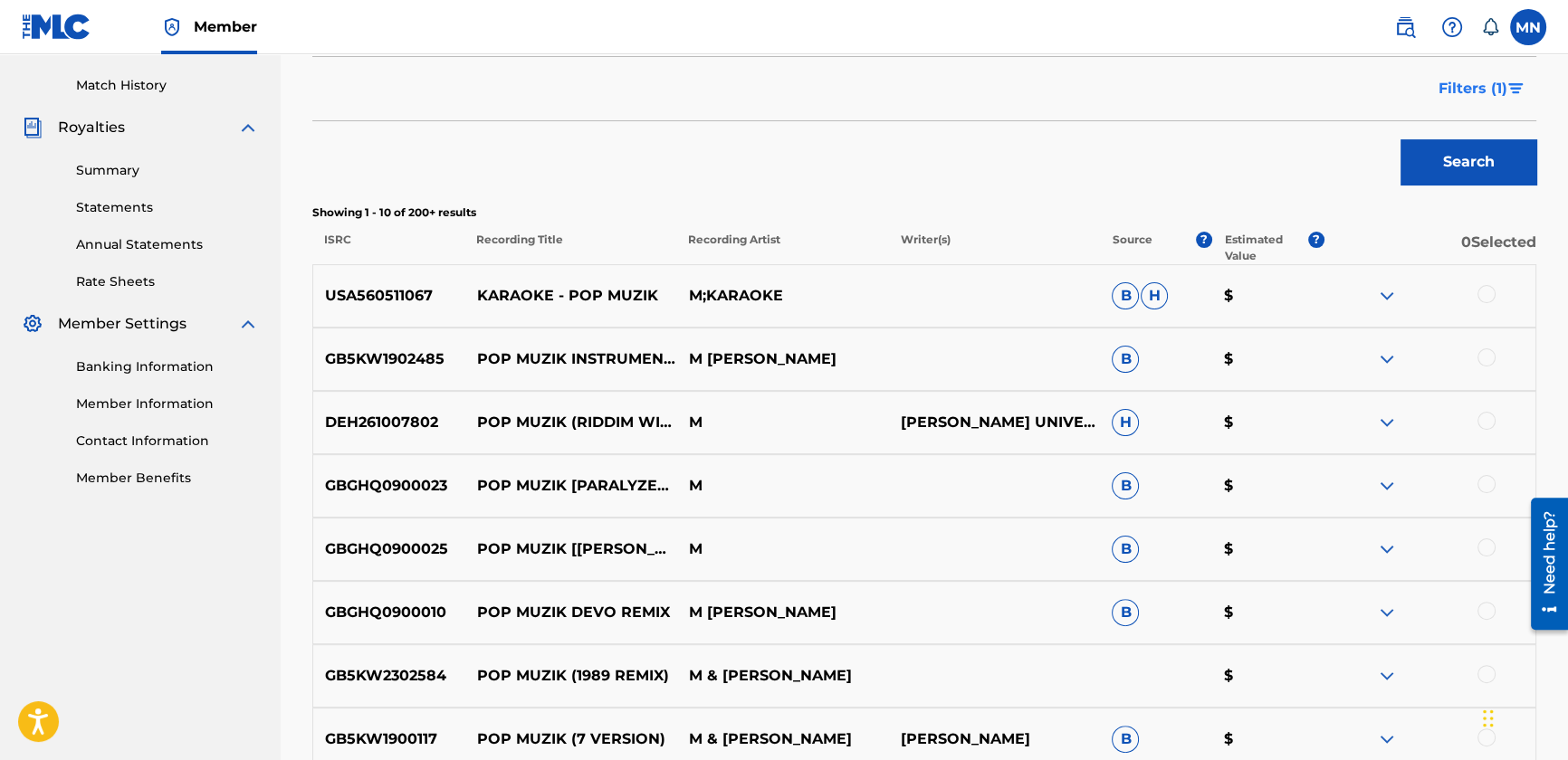
click at [1493, 95] on span "Filters ( 1 )" at bounding box center [1472, 89] width 69 height 22
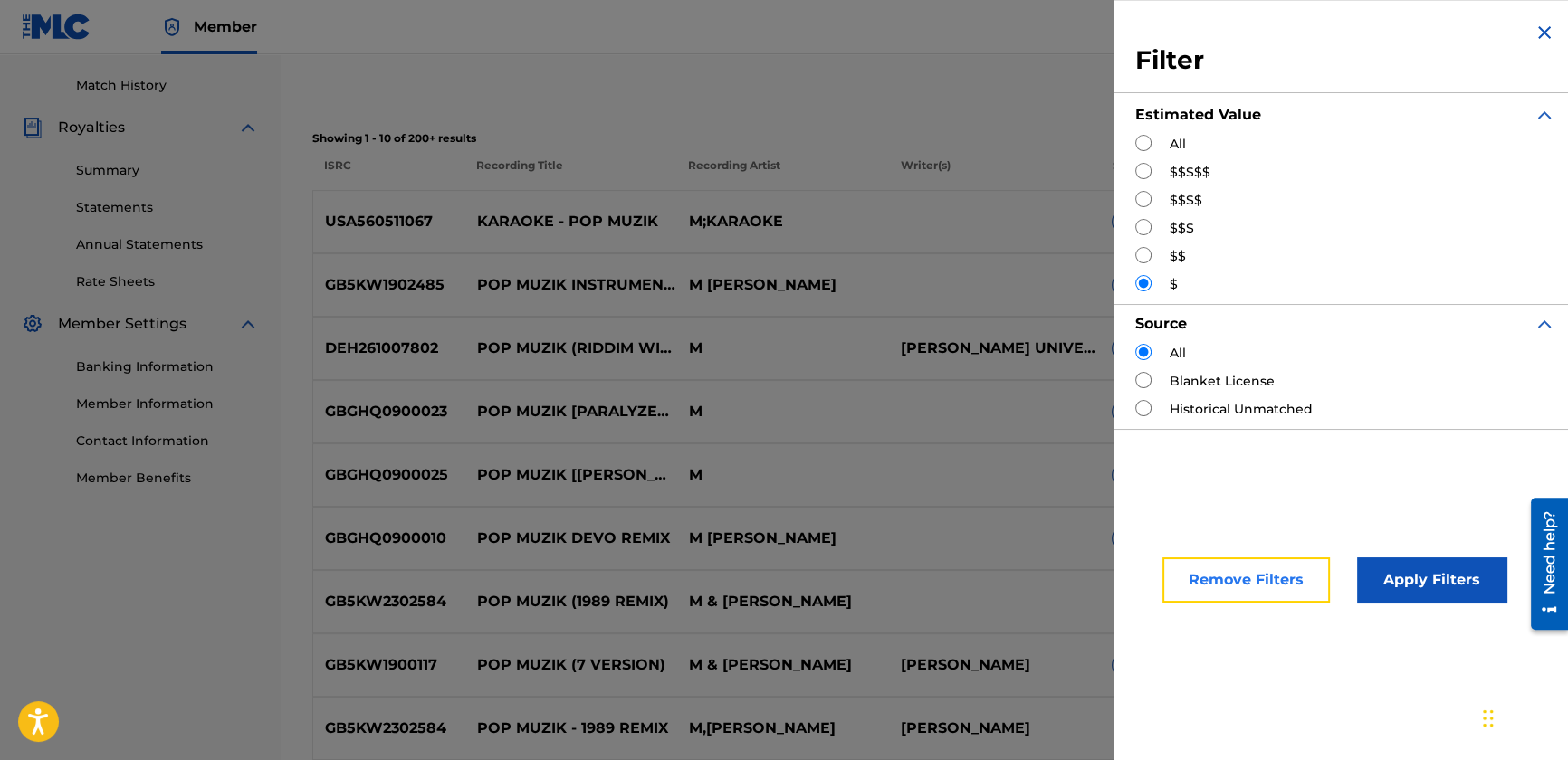
click at [1225, 569] on button "Remove Filters" at bounding box center [1246, 580] width 167 height 45
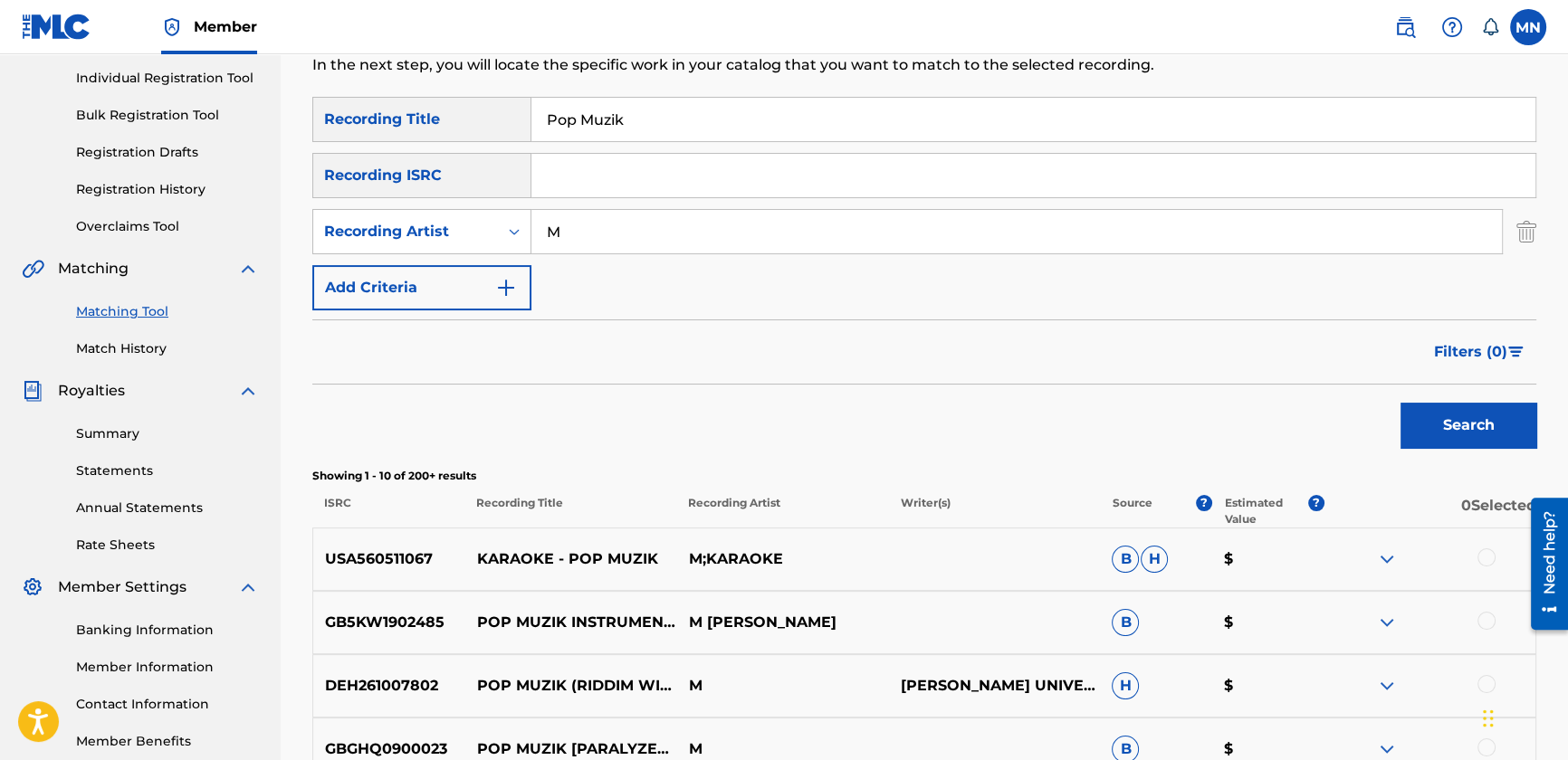
scroll to position [78, 0]
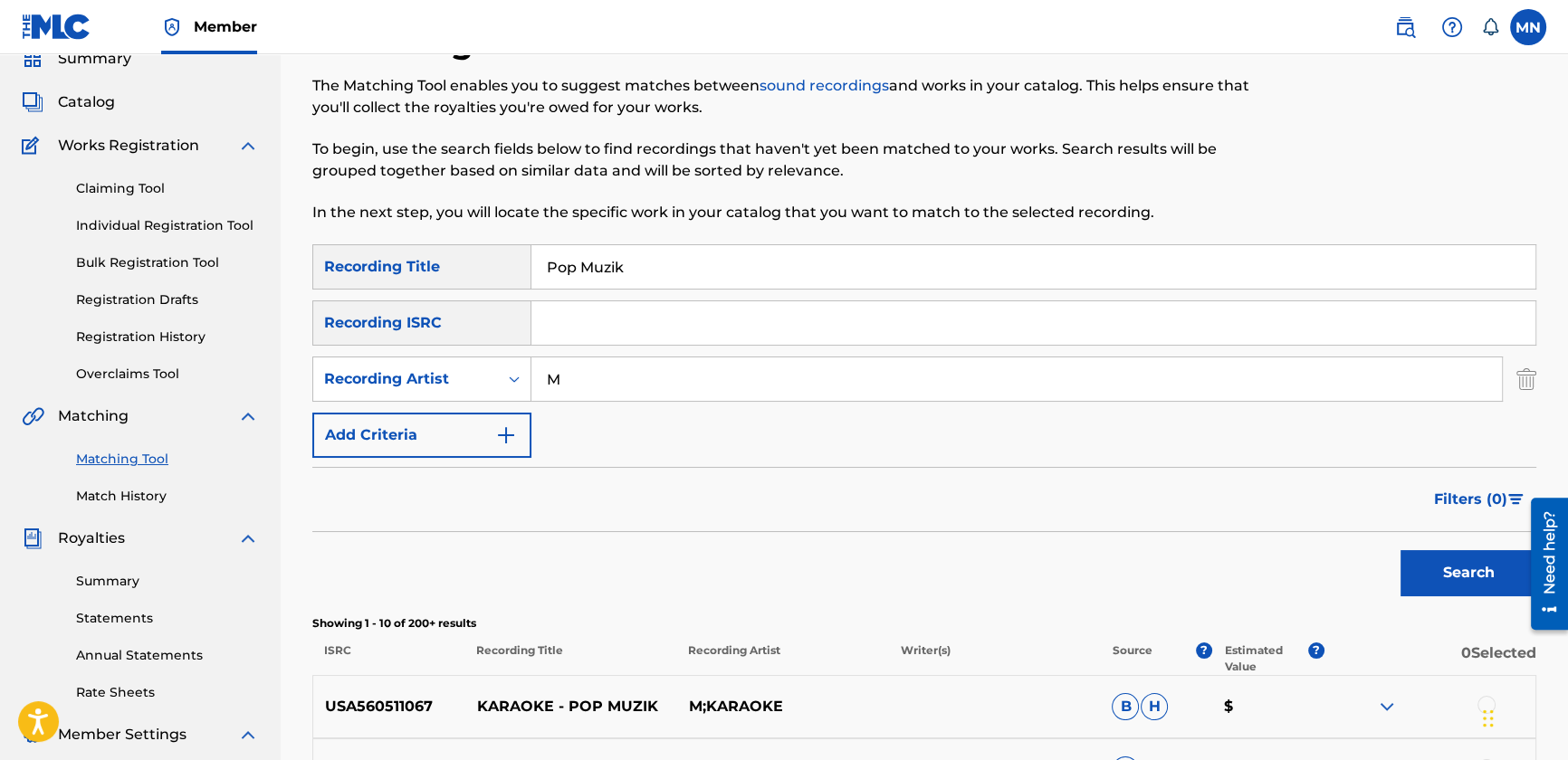
drag, startPoint x: 640, startPoint y: 259, endPoint x: 441, endPoint y: 318, distance: 207.6
click at [323, 265] on div "SearchWithCriteria8b99fbf5-fa3f-48cc-8169-bc9c483cffb8 Recording Title Pop Muzik" at bounding box center [924, 267] width 1224 height 45
paste input "Try"
type input "Try"
drag, startPoint x: 594, startPoint y: 385, endPoint x: 477, endPoint y: 365, distance: 118.7
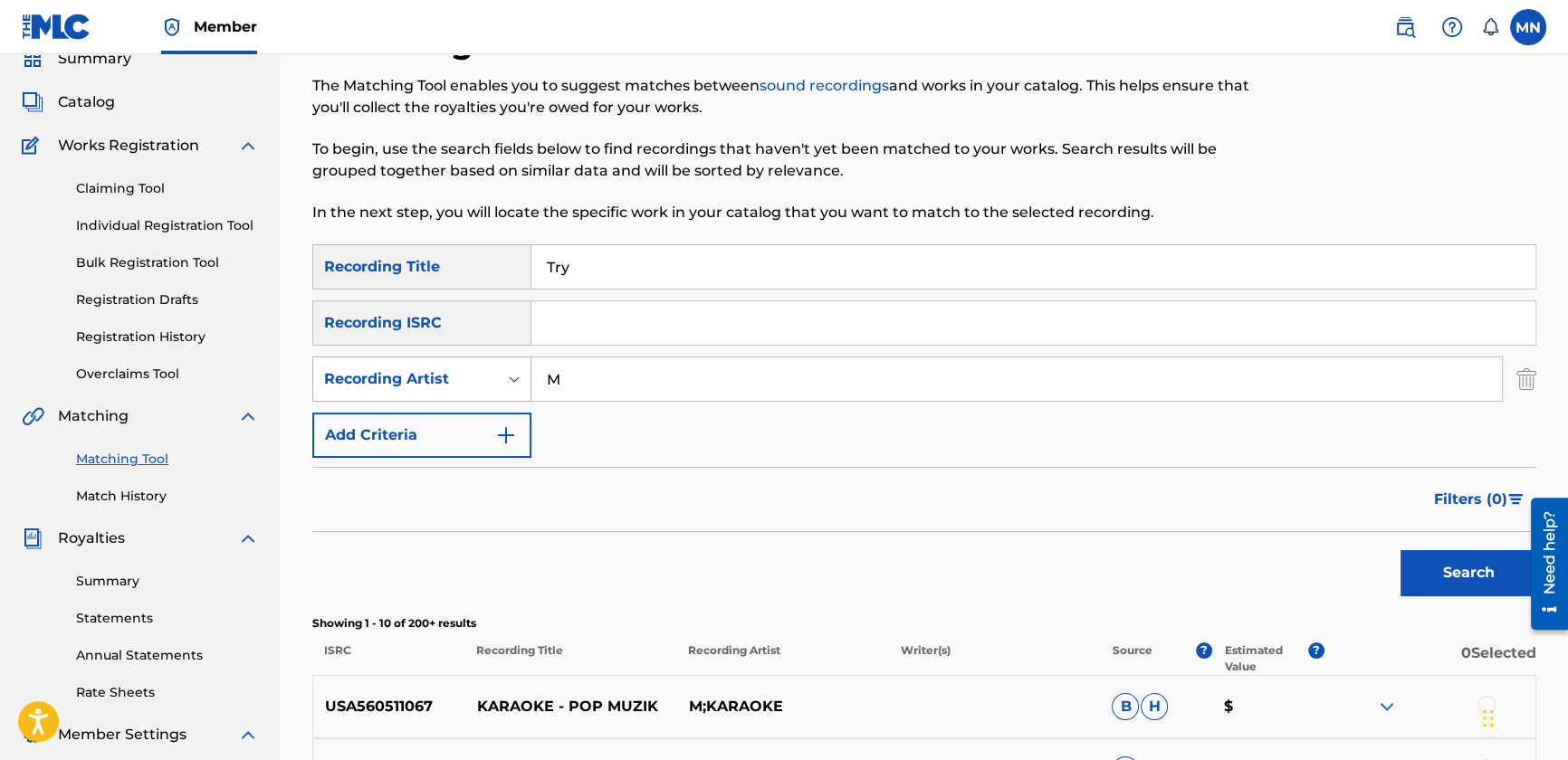
click at [477, 369] on div "SearchWithCriteriab559bd25-85cc-4a0a-b624-07ae856036ca Recording Artist M" at bounding box center [924, 379] width 1224 height 45
type input "pink"
click at [1401, 550] on button "Search" at bounding box center [1469, 572] width 136 height 45
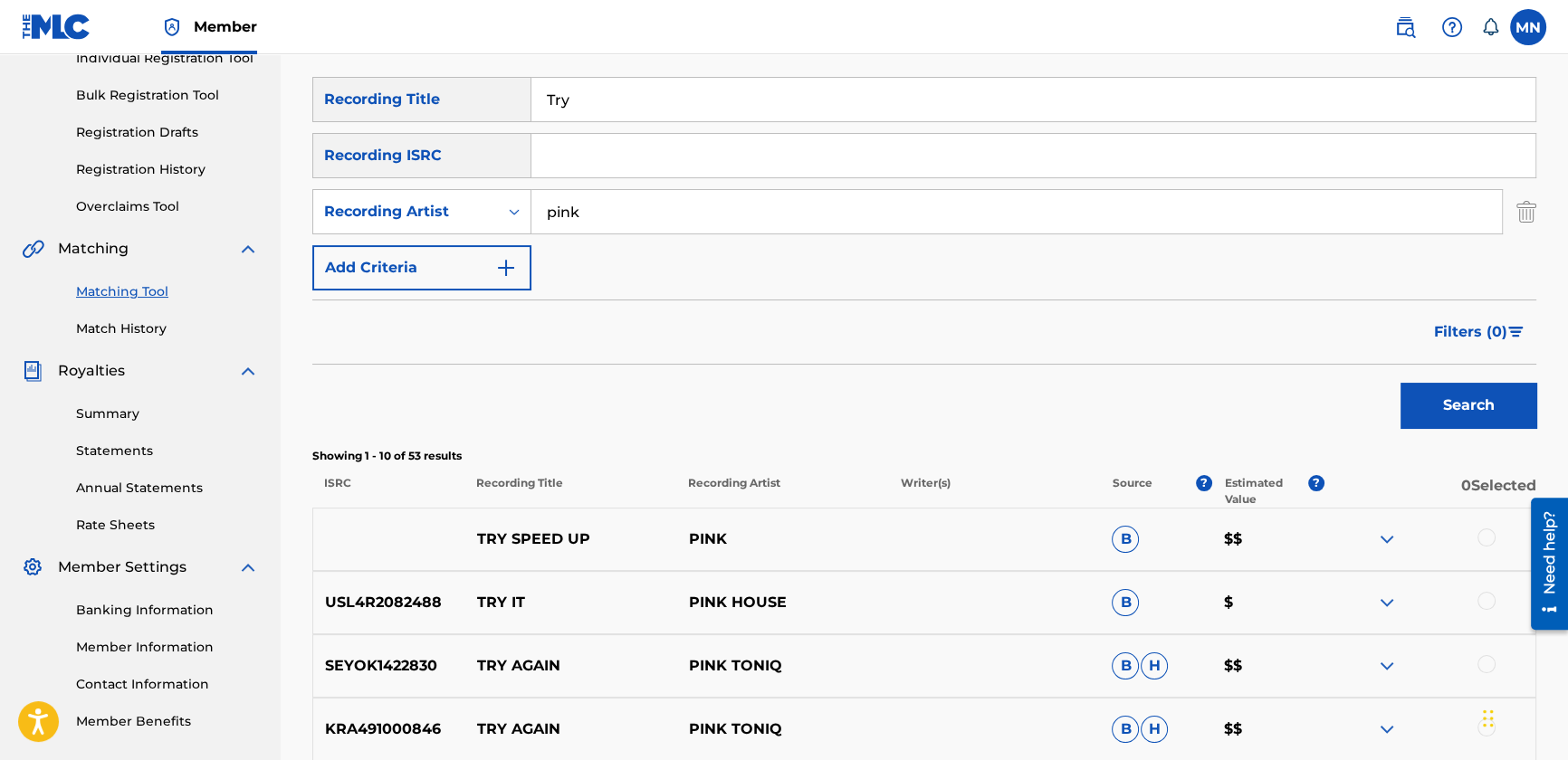
scroll to position [408, 0]
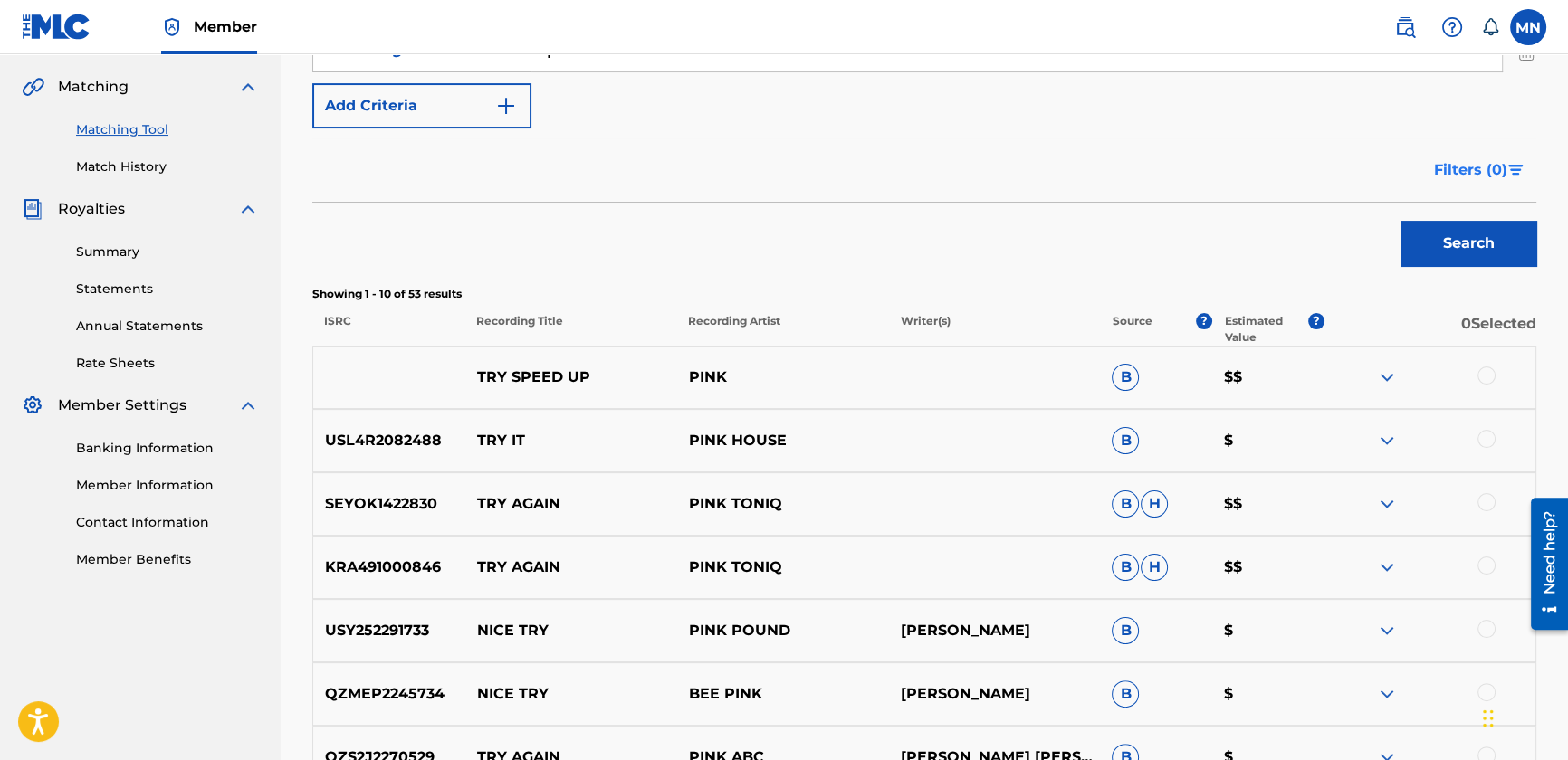
click at [1451, 154] on button "Filters ( 0 )" at bounding box center [1480, 169] width 113 height 45
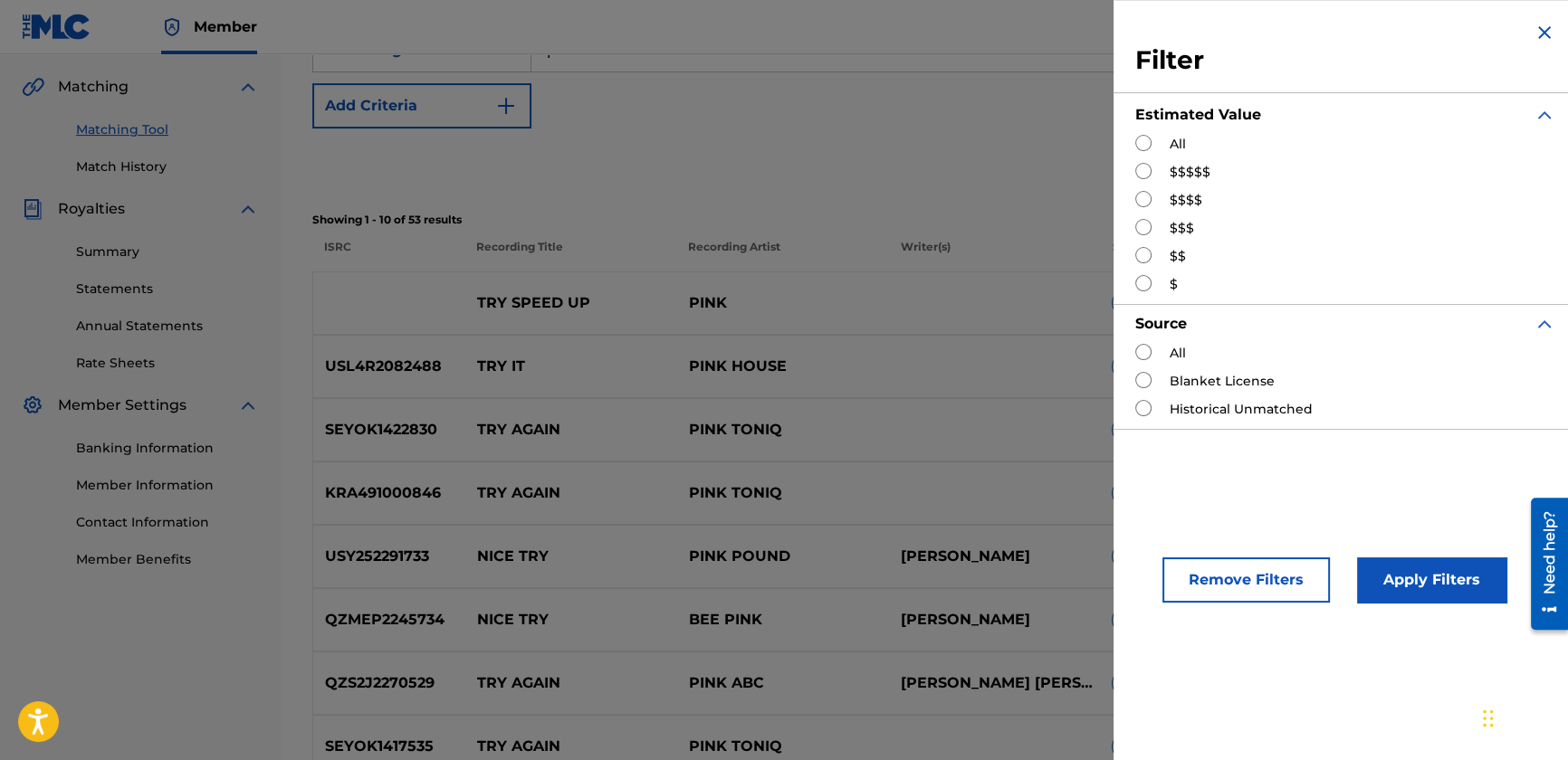
click at [1142, 173] on input "Search Form" at bounding box center [1144, 171] width 17 height 17
radio input "true"
click at [1403, 583] on button "Apply Filters" at bounding box center [1432, 580] width 149 height 45
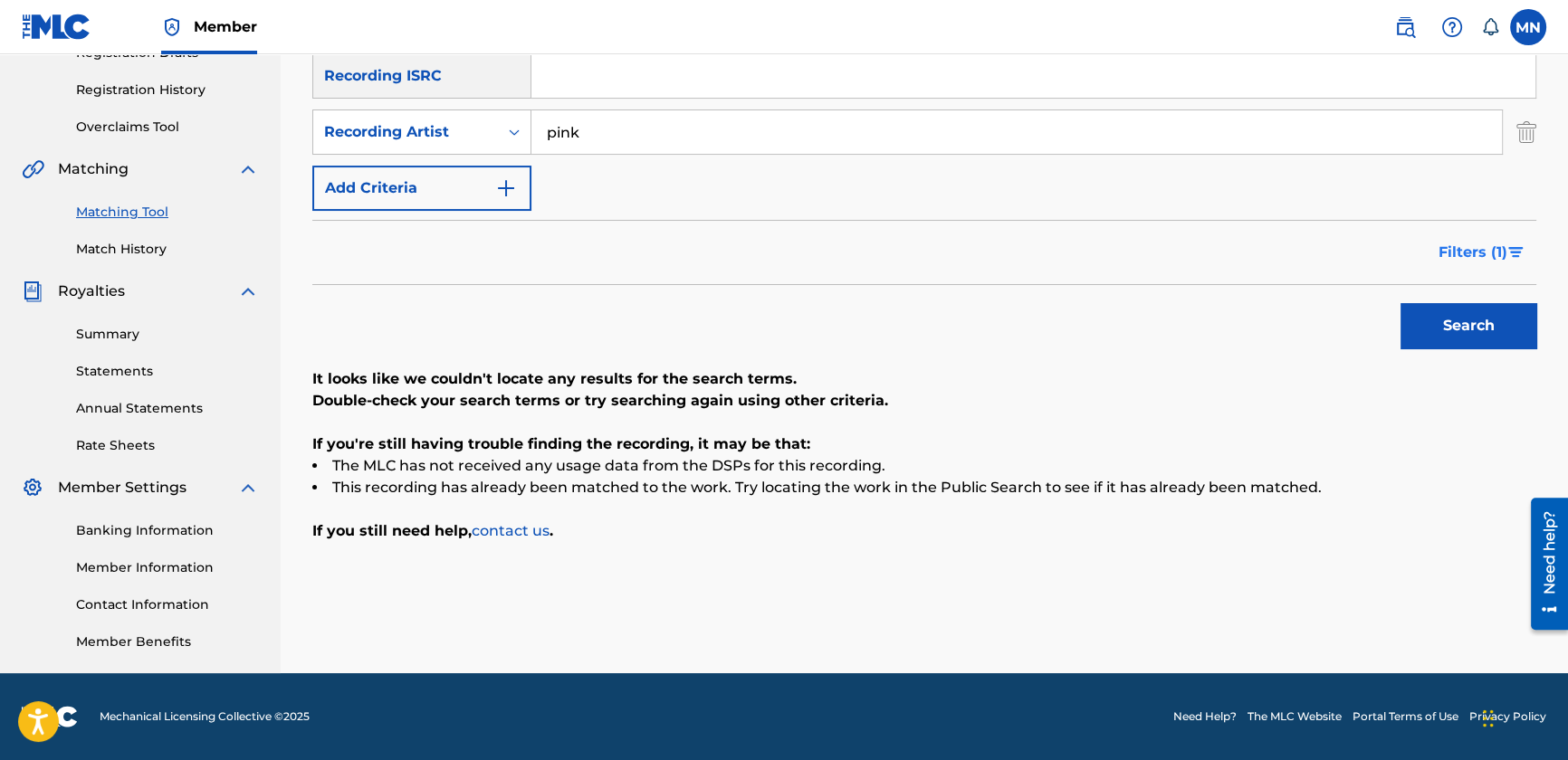
click at [1460, 252] on span "Filters ( 1 )" at bounding box center [1472, 253] width 69 height 22
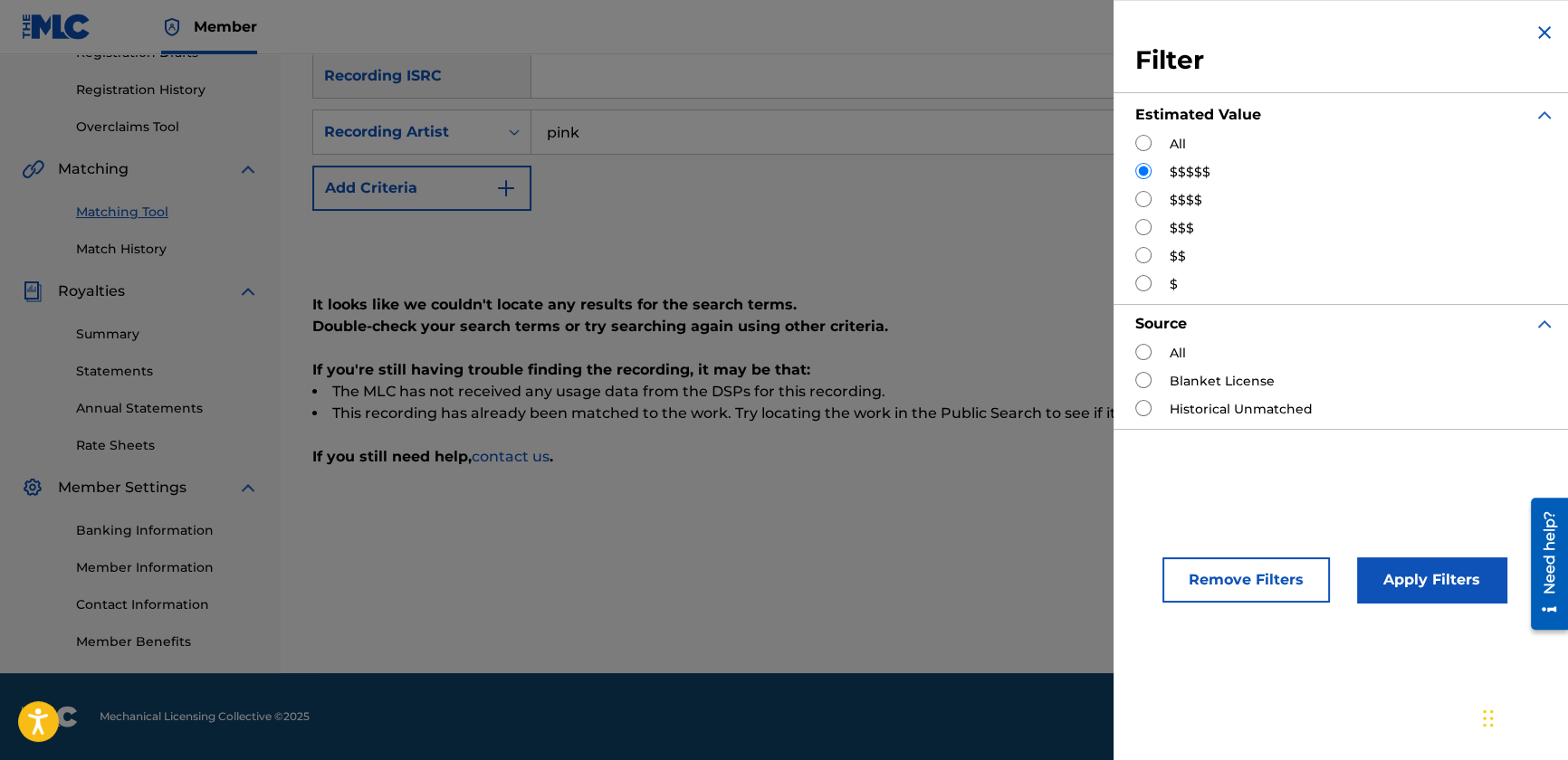
click at [1141, 191] on input "Search Form" at bounding box center [1144, 200] width 17 height 17
radio input "true"
click at [1429, 571] on button "Apply Filters" at bounding box center [1432, 580] width 149 height 45
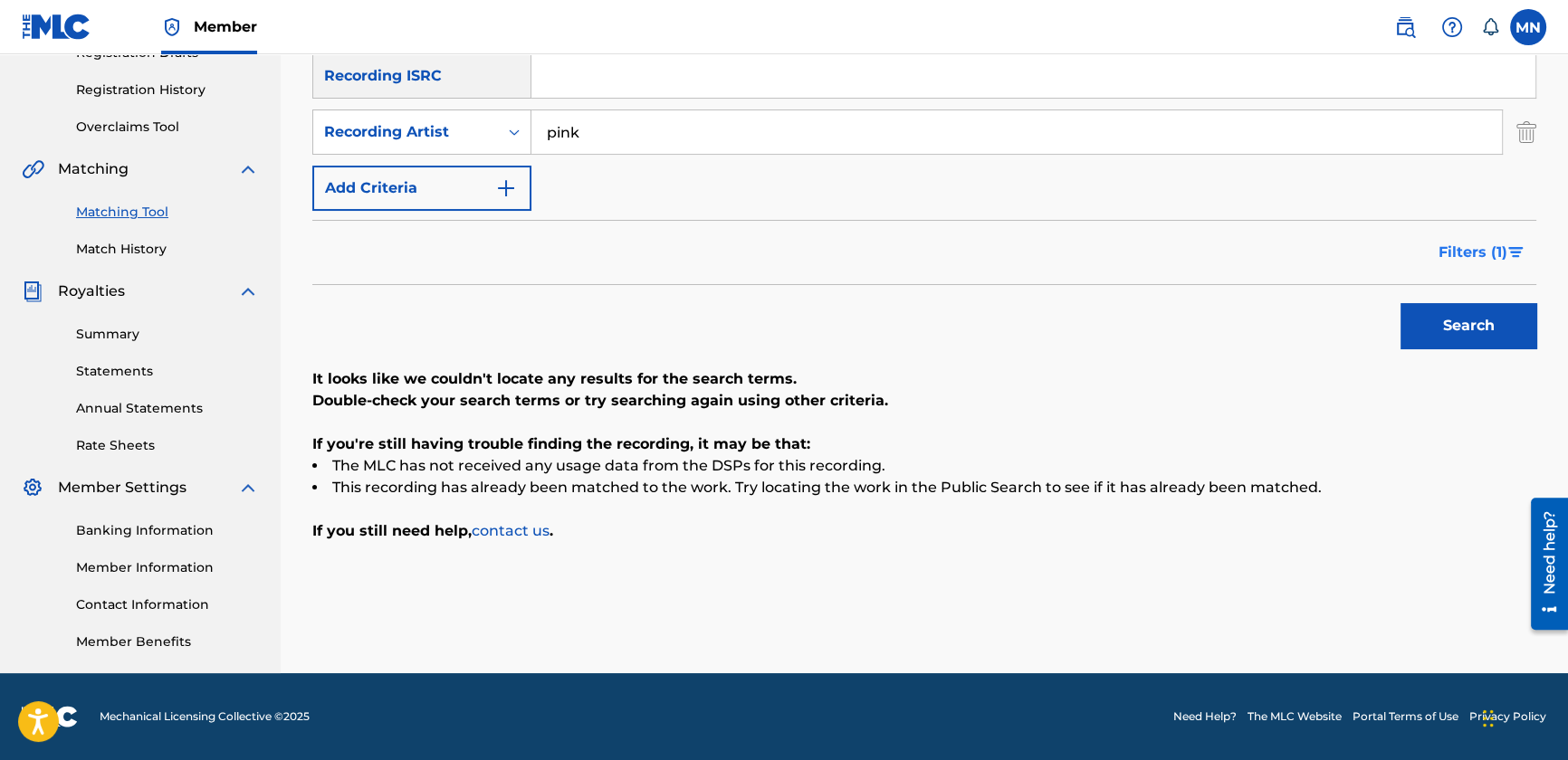
click at [1485, 250] on span "Filters ( 1 )" at bounding box center [1472, 253] width 69 height 22
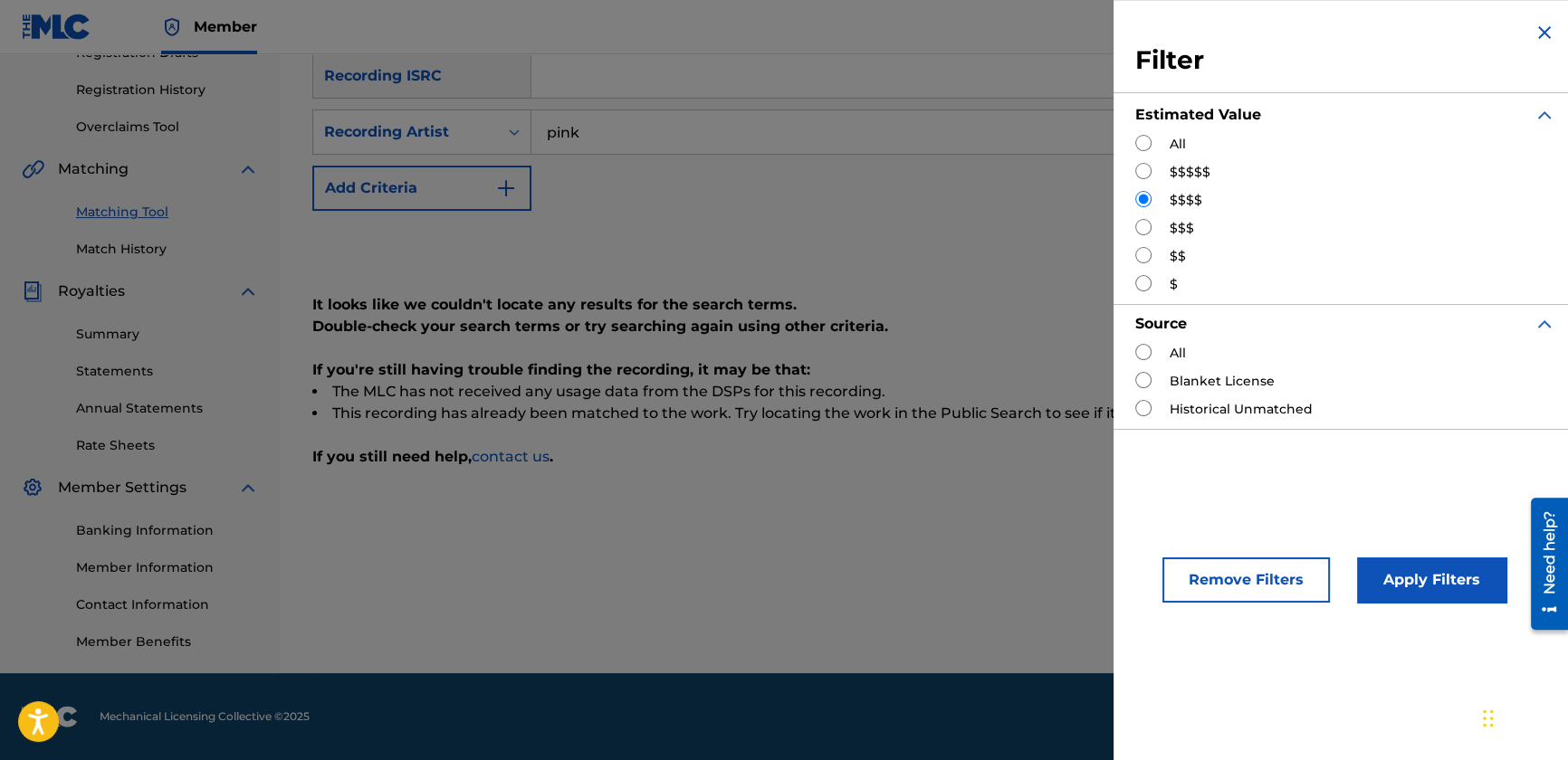
click at [1137, 225] on input "Search Form" at bounding box center [1144, 227] width 17 height 17
radio input "true"
click at [1403, 582] on button "Apply Filters" at bounding box center [1432, 580] width 149 height 45
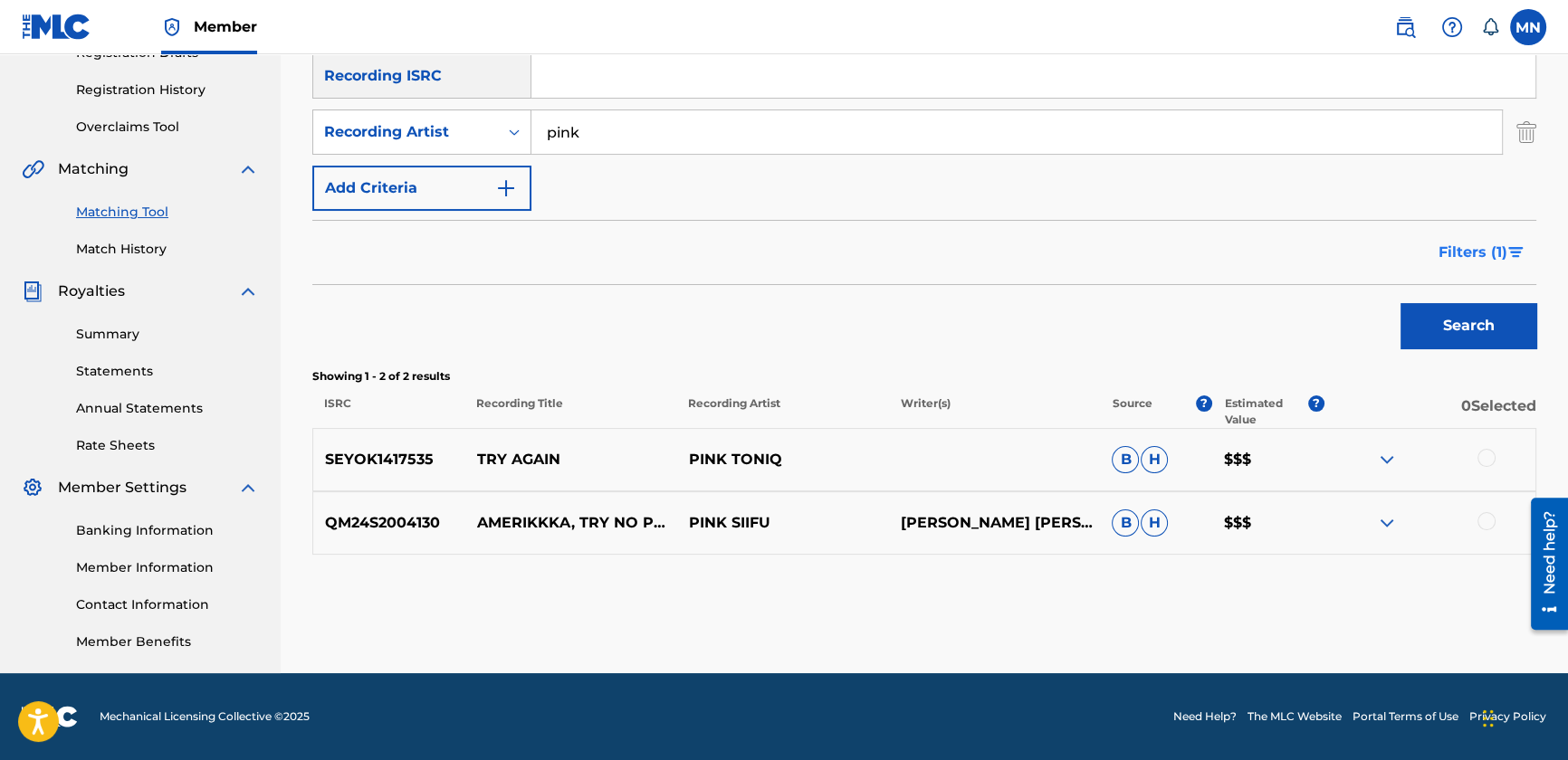
click at [1448, 248] on span "Filters ( 1 )" at bounding box center [1472, 253] width 69 height 22
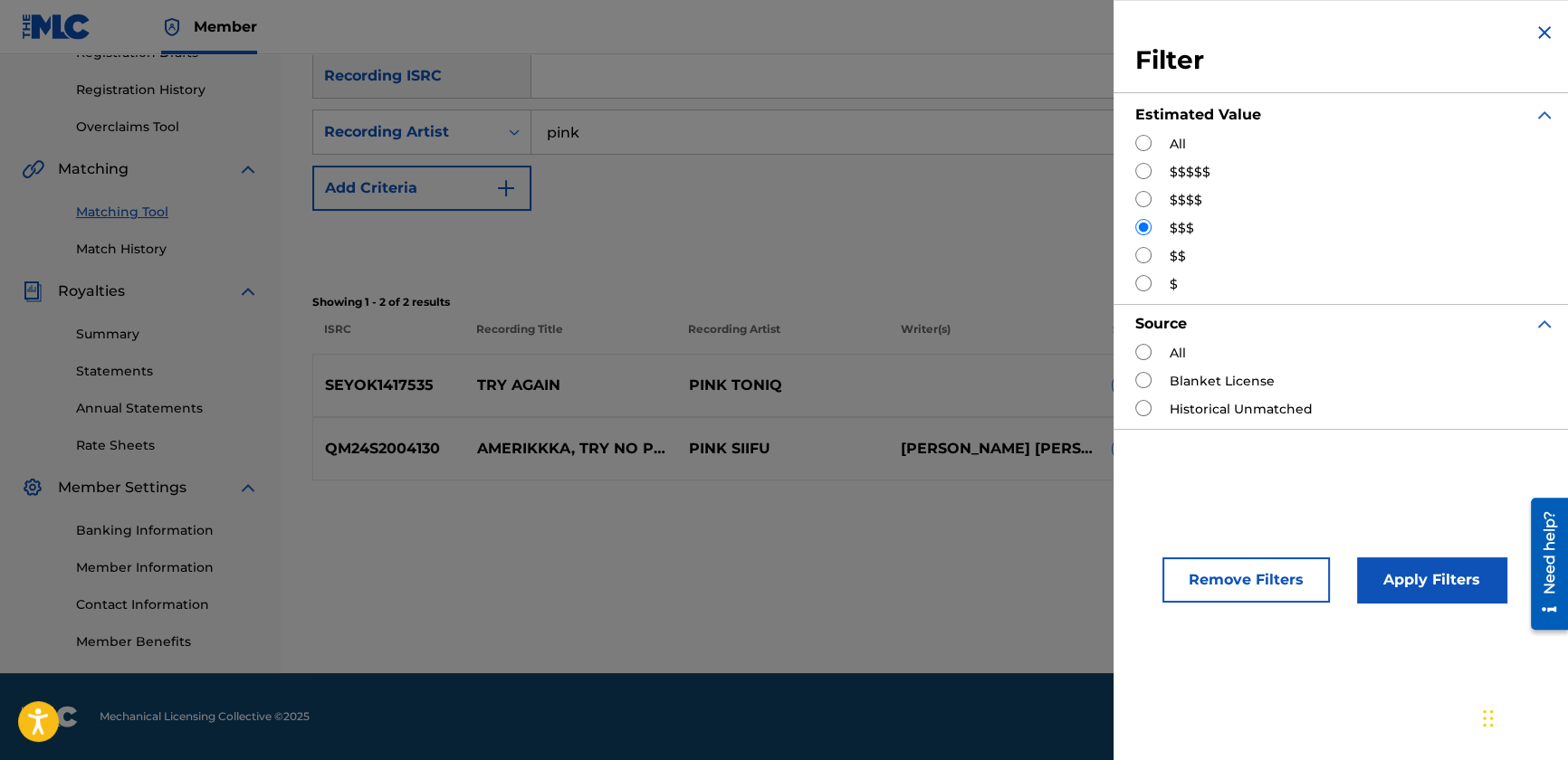
click at [1148, 248] on input "Search Form" at bounding box center [1144, 256] width 17 height 17
radio input "true"
click at [1407, 554] on div "Apply Filters" at bounding box center [1404, 575] width 149 height 54
click at [1397, 559] on button "Apply Filters" at bounding box center [1432, 580] width 149 height 45
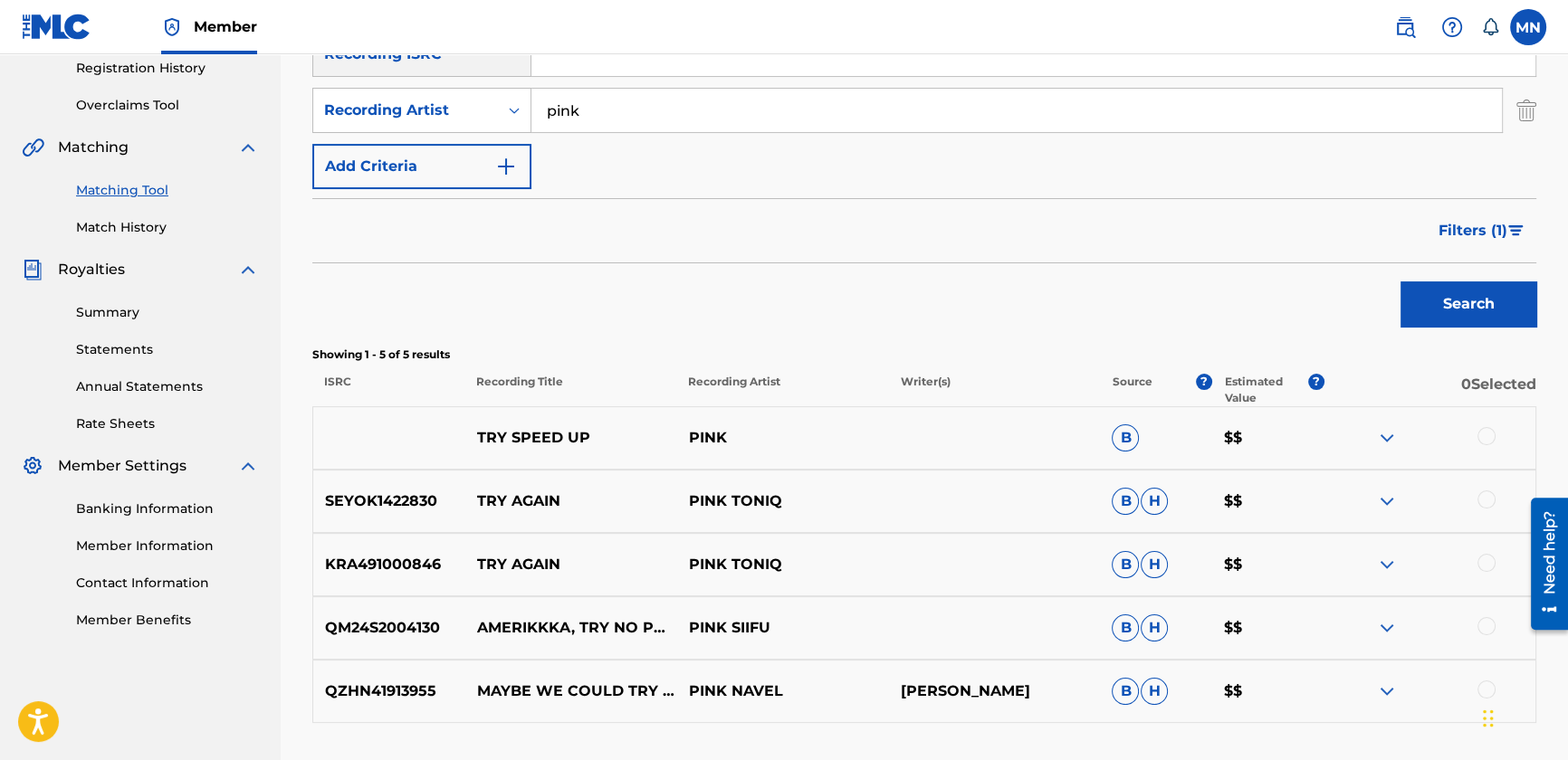
scroll to position [321, 0]
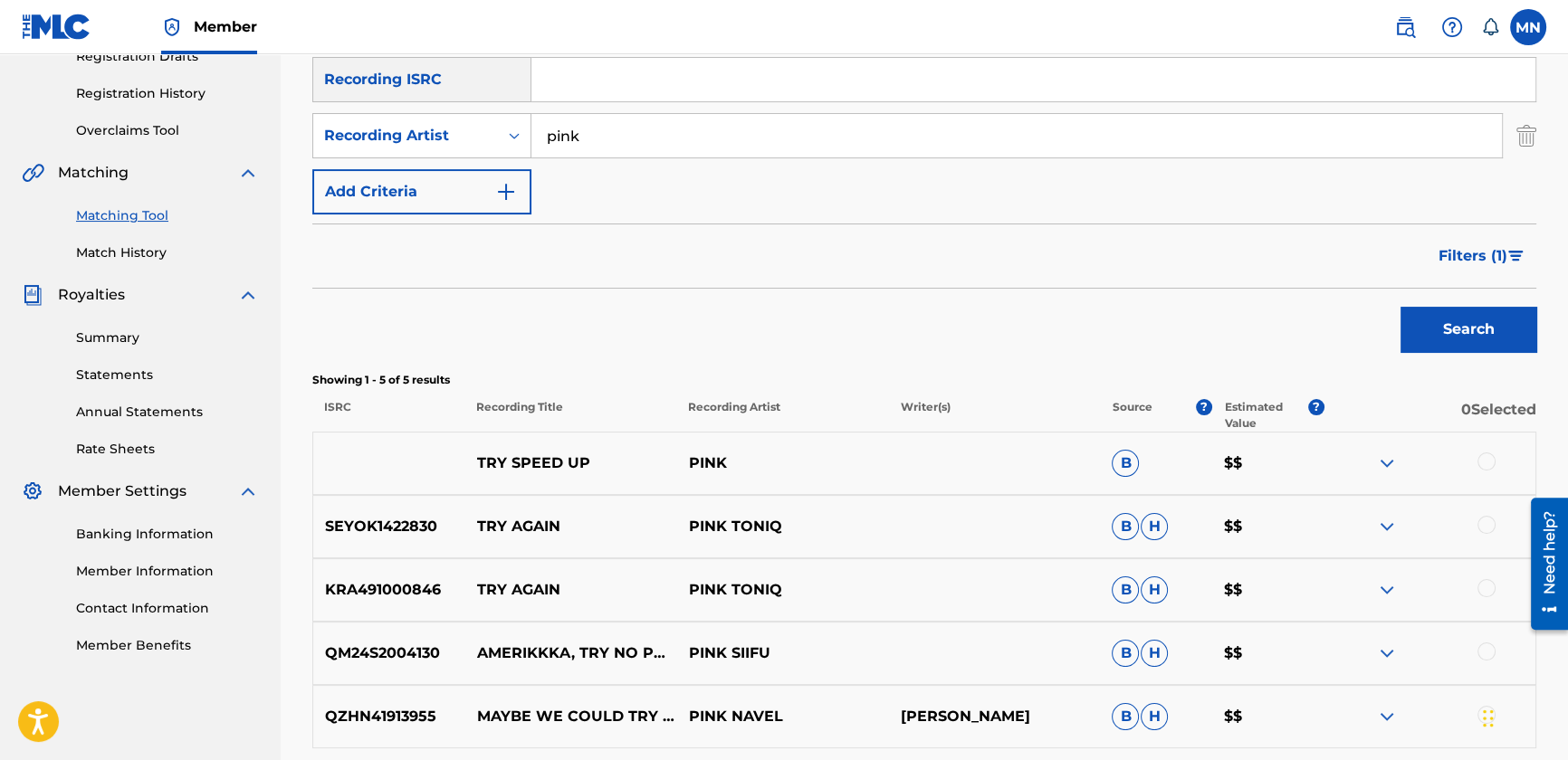
click at [1485, 455] on div at bounding box center [1487, 462] width 18 height 18
click at [1462, 255] on span "Filters ( 1 )" at bounding box center [1472, 257] width 69 height 22
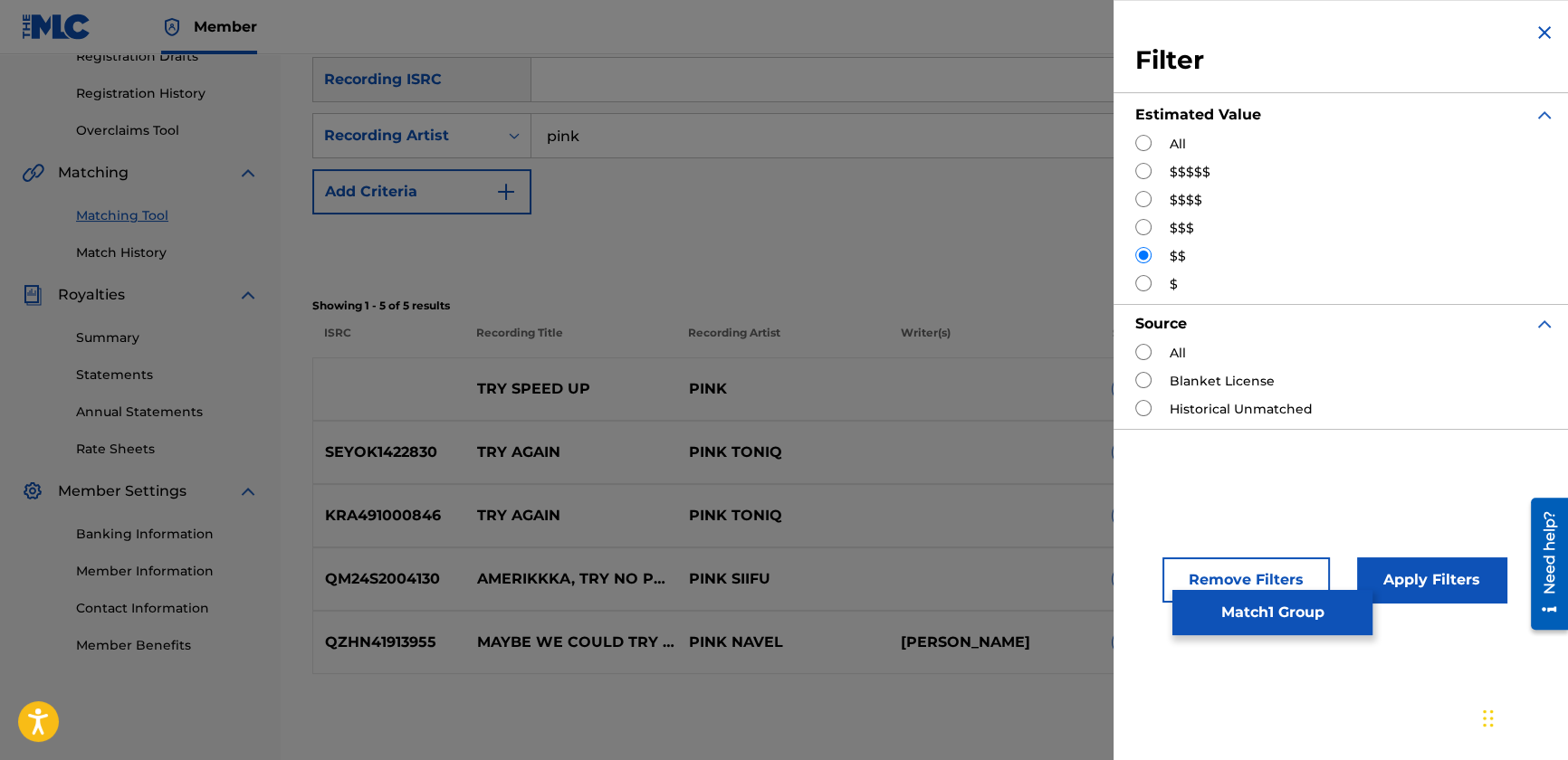
click at [1137, 286] on input "Search Form" at bounding box center [1144, 283] width 17 height 17
radio input "true"
click at [1457, 585] on button "Apply Filters" at bounding box center [1432, 580] width 149 height 45
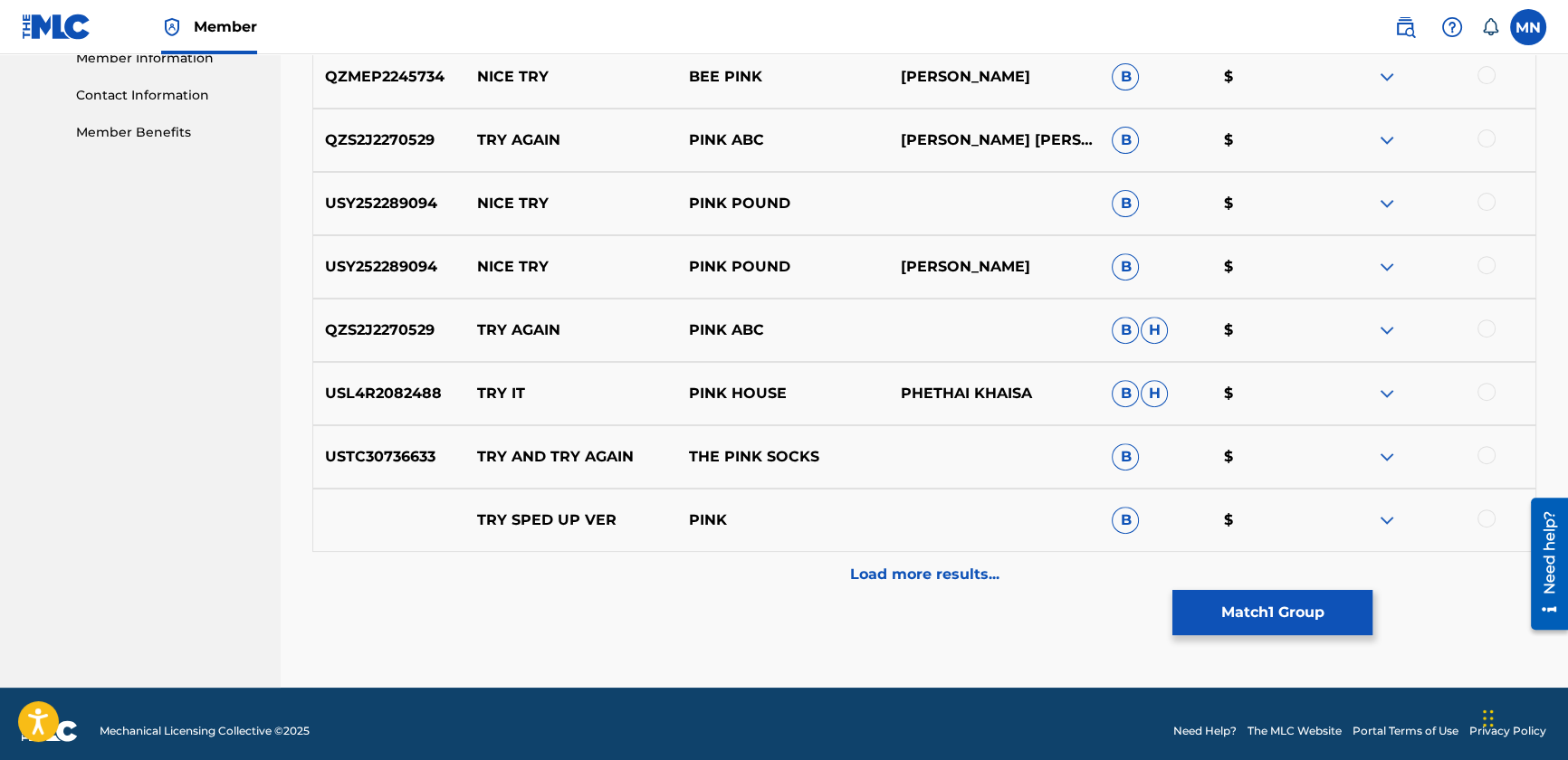
scroll to position [848, 0]
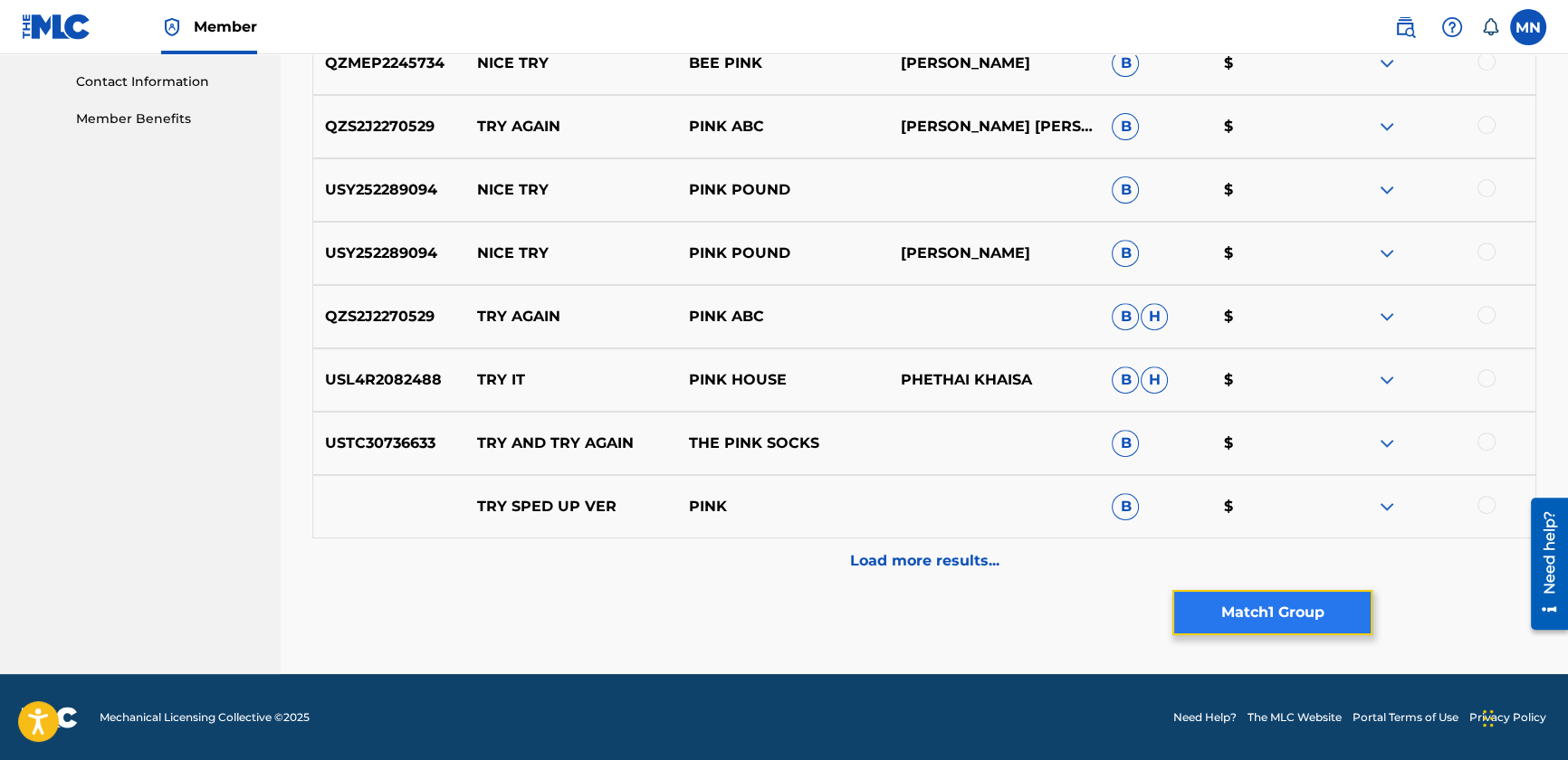
click at [1247, 608] on button "Match 1 Group" at bounding box center [1272, 612] width 200 height 45
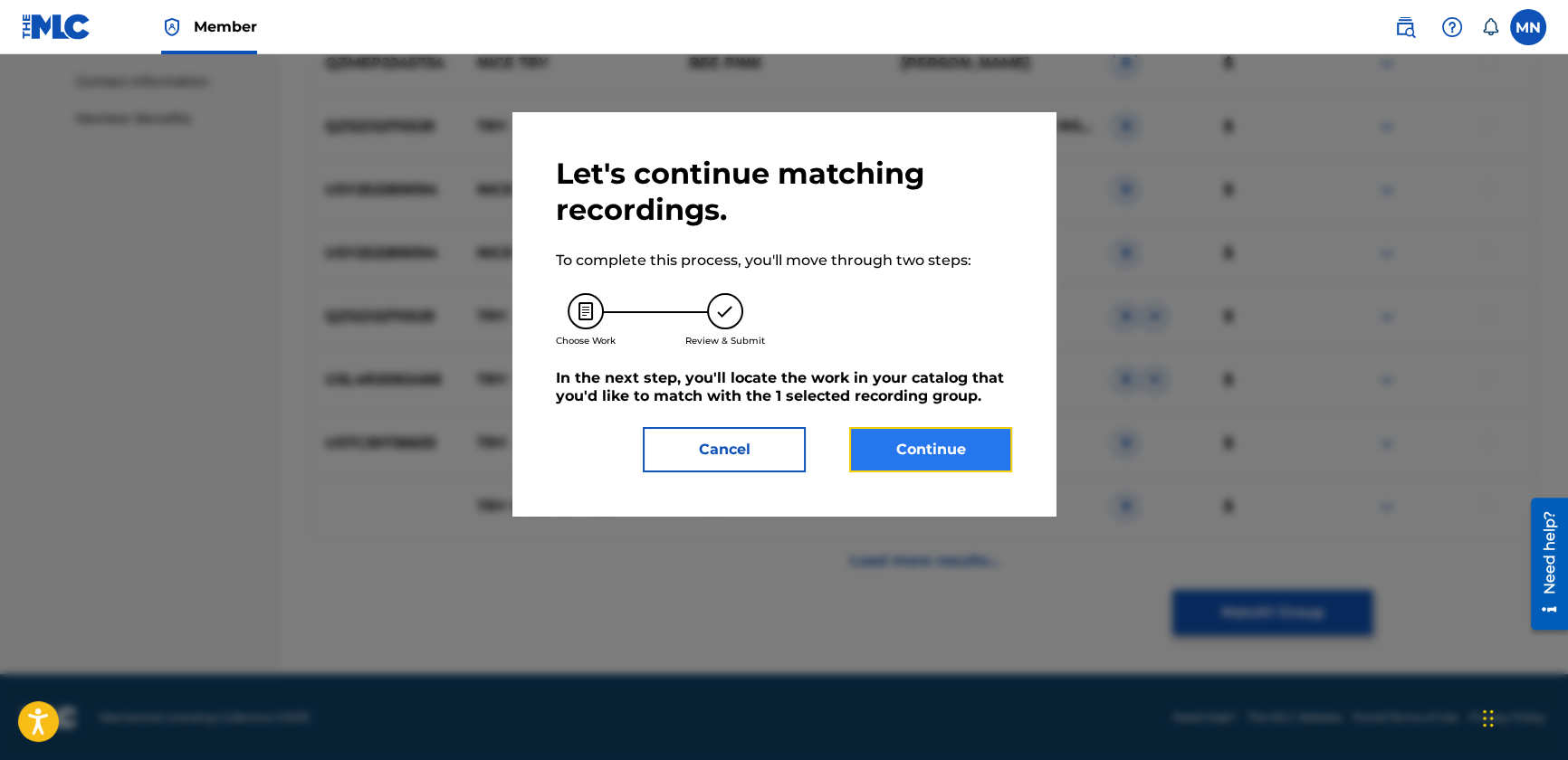
click at [926, 433] on button "Continue" at bounding box center [930, 449] width 163 height 45
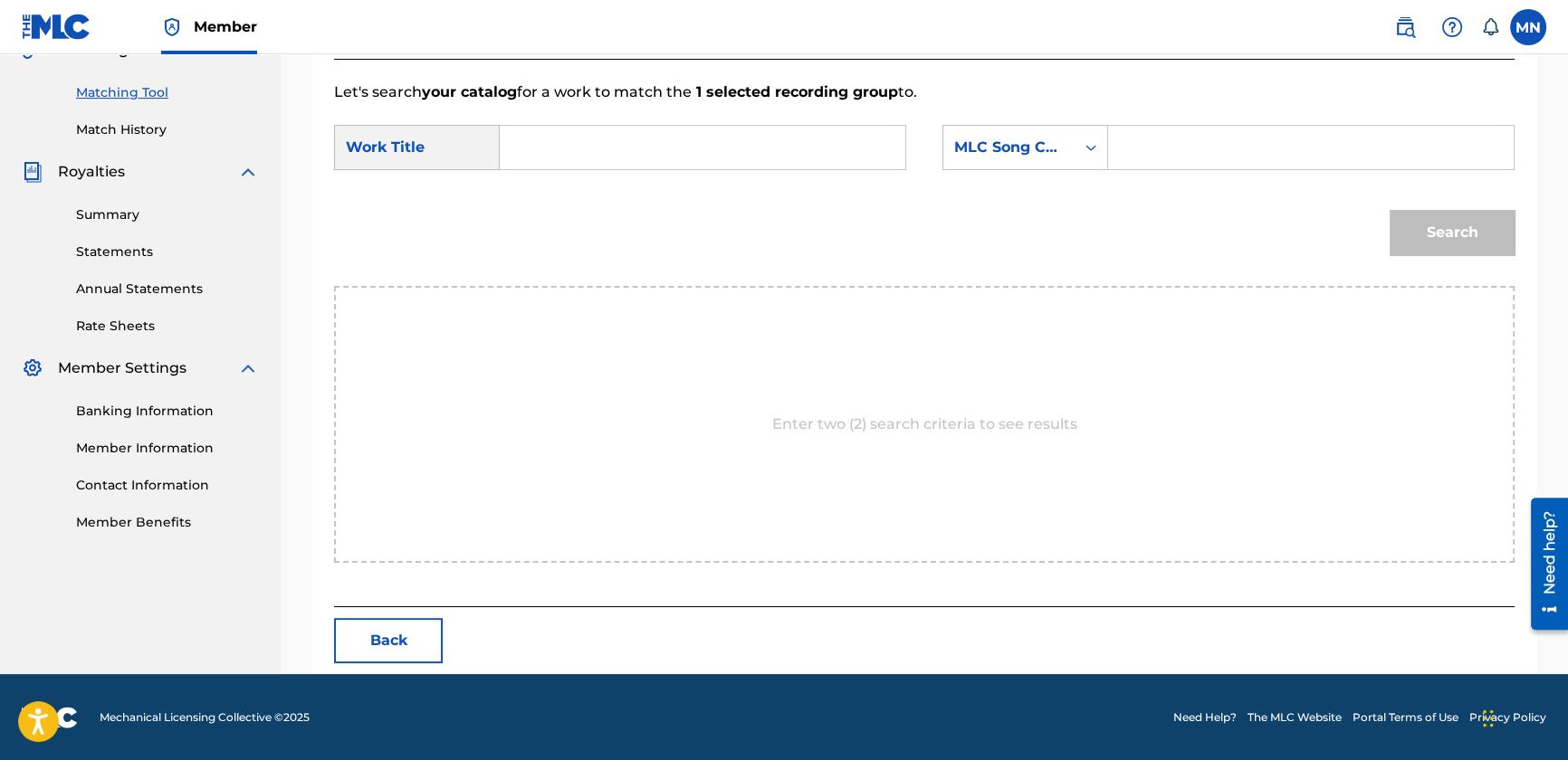
click at [579, 178] on div "SearchWithCriteria8360997c-4fd3-4978-abd7-c4970ec9bf89 Work Title SearchWithCri…" at bounding box center [924, 153] width 1181 height 56
click at [576, 160] on input "Search Form" at bounding box center [702, 147] width 375 height 43
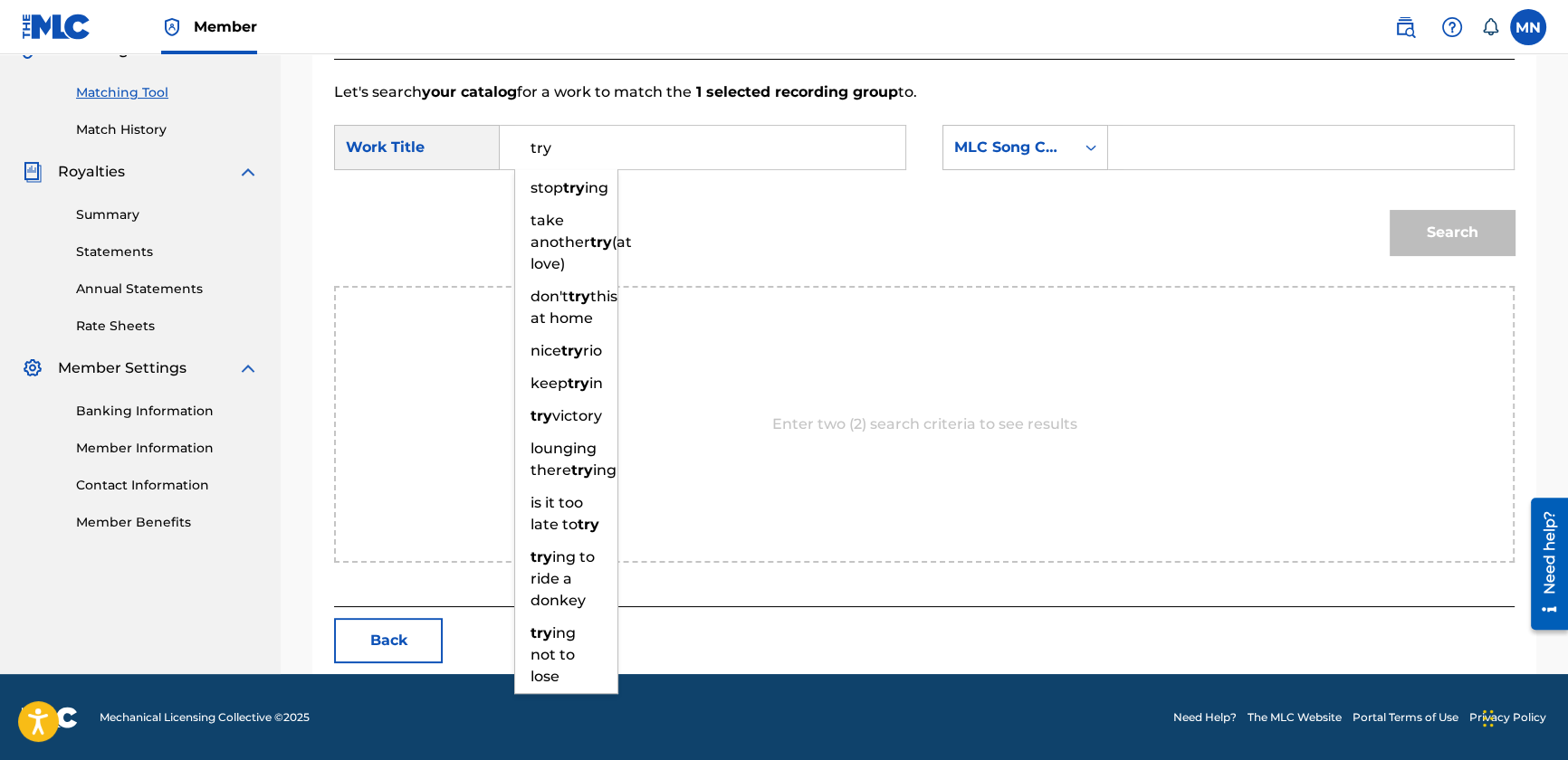
type input "try"
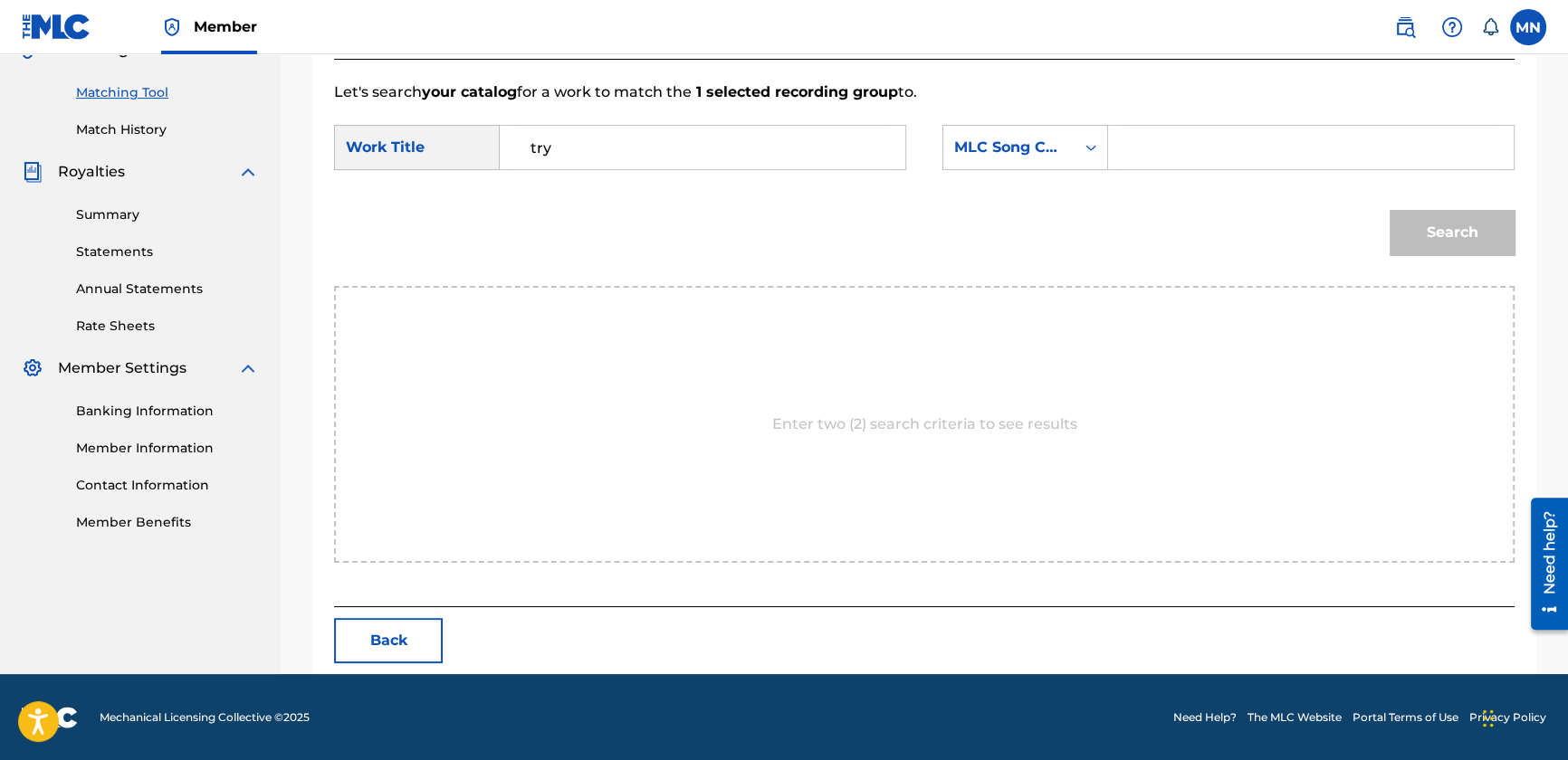
drag, startPoint x: 1159, startPoint y: 134, endPoint x: 1172, endPoint y: 141, distance: 14.8
click at [1159, 134] on input "Search Form" at bounding box center [1310, 147] width 375 height 43
paste input "T7166Z"
click at [1410, 222] on button "Search" at bounding box center [1452, 232] width 125 height 45
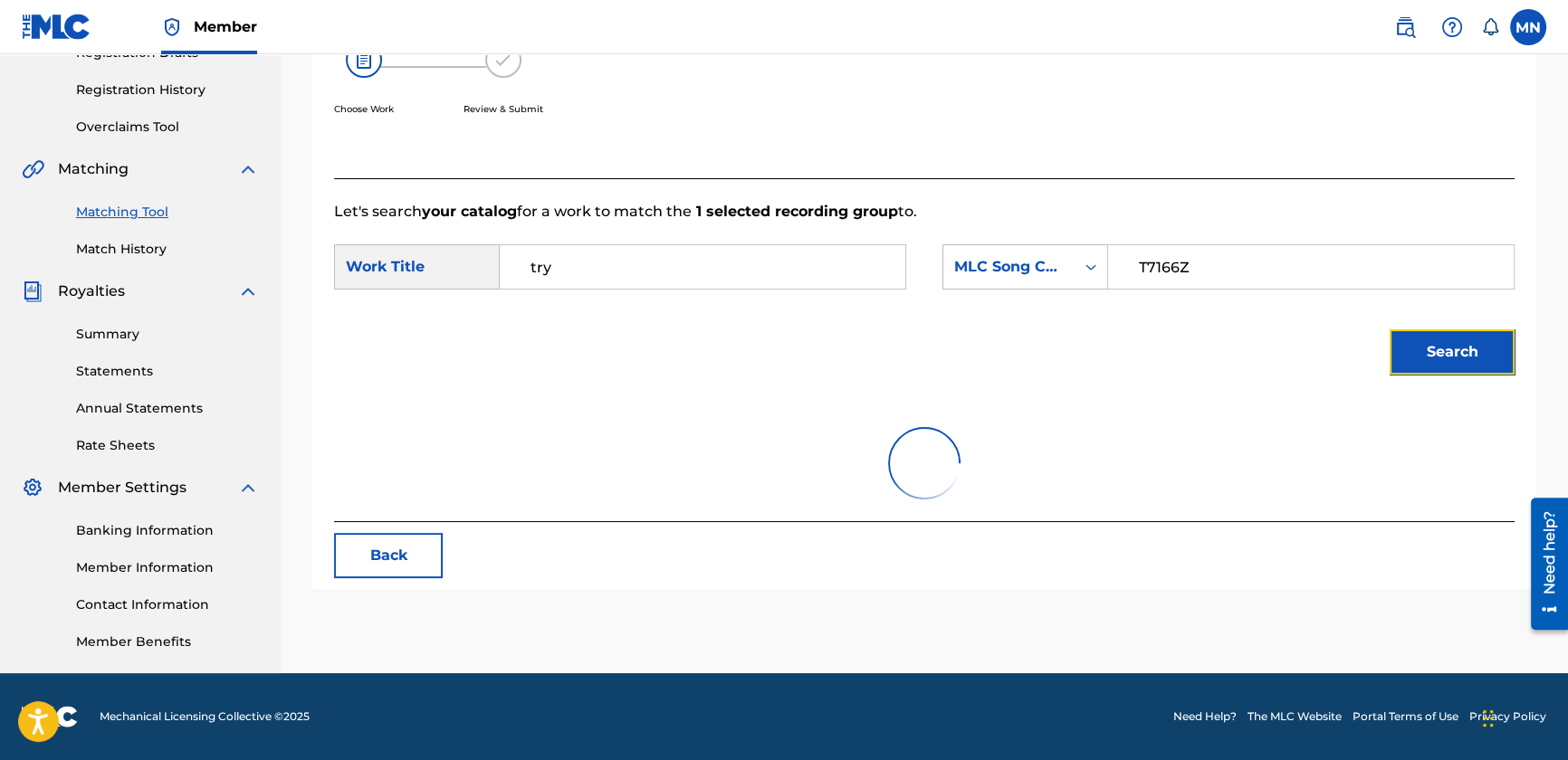
scroll to position [325, 0]
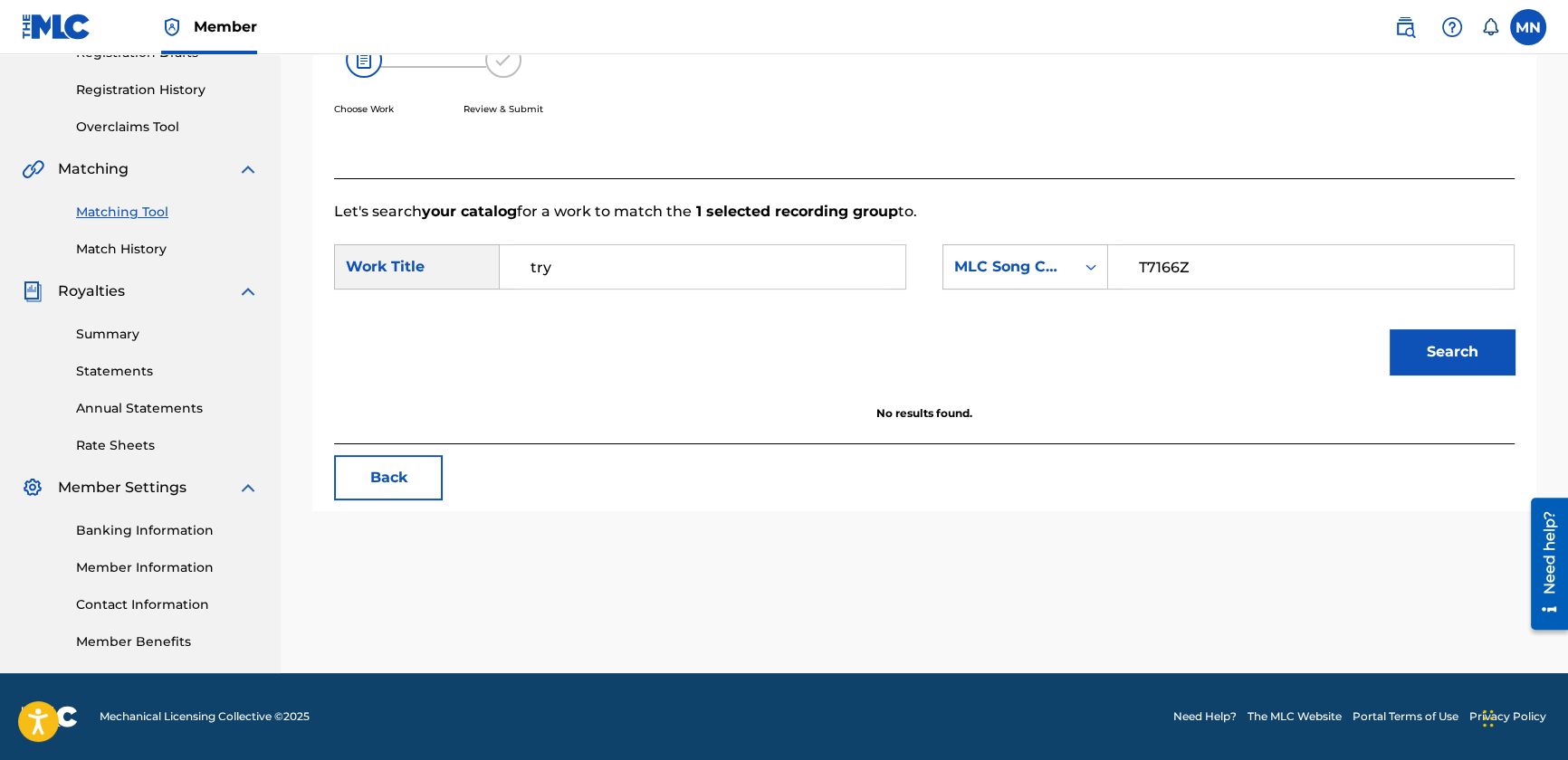
drag, startPoint x: 1199, startPoint y: 262, endPoint x: 1399, endPoint y: 290, distance: 202.0
click at [1399, 290] on div "SearchWithCriteria8360997c-4fd3-4978-abd7-c4970ec9bf89 Work Title try SearchWit…" at bounding box center [924, 272] width 1181 height 56
type input "T7166Z"
click at [1435, 349] on button "Search" at bounding box center [1452, 351] width 125 height 45
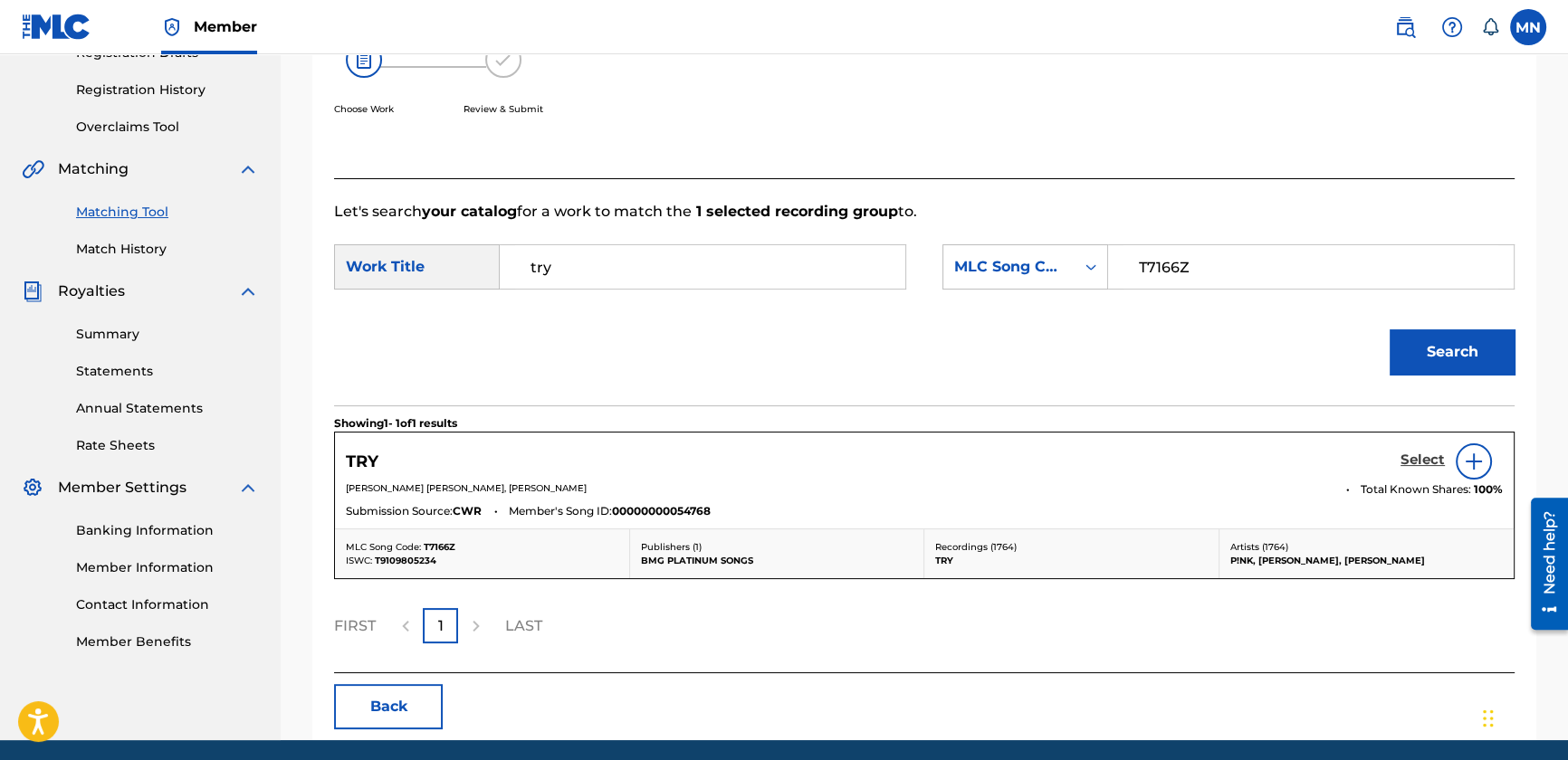
click at [1430, 465] on h5 "Select" at bounding box center [1423, 460] width 44 height 17
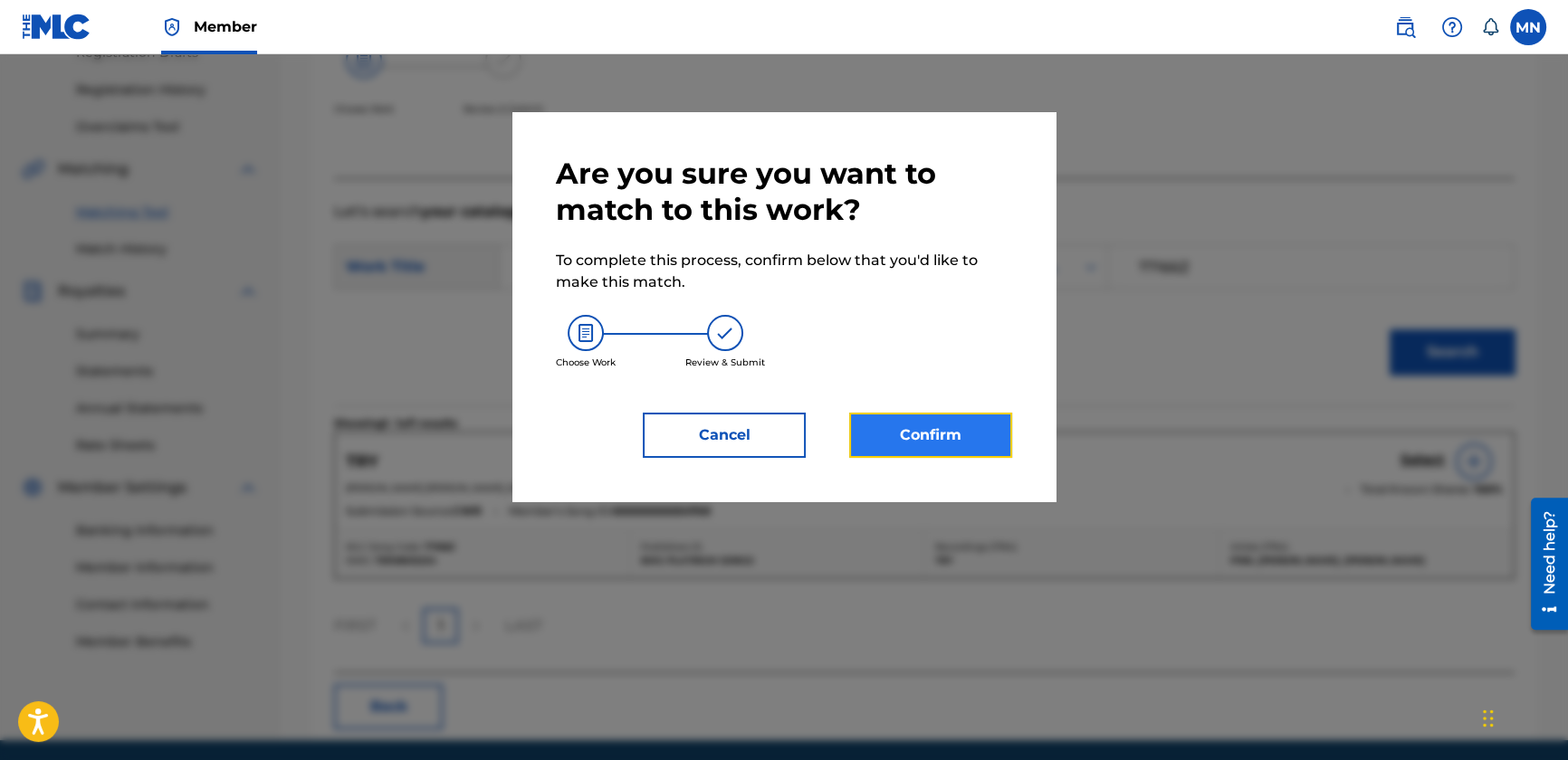
click at [940, 424] on button "Confirm" at bounding box center [930, 435] width 163 height 45
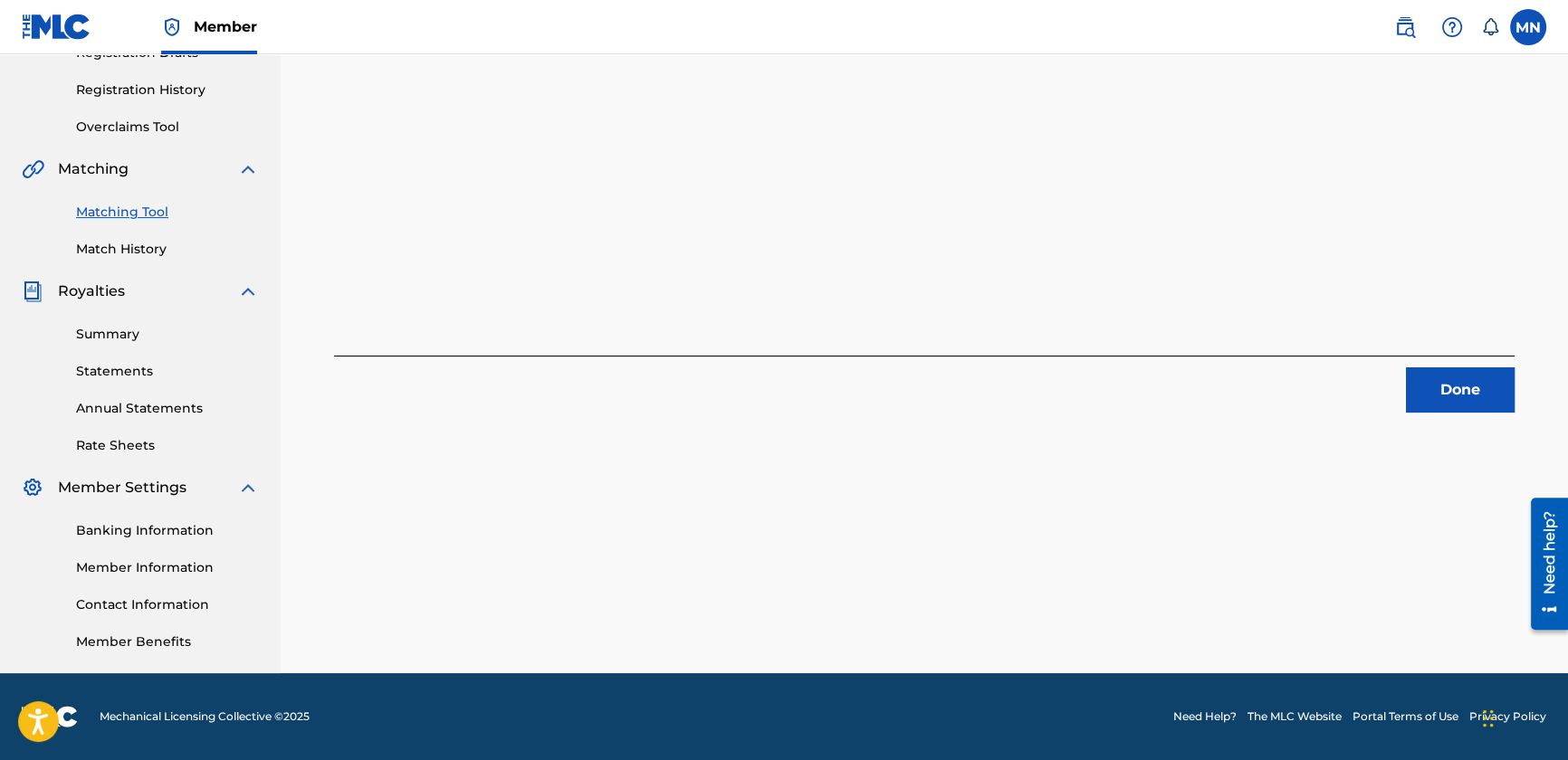
click at [1435, 418] on div "1 Recording Groups are pending usage match to the work TRY . Congratulations! Y…" at bounding box center [924, 224] width 1267 height 899
click at [1435, 397] on button "Done" at bounding box center [1460, 389] width 109 height 45
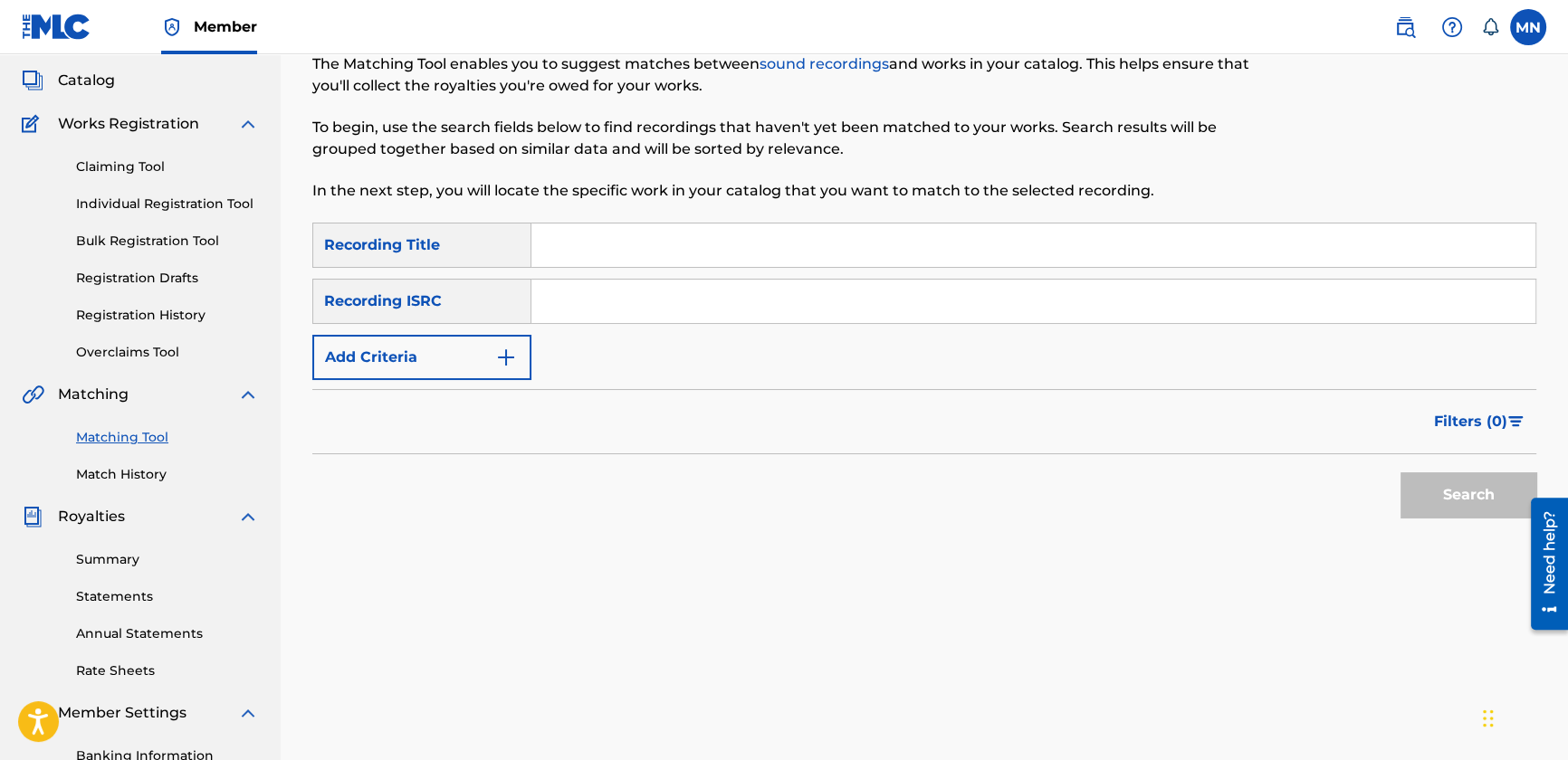
scroll to position [78, 0]
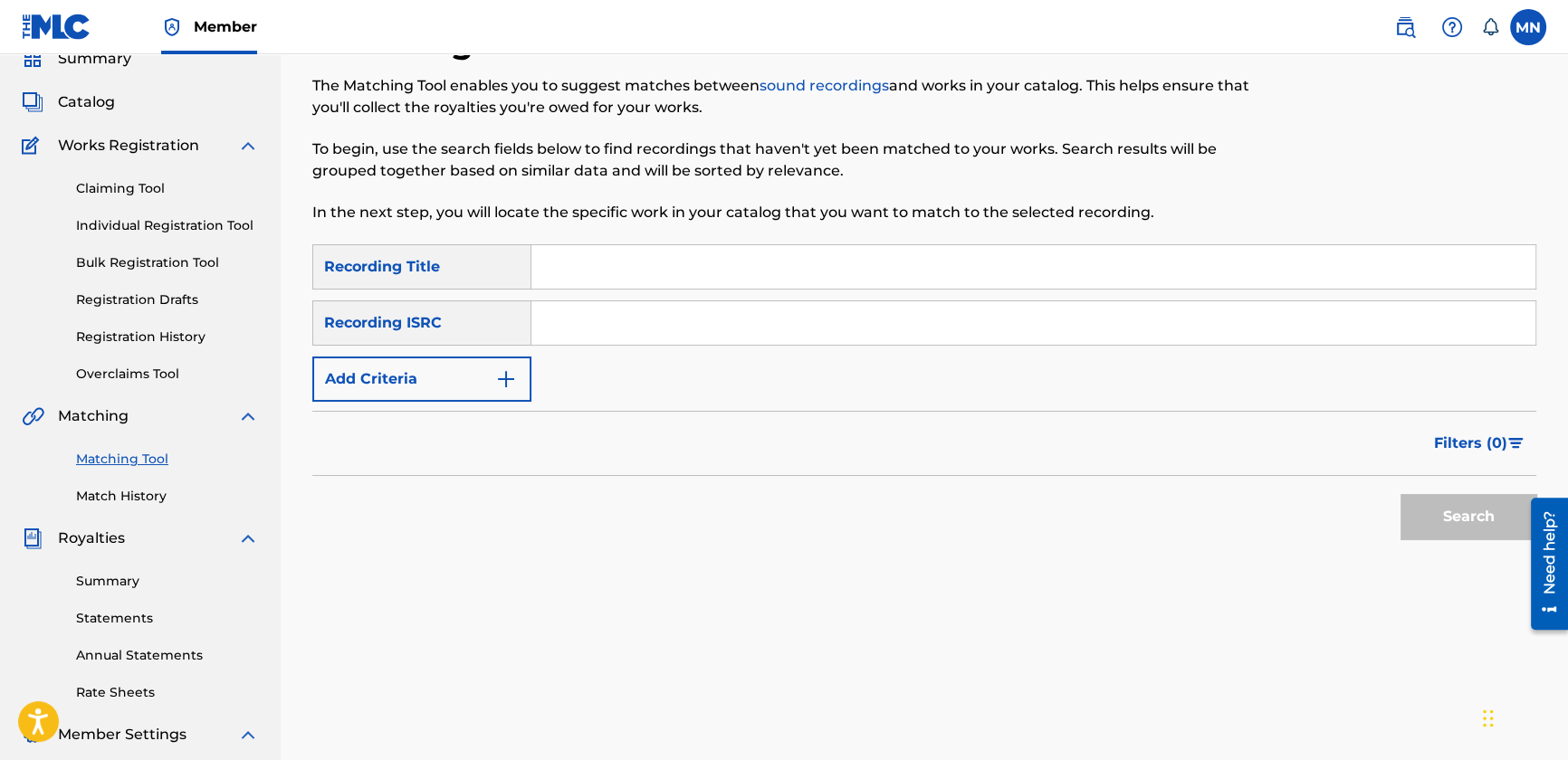
click at [617, 275] on input "Search Form" at bounding box center [1033, 267] width 1004 height 43
paste input "Walk This Way"
type input "Walk This Way"
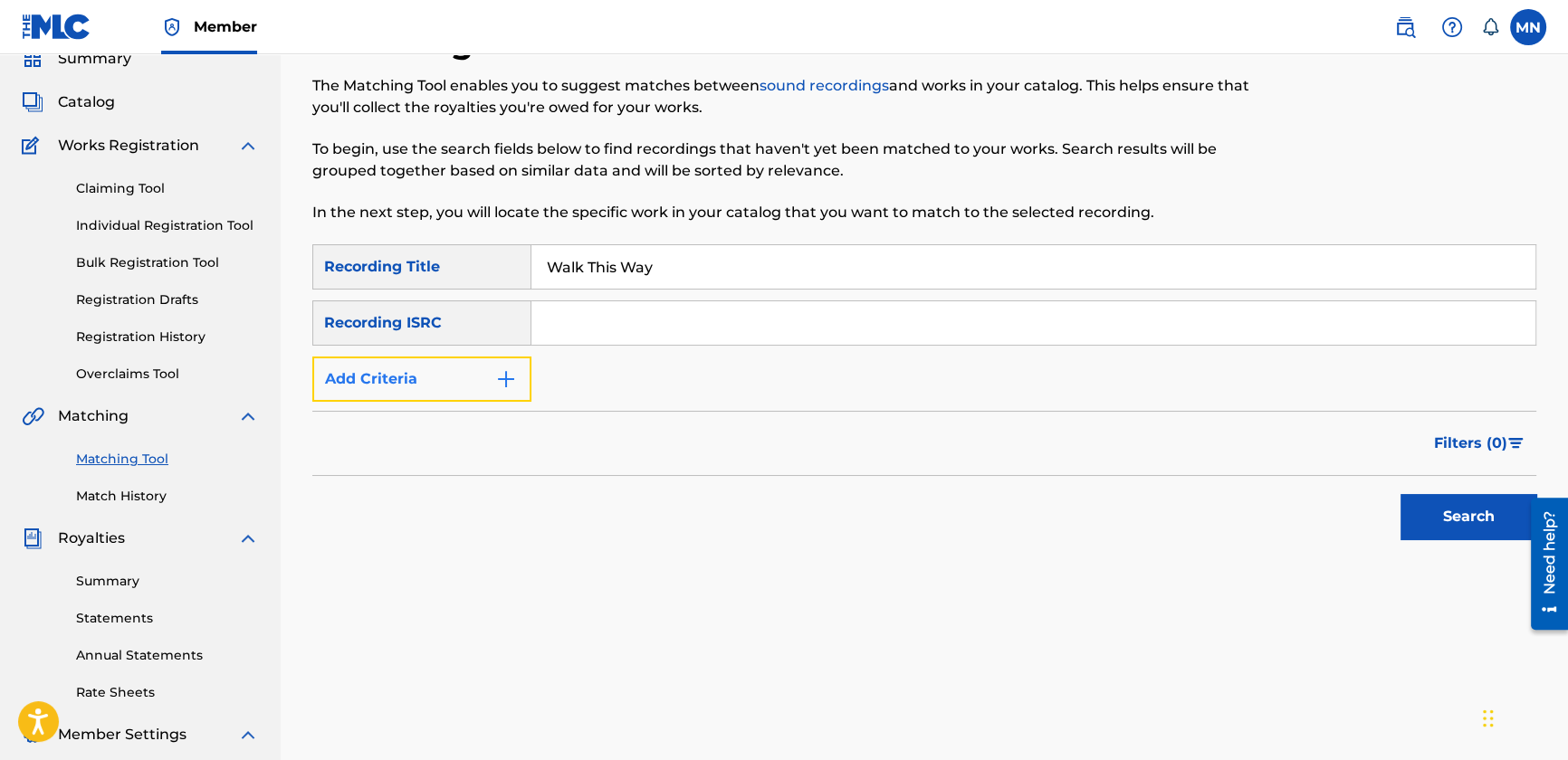
click at [401, 381] on button "Add Criteria" at bounding box center [421, 379] width 219 height 45
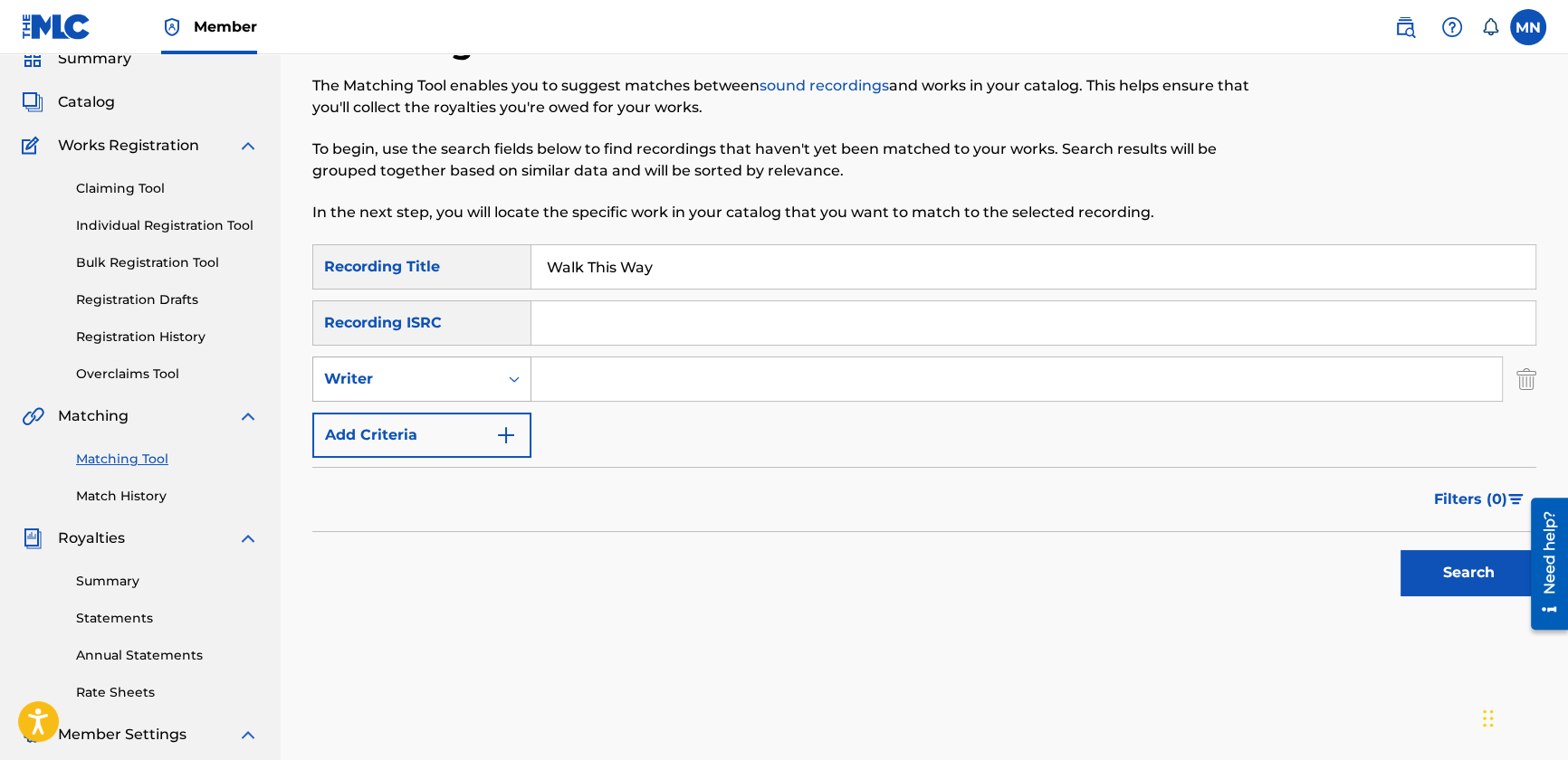
click at [433, 393] on div "Writer" at bounding box center [405, 379] width 185 height 34
click at [432, 422] on div "Recording Artist" at bounding box center [421, 424] width 217 height 45
click at [639, 369] on input "Search Form" at bounding box center [1017, 379] width 971 height 43
paste input "Aerosmith"
type input "Aerosmith"
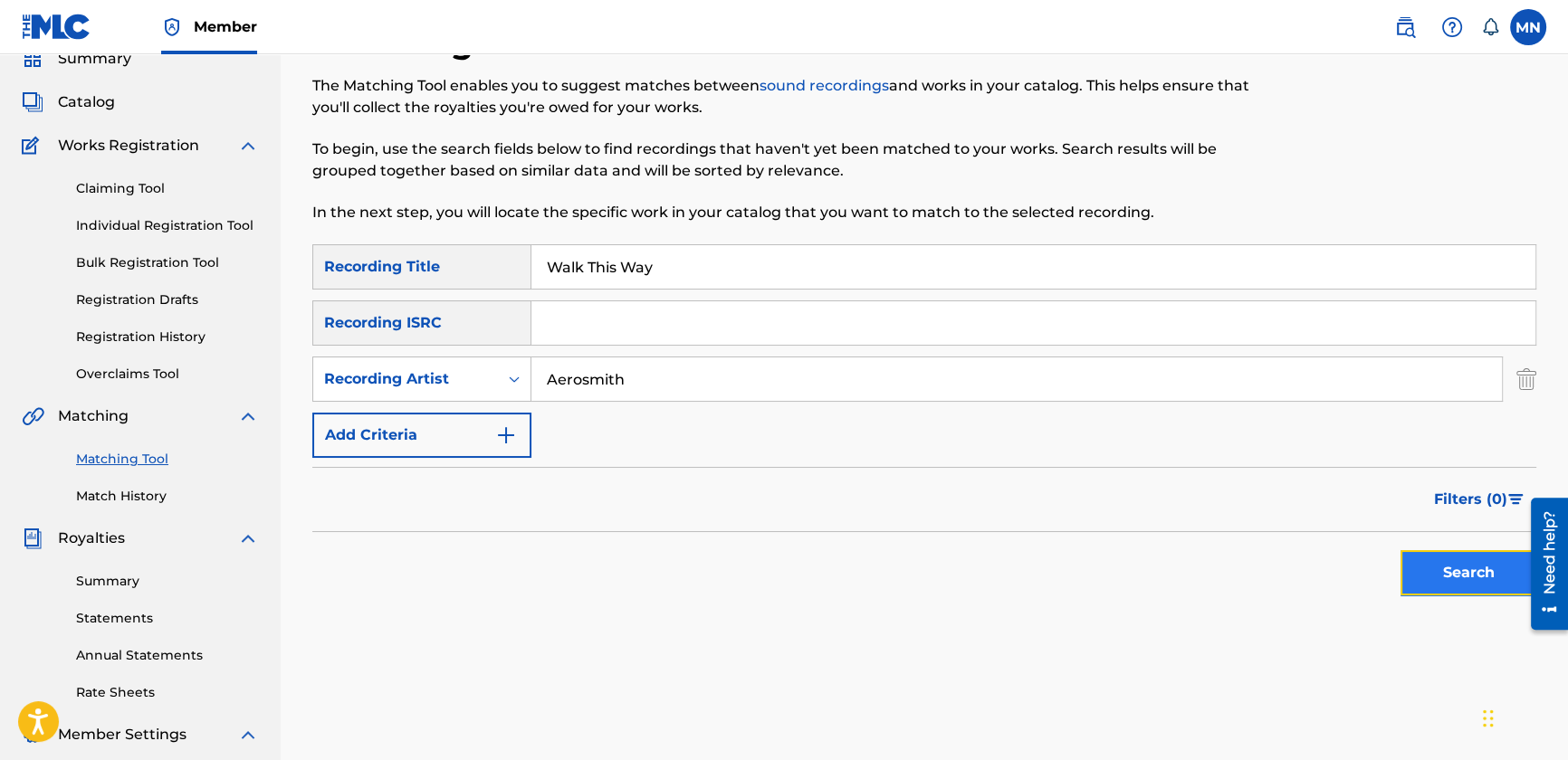
click at [1439, 583] on button "Search" at bounding box center [1469, 572] width 136 height 45
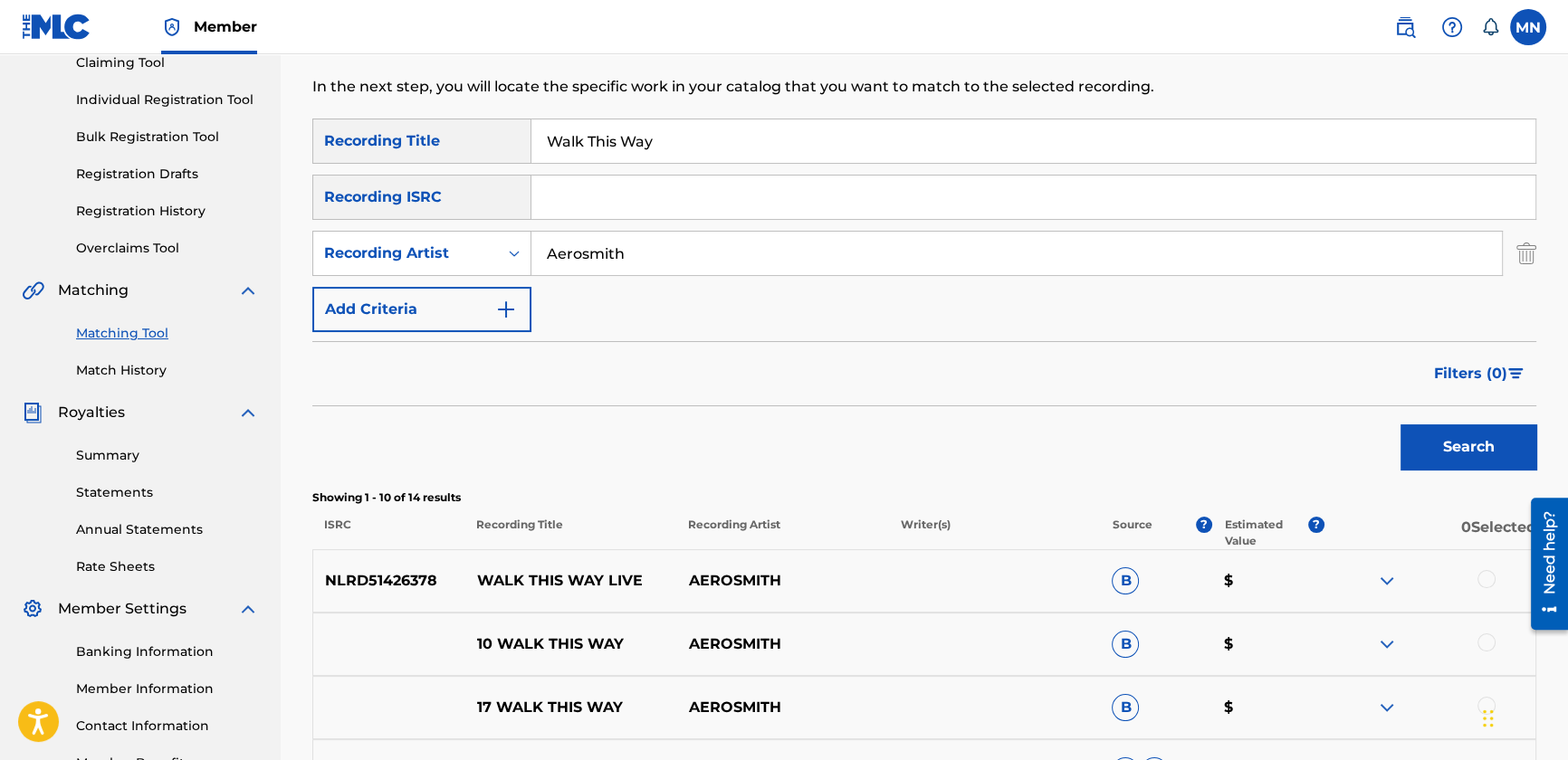
scroll to position [408, 0]
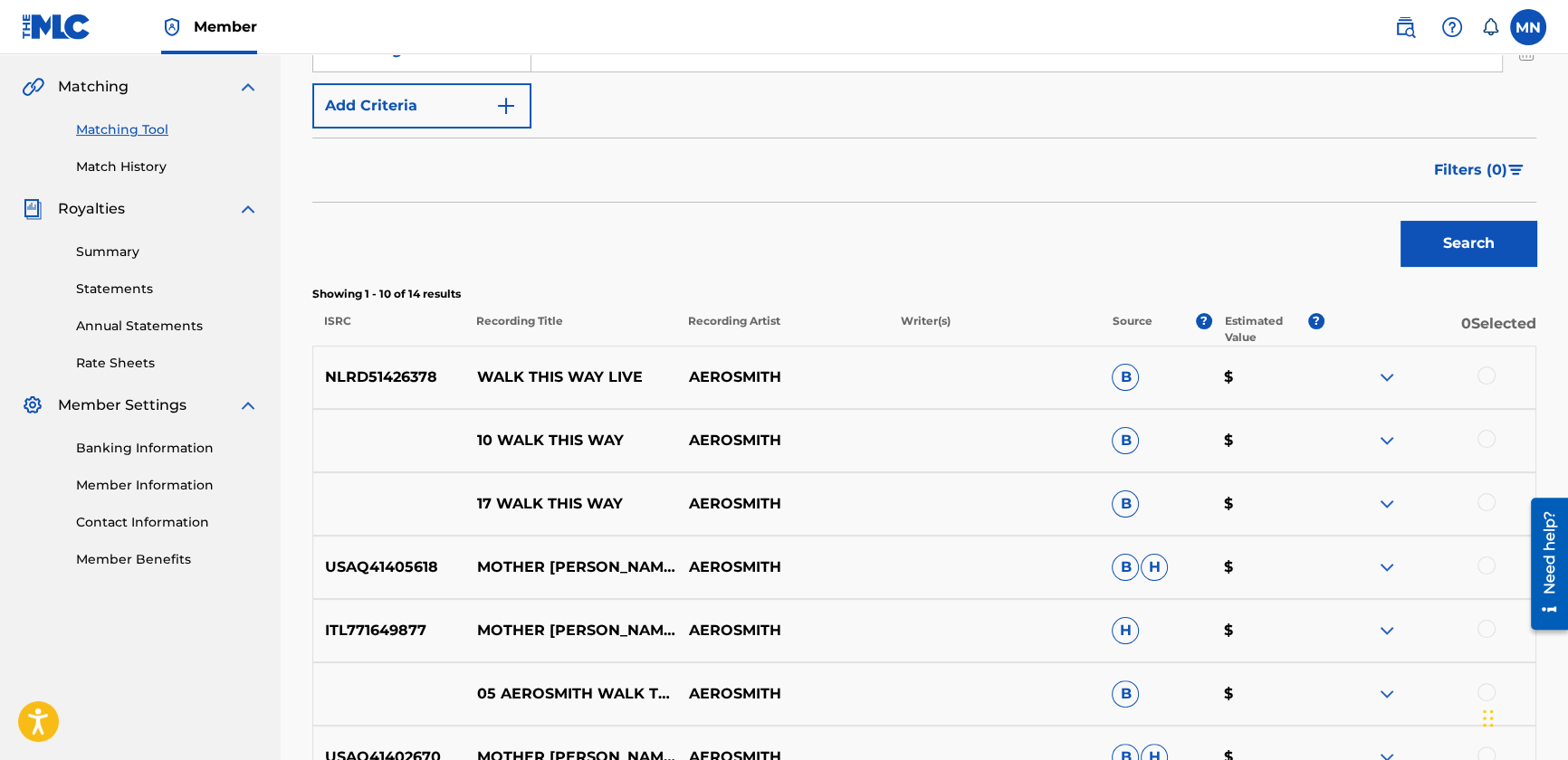
click at [1485, 377] on div at bounding box center [1487, 375] width 18 height 18
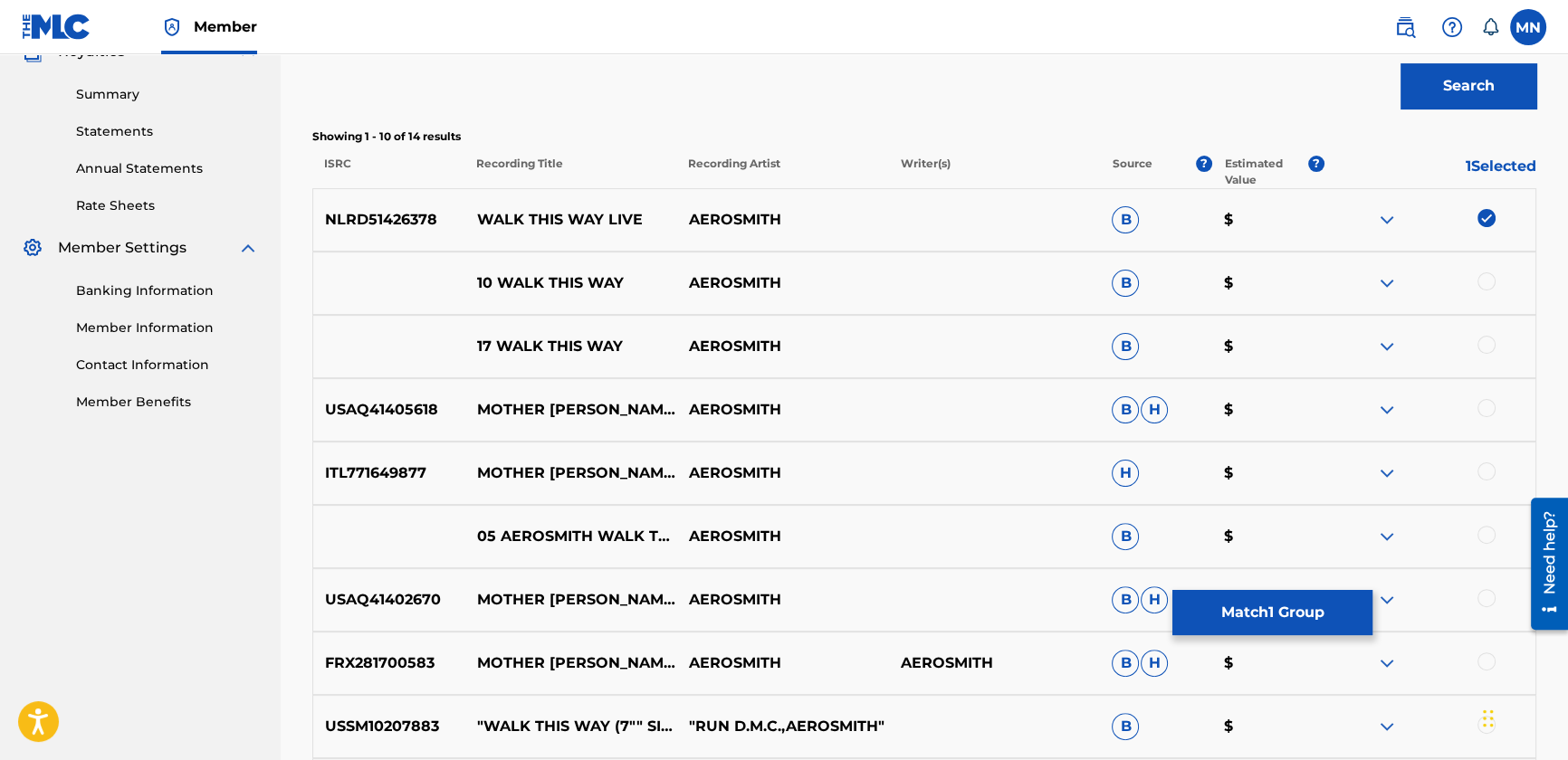
scroll to position [571, 0]
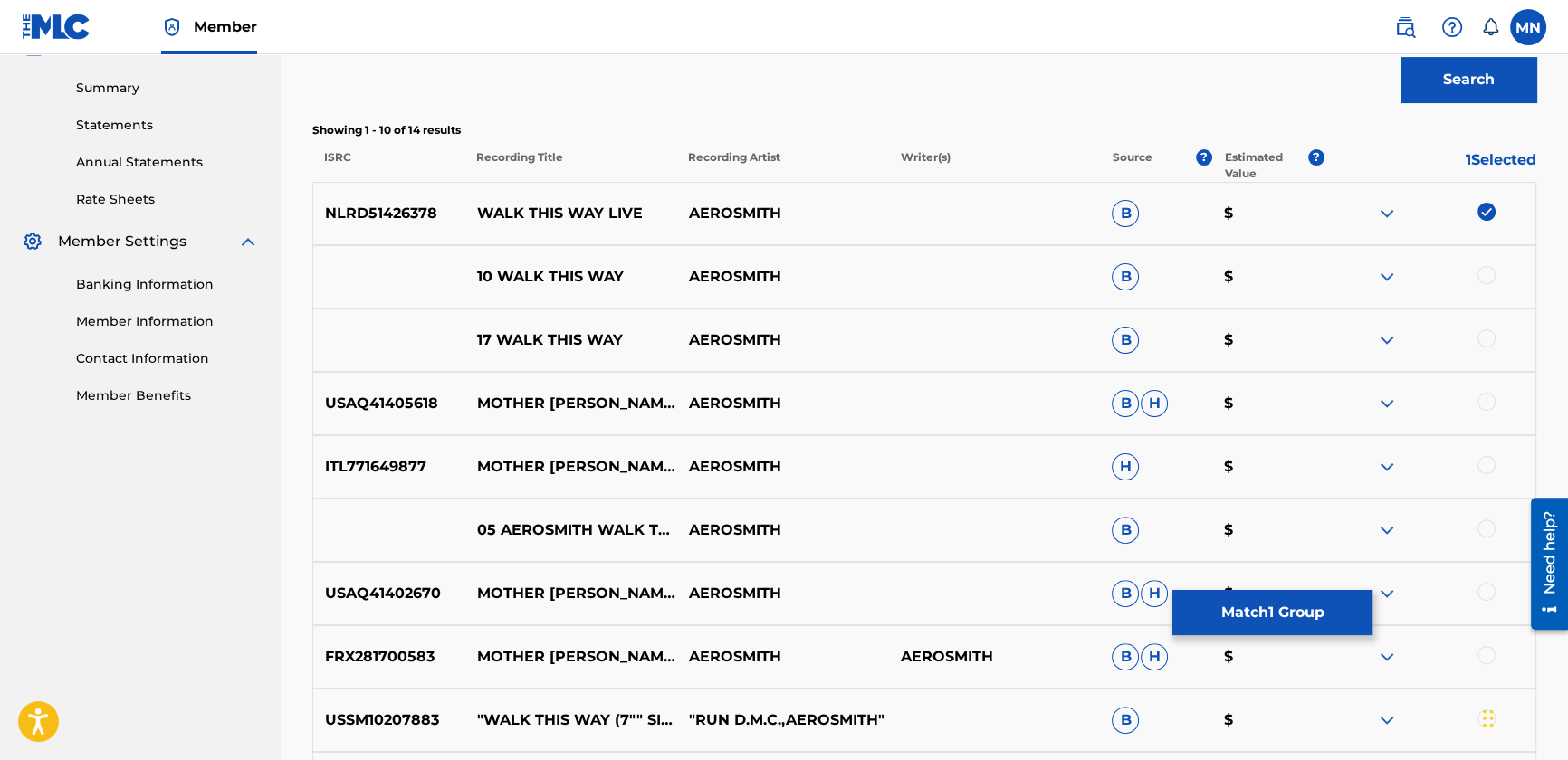
click at [1485, 278] on div at bounding box center [1487, 275] width 18 height 18
click at [1489, 333] on div at bounding box center [1487, 339] width 18 height 18
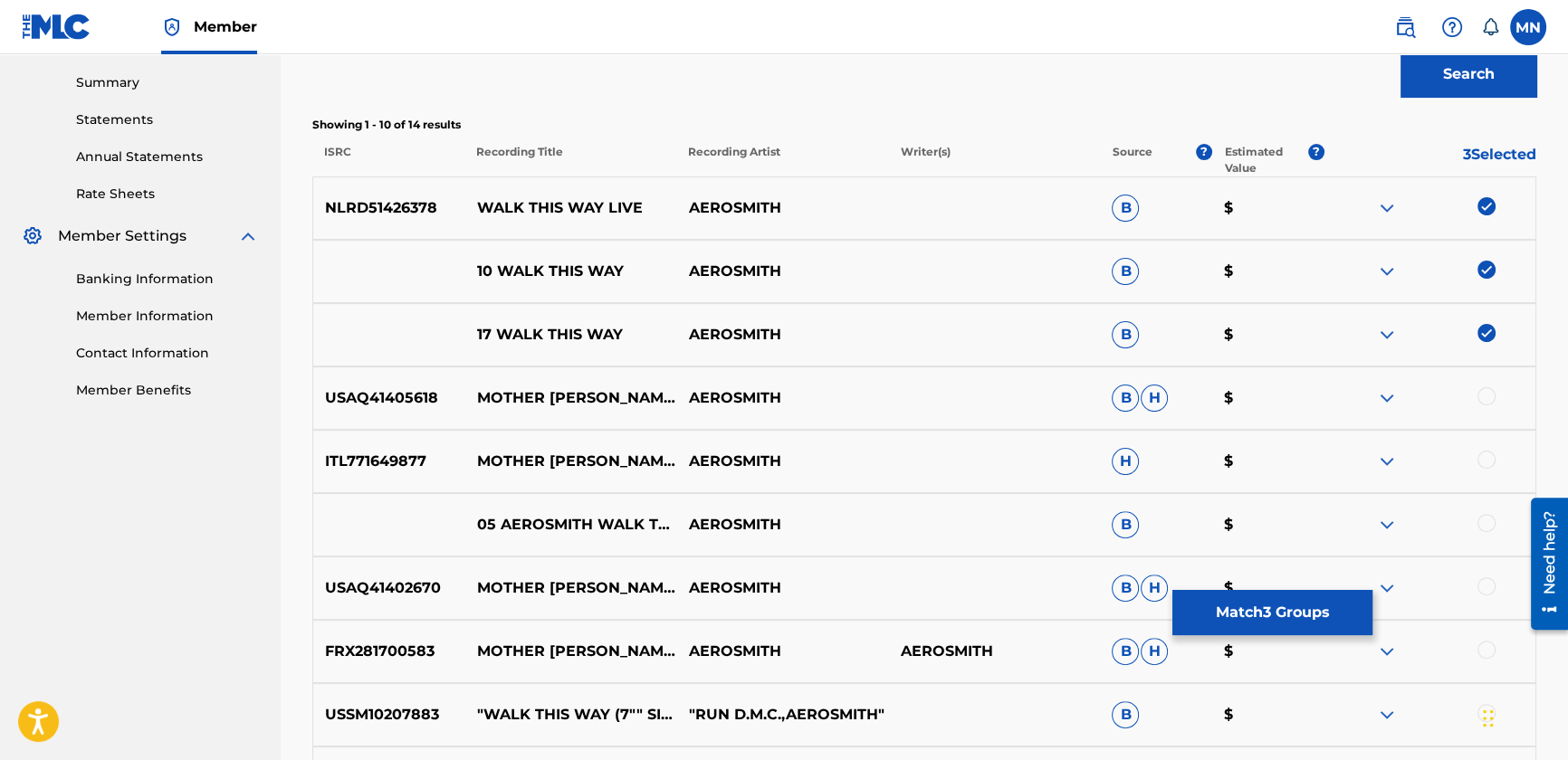
scroll to position [818, 0]
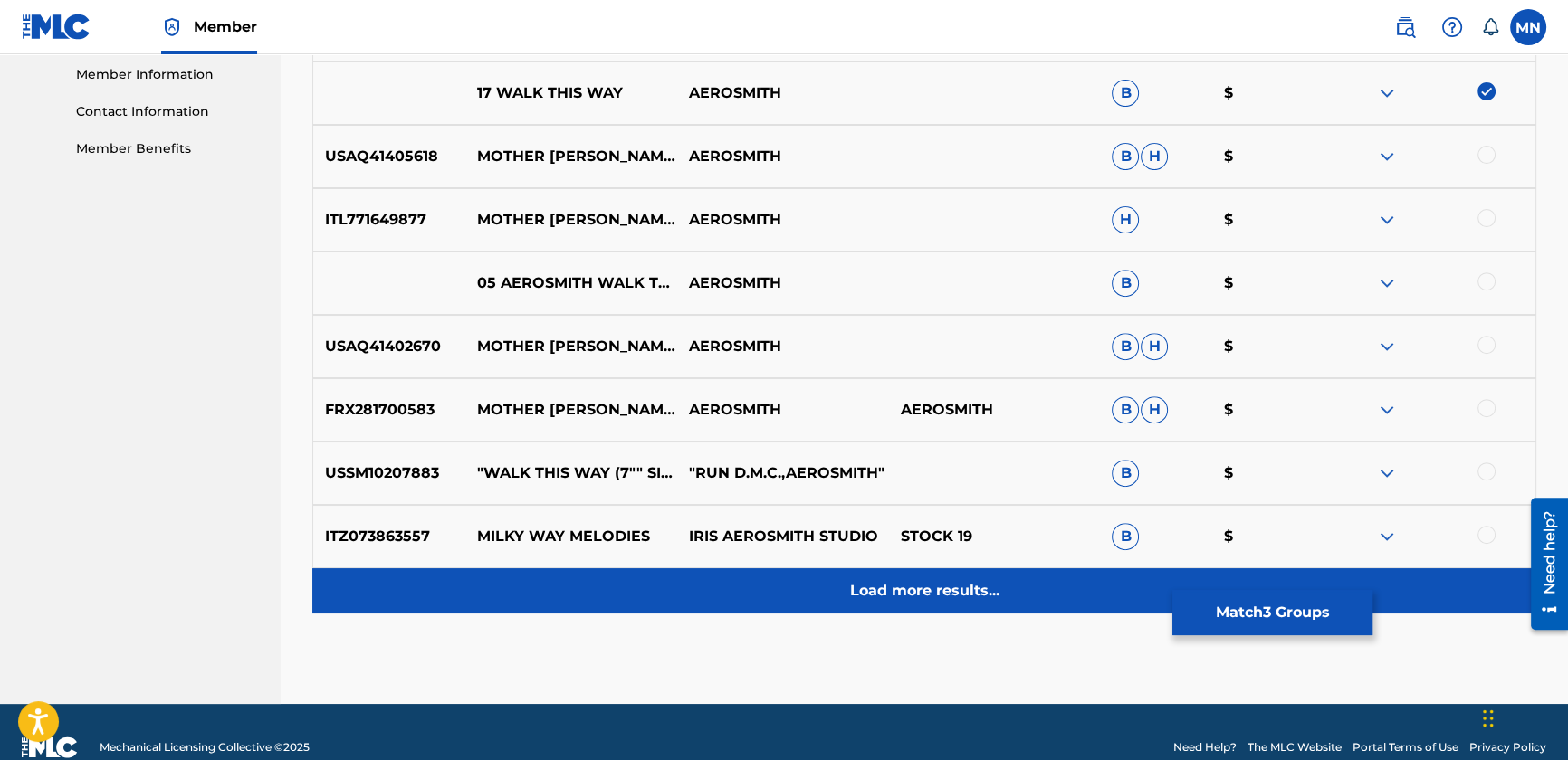
click at [973, 592] on p "Load more results..." at bounding box center [925, 592] width 149 height 22
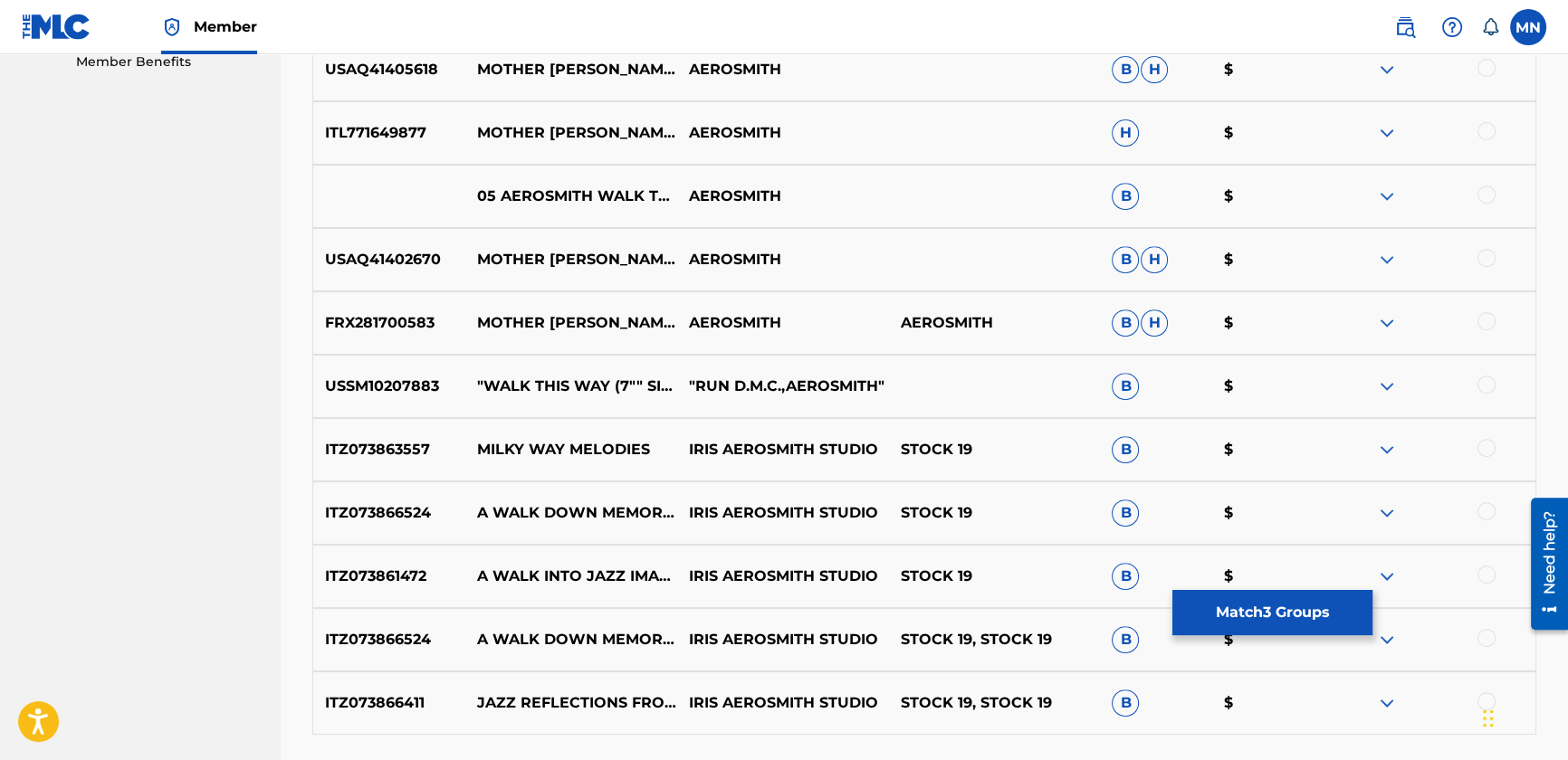
scroll to position [1056, 0]
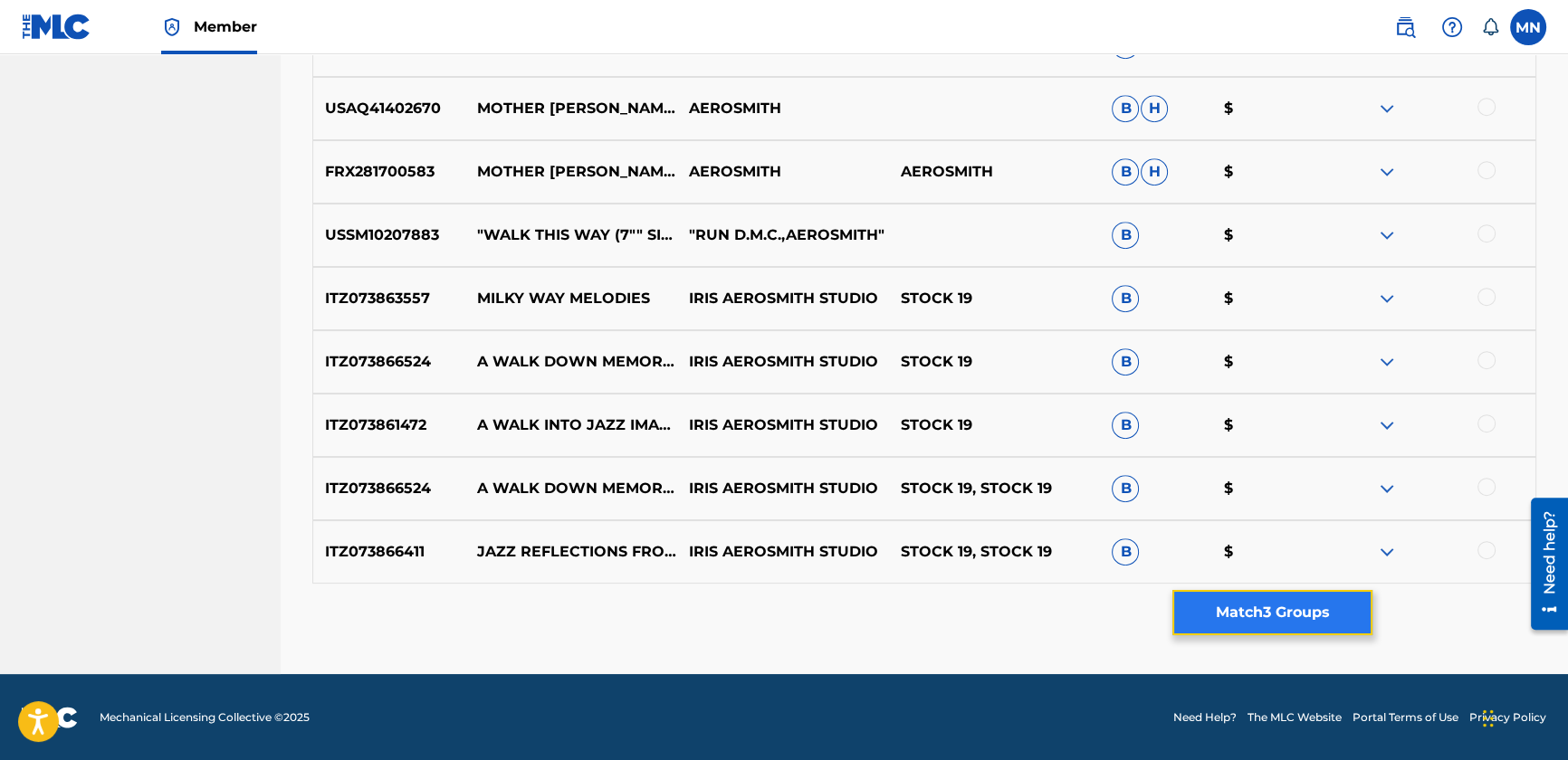
click at [1255, 610] on button "Match 3 Groups" at bounding box center [1272, 612] width 200 height 45
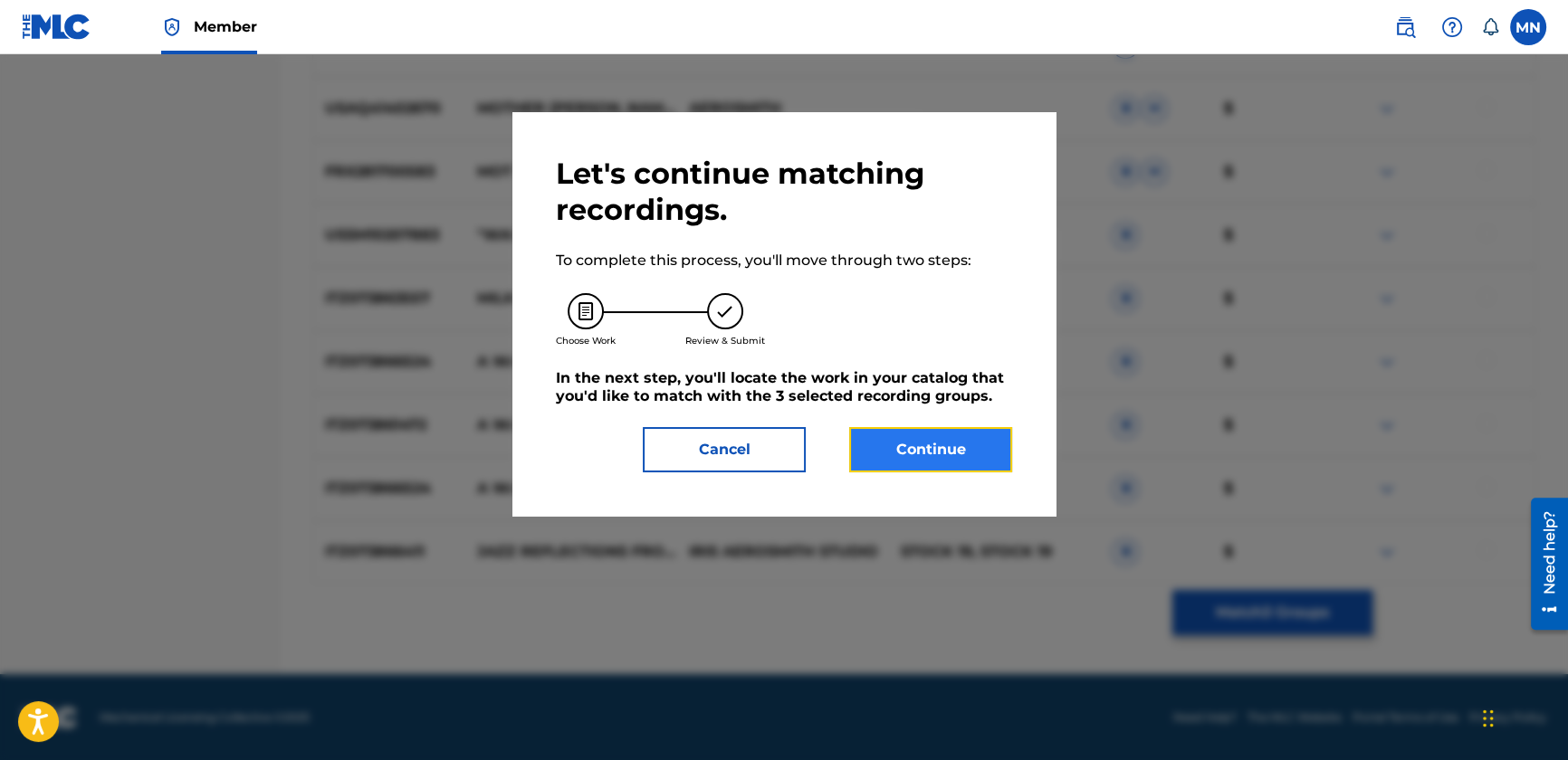
click at [903, 446] on button "Continue" at bounding box center [930, 449] width 163 height 45
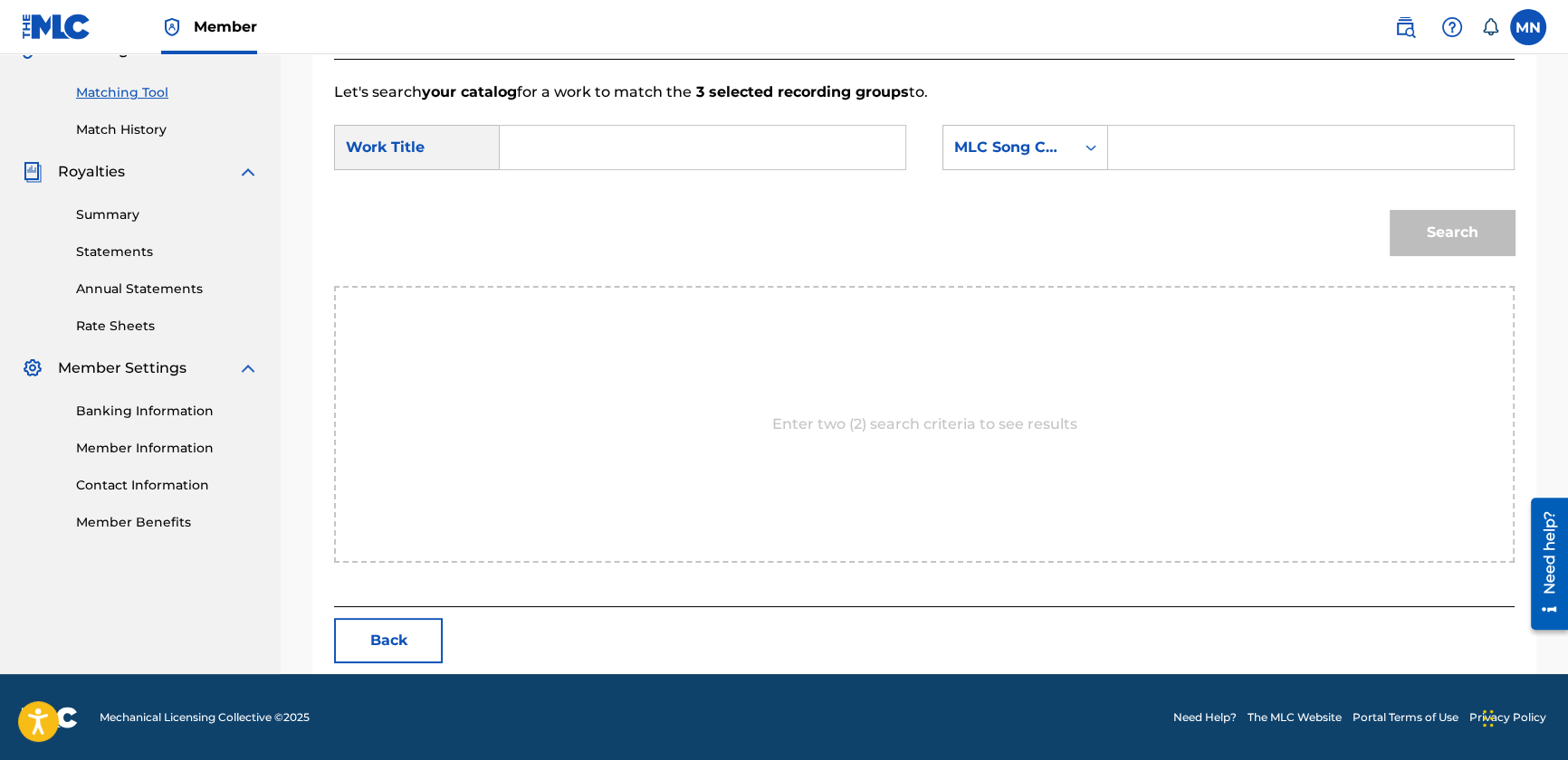
click at [585, 155] on input "Search Form" at bounding box center [702, 147] width 375 height 43
type input "e"
type input "walk this way"
drag, startPoint x: 1135, startPoint y: 138, endPoint x: 1149, endPoint y: 142, distance: 14.6
click at [1135, 138] on input "Search Form" at bounding box center [1310, 147] width 375 height 43
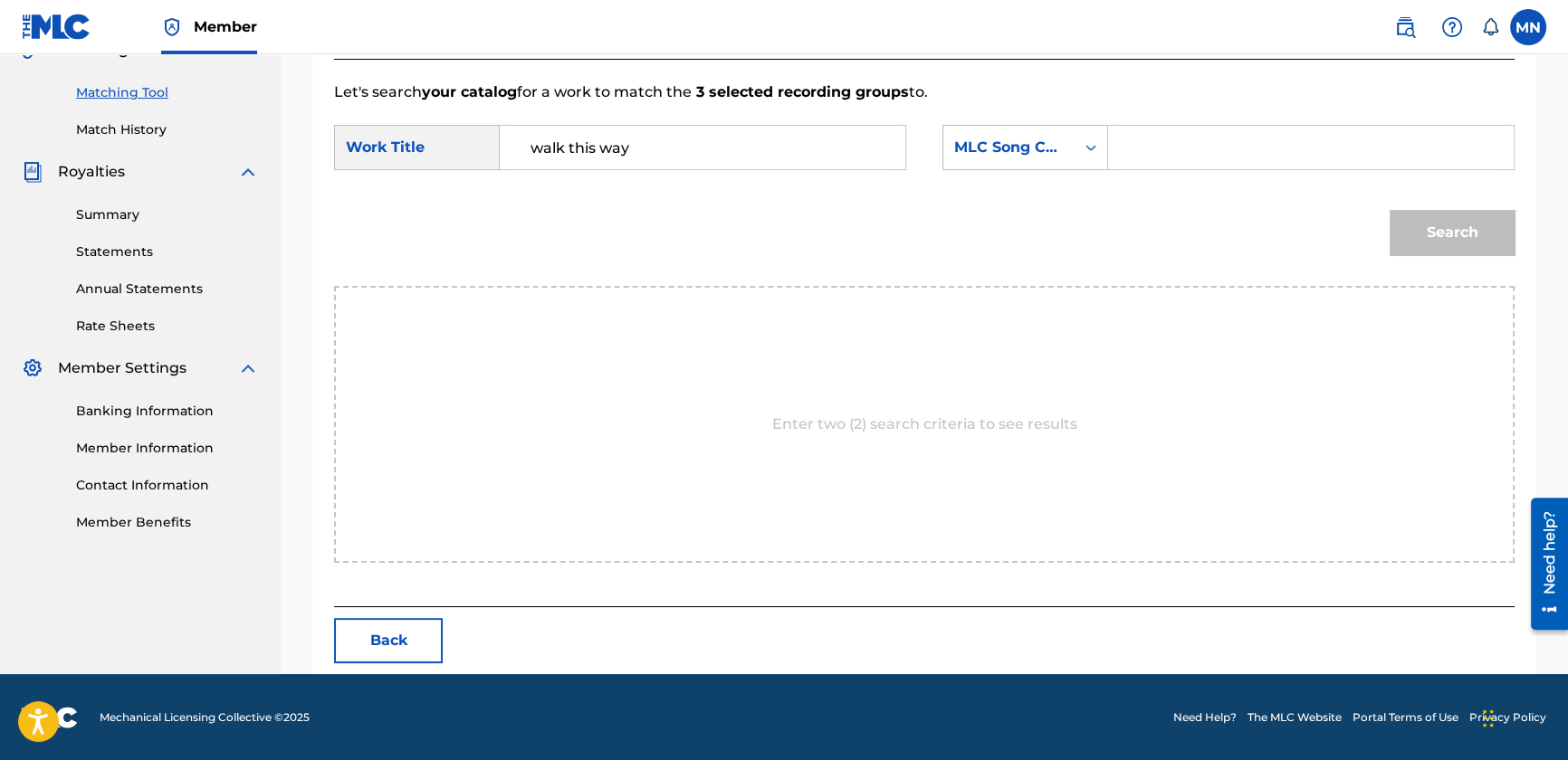
paste input "W04670"
click at [1482, 213] on button "Search" at bounding box center [1452, 232] width 125 height 45
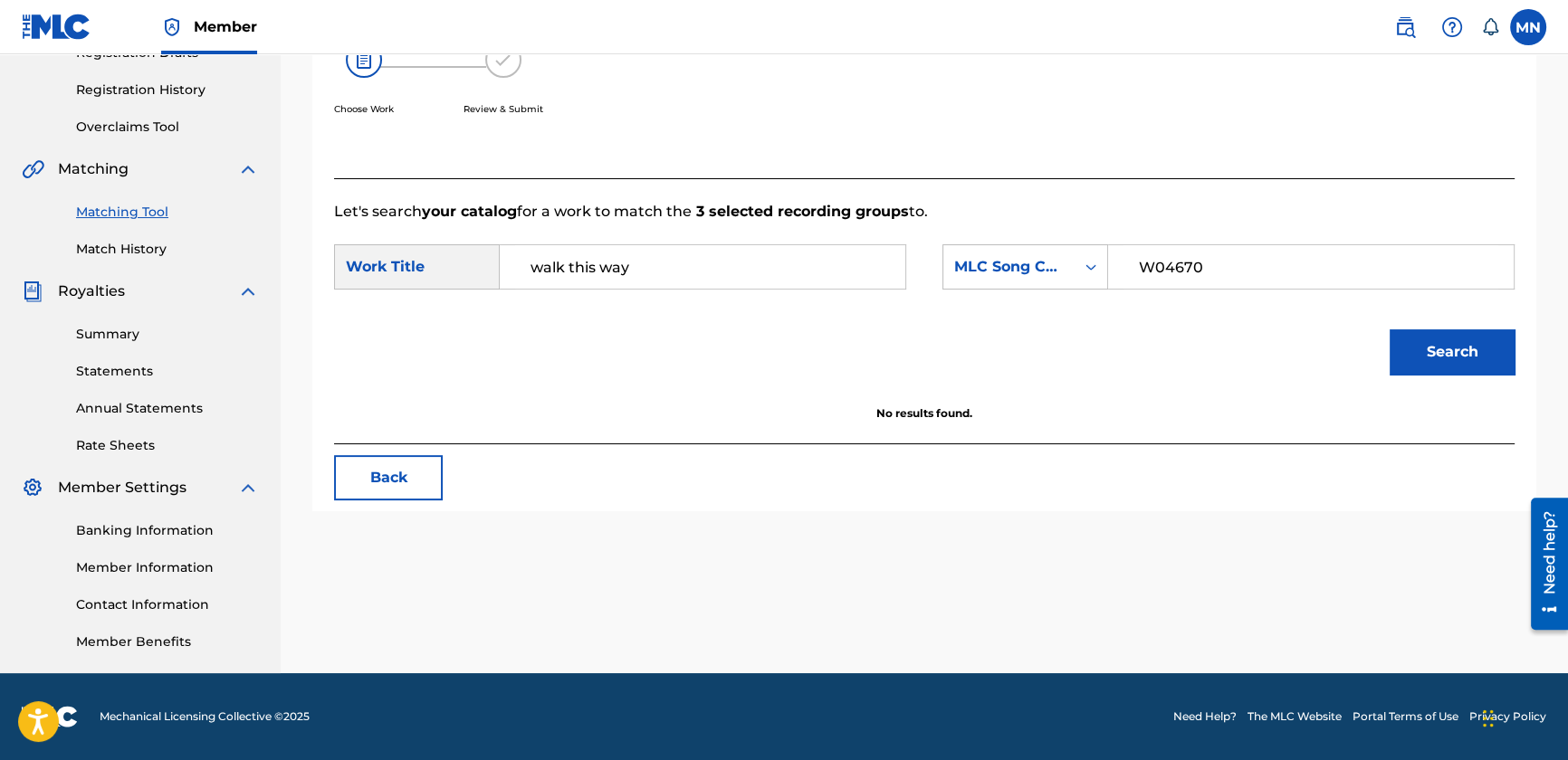
drag, startPoint x: 1423, startPoint y: 259, endPoint x: 1195, endPoint y: 249, distance: 228.2
click at [1195, 249] on input "W04670" at bounding box center [1310, 267] width 375 height 43
type input "W04670"
click at [1441, 336] on button "Search" at bounding box center [1452, 351] width 125 height 45
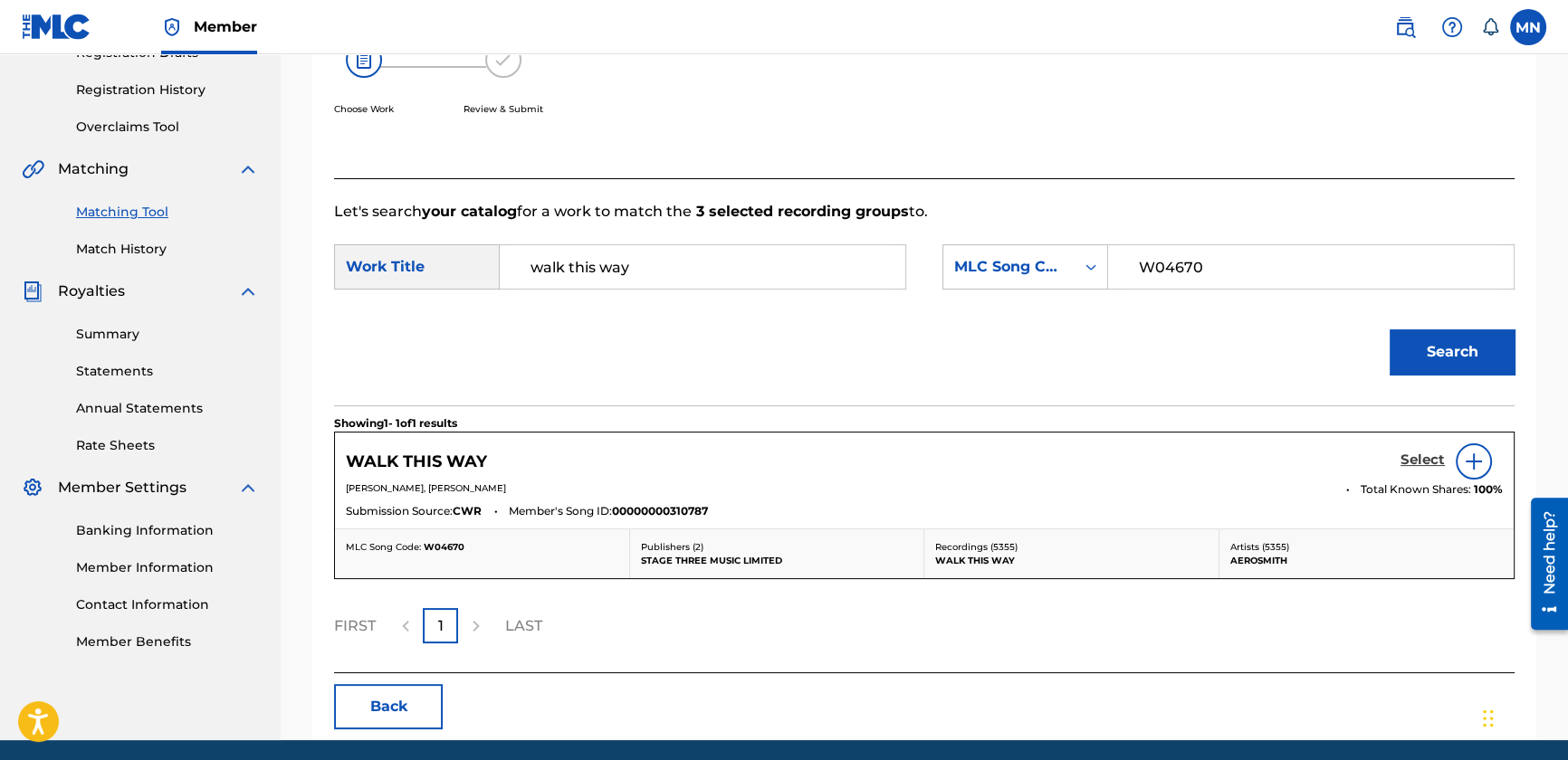
click at [1413, 457] on h5 "Select" at bounding box center [1423, 460] width 44 height 17
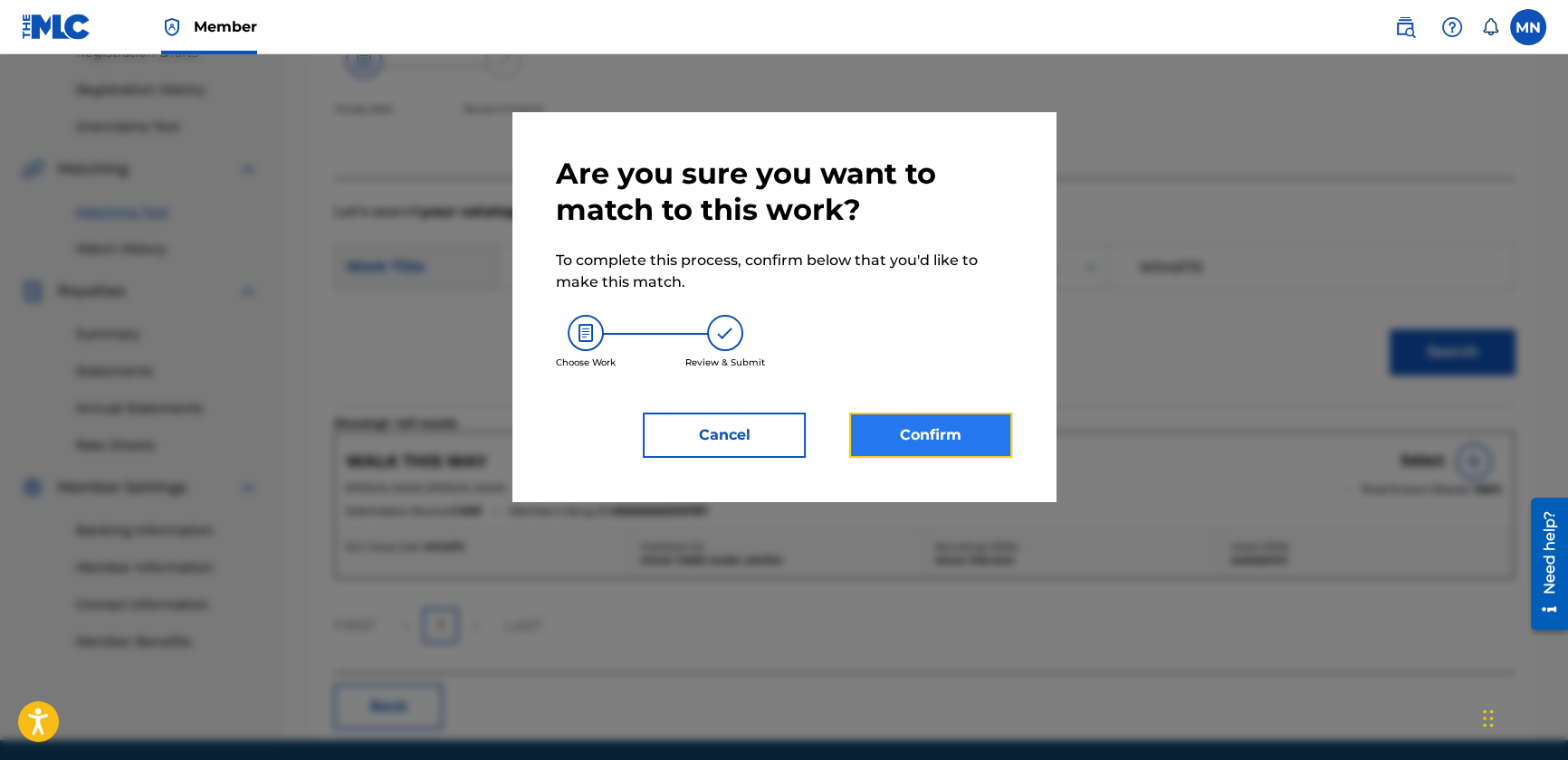
click at [941, 416] on button "Confirm" at bounding box center [930, 435] width 163 height 45
